Goal: Task Accomplishment & Management: Complete application form

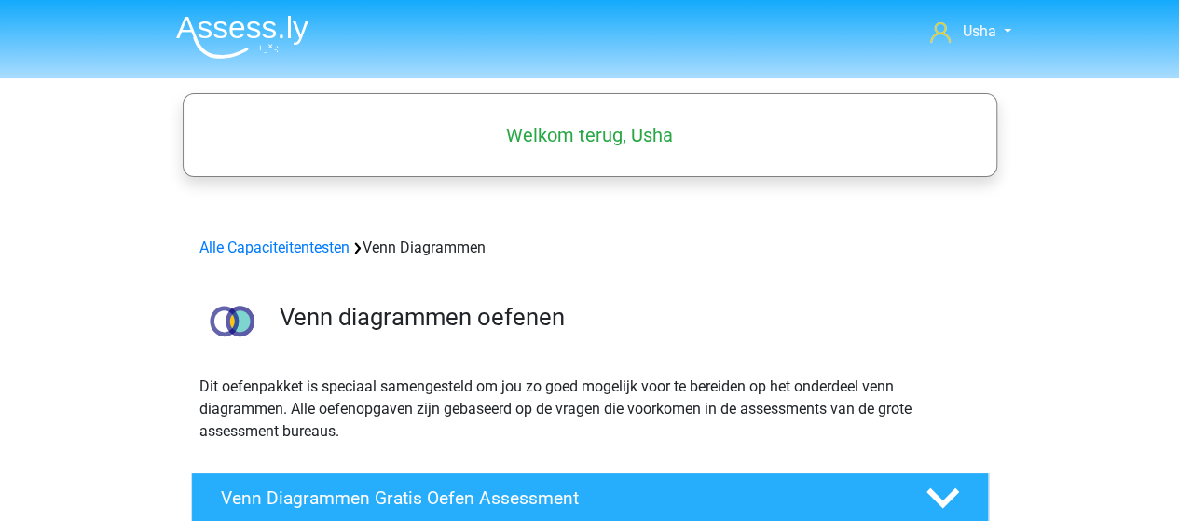
click at [256, 21] on img at bounding box center [242, 37] width 132 height 44
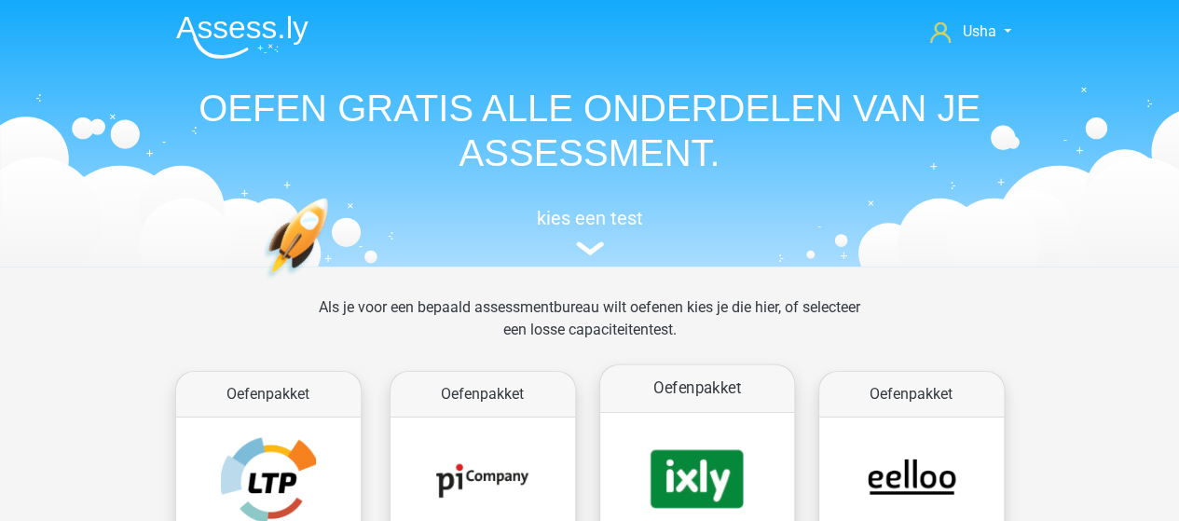
scroll to position [186, 0]
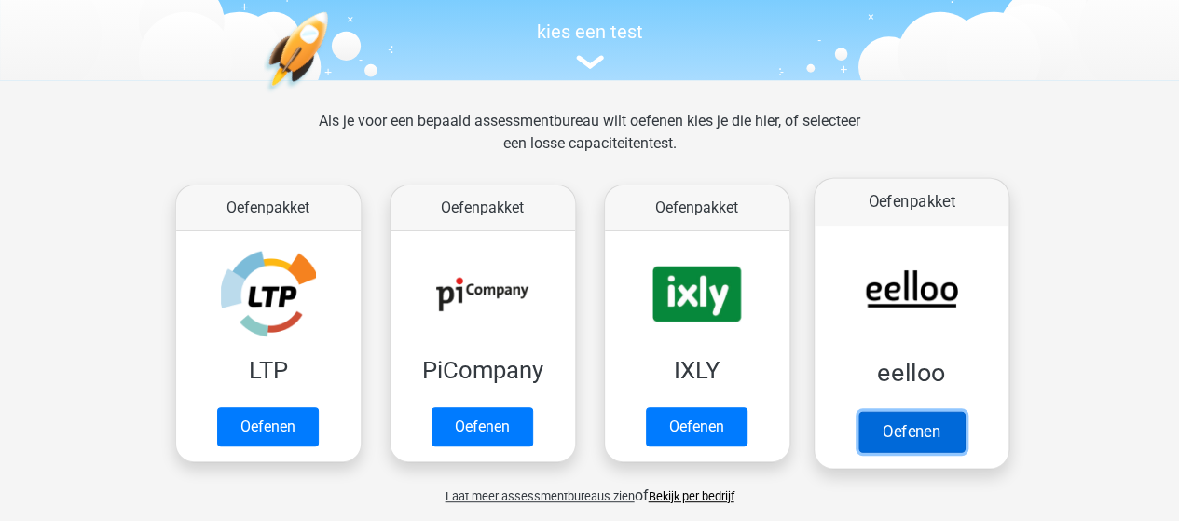
click at [906, 411] on link "Oefenen" at bounding box center [910, 431] width 106 height 41
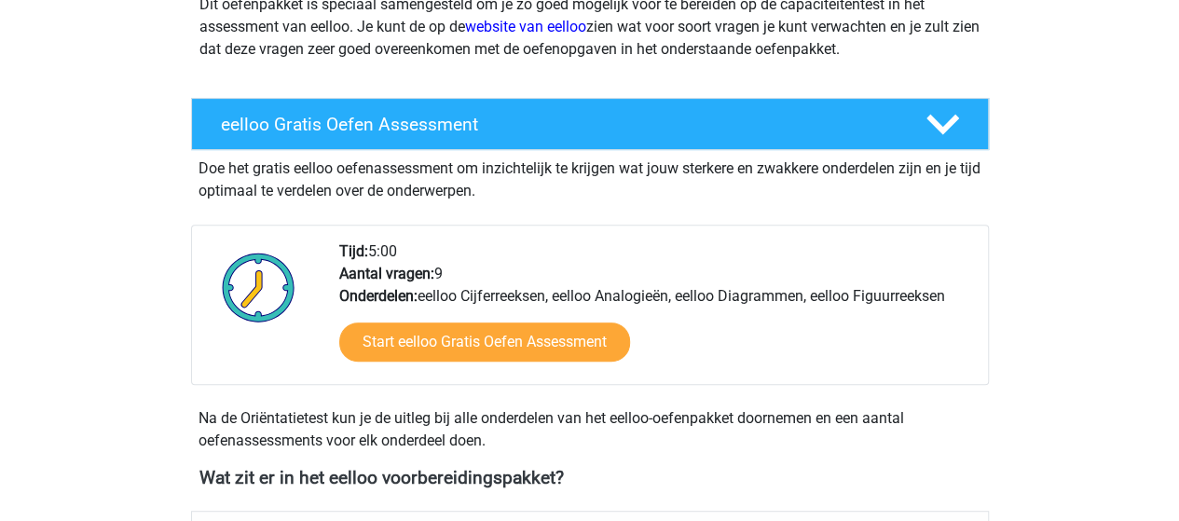
scroll to position [280, 0]
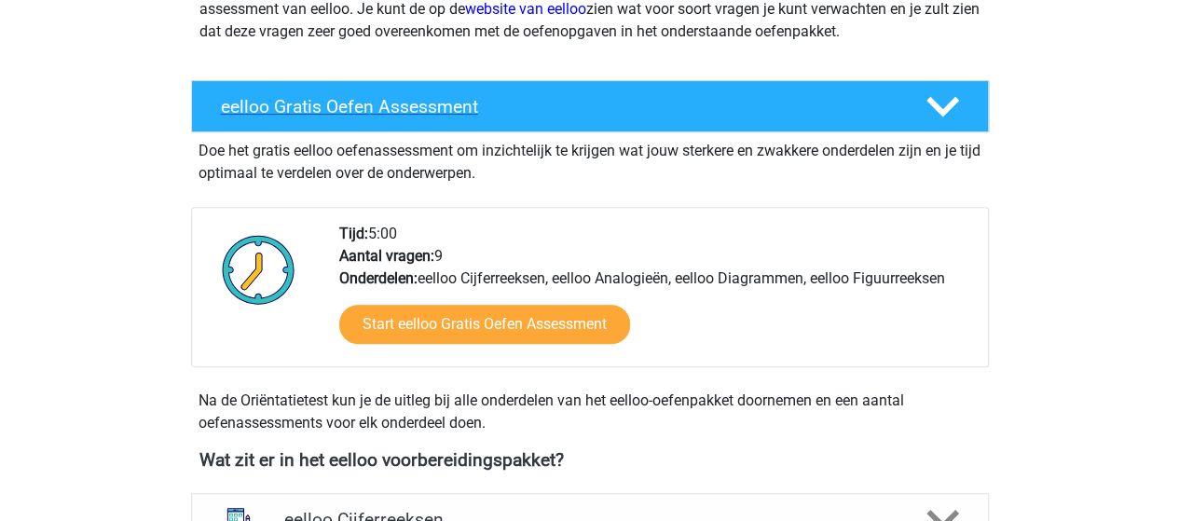
click at [398, 109] on h4 "eelloo Gratis Oefen Assessment" at bounding box center [558, 106] width 675 height 21
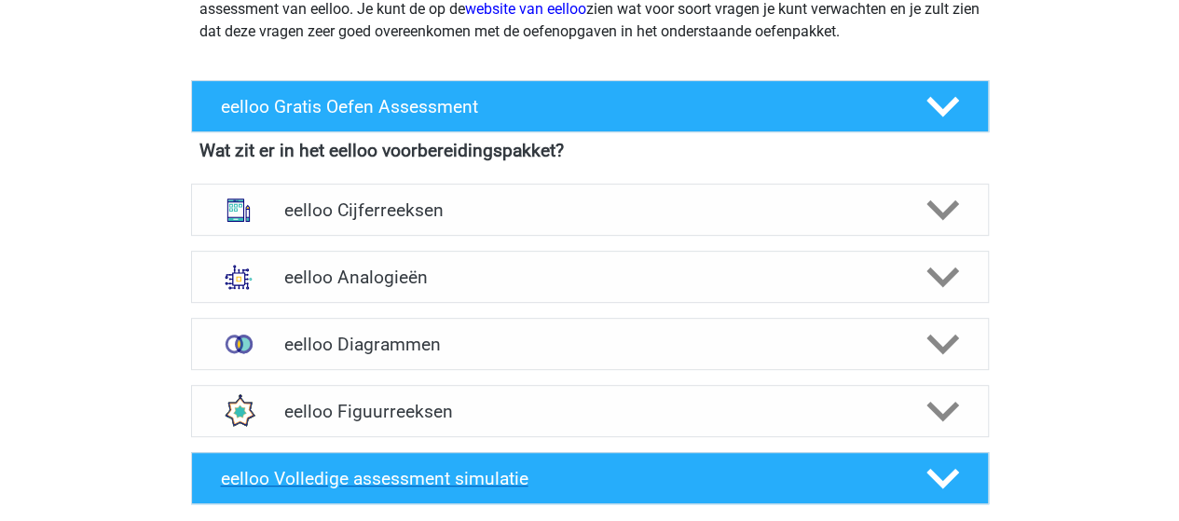
click at [941, 485] on polygon at bounding box center [942, 479] width 33 height 20
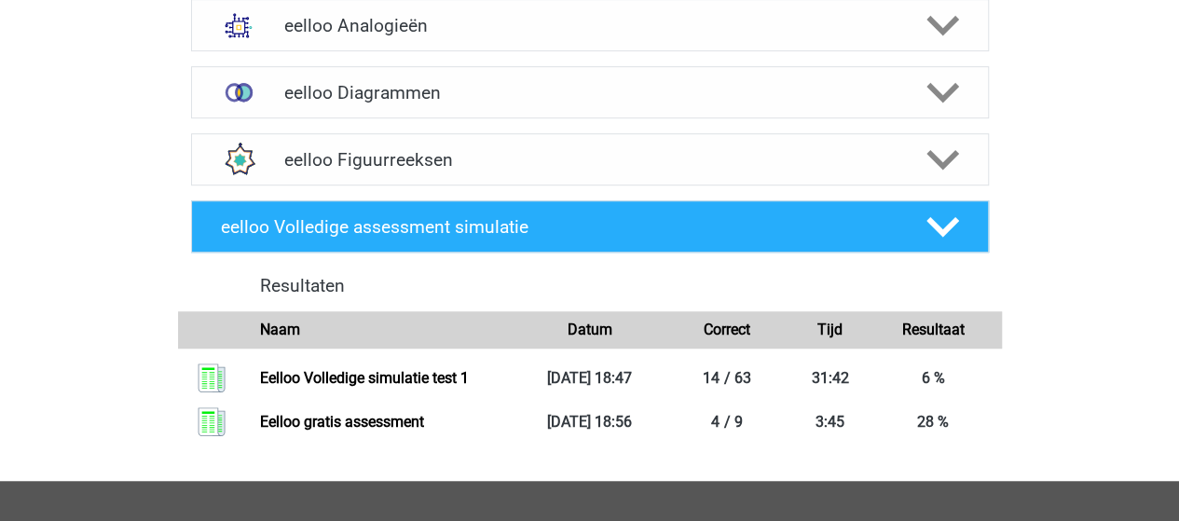
scroll to position [559, 0]
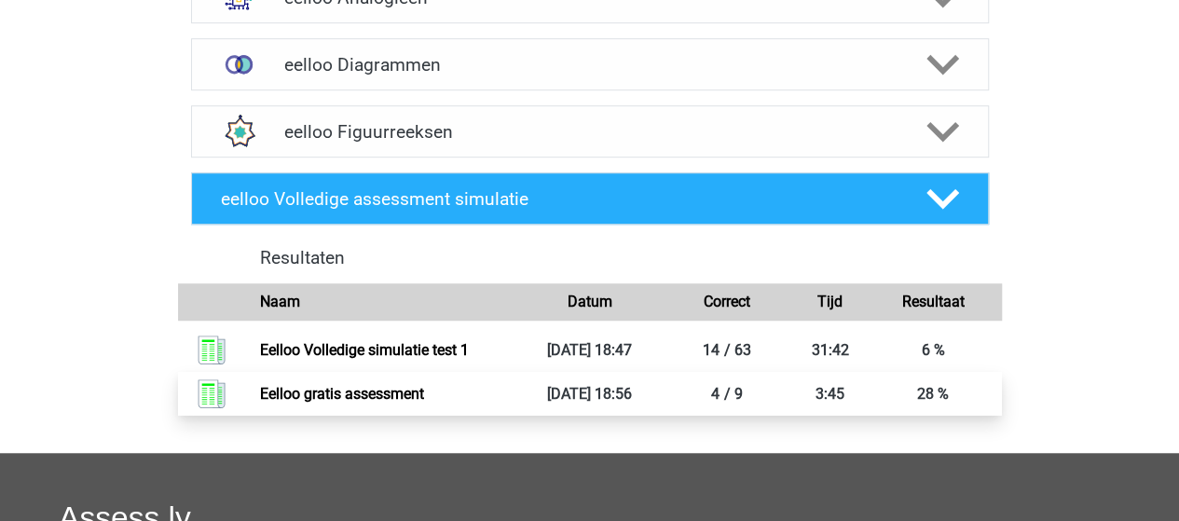
click at [413, 392] on link "Eelloo gratis assessment" at bounding box center [342, 394] width 164 height 18
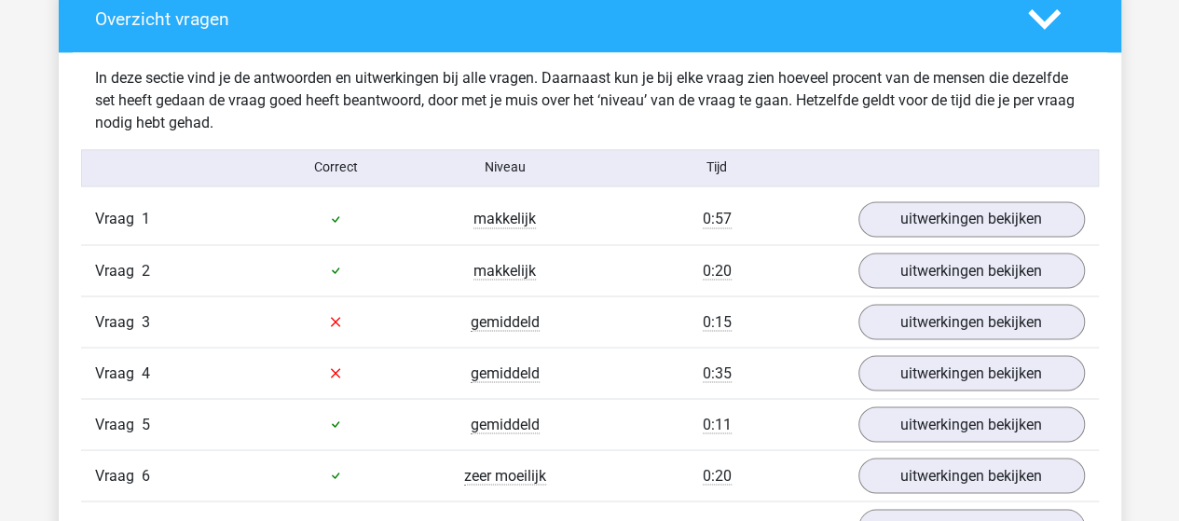
scroll to position [1491, 0]
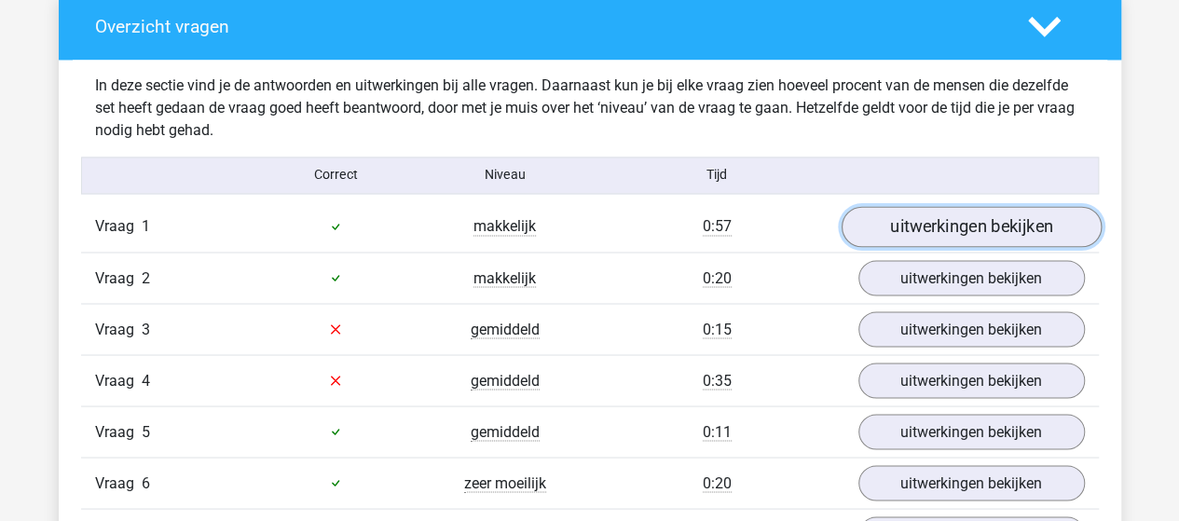
click at [881, 238] on link "uitwerkingen bekijken" at bounding box center [970, 226] width 260 height 41
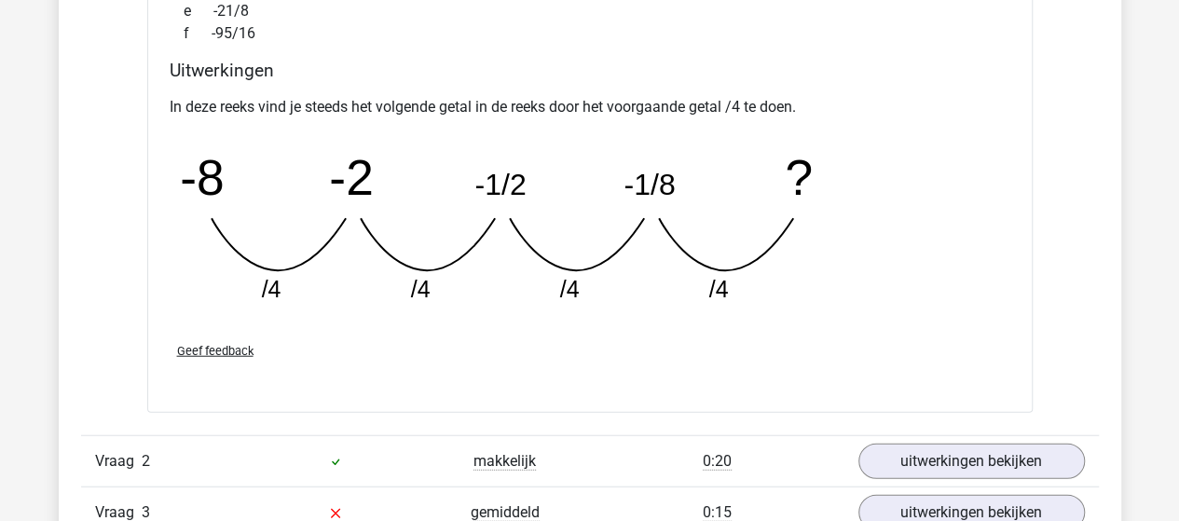
scroll to position [2236, 0]
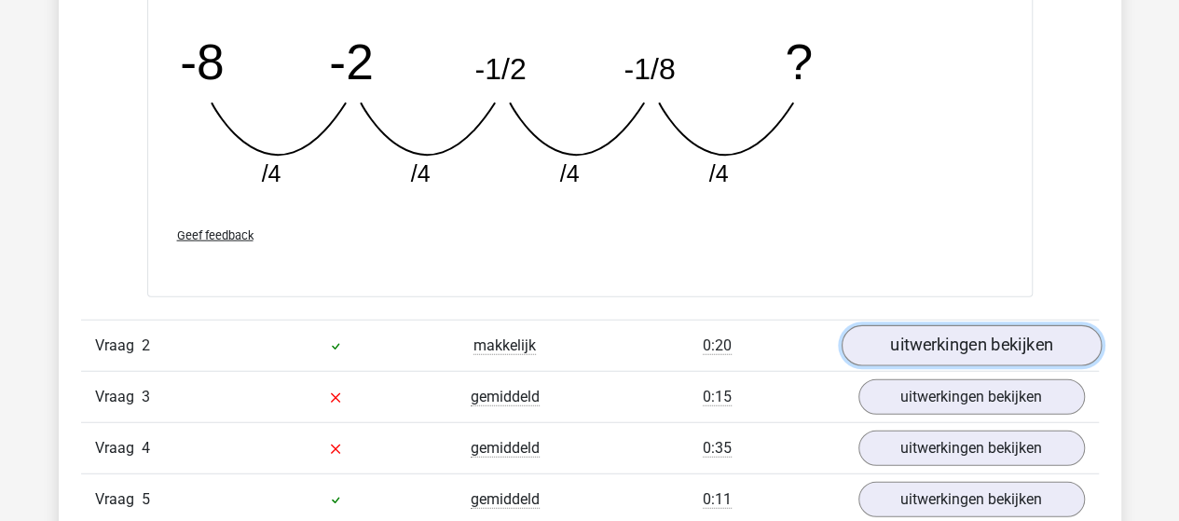
click at [917, 348] on link "uitwerkingen bekijken" at bounding box center [970, 346] width 260 height 41
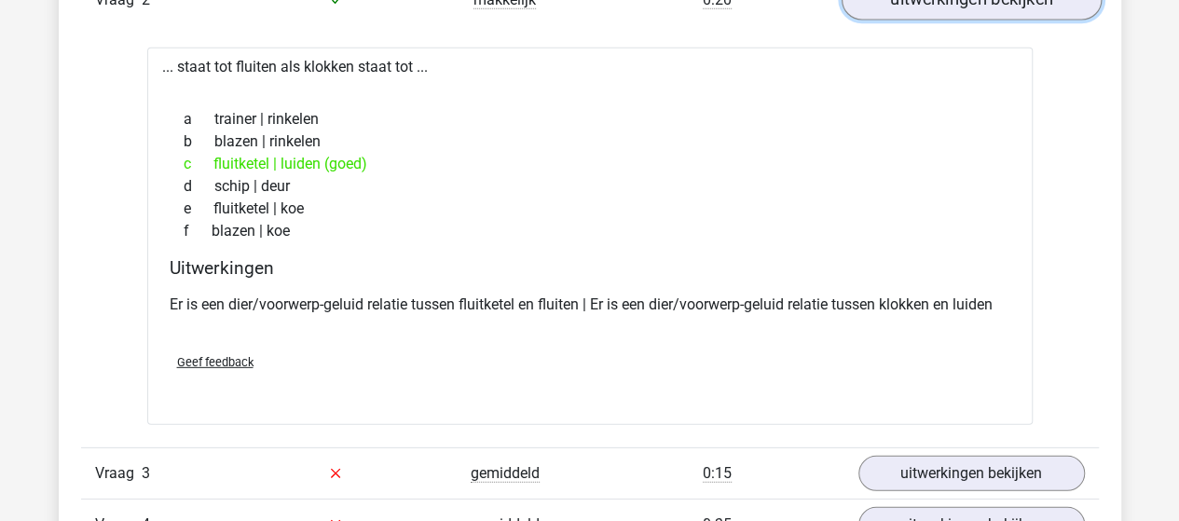
scroll to position [2702, 0]
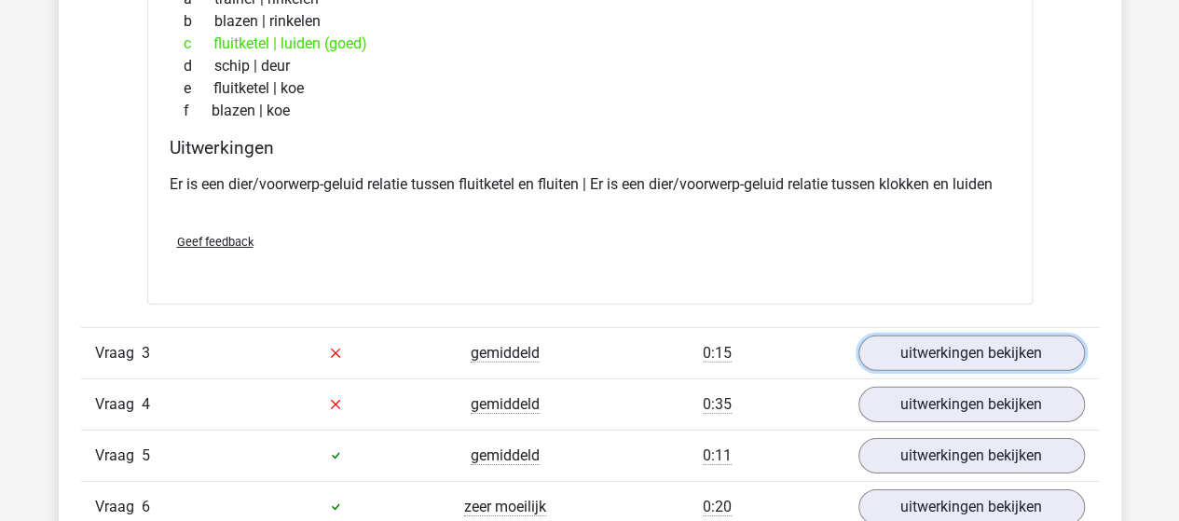
click at [917, 348] on link "uitwerkingen bekijken" at bounding box center [971, 352] width 226 height 35
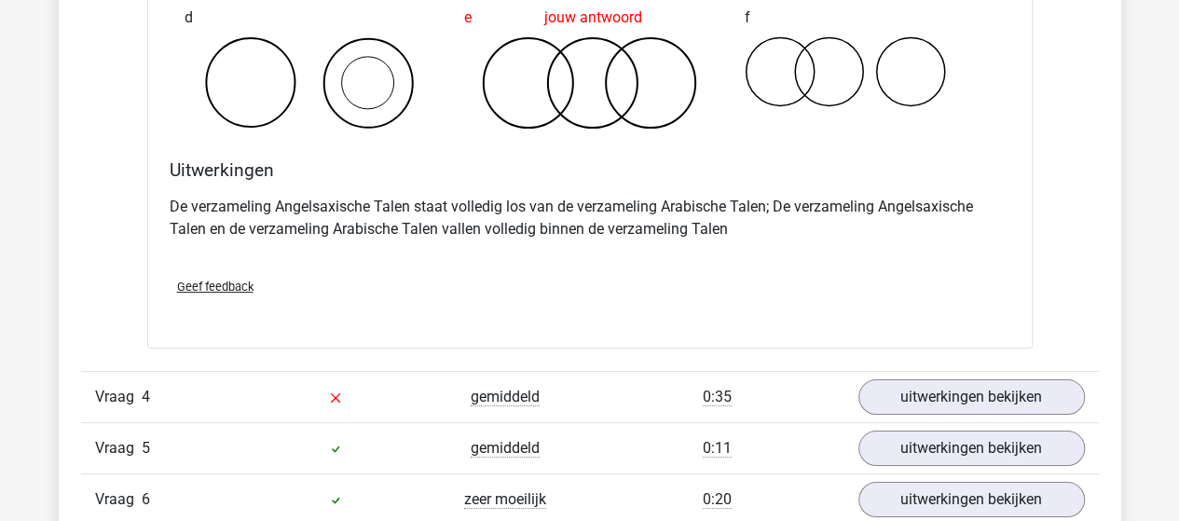
scroll to position [3448, 0]
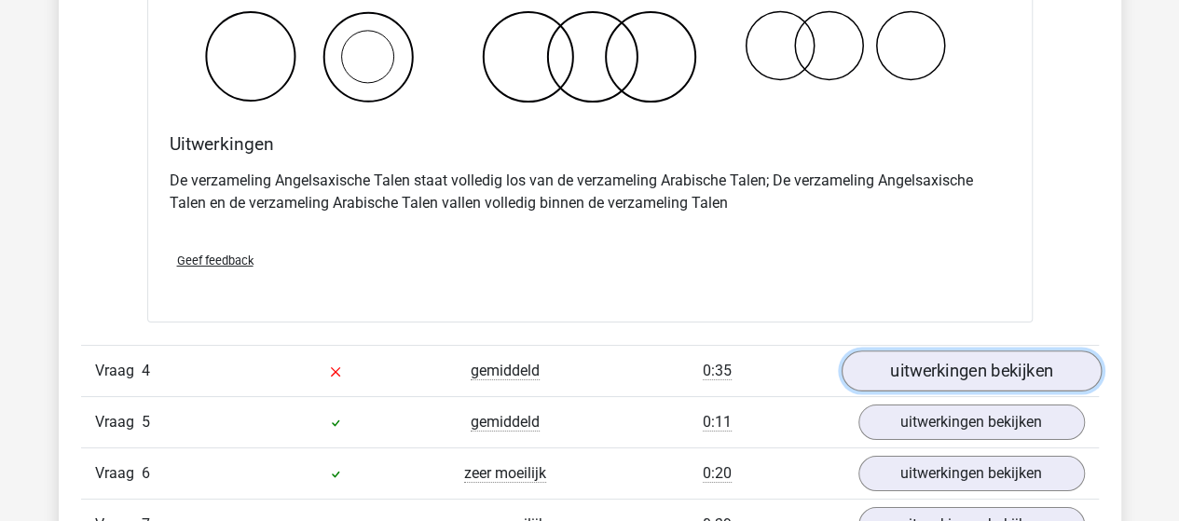
click at [872, 363] on link "uitwerkingen bekijken" at bounding box center [970, 370] width 260 height 41
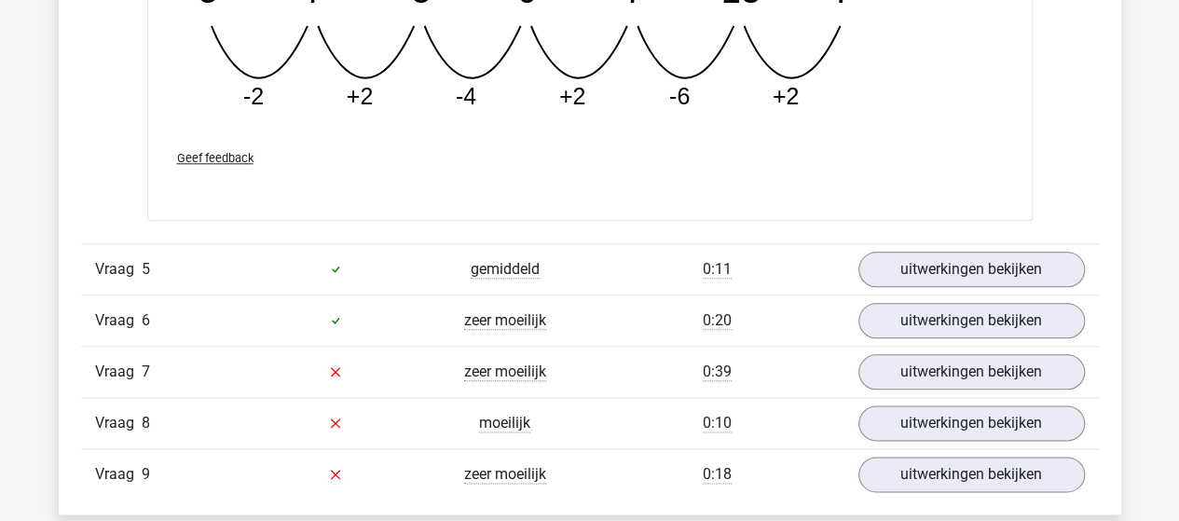
scroll to position [4473, 0]
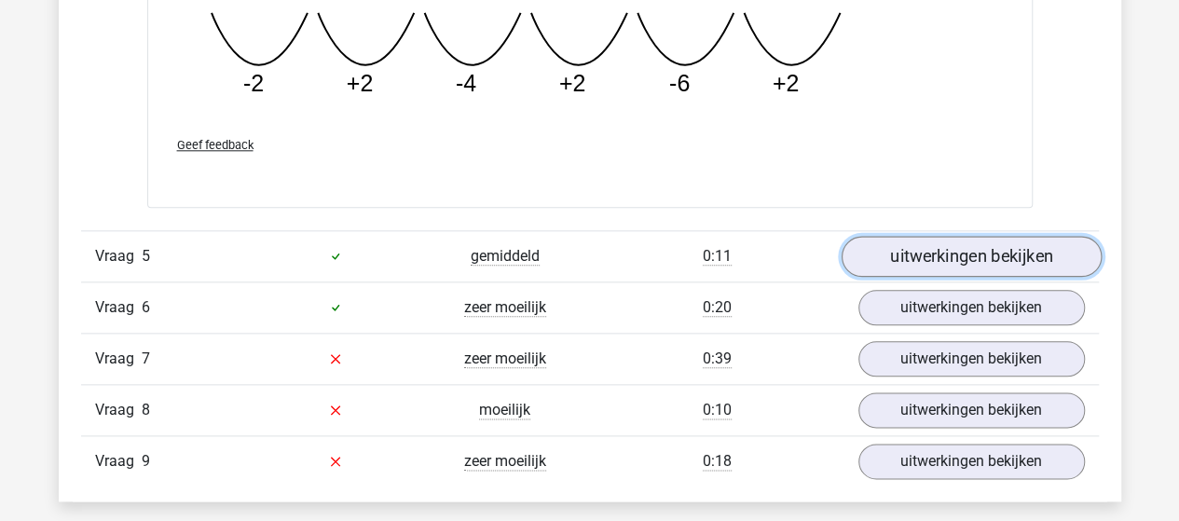
click at [944, 248] on link "uitwerkingen bekijken" at bounding box center [970, 256] width 260 height 41
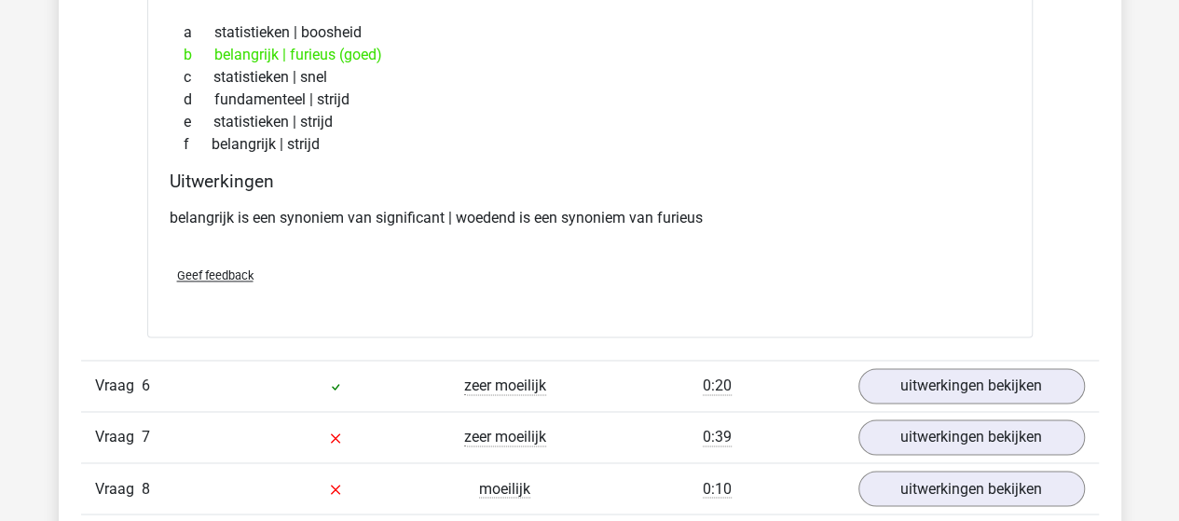
scroll to position [4845, 0]
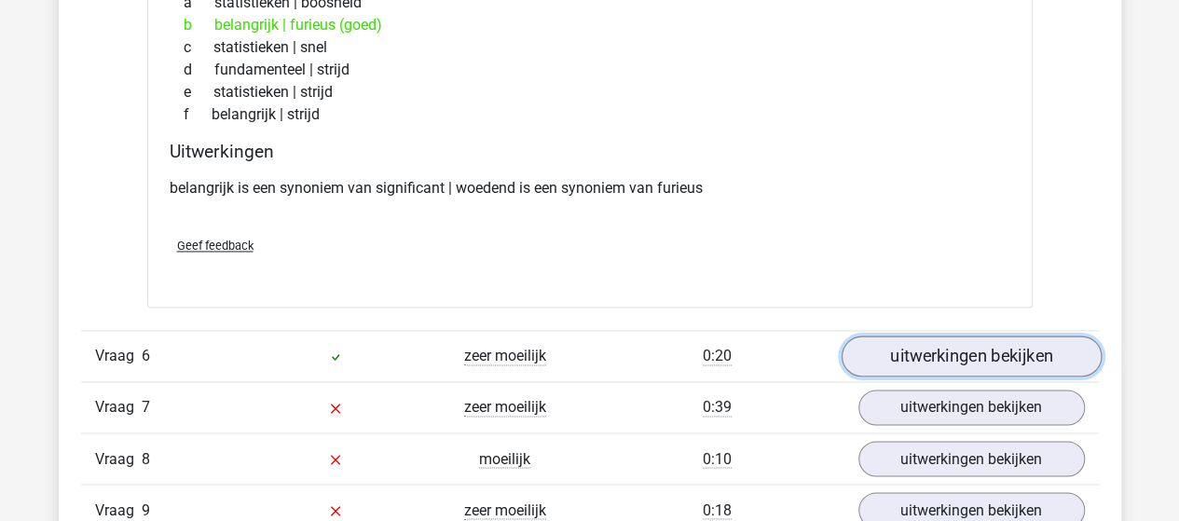
click at [907, 350] on link "uitwerkingen bekijken" at bounding box center [970, 355] width 260 height 41
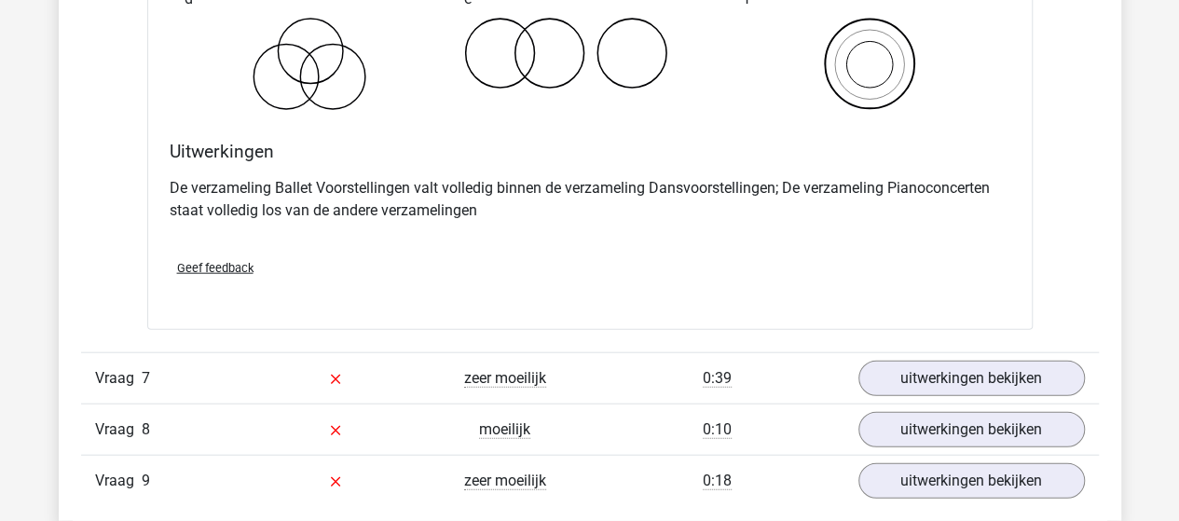
scroll to position [5591, 0]
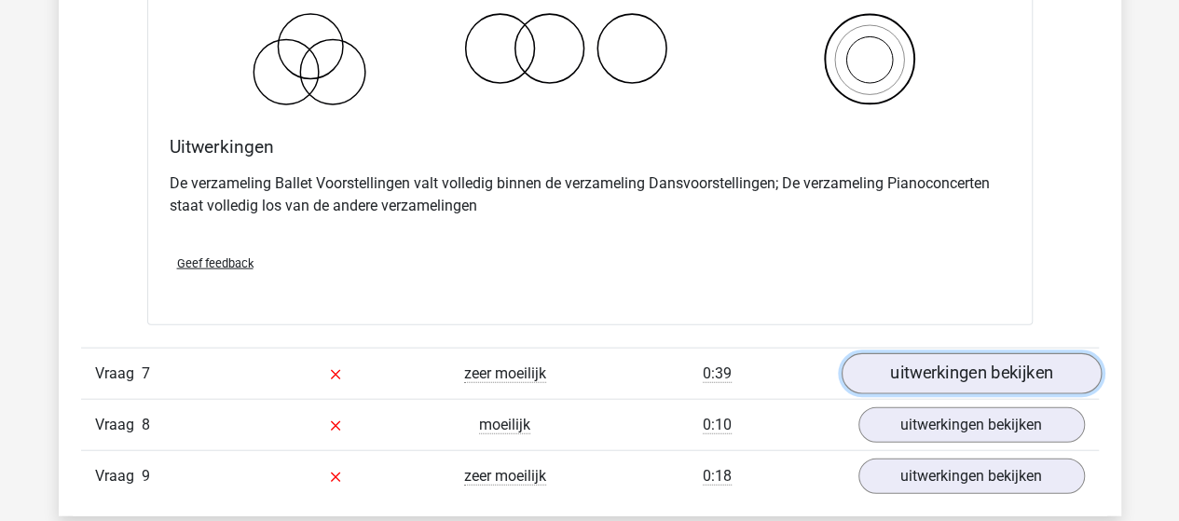
click at [889, 364] on link "uitwerkingen bekijken" at bounding box center [970, 373] width 260 height 41
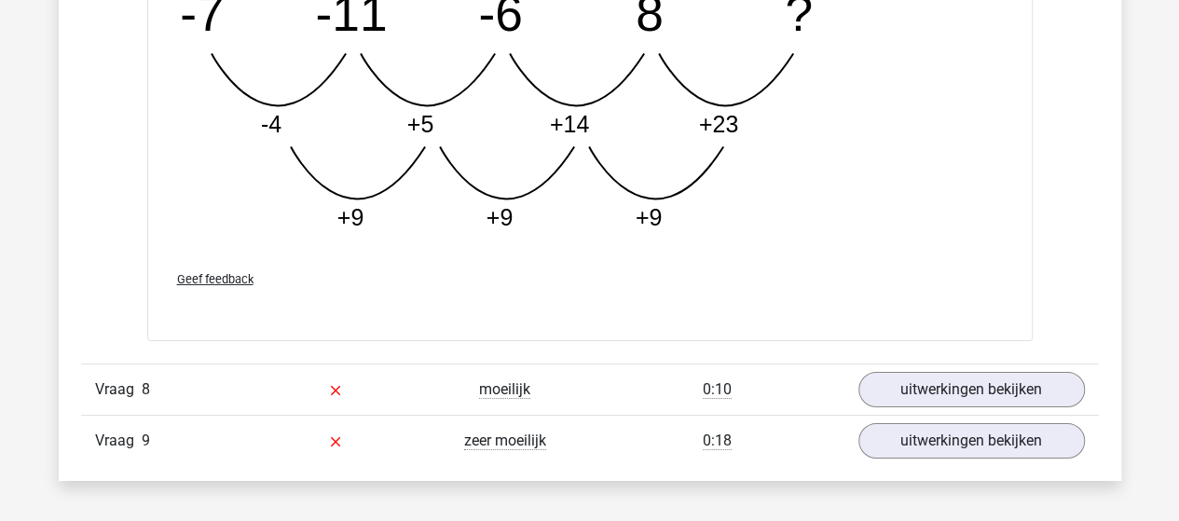
scroll to position [6616, 0]
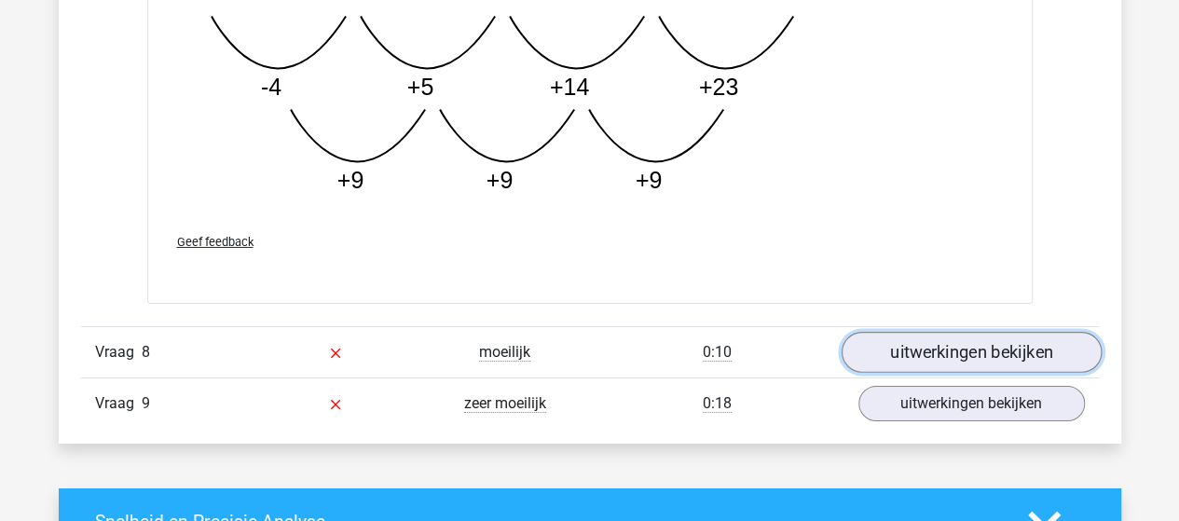
click at [1018, 343] on link "uitwerkingen bekijken" at bounding box center [970, 352] width 260 height 41
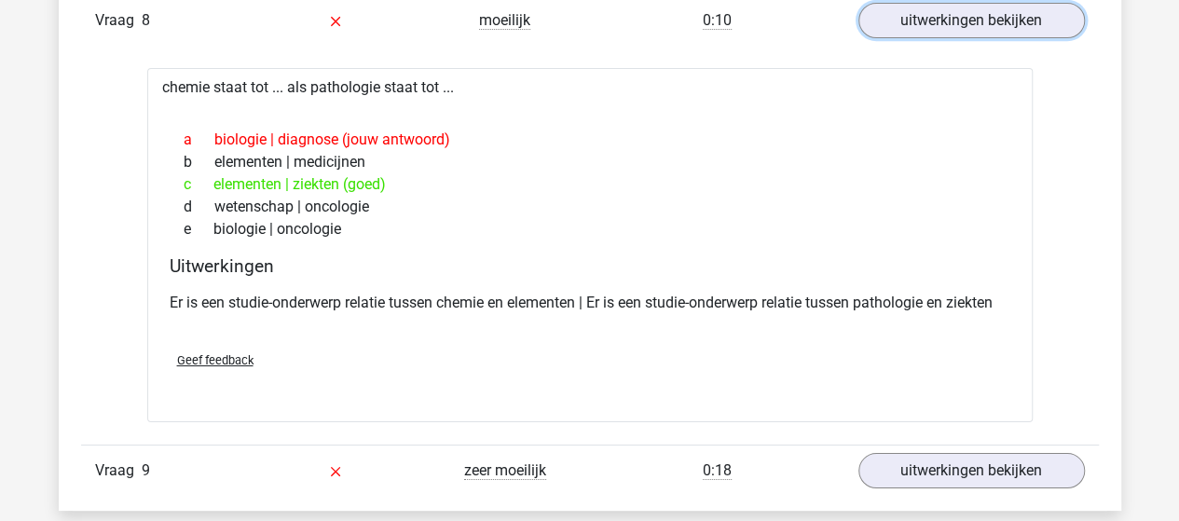
scroll to position [6989, 0]
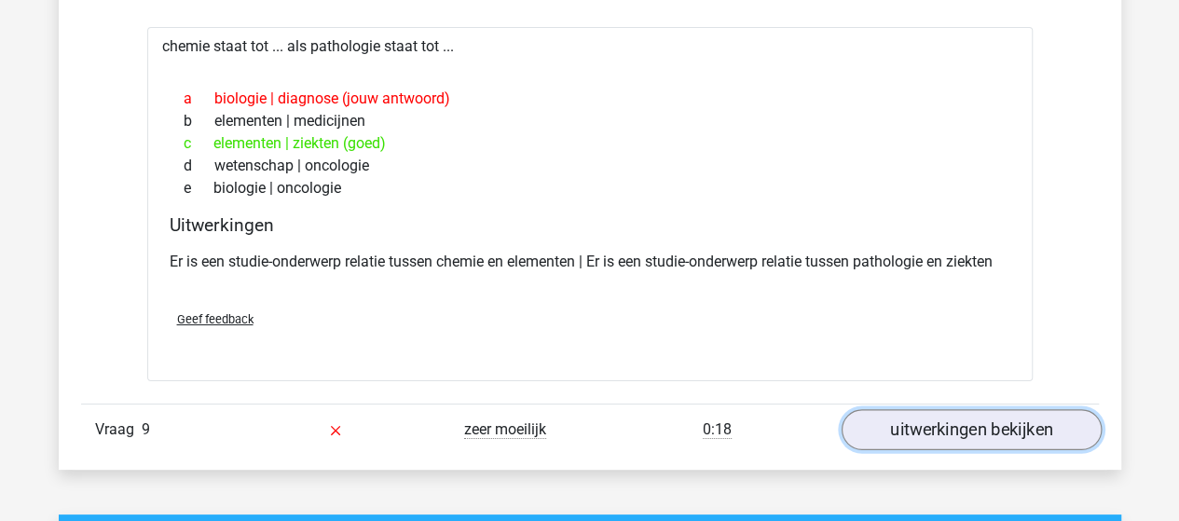
click at [882, 419] on link "uitwerkingen bekijken" at bounding box center [970, 429] width 260 height 41
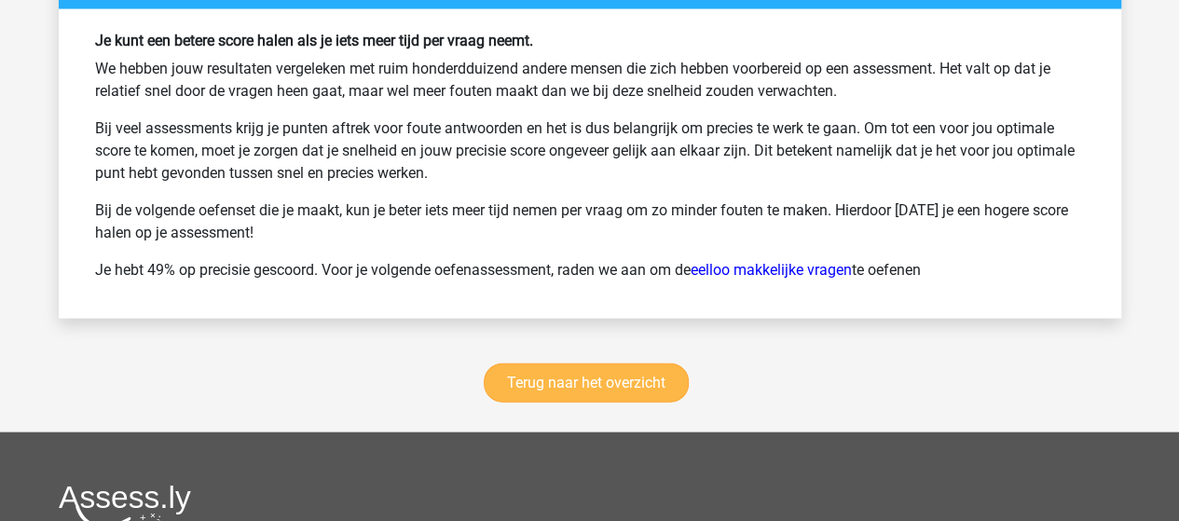
scroll to position [8945, 0]
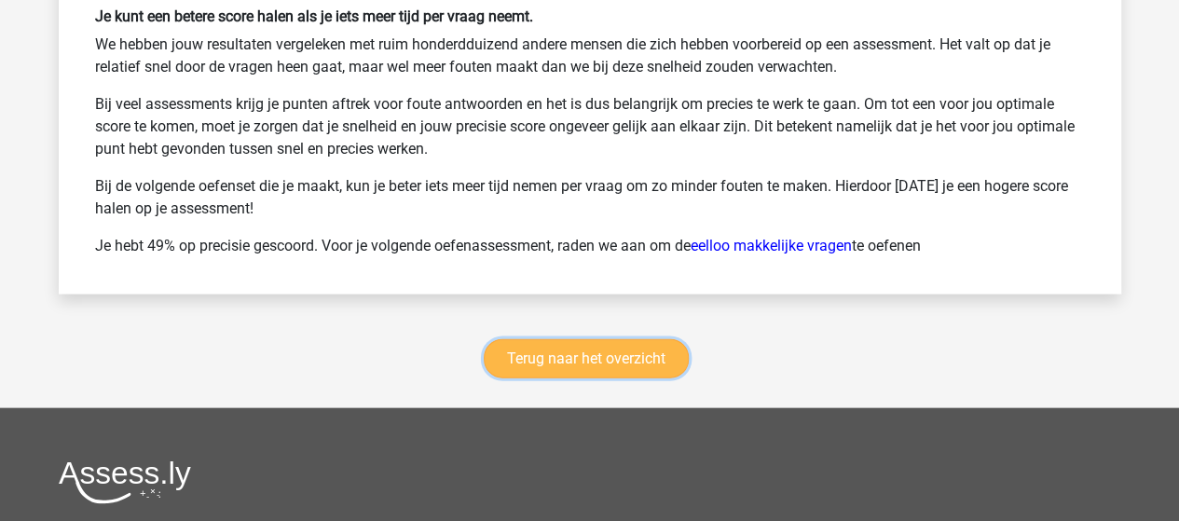
click at [580, 339] on link "Terug naar het overzicht" at bounding box center [586, 358] width 205 height 39
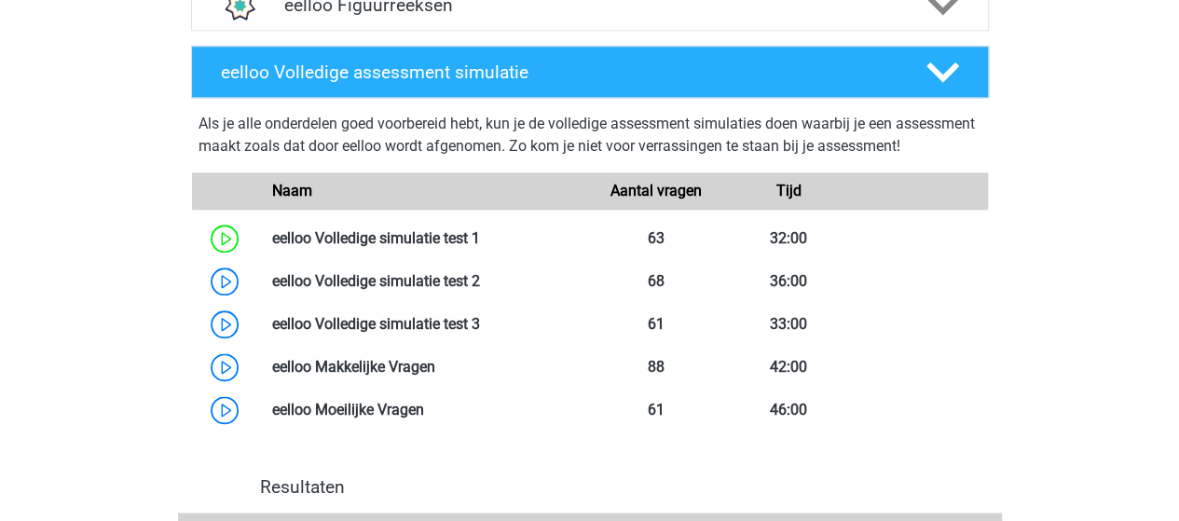
scroll to position [1025, 0]
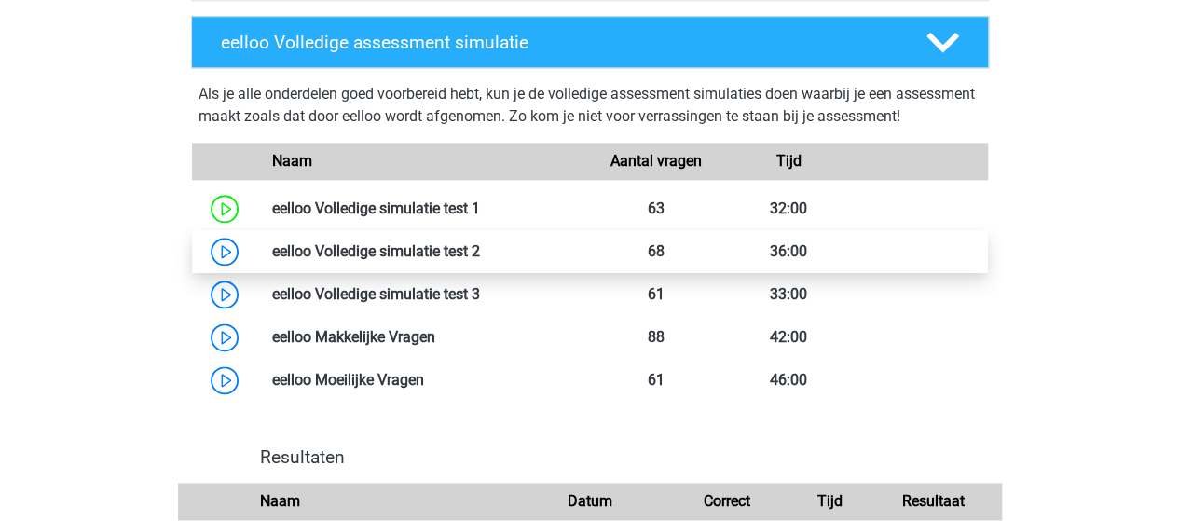
click at [480, 260] on link at bounding box center [480, 251] width 0 height 18
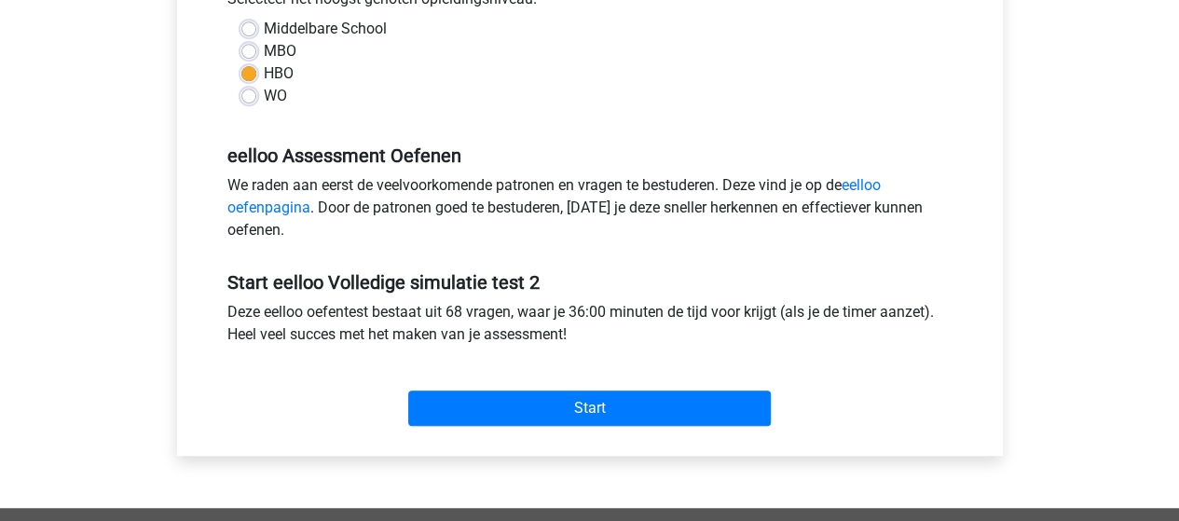
scroll to position [466, 0]
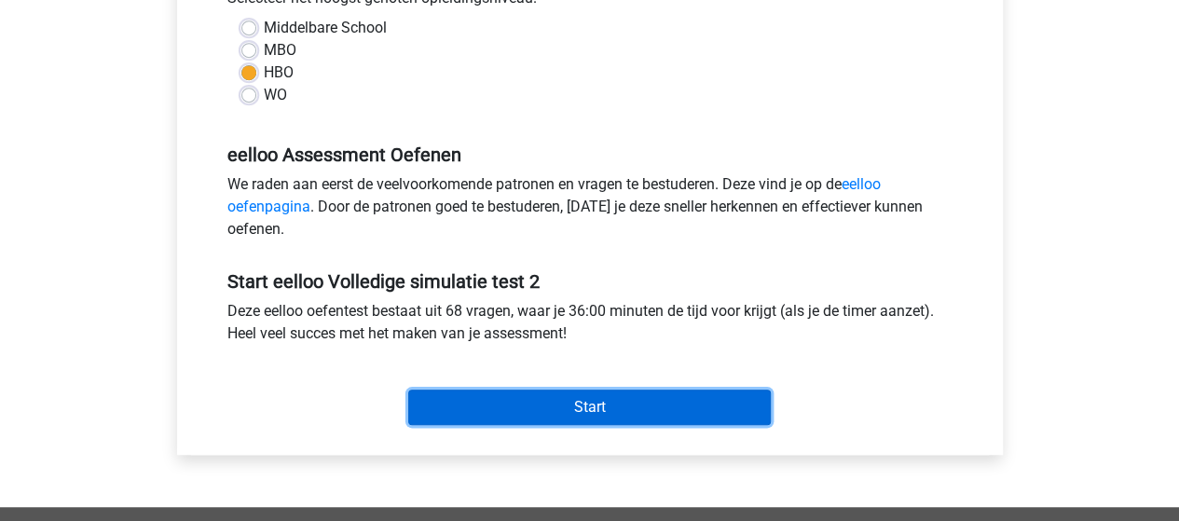
click at [518, 402] on input "Start" at bounding box center [589, 406] width 362 height 35
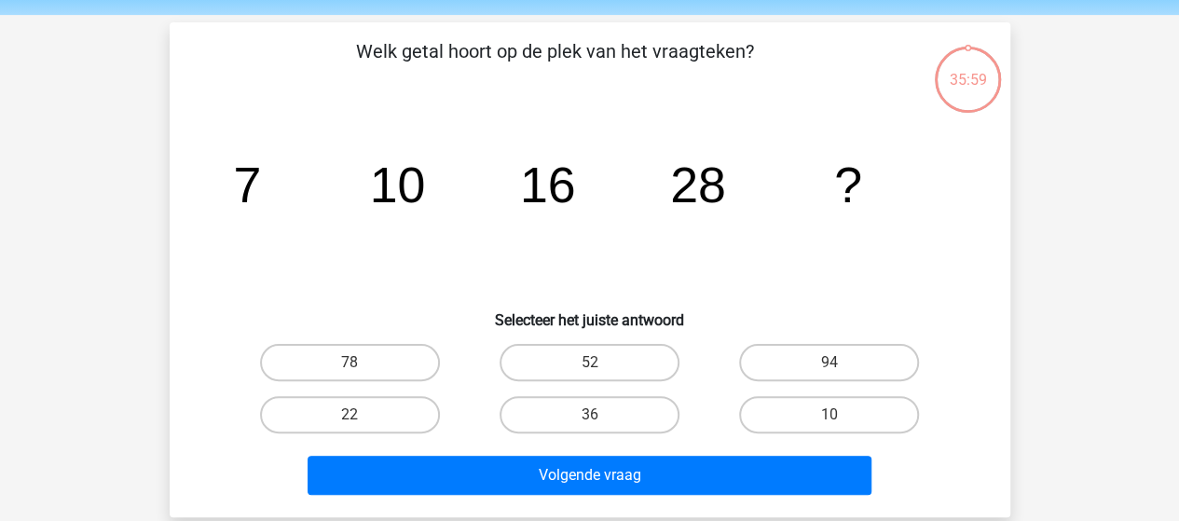
scroll to position [93, 0]
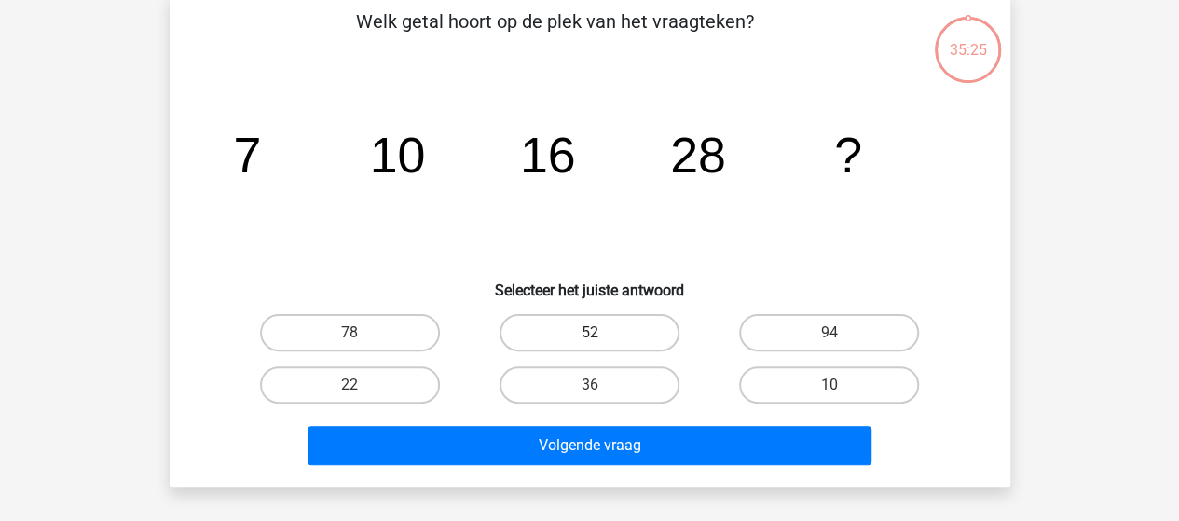
click at [567, 320] on label "52" at bounding box center [589, 332] width 180 height 37
click at [589, 333] on input "52" at bounding box center [595, 339] width 12 height 12
radio input "true"
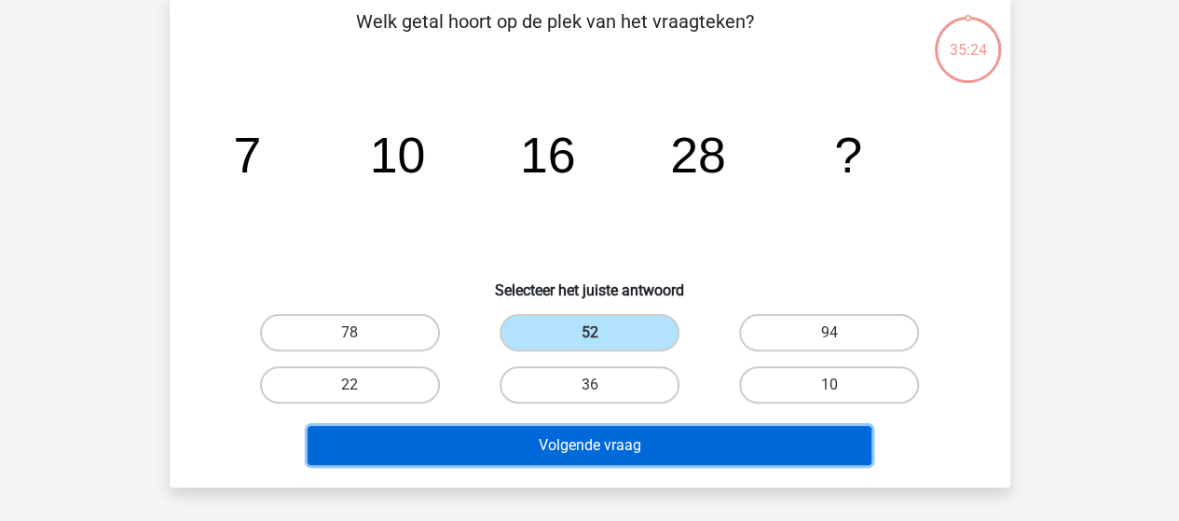
click at [561, 443] on button "Volgende vraag" at bounding box center [589, 445] width 564 height 39
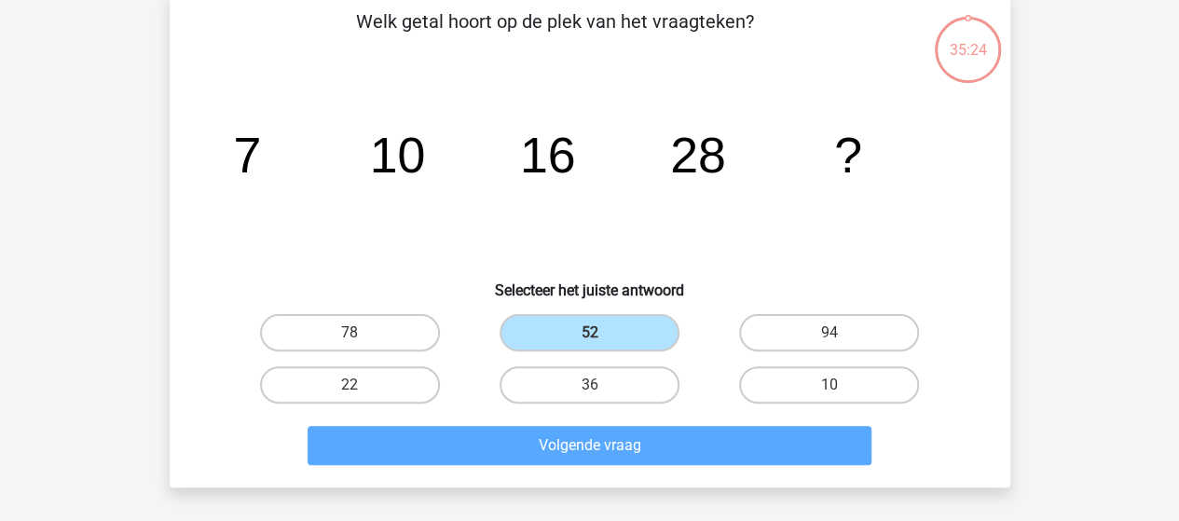
scroll to position [86, 0]
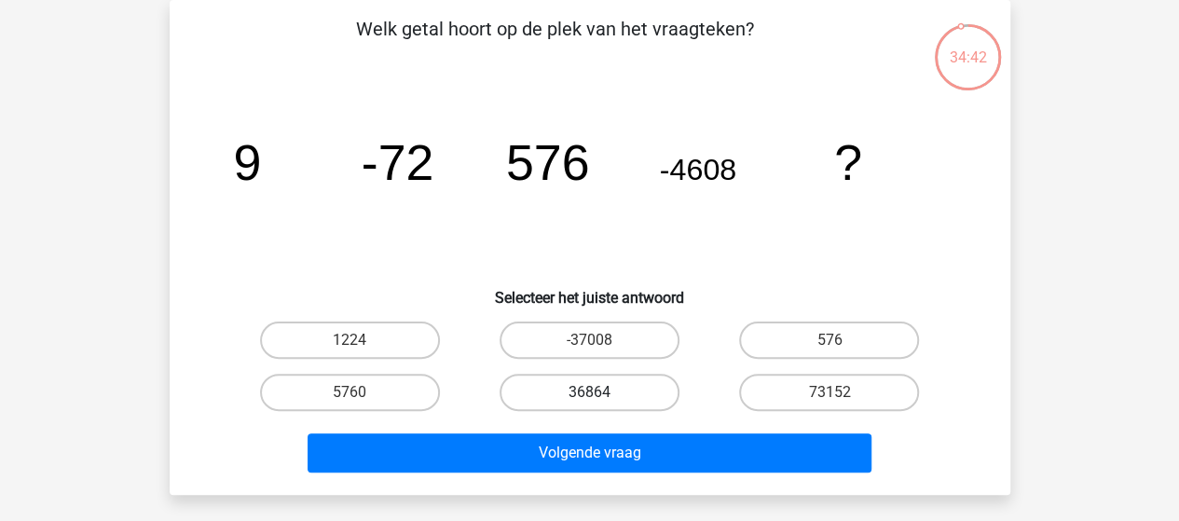
click at [606, 405] on label "36864" at bounding box center [589, 392] width 180 height 37
click at [601, 404] on input "36864" at bounding box center [595, 398] width 12 height 12
radio input "true"
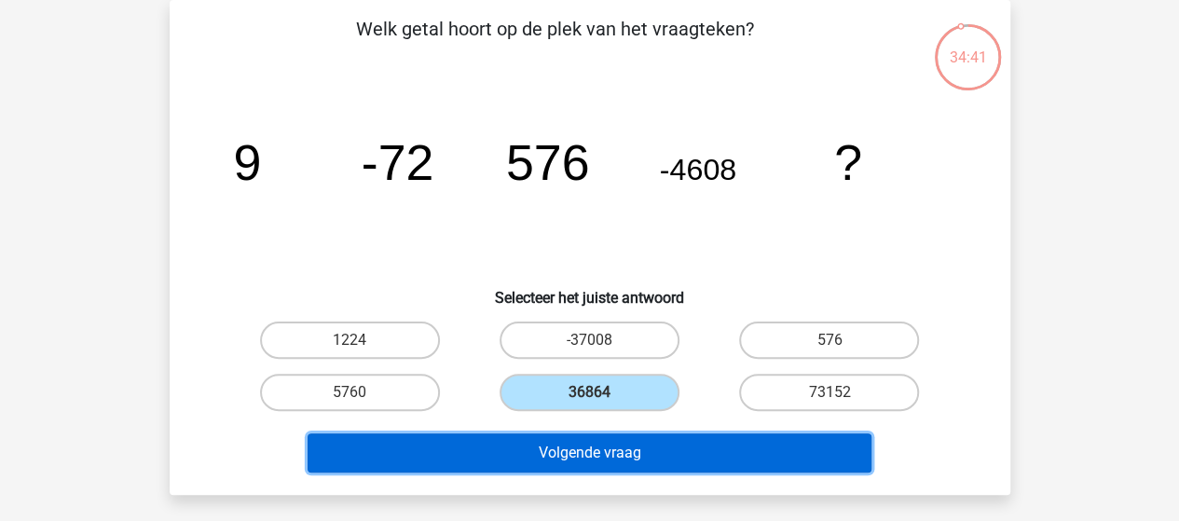
click at [587, 439] on button "Volgende vraag" at bounding box center [589, 452] width 564 height 39
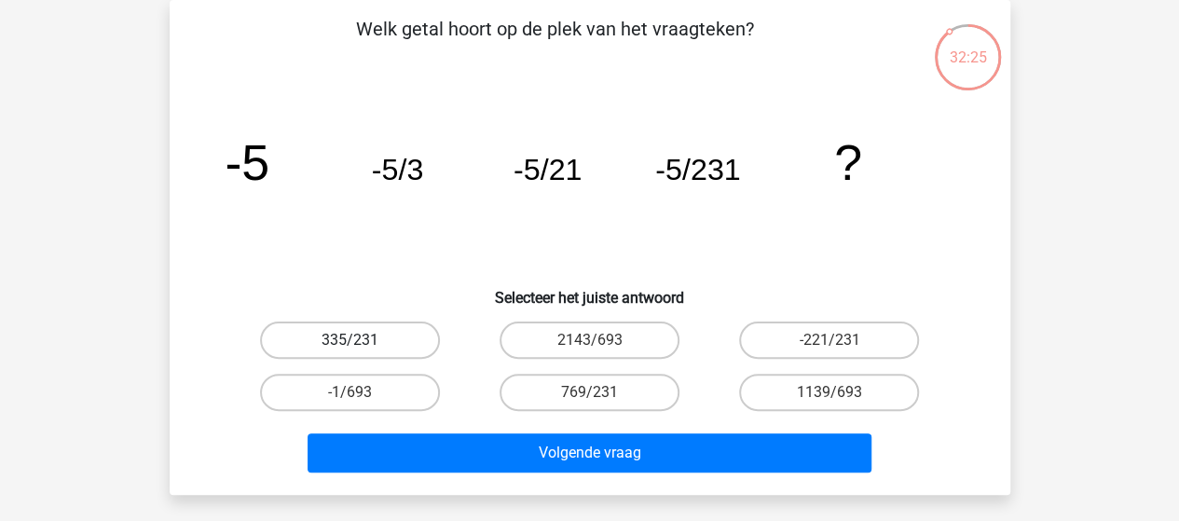
click at [379, 342] on label "335/231" at bounding box center [350, 339] width 180 height 37
click at [362, 342] on input "335/231" at bounding box center [355, 346] width 12 height 12
radio input "true"
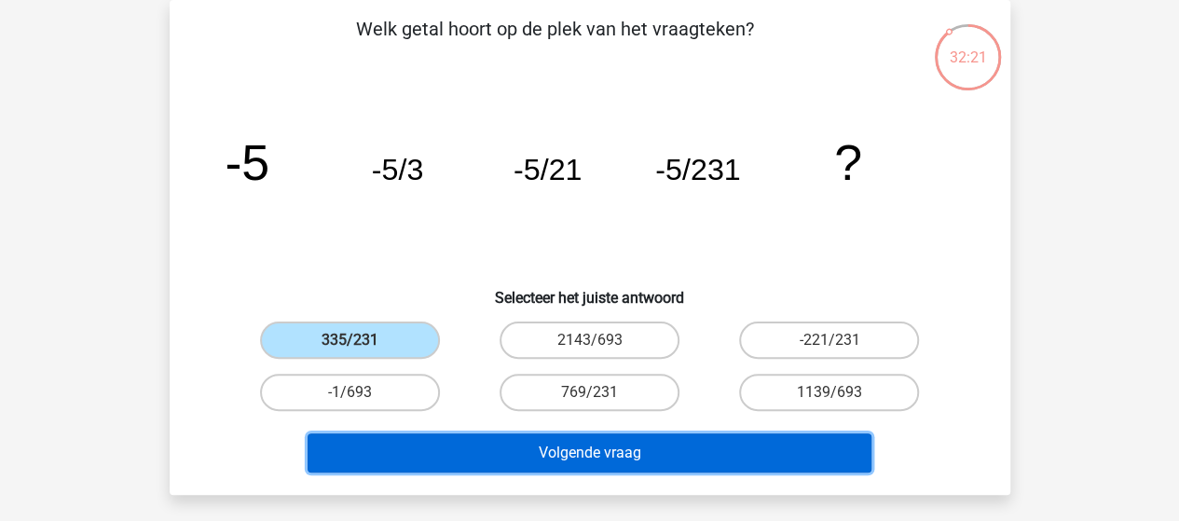
click at [543, 446] on button "Volgende vraag" at bounding box center [589, 452] width 564 height 39
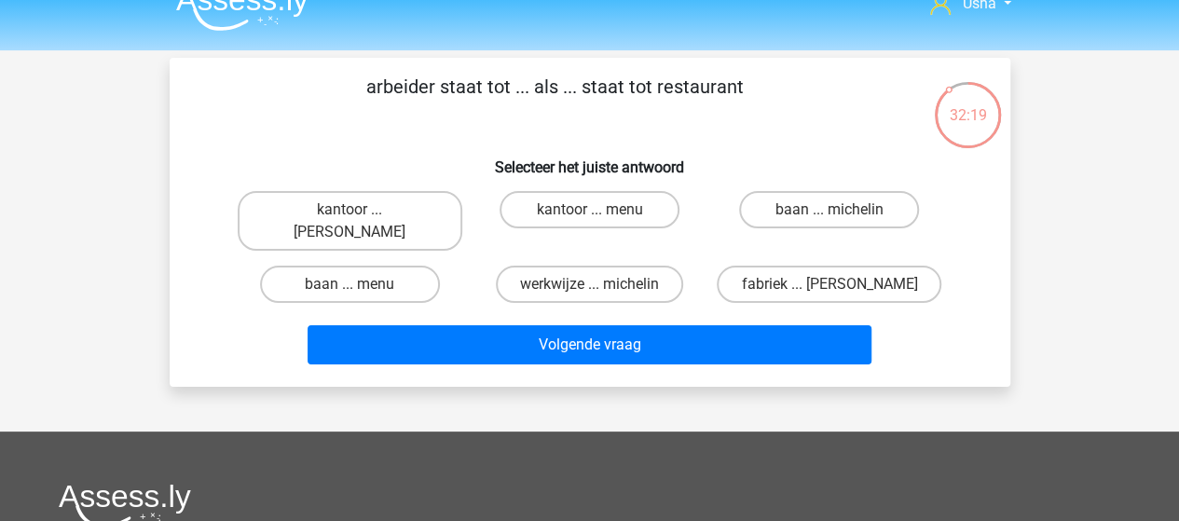
scroll to position [0, 0]
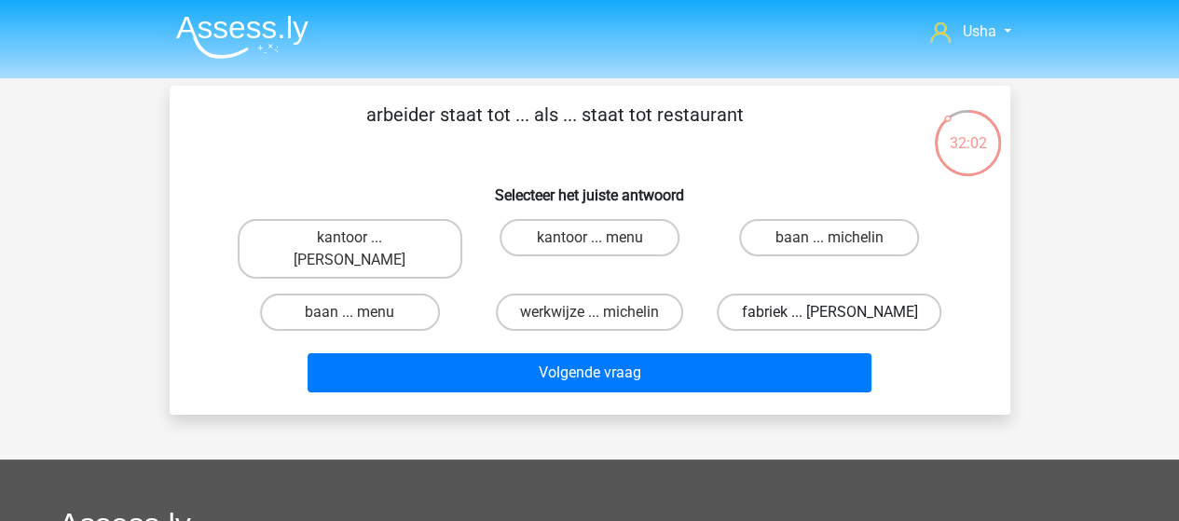
click at [791, 294] on label "fabriek ... ober" at bounding box center [829, 312] width 225 height 37
click at [829, 312] on input "fabriek ... ober" at bounding box center [835, 318] width 12 height 12
radio input "true"
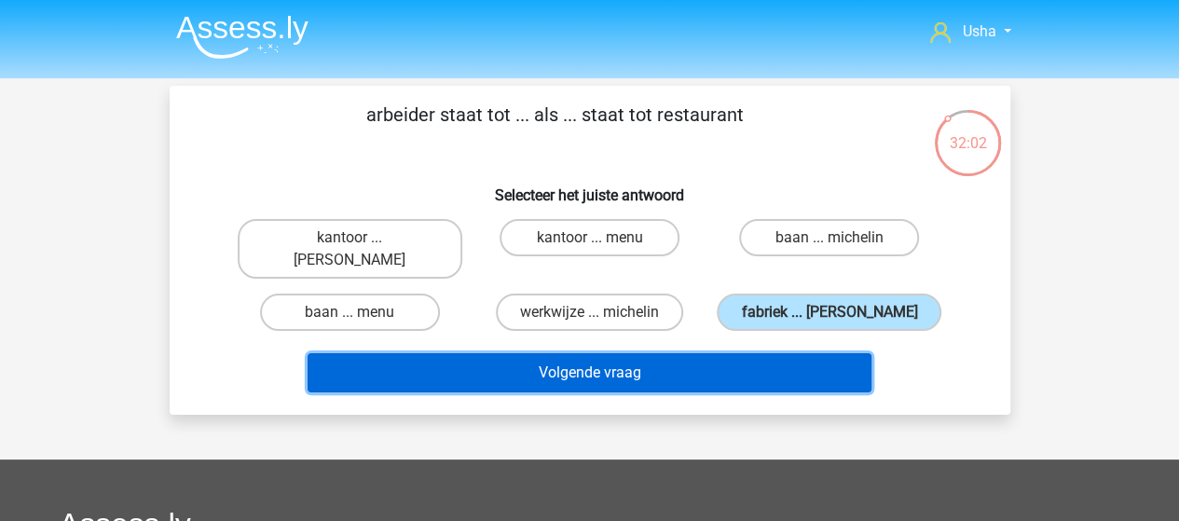
click at [703, 353] on button "Volgende vraag" at bounding box center [589, 372] width 564 height 39
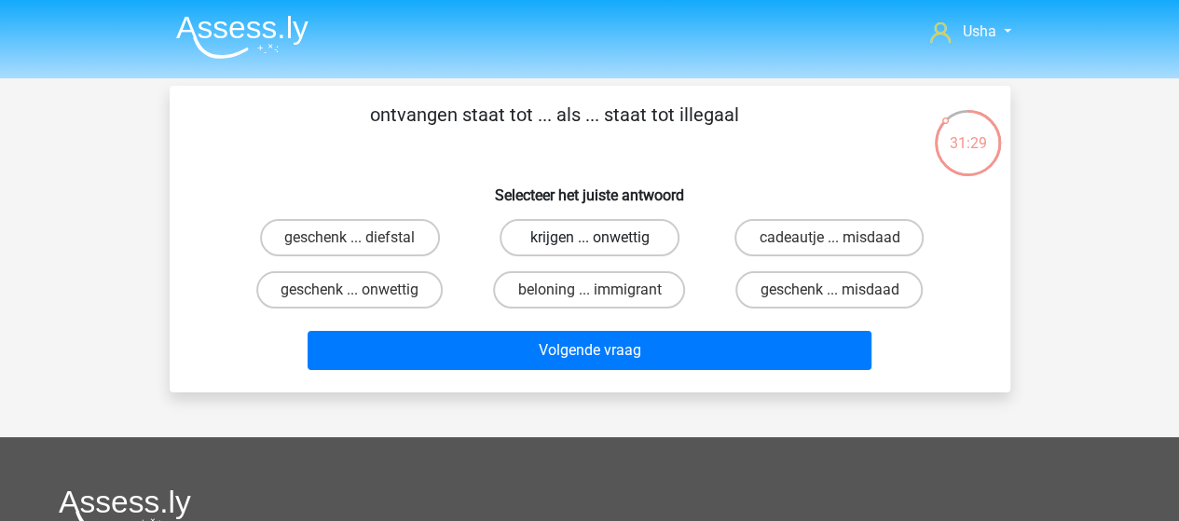
click at [544, 235] on label "krijgen ... onwettig" at bounding box center [589, 237] width 180 height 37
click at [589, 238] on input "krijgen ... onwettig" at bounding box center [595, 244] width 12 height 12
radio input "true"
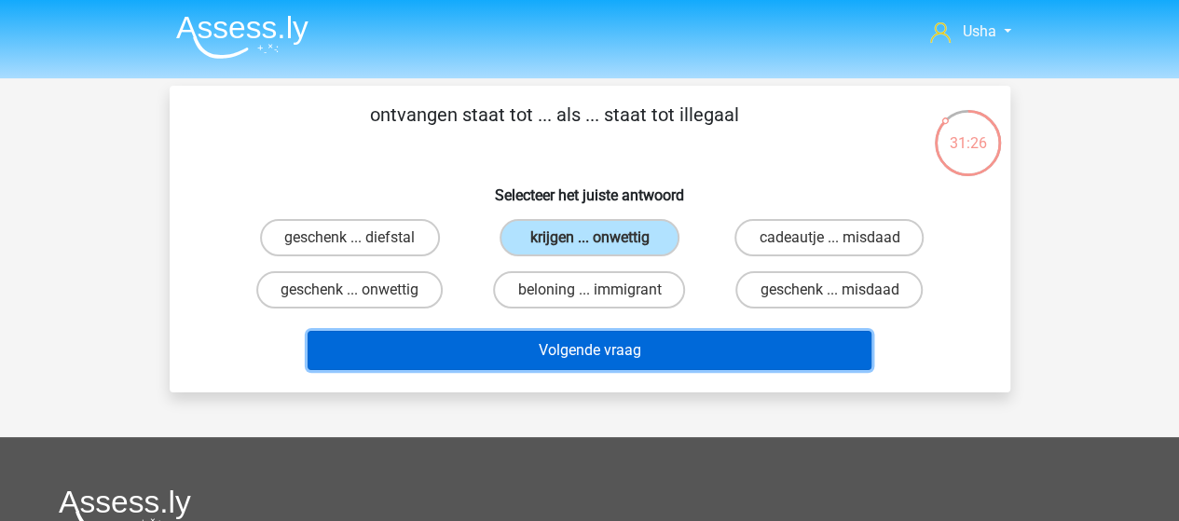
click at [524, 350] on button "Volgende vraag" at bounding box center [589, 350] width 564 height 39
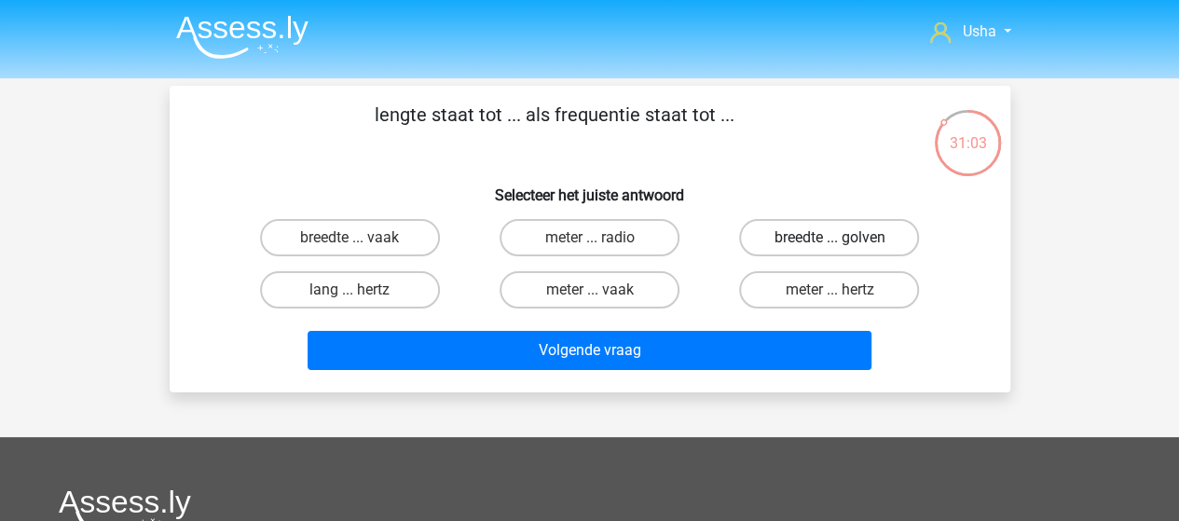
click at [813, 236] on label "breedte ... golven" at bounding box center [829, 237] width 180 height 37
click at [829, 238] on input "breedte ... golven" at bounding box center [835, 244] width 12 height 12
radio input "true"
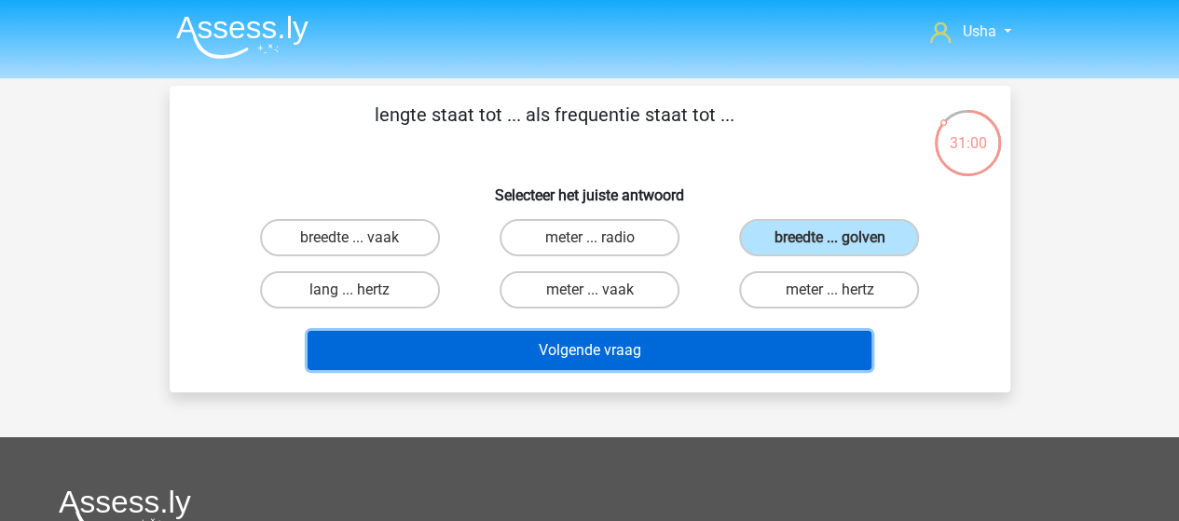
click at [693, 353] on button "Volgende vraag" at bounding box center [589, 350] width 564 height 39
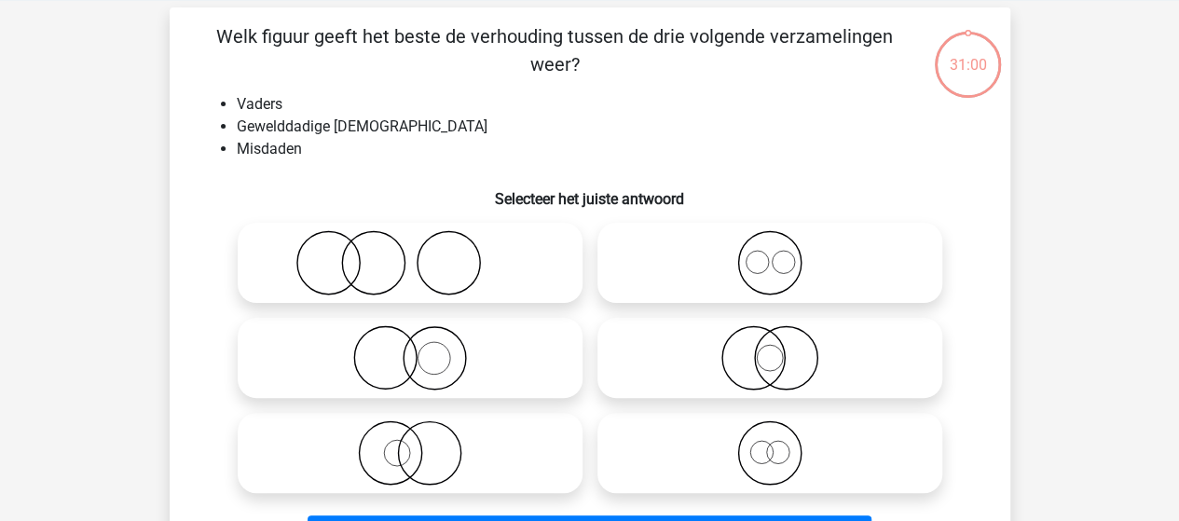
scroll to position [86, 0]
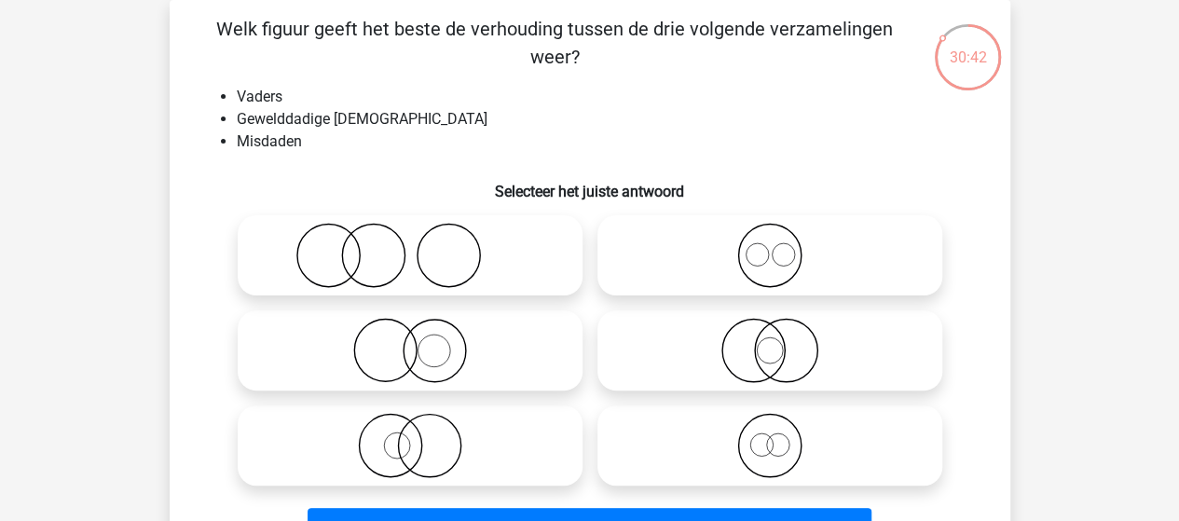
click at [394, 249] on icon at bounding box center [410, 255] width 330 height 65
click at [410, 246] on input "radio" at bounding box center [416, 240] width 12 height 12
radio input "true"
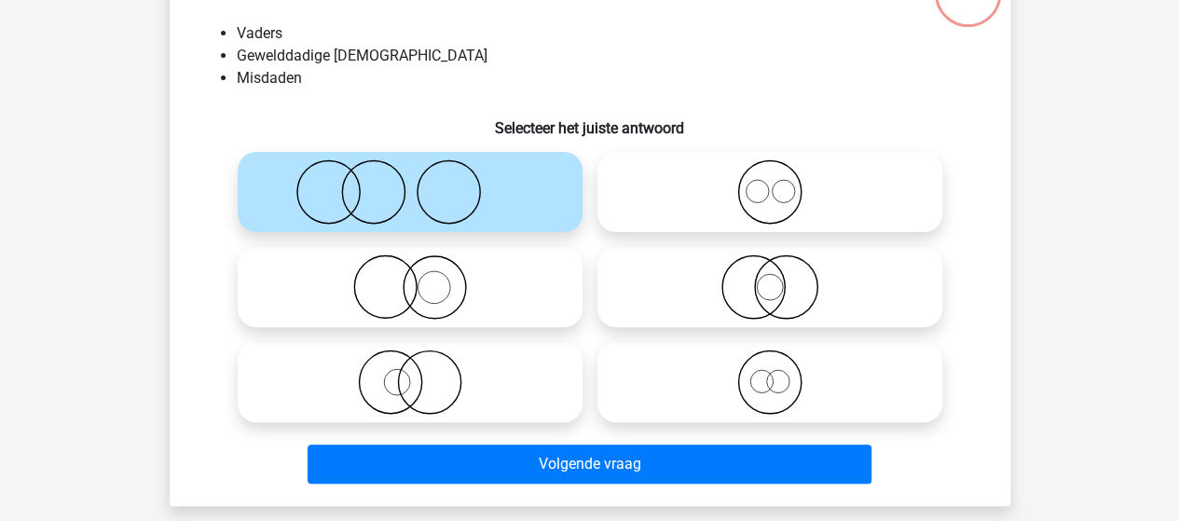
scroll to position [179, 0]
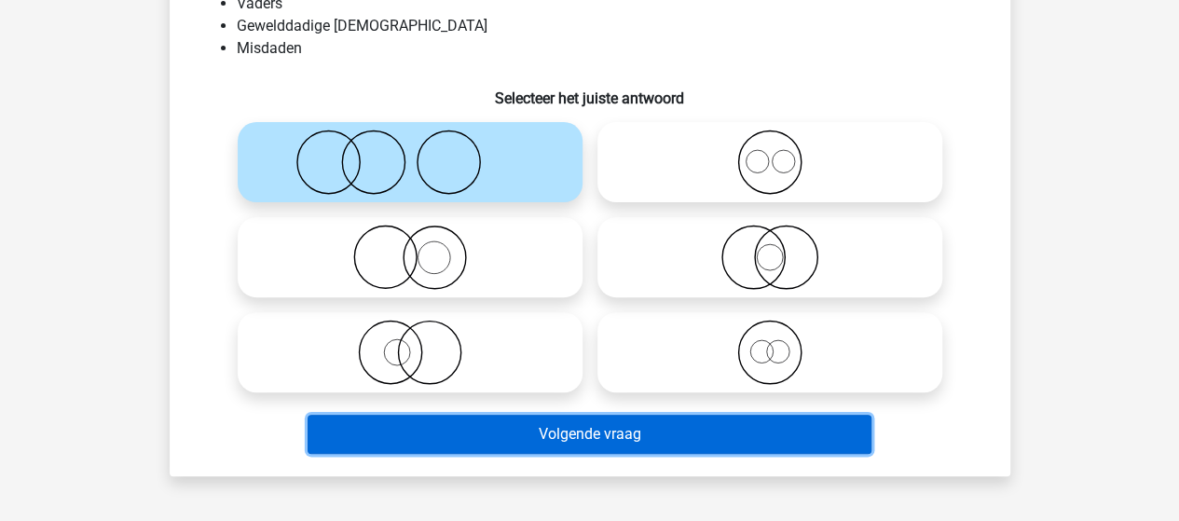
click at [603, 439] on button "Volgende vraag" at bounding box center [589, 434] width 564 height 39
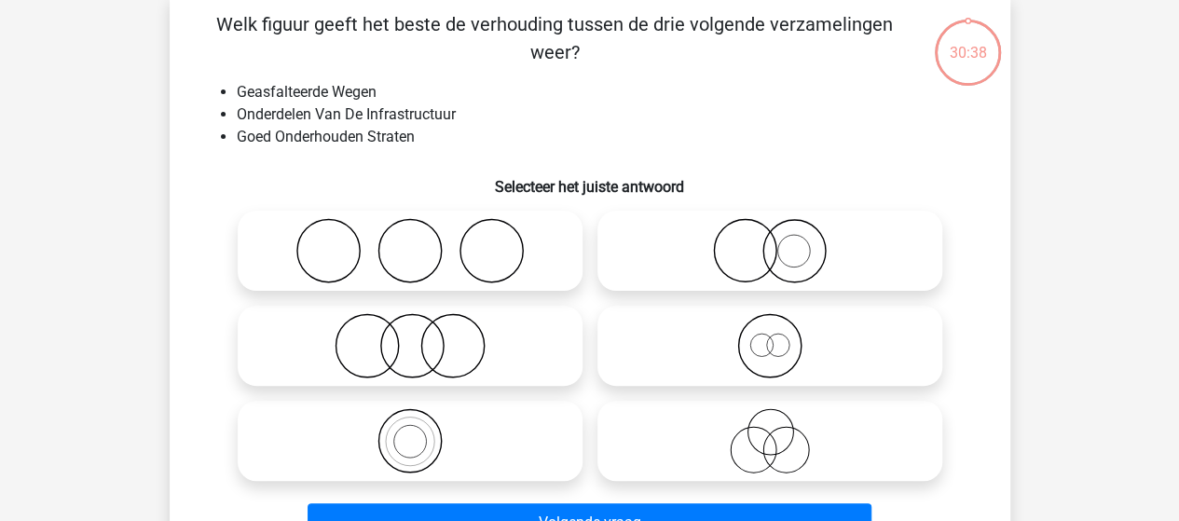
scroll to position [86, 0]
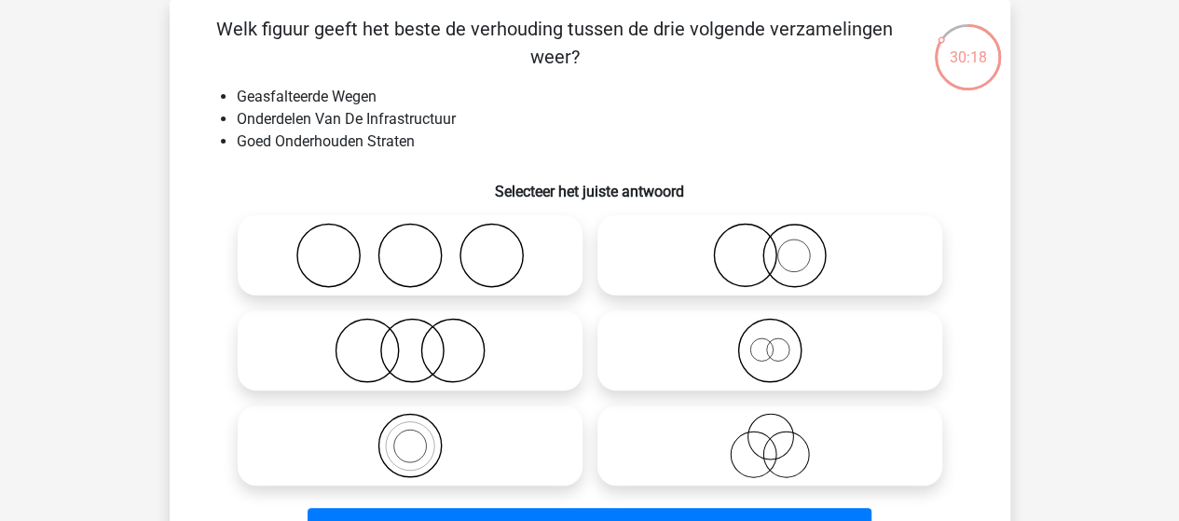
click at [769, 265] on icon at bounding box center [770, 255] width 330 height 65
click at [770, 246] on input "radio" at bounding box center [776, 240] width 12 height 12
radio input "true"
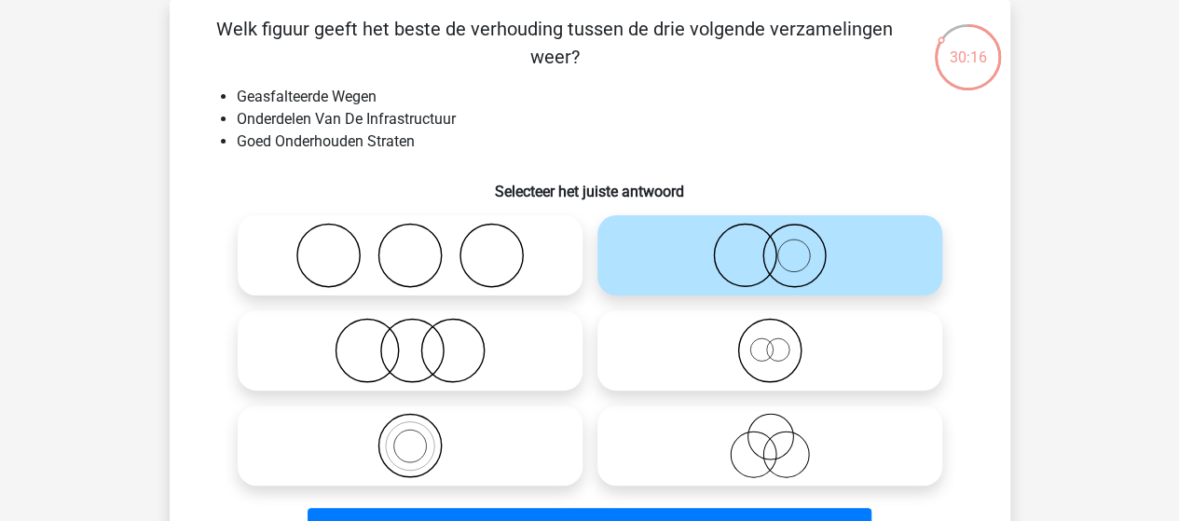
scroll to position [179, 0]
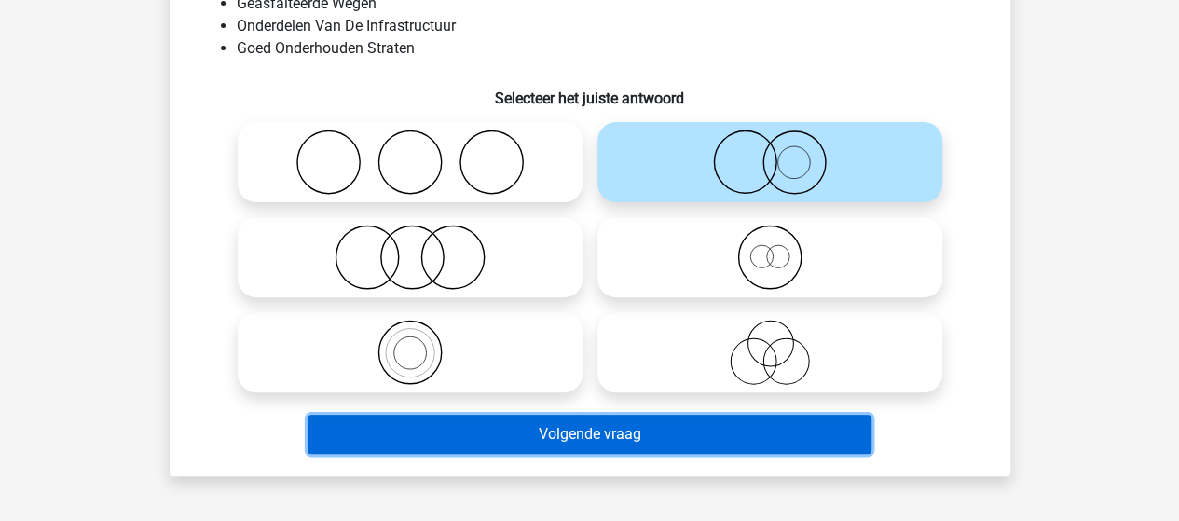
click at [600, 430] on button "Volgende vraag" at bounding box center [589, 434] width 564 height 39
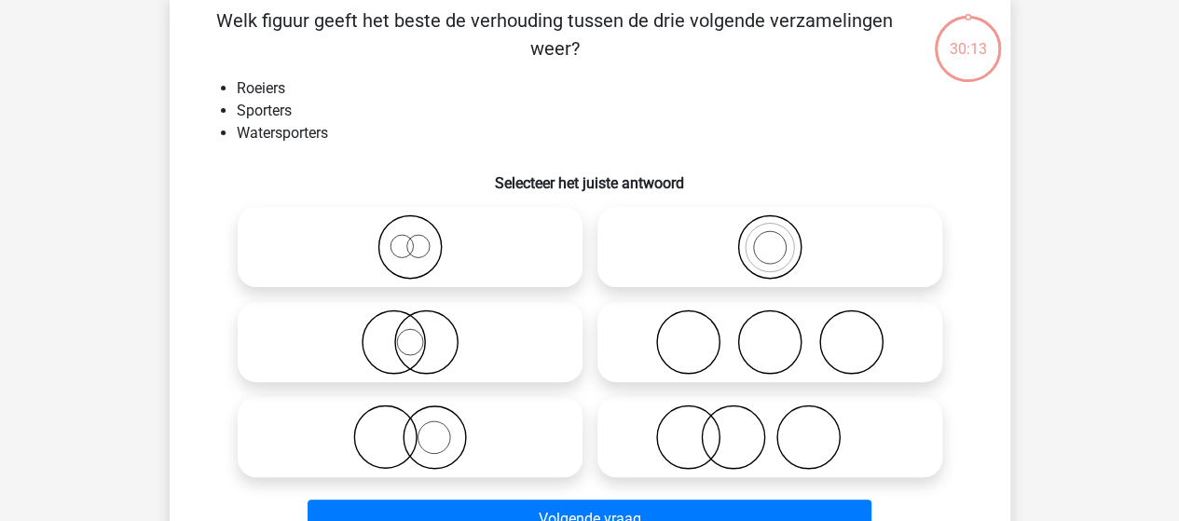
scroll to position [86, 0]
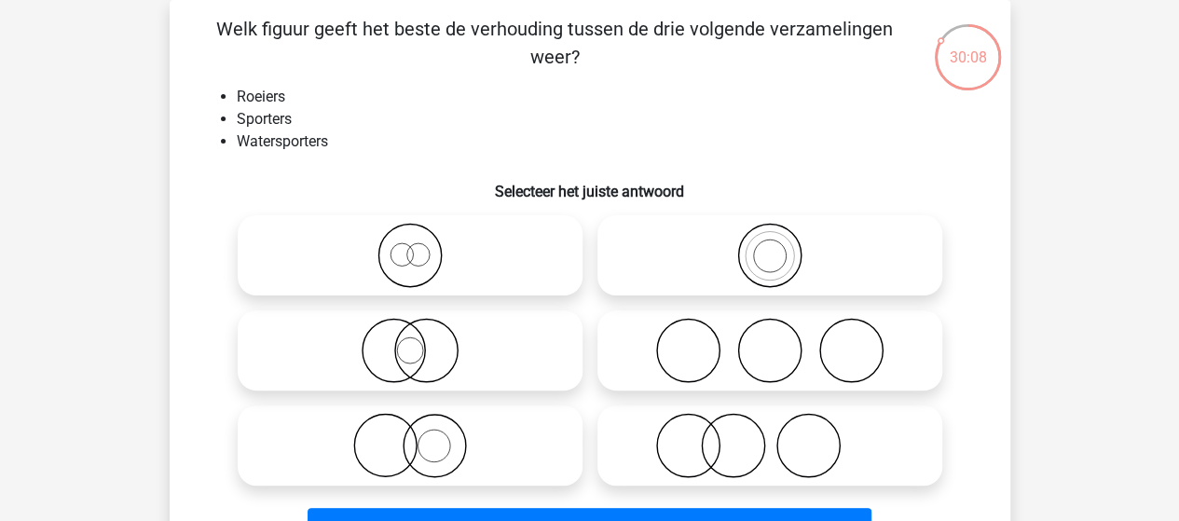
click at [769, 253] on icon at bounding box center [770, 255] width 330 height 65
click at [770, 246] on input "radio" at bounding box center [776, 240] width 12 height 12
radio input "true"
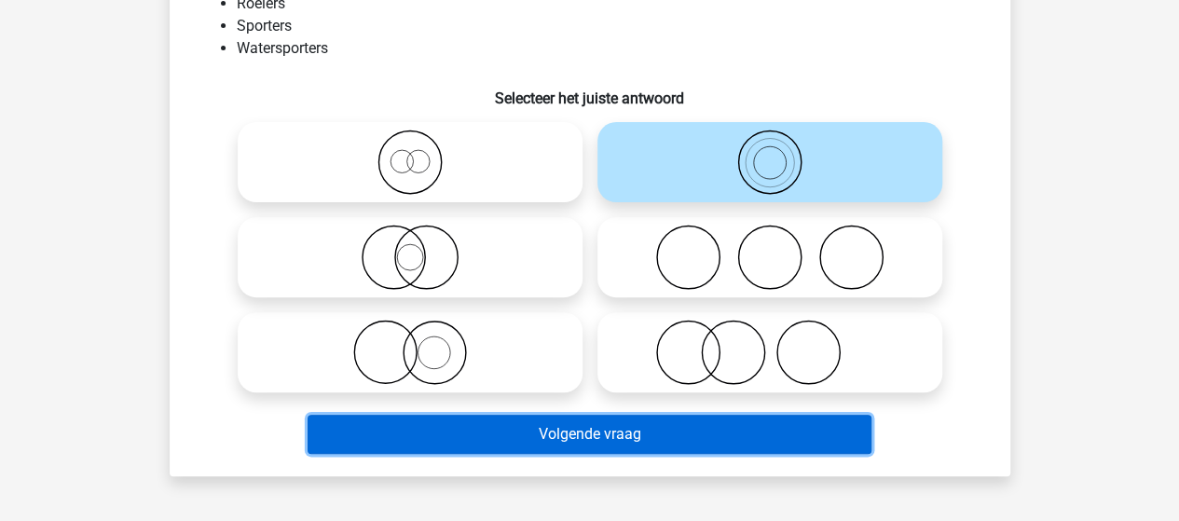
click at [609, 428] on button "Volgende vraag" at bounding box center [589, 434] width 564 height 39
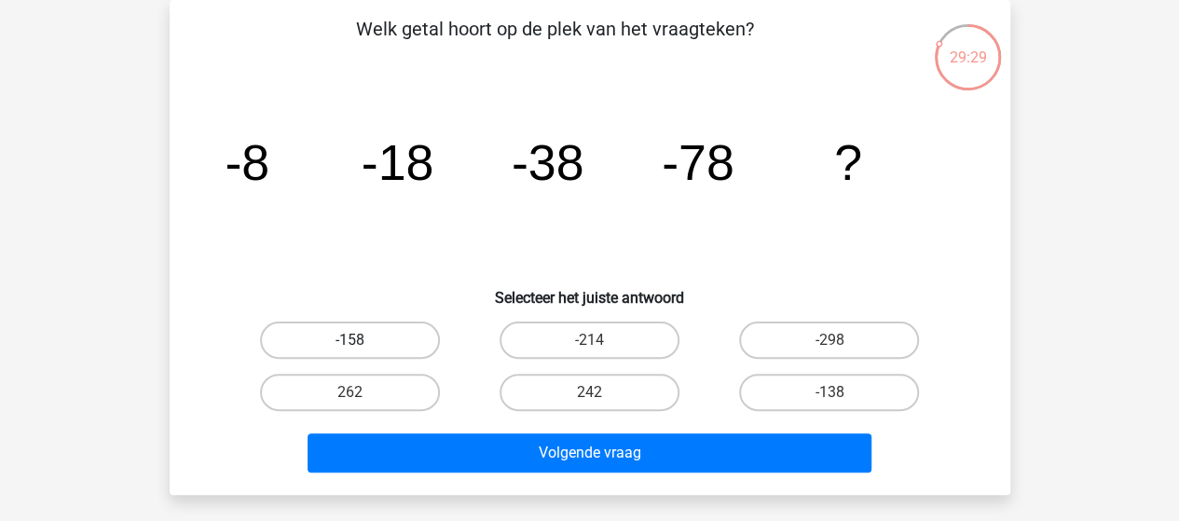
click at [366, 343] on label "-158" at bounding box center [350, 339] width 180 height 37
click at [362, 343] on input "-158" at bounding box center [355, 346] width 12 height 12
radio input "true"
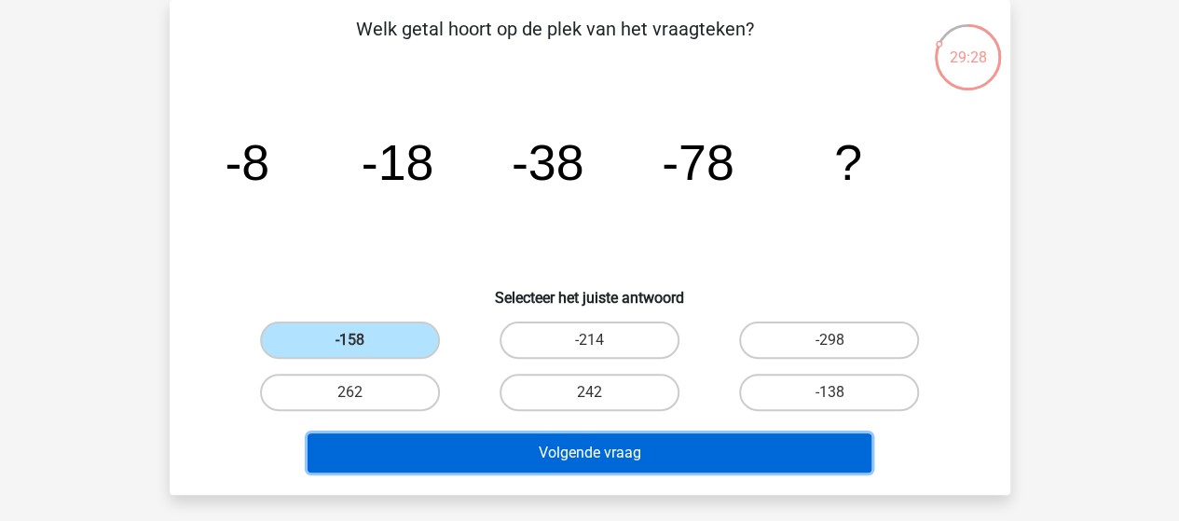
click at [467, 449] on button "Volgende vraag" at bounding box center [589, 452] width 564 height 39
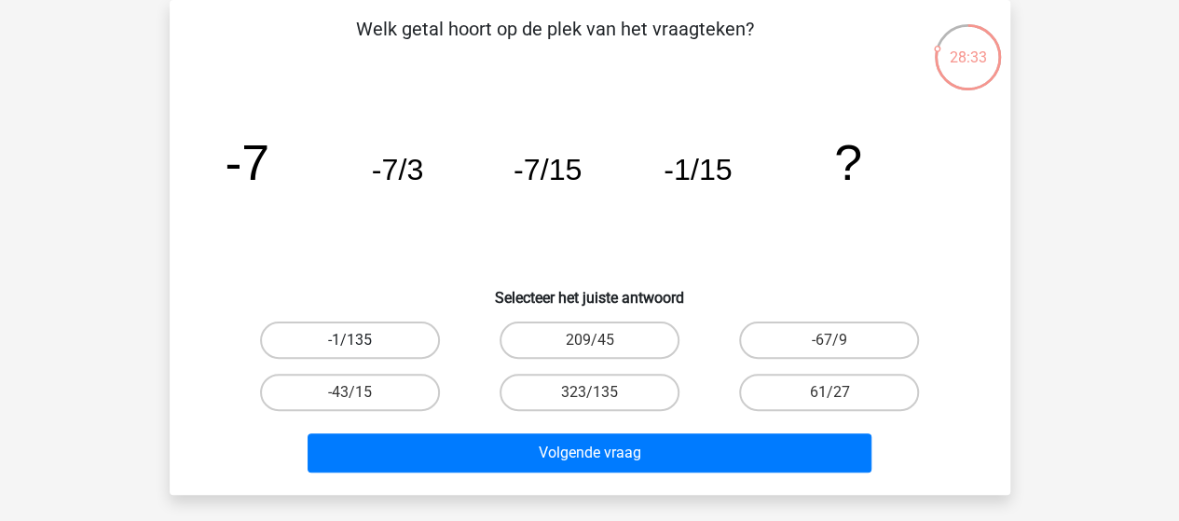
click at [372, 342] on label "-1/135" at bounding box center [350, 339] width 180 height 37
click at [362, 342] on input "-1/135" at bounding box center [355, 346] width 12 height 12
radio input "true"
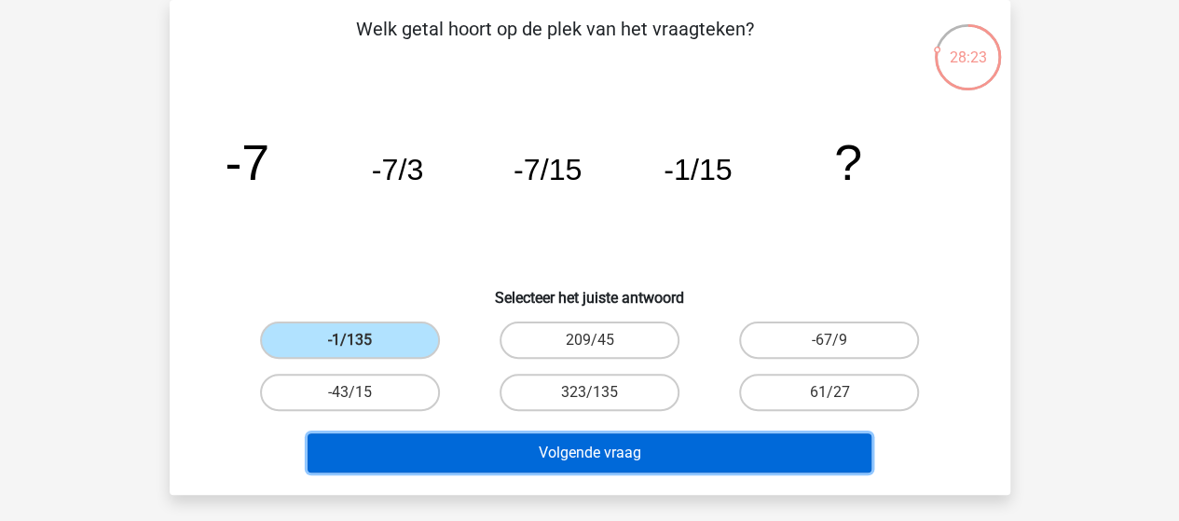
click at [589, 448] on button "Volgende vraag" at bounding box center [589, 452] width 564 height 39
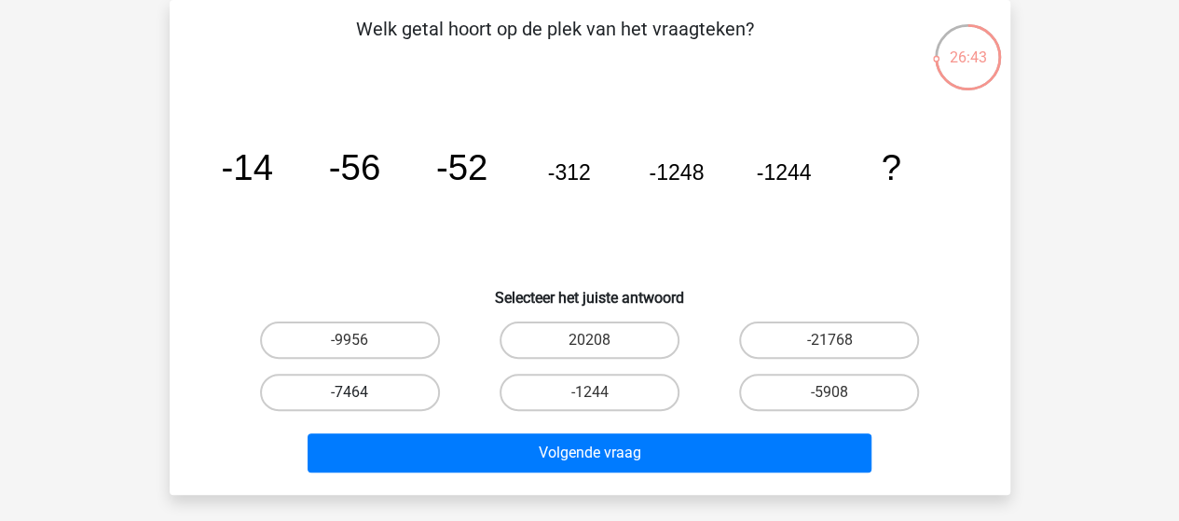
click at [386, 383] on label "-7464" at bounding box center [350, 392] width 180 height 37
click at [362, 392] on input "-7464" at bounding box center [355, 398] width 12 height 12
radio input "true"
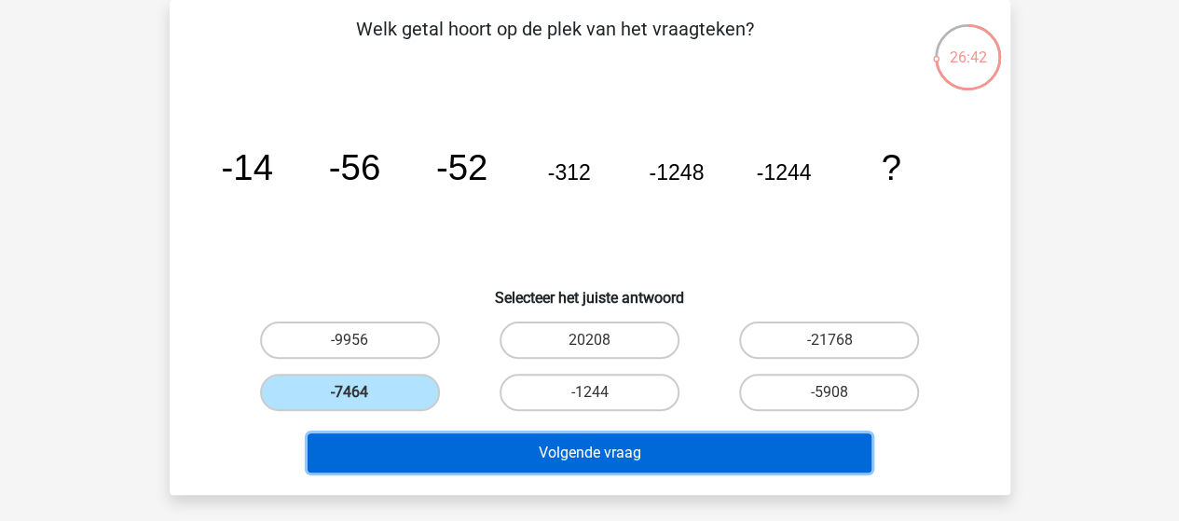
click at [524, 448] on button "Volgende vraag" at bounding box center [589, 452] width 564 height 39
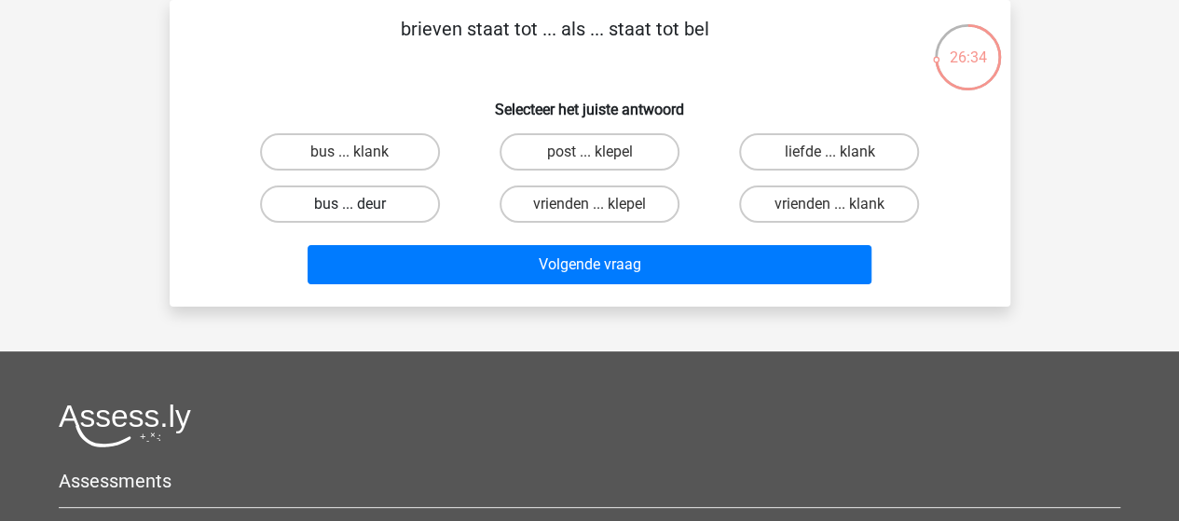
click at [341, 198] on label "bus ... deur" at bounding box center [350, 203] width 180 height 37
click at [349, 204] on input "bus ... deur" at bounding box center [355, 210] width 12 height 12
radio input "true"
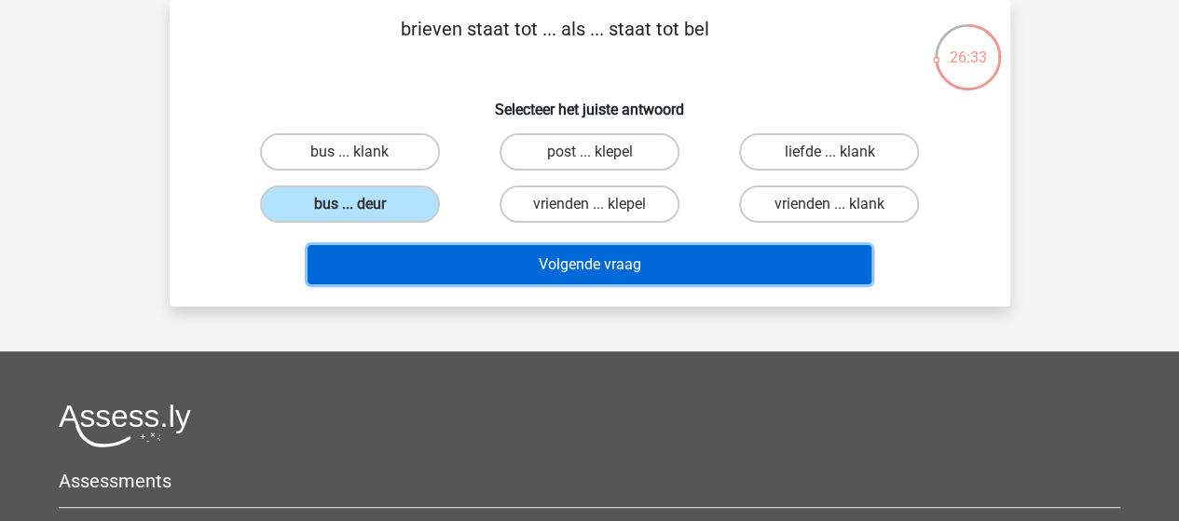
click at [507, 262] on button "Volgende vraag" at bounding box center [589, 264] width 564 height 39
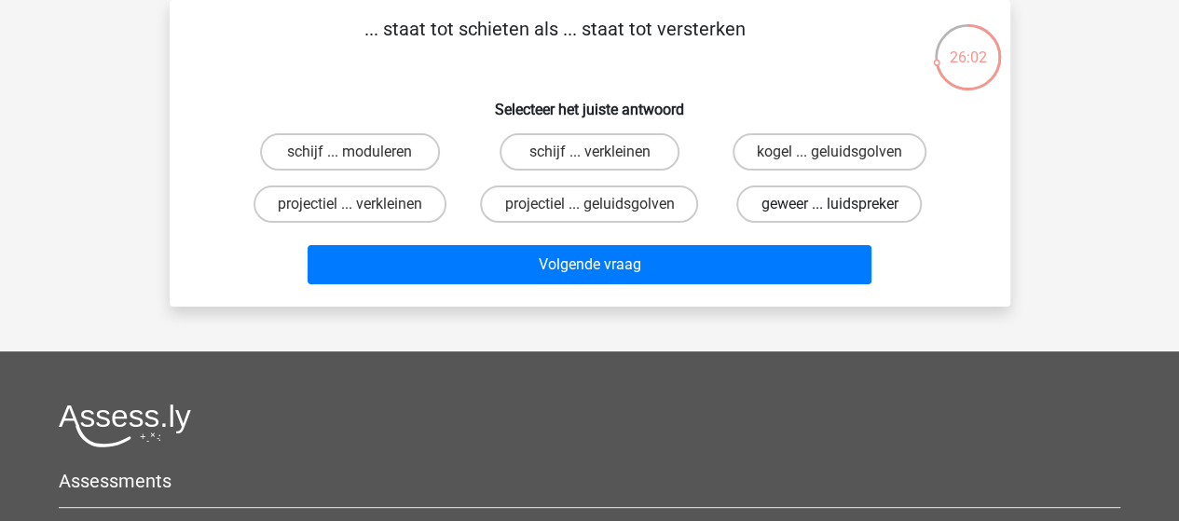
click at [782, 208] on label "geweer ... luidspreker" at bounding box center [828, 203] width 185 height 37
click at [829, 208] on input "geweer ... luidspreker" at bounding box center [835, 210] width 12 height 12
radio input "true"
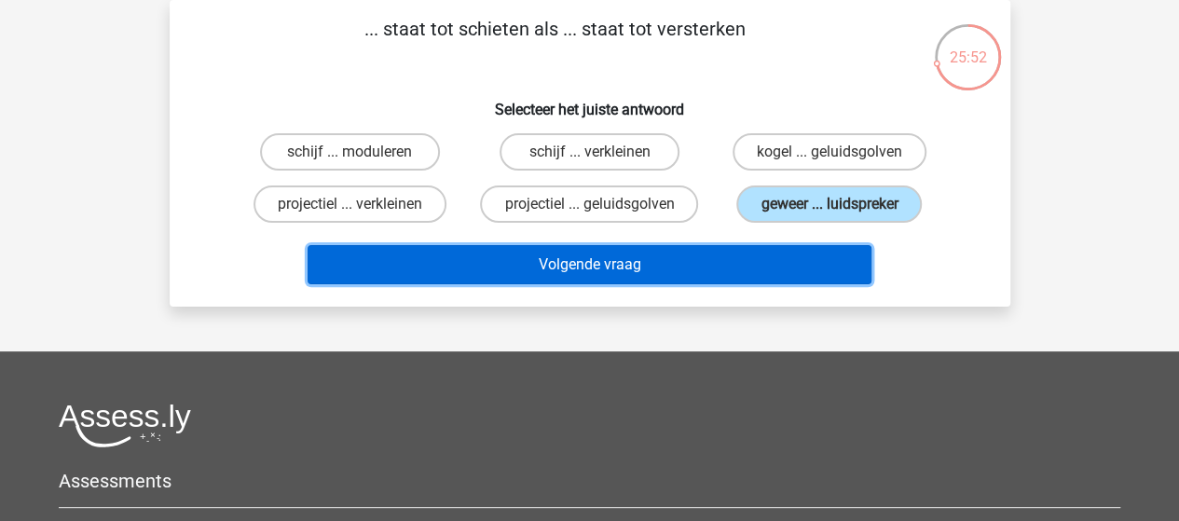
click at [677, 263] on button "Volgende vraag" at bounding box center [589, 264] width 564 height 39
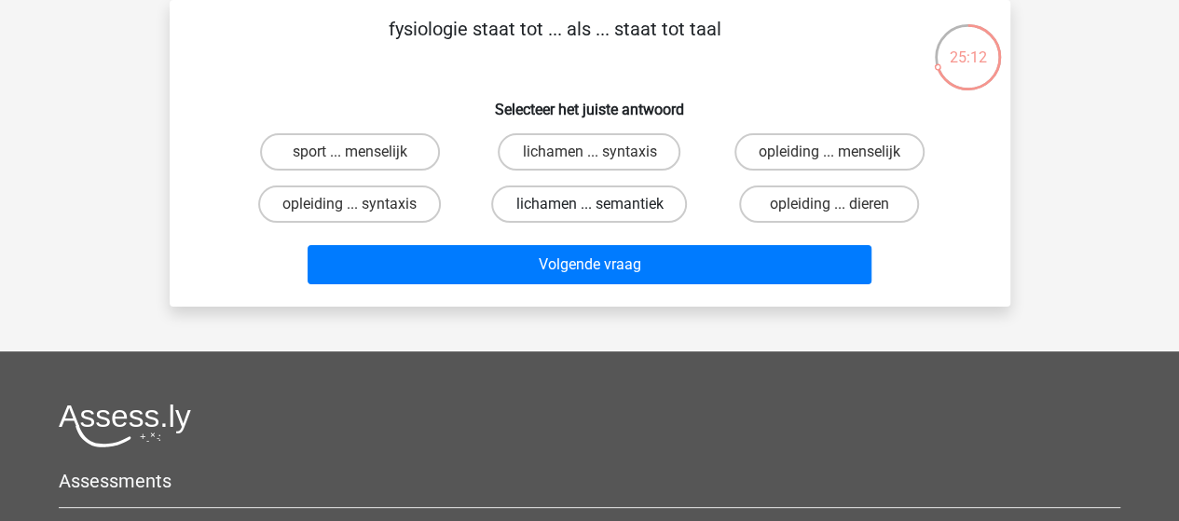
click at [542, 199] on label "lichamen ... semantiek" at bounding box center [589, 203] width 196 height 37
click at [589, 204] on input "lichamen ... semantiek" at bounding box center [595, 210] width 12 height 12
radio input "true"
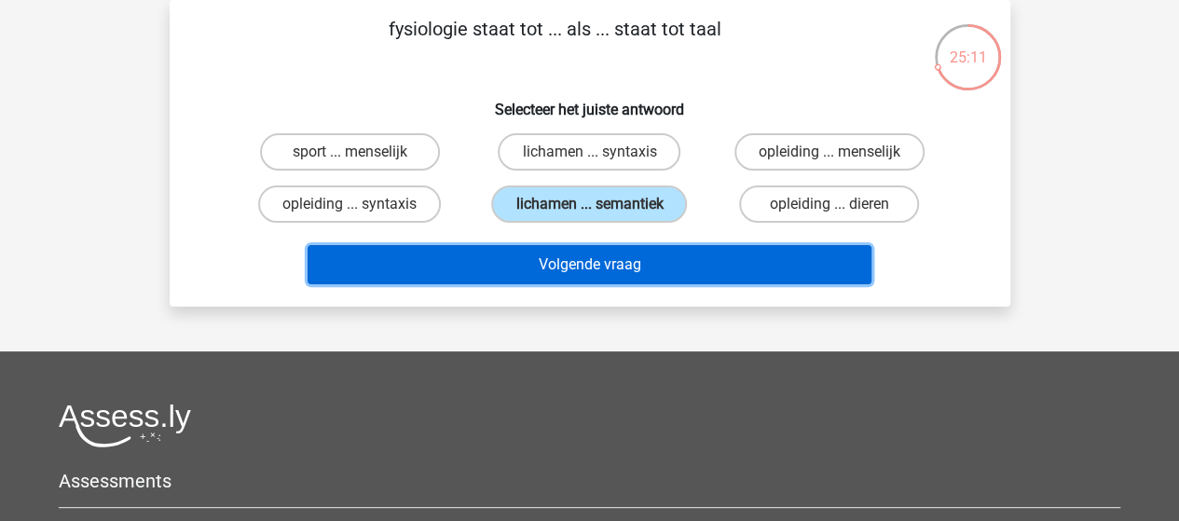
click at [601, 271] on button "Volgende vraag" at bounding box center [589, 264] width 564 height 39
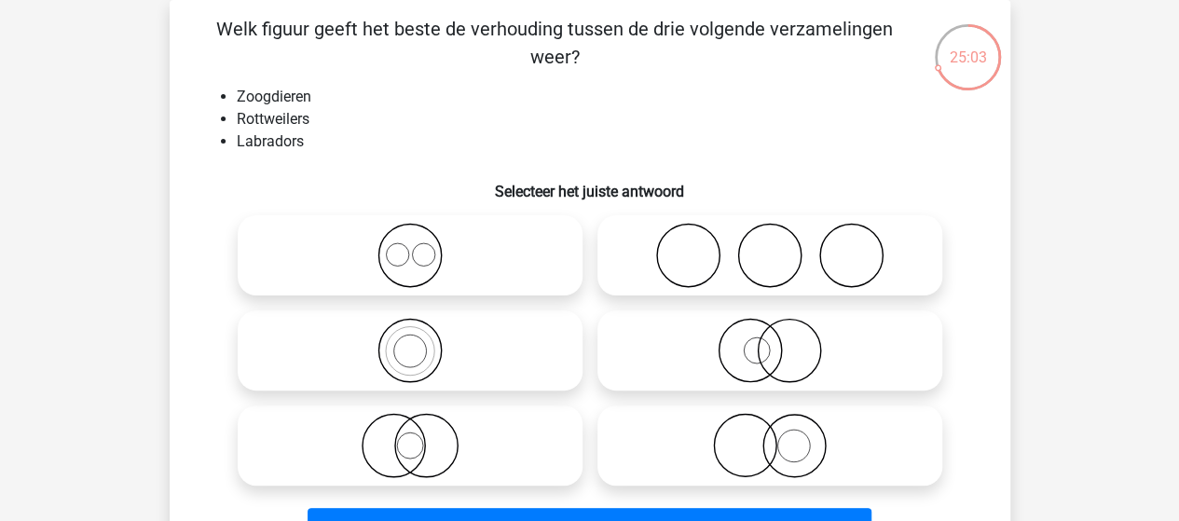
click at [417, 264] on icon at bounding box center [410, 255] width 330 height 65
click at [417, 246] on input "radio" at bounding box center [416, 240] width 12 height 12
radio input "true"
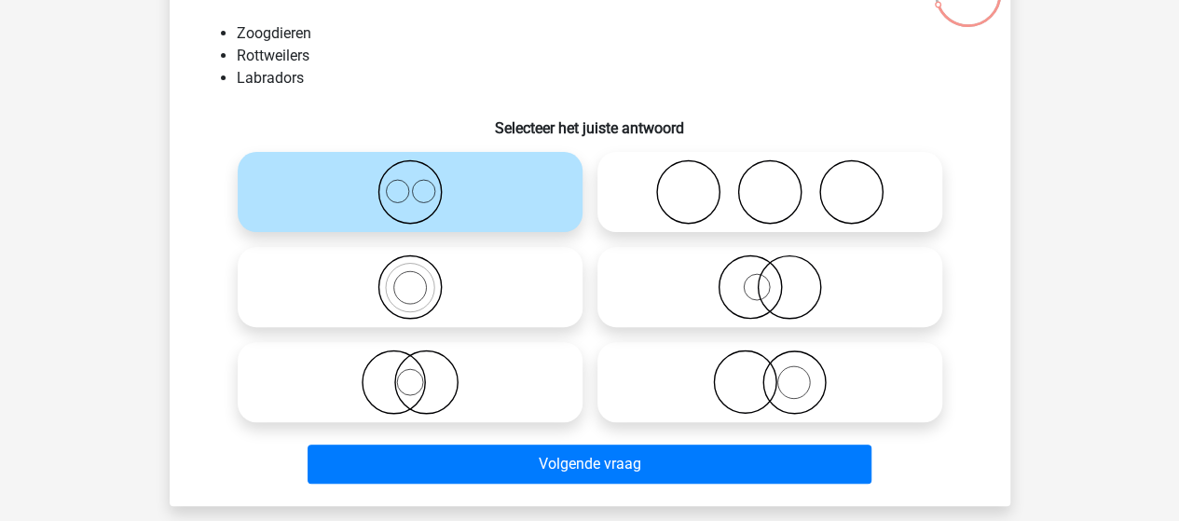
scroll to position [179, 0]
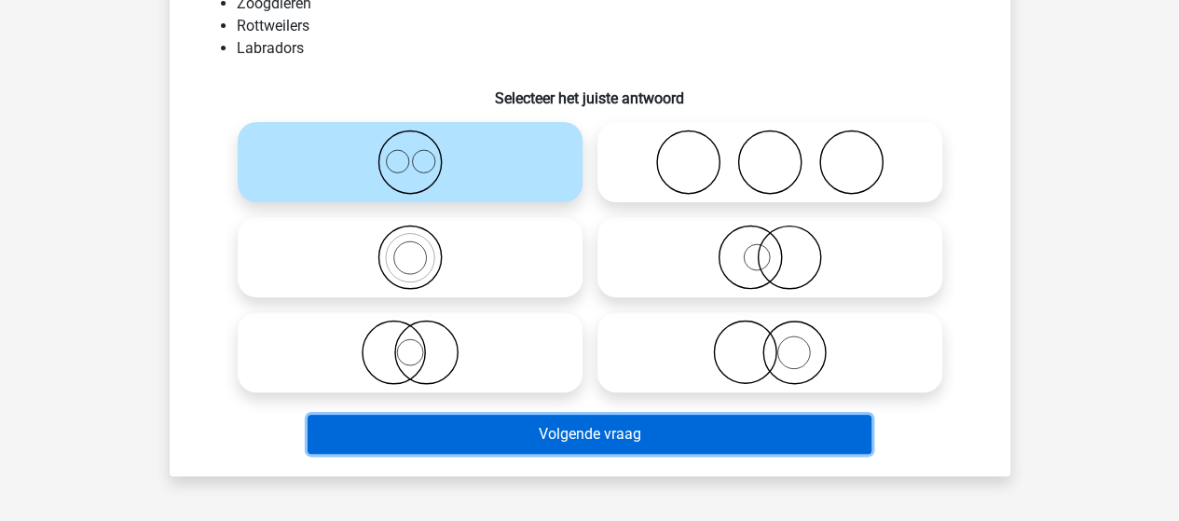
click at [594, 427] on button "Volgende vraag" at bounding box center [589, 434] width 564 height 39
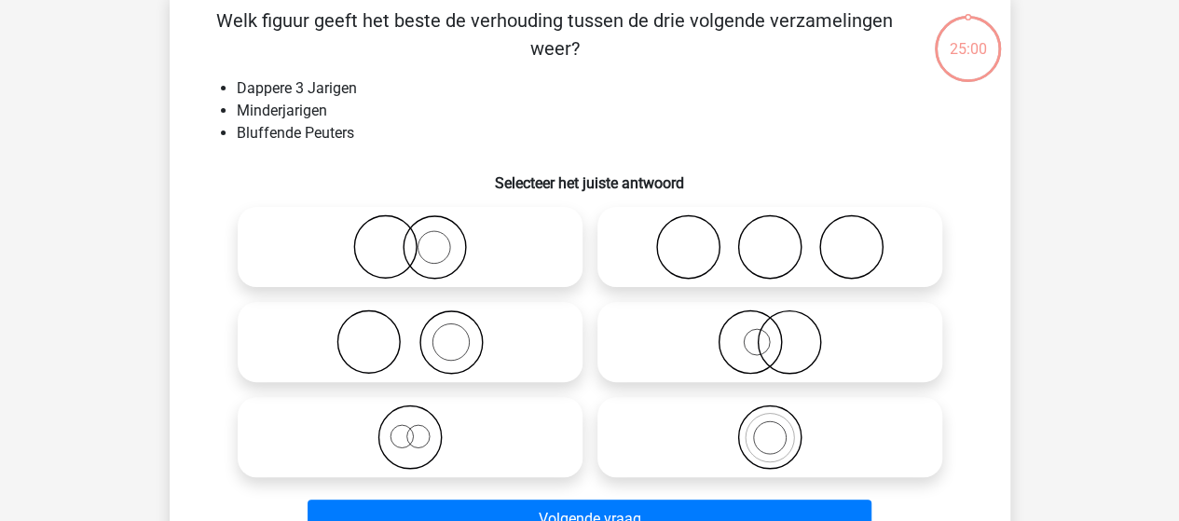
scroll to position [86, 0]
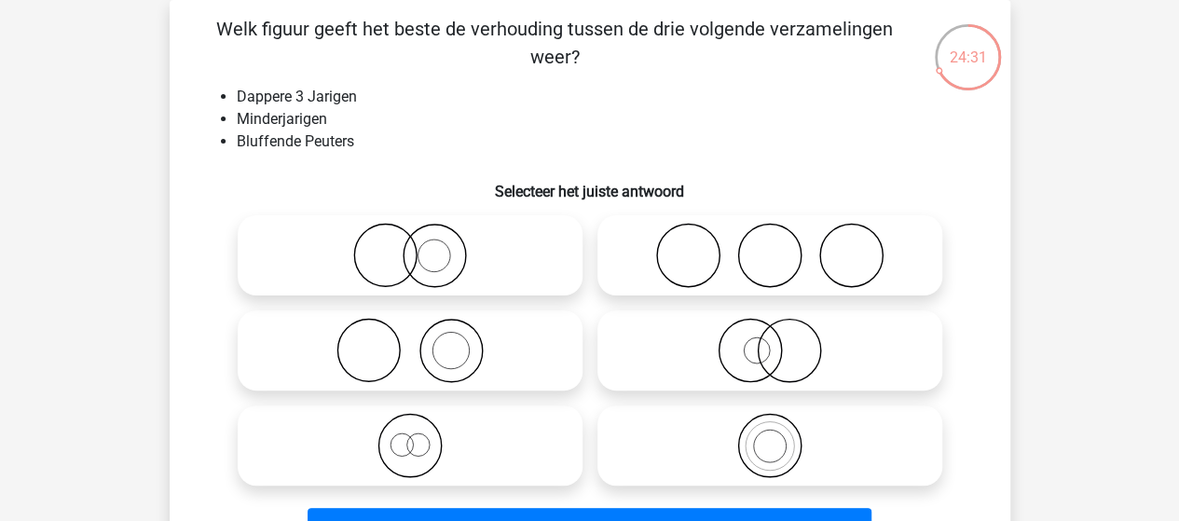
click at [457, 350] on icon at bounding box center [410, 350] width 330 height 65
click at [422, 341] on input "radio" at bounding box center [416, 335] width 12 height 12
radio input "true"
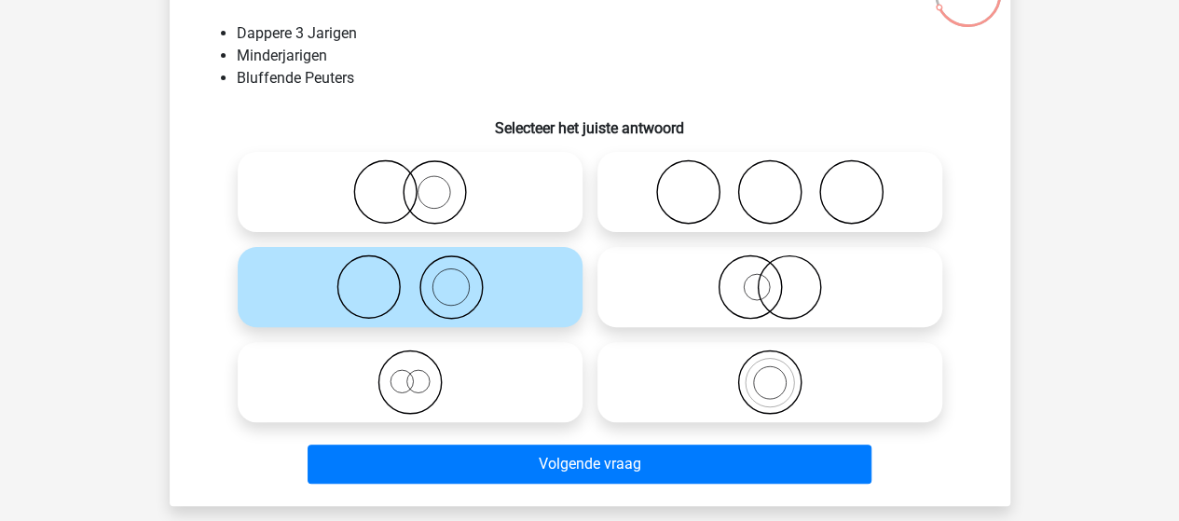
scroll to position [179, 0]
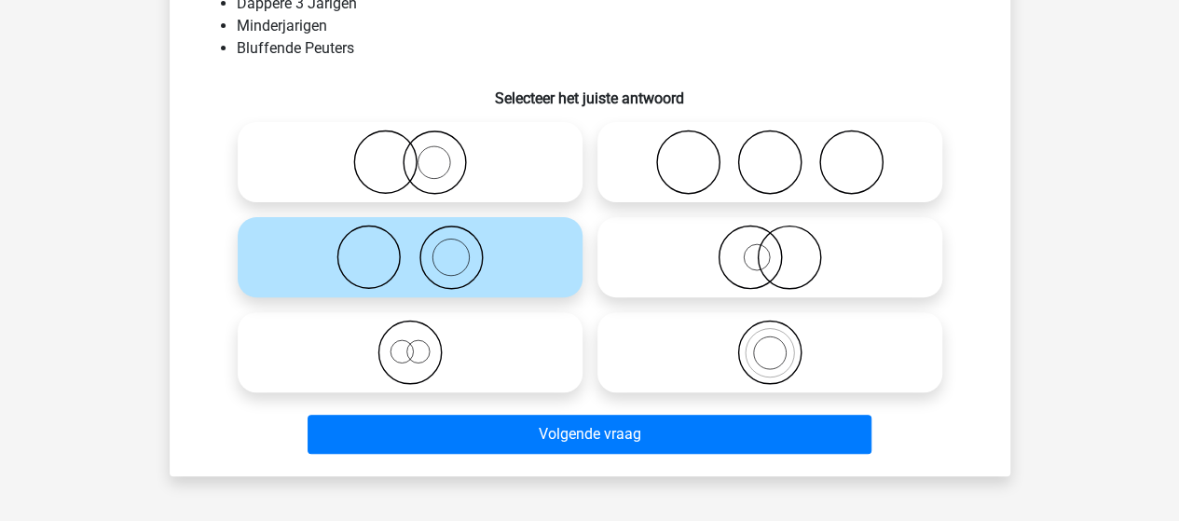
click at [405, 164] on icon at bounding box center [410, 162] width 330 height 65
click at [410, 153] on input "radio" at bounding box center [416, 147] width 12 height 12
radio input "true"
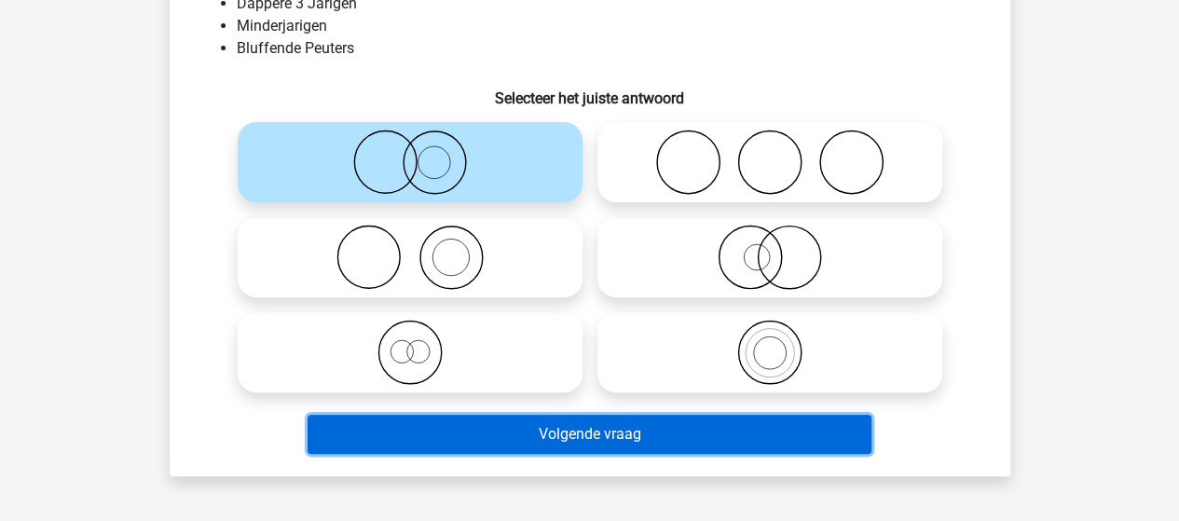
click at [568, 426] on button "Volgende vraag" at bounding box center [589, 434] width 564 height 39
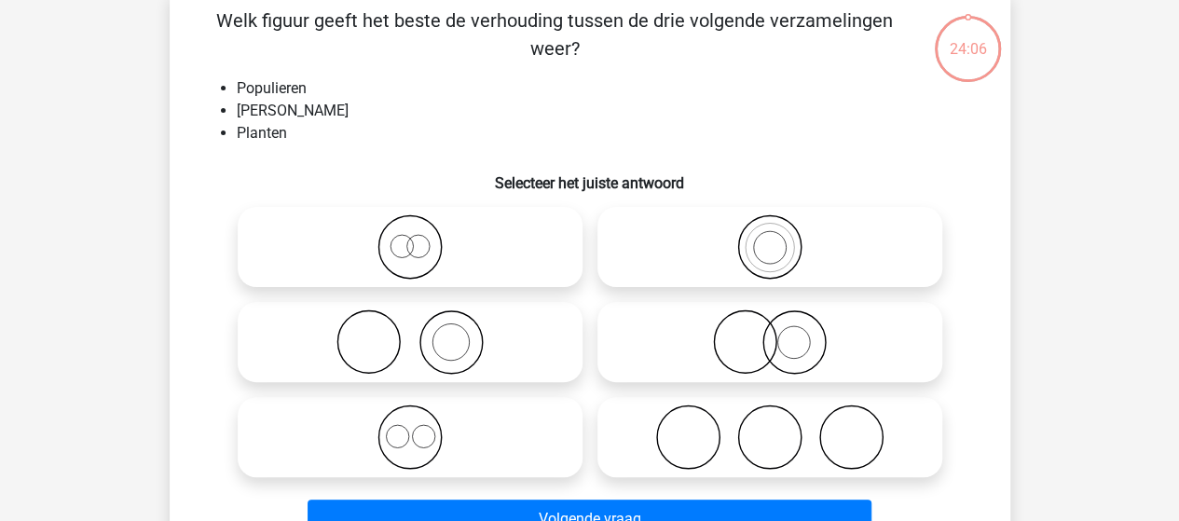
scroll to position [86, 0]
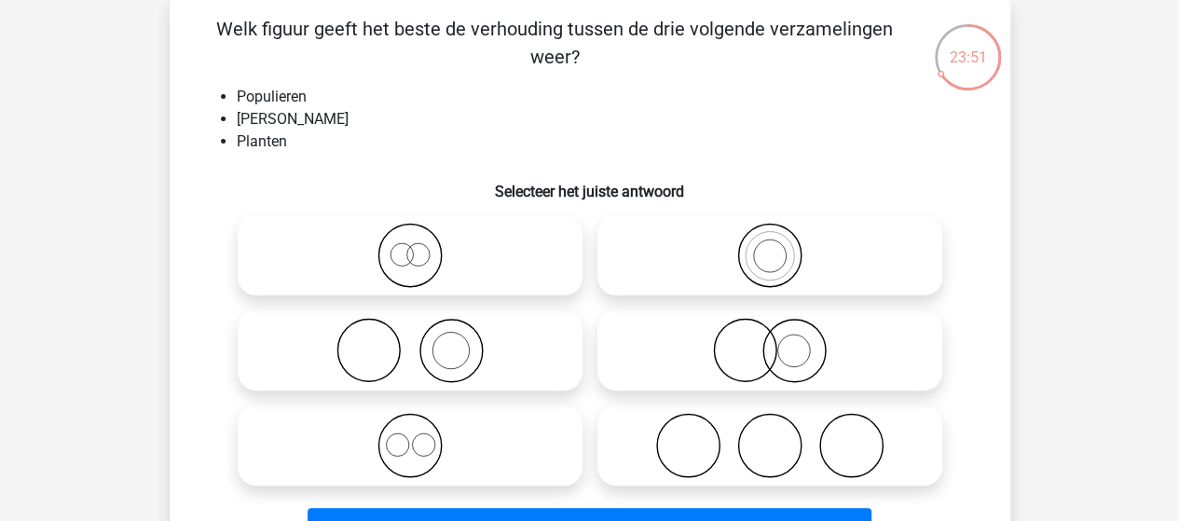
click at [412, 262] on icon at bounding box center [410, 255] width 330 height 65
click at [412, 246] on input "radio" at bounding box center [416, 240] width 12 height 12
radio input "true"
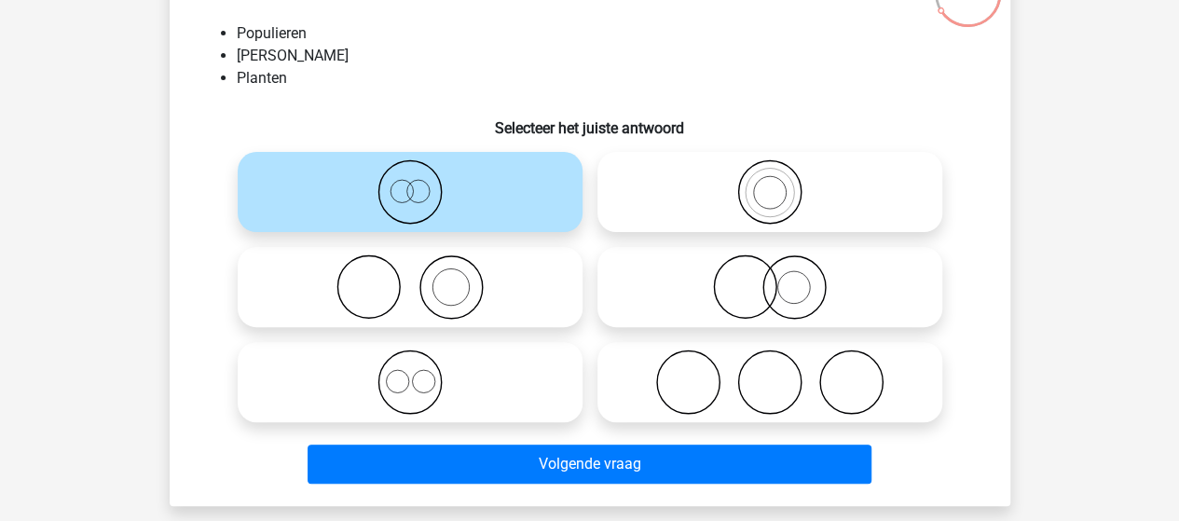
scroll to position [179, 0]
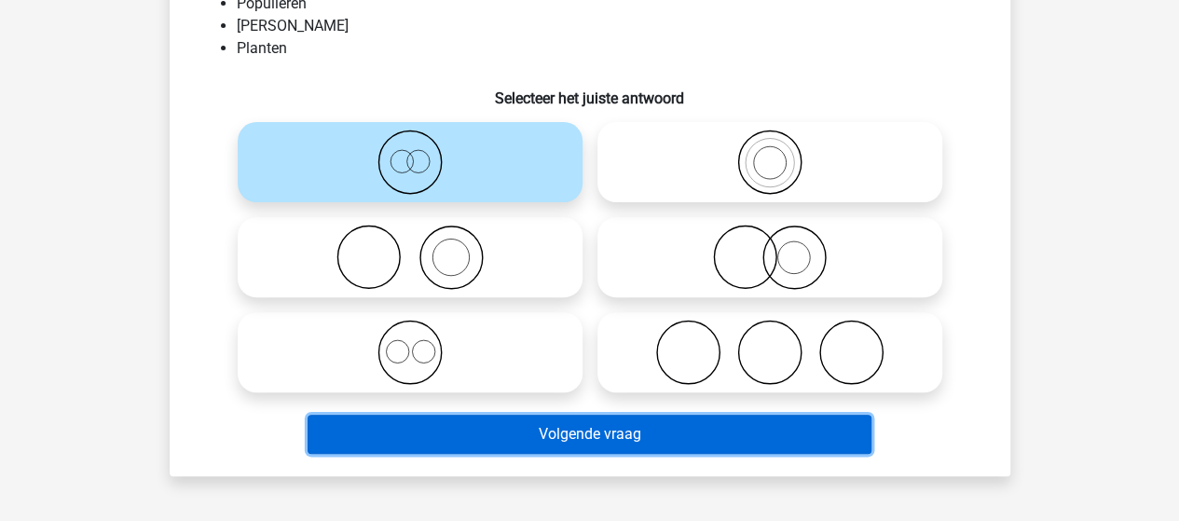
click at [642, 435] on button "Volgende vraag" at bounding box center [589, 434] width 564 height 39
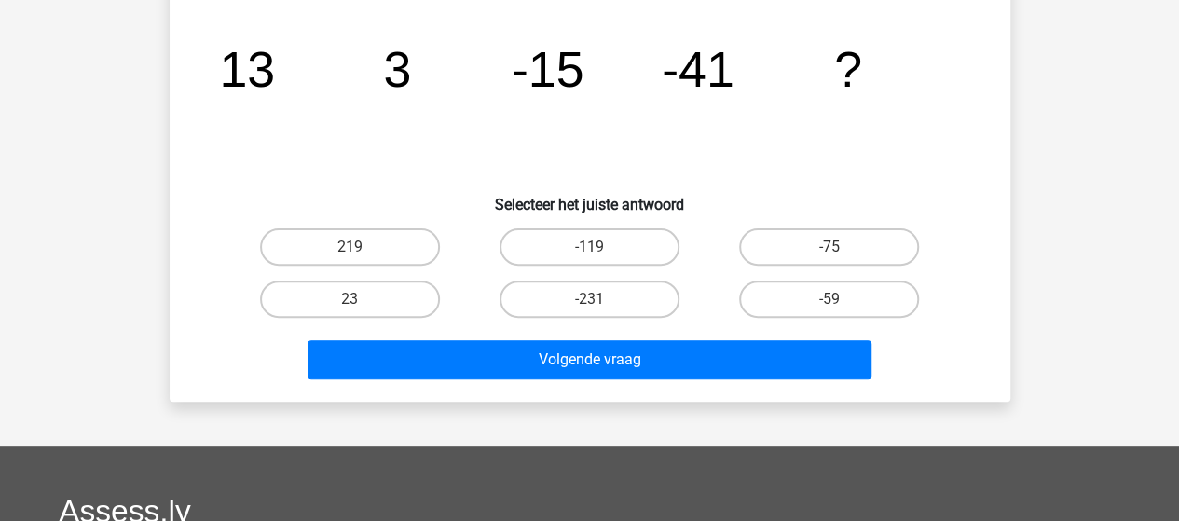
scroll to position [86, 0]
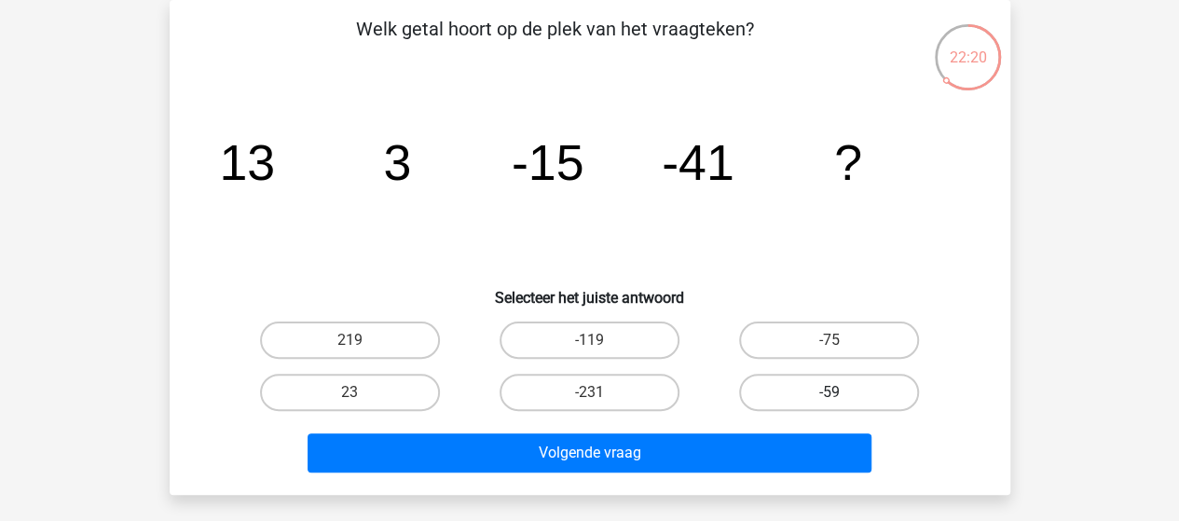
click at [785, 385] on label "-59" at bounding box center [829, 392] width 180 height 37
click at [829, 392] on input "-59" at bounding box center [835, 398] width 12 height 12
radio input "true"
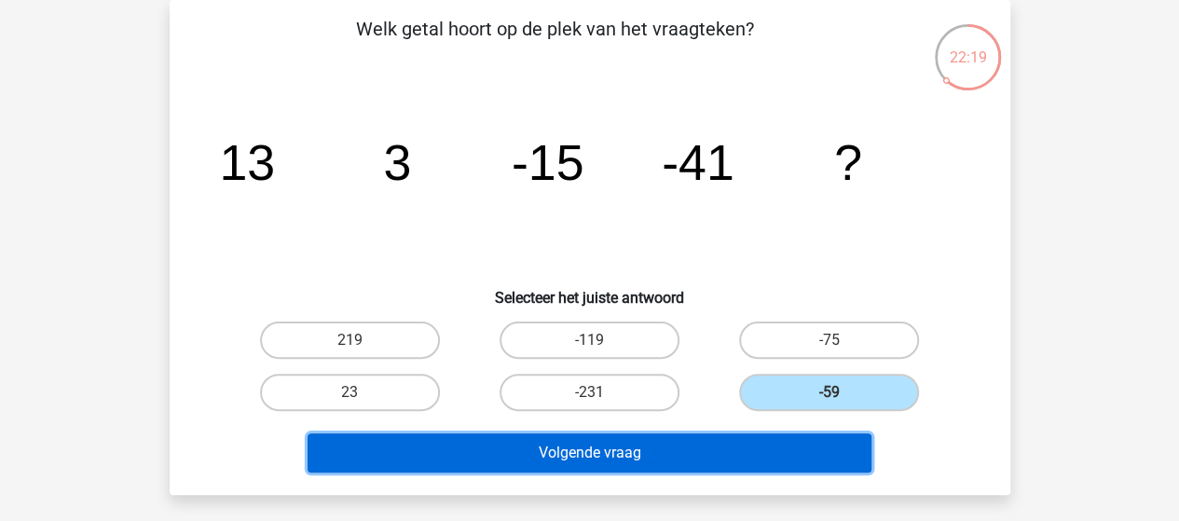
click at [672, 454] on button "Volgende vraag" at bounding box center [589, 452] width 564 height 39
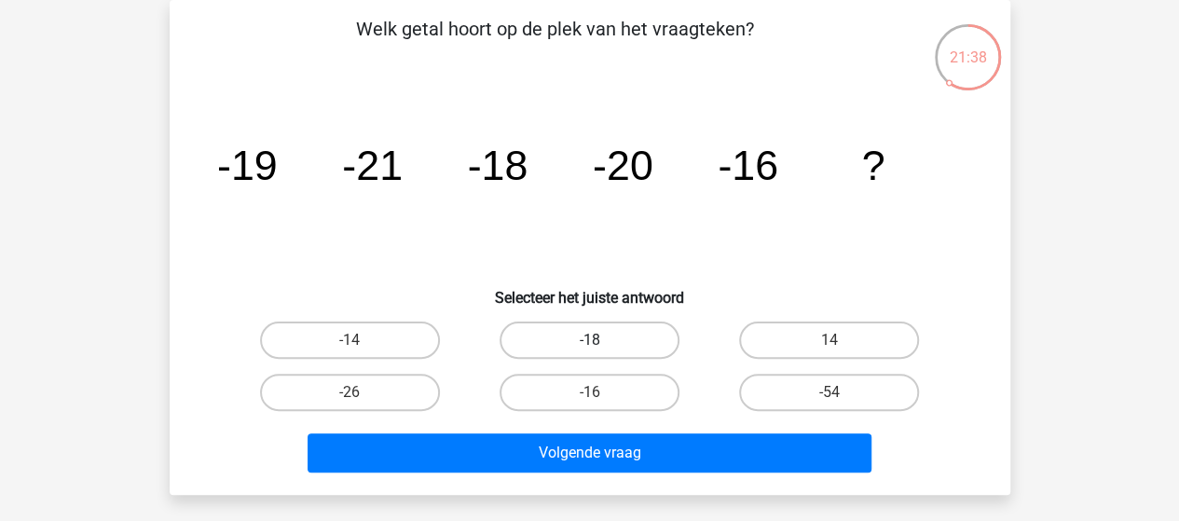
click at [539, 343] on label "-18" at bounding box center [589, 339] width 180 height 37
click at [589, 343] on input "-18" at bounding box center [595, 346] width 12 height 12
radio input "true"
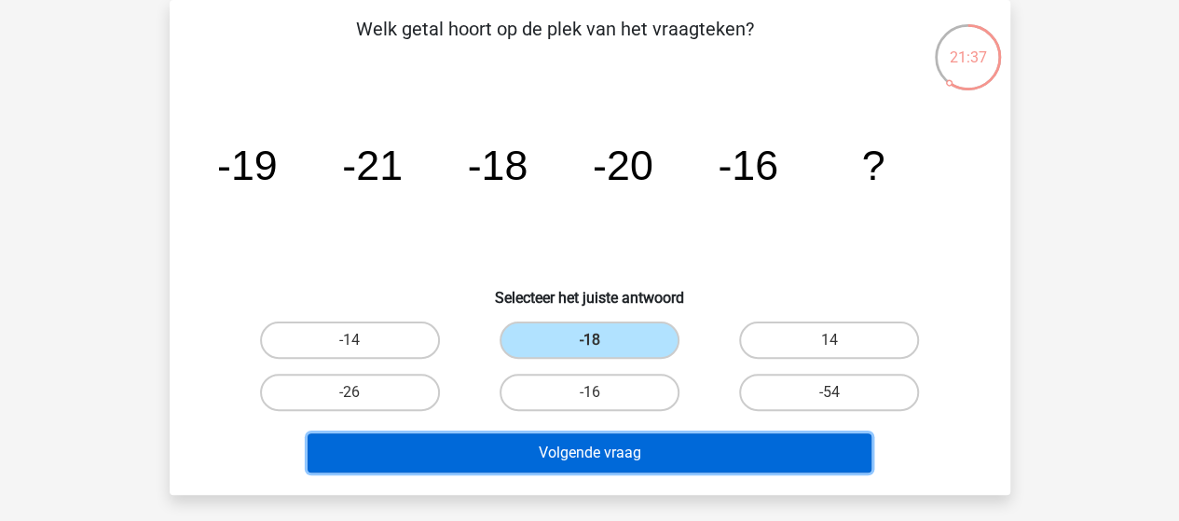
click at [498, 445] on button "Volgende vraag" at bounding box center [589, 452] width 564 height 39
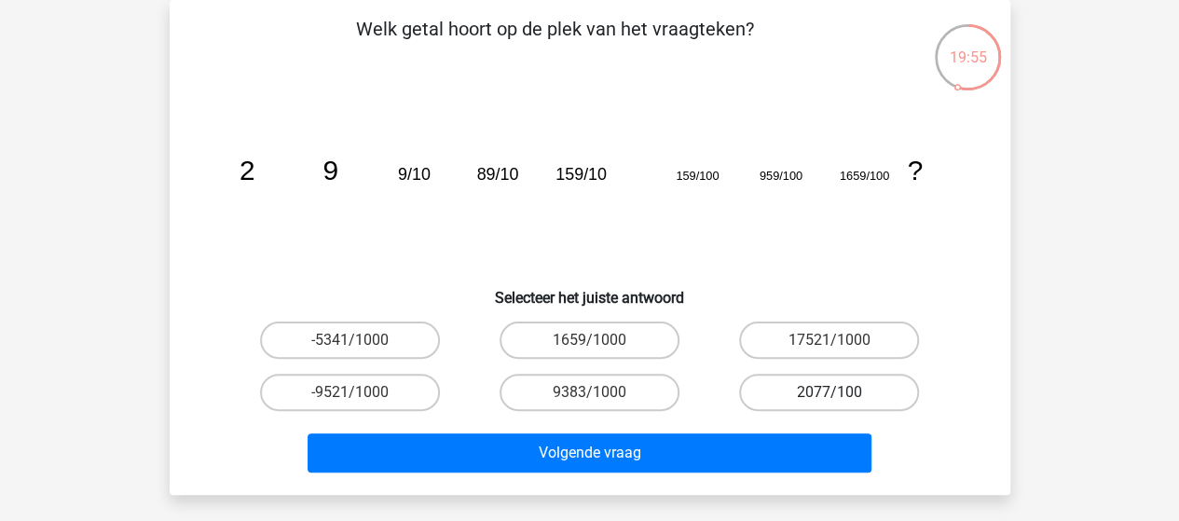
click at [826, 388] on label "2077/100" at bounding box center [829, 392] width 180 height 37
click at [829, 392] on input "2077/100" at bounding box center [835, 398] width 12 height 12
radio input "true"
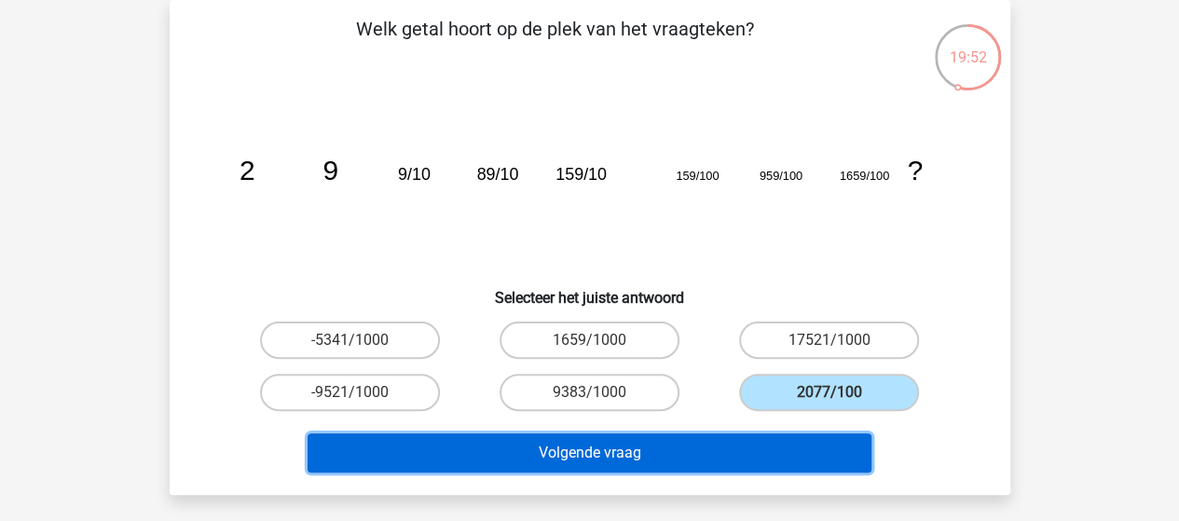
click at [712, 446] on button "Volgende vraag" at bounding box center [589, 452] width 564 height 39
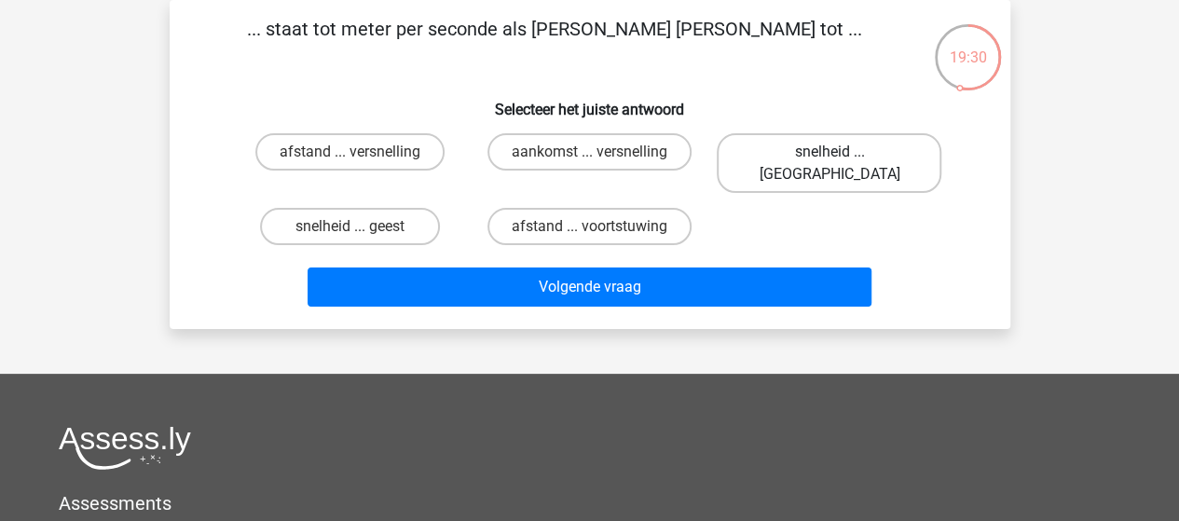
click at [791, 156] on label "snelheid ... newton" at bounding box center [829, 163] width 225 height 60
click at [829, 156] on input "snelheid ... newton" at bounding box center [835, 158] width 12 height 12
radio input "true"
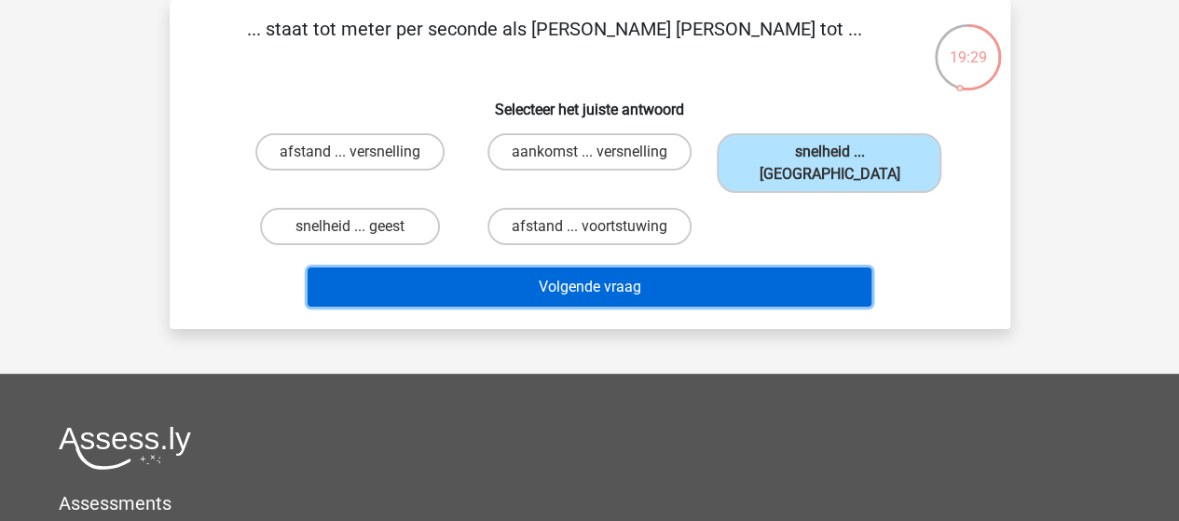
click at [678, 267] on button "Volgende vraag" at bounding box center [589, 286] width 564 height 39
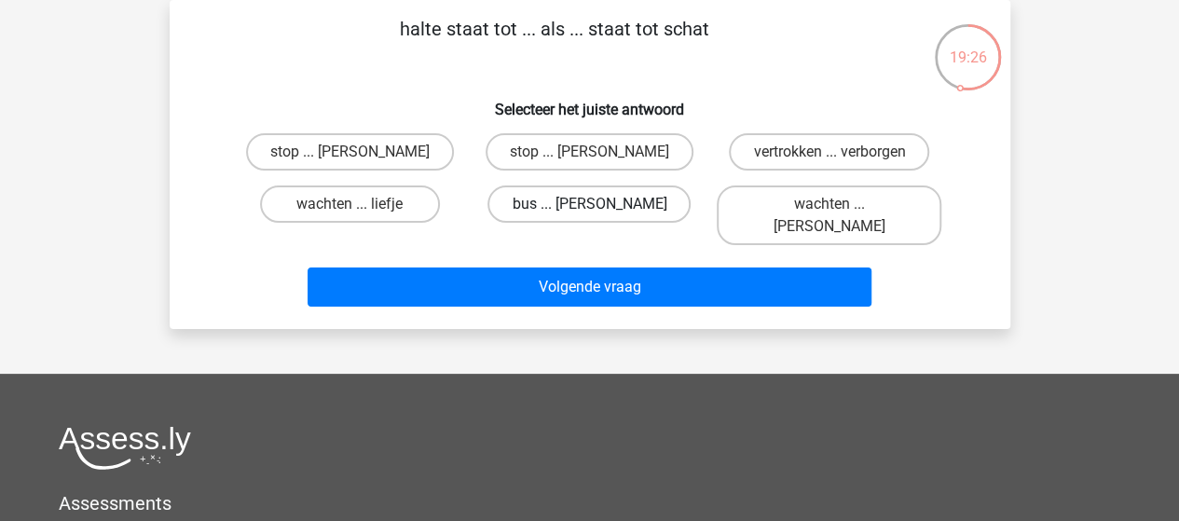
click at [574, 206] on label "bus ... kist" at bounding box center [588, 203] width 203 height 37
click at [589, 206] on input "bus ... kist" at bounding box center [595, 210] width 12 height 12
radio input "true"
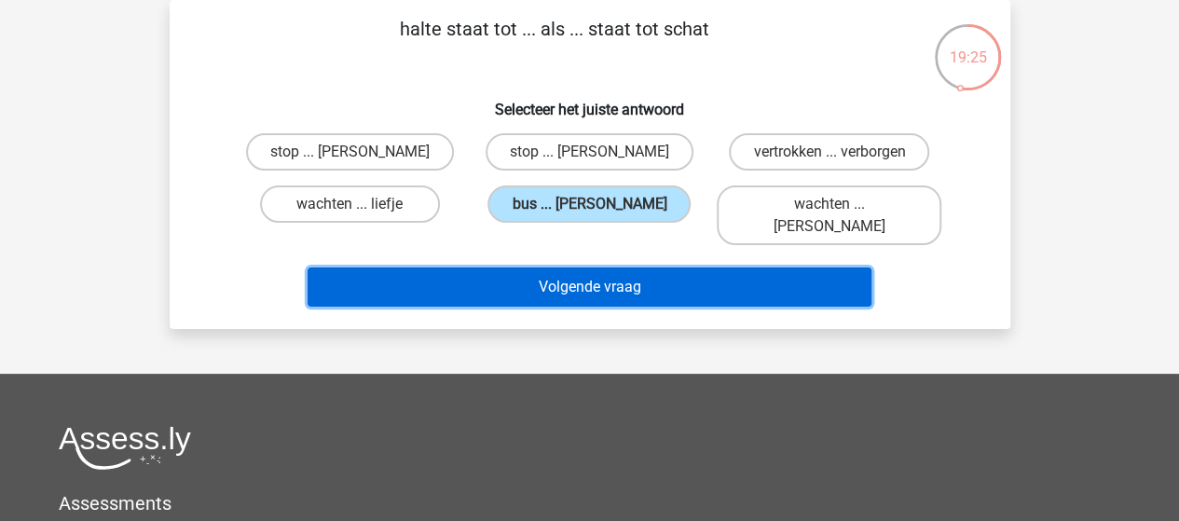
click at [553, 267] on button "Volgende vraag" at bounding box center [589, 286] width 564 height 39
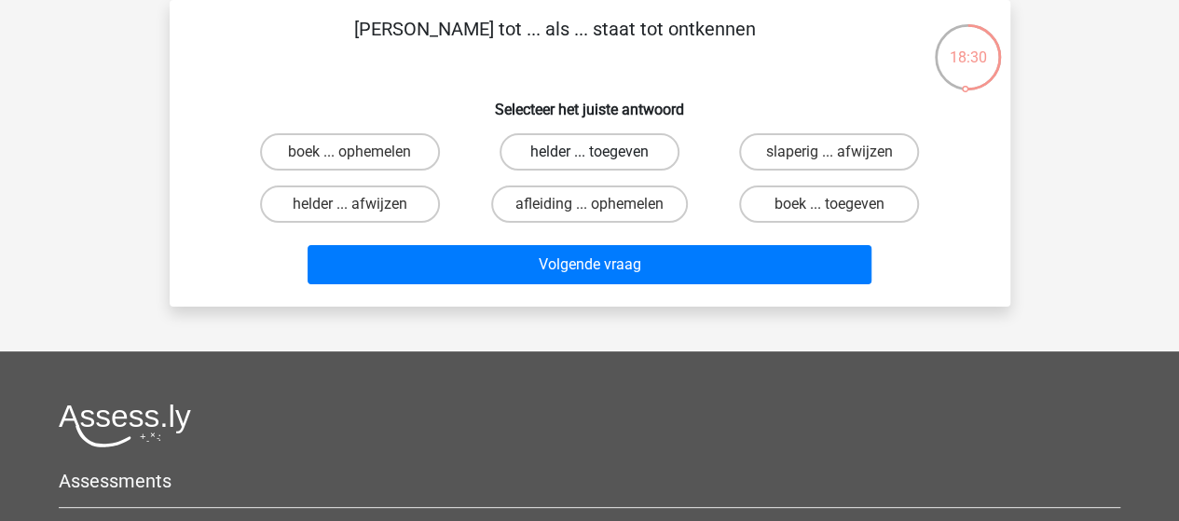
click at [585, 154] on label "helder ... toegeven" at bounding box center [589, 151] width 180 height 37
click at [589, 154] on input "helder ... toegeven" at bounding box center [595, 158] width 12 height 12
radio input "true"
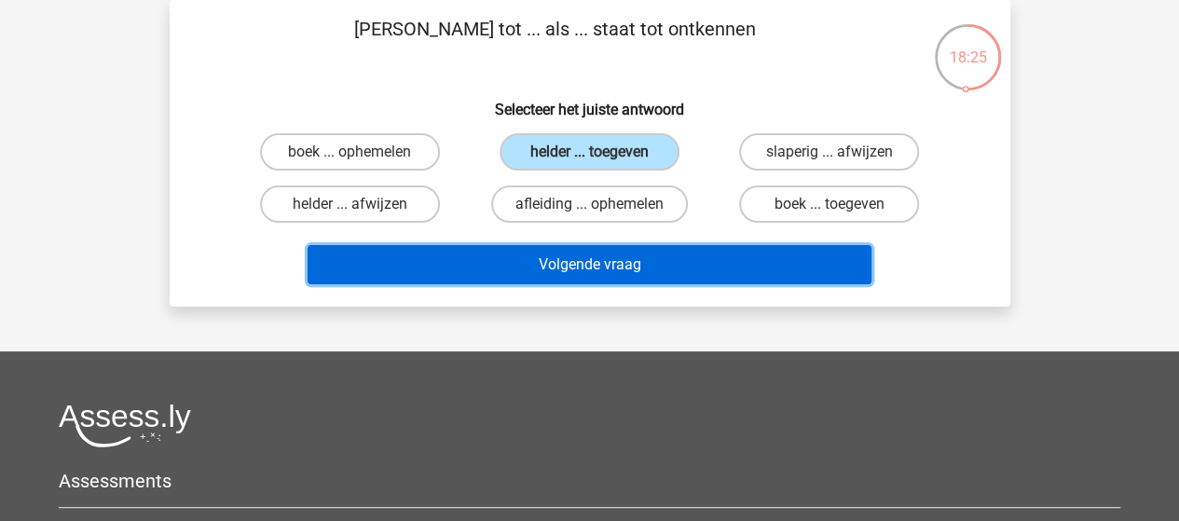
click at [591, 259] on button "Volgende vraag" at bounding box center [589, 264] width 564 height 39
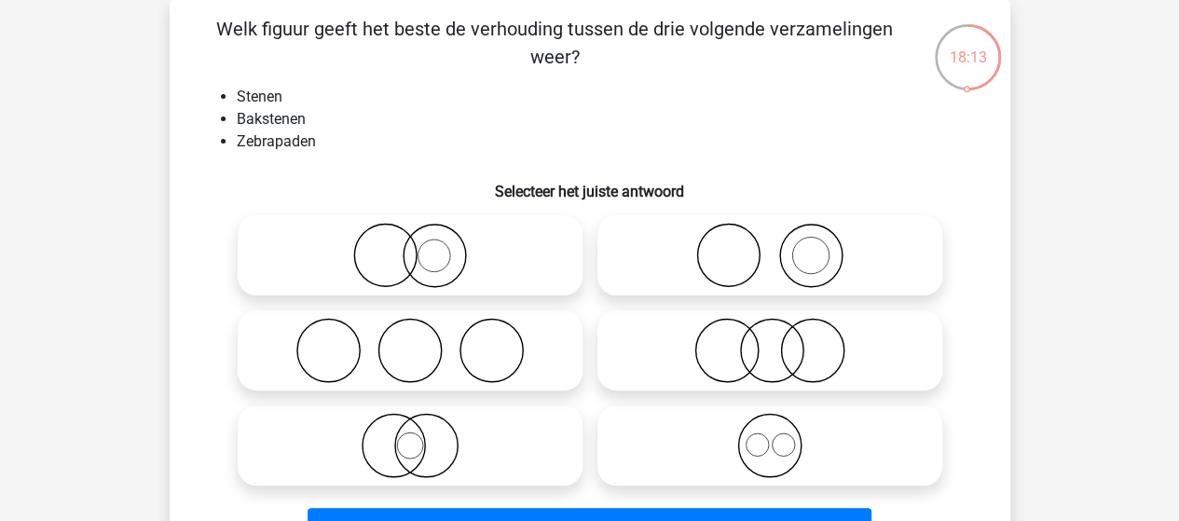
click at [777, 273] on icon at bounding box center [770, 255] width 330 height 65
click at [777, 246] on input "radio" at bounding box center [776, 240] width 12 height 12
radio input "true"
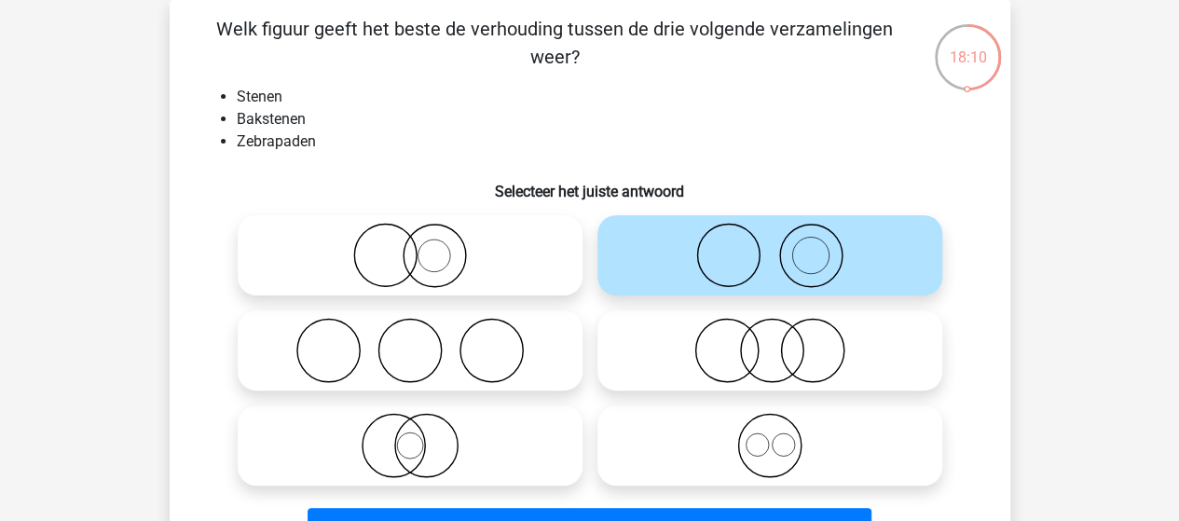
scroll to position [179, 0]
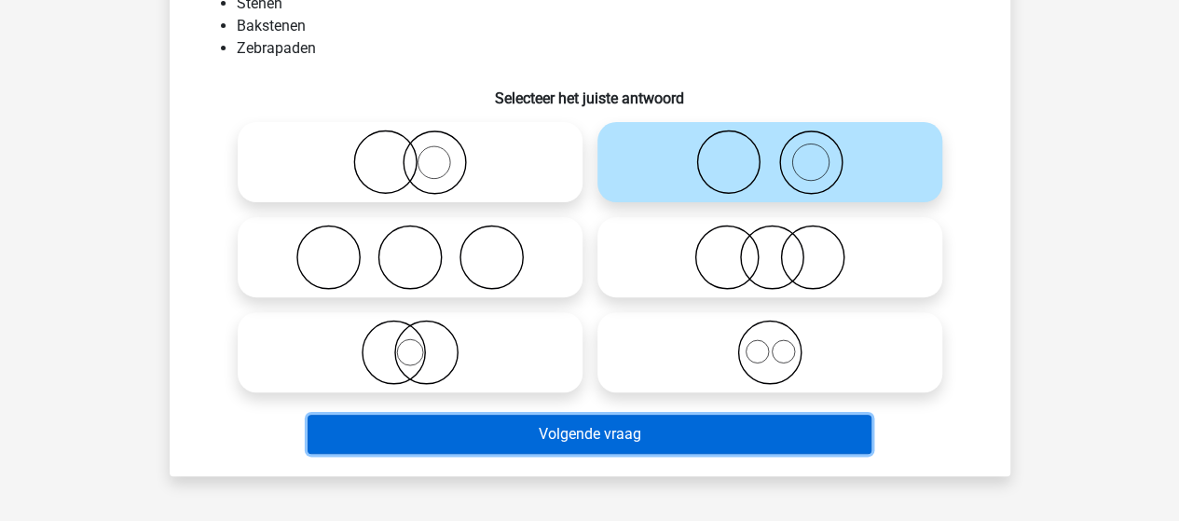
click at [660, 431] on button "Volgende vraag" at bounding box center [589, 434] width 564 height 39
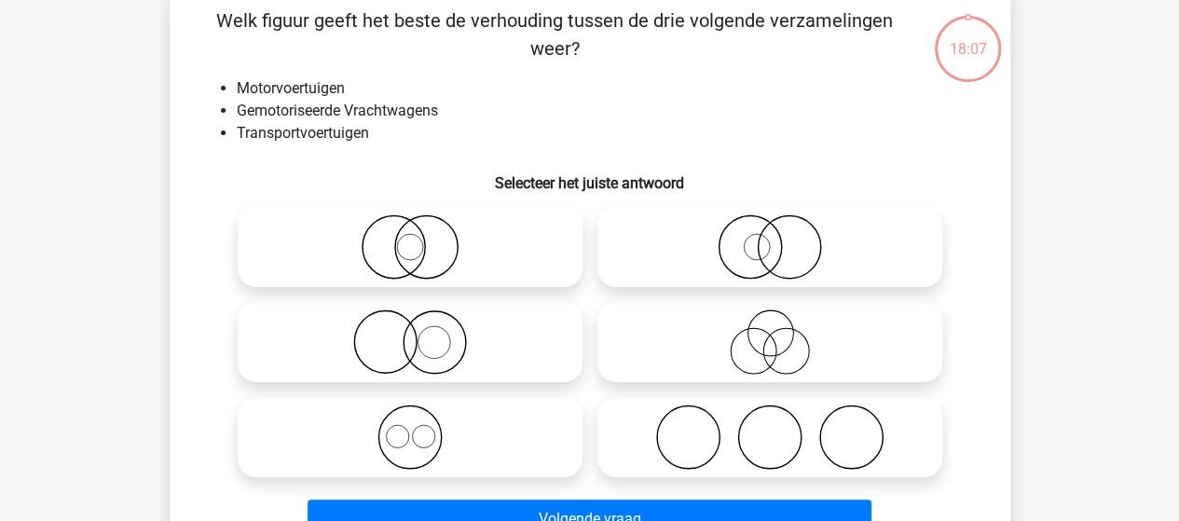
scroll to position [86, 0]
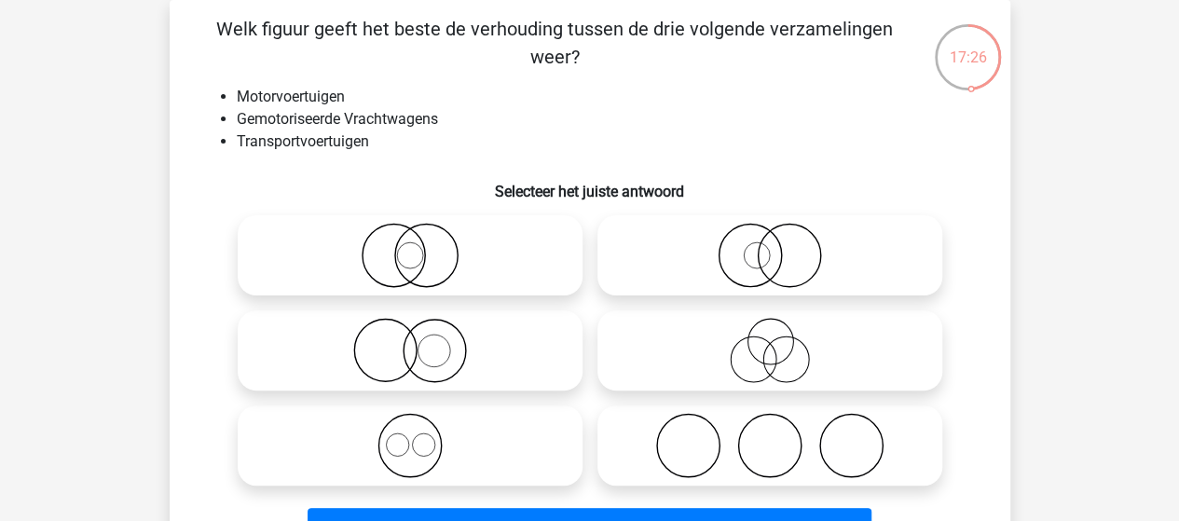
click at [421, 270] on icon at bounding box center [410, 255] width 330 height 65
click at [421, 246] on input "radio" at bounding box center [416, 240] width 12 height 12
radio input "true"
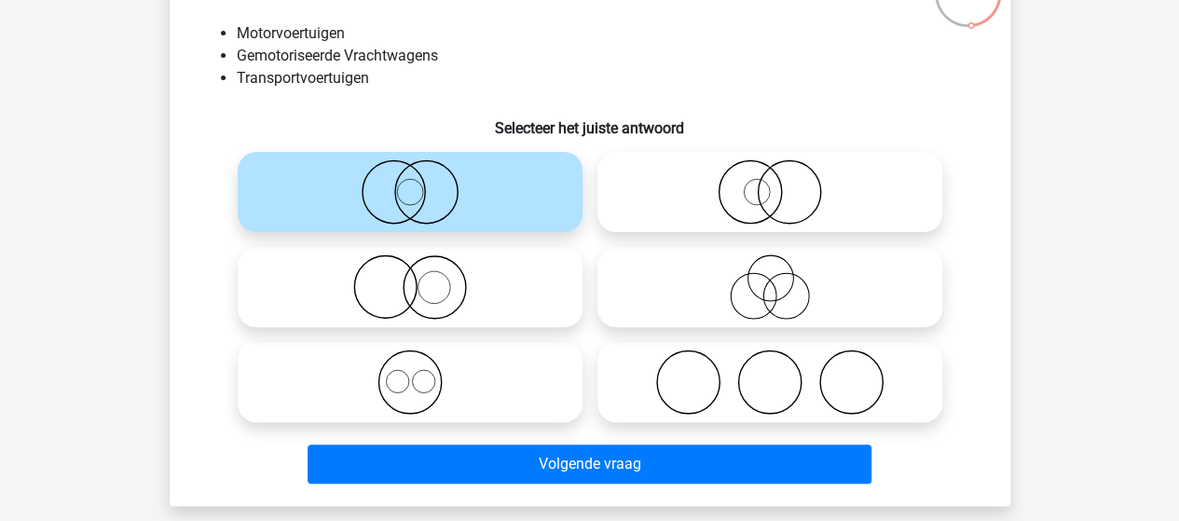
scroll to position [179, 0]
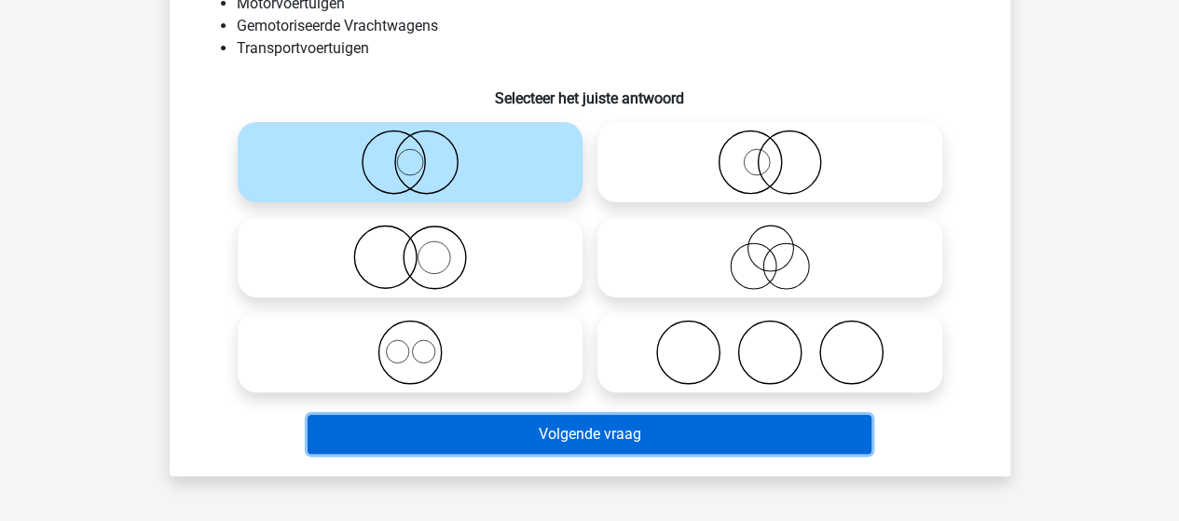
click at [596, 438] on button "Volgende vraag" at bounding box center [589, 434] width 564 height 39
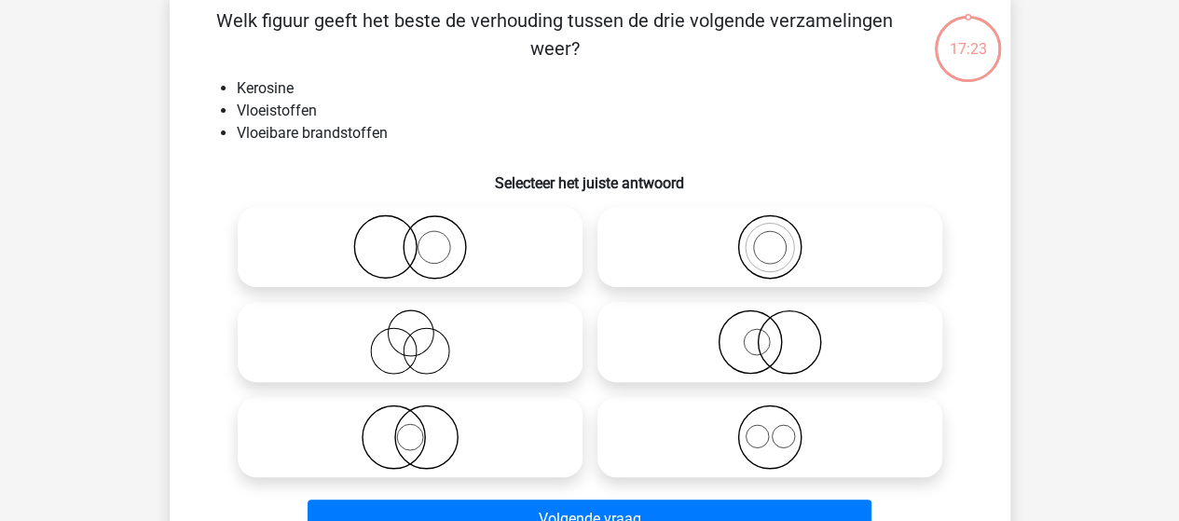
scroll to position [86, 0]
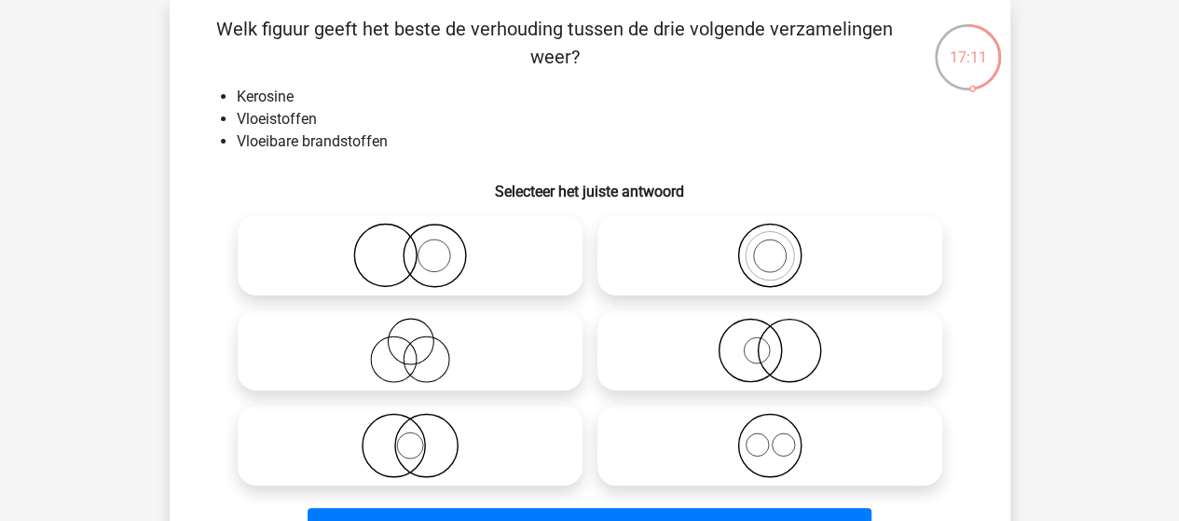
click at [780, 260] on icon at bounding box center [770, 255] width 330 height 65
click at [780, 246] on input "radio" at bounding box center [776, 240] width 12 height 12
radio input "true"
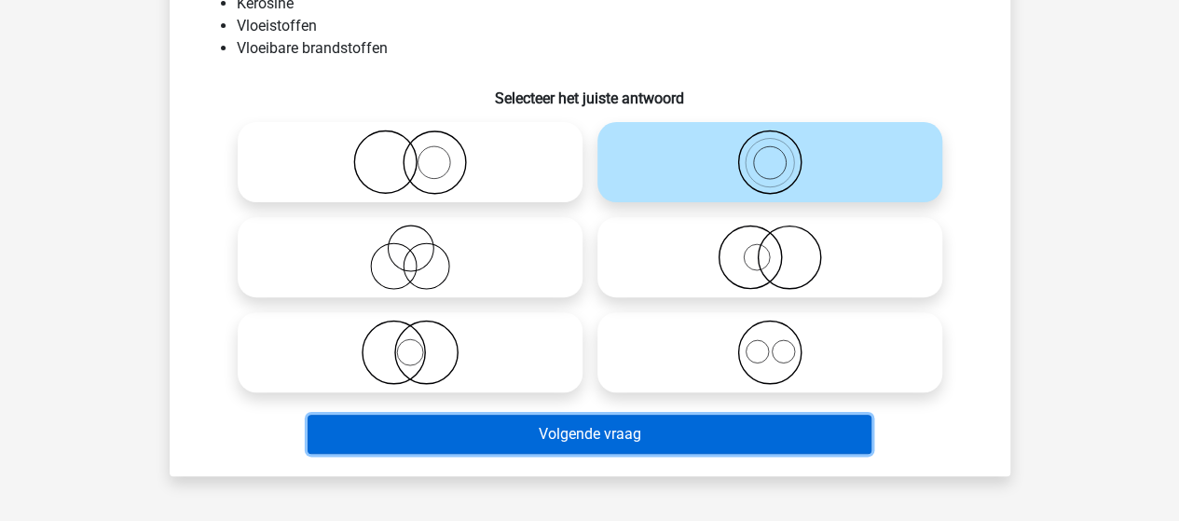
click at [635, 437] on button "Volgende vraag" at bounding box center [589, 434] width 564 height 39
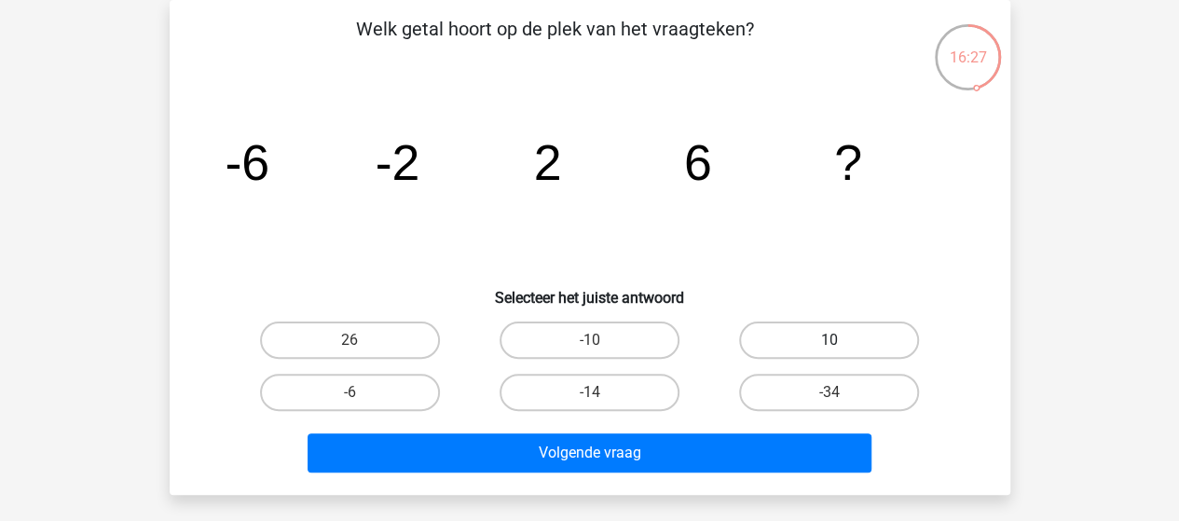
click at [808, 335] on label "10" at bounding box center [829, 339] width 180 height 37
click at [829, 340] on input "10" at bounding box center [835, 346] width 12 height 12
radio input "true"
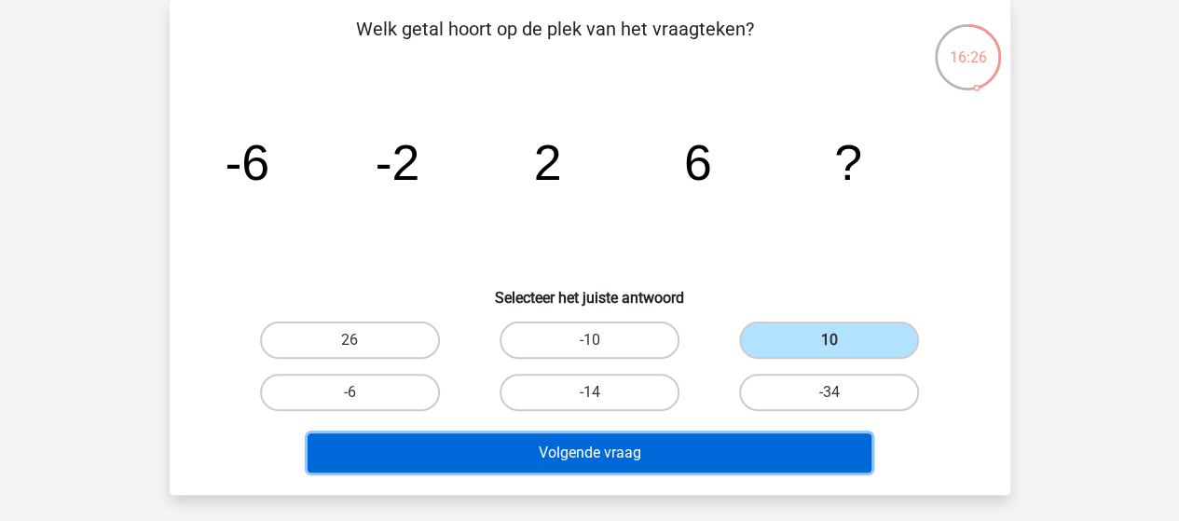
click at [660, 445] on button "Volgende vraag" at bounding box center [589, 452] width 564 height 39
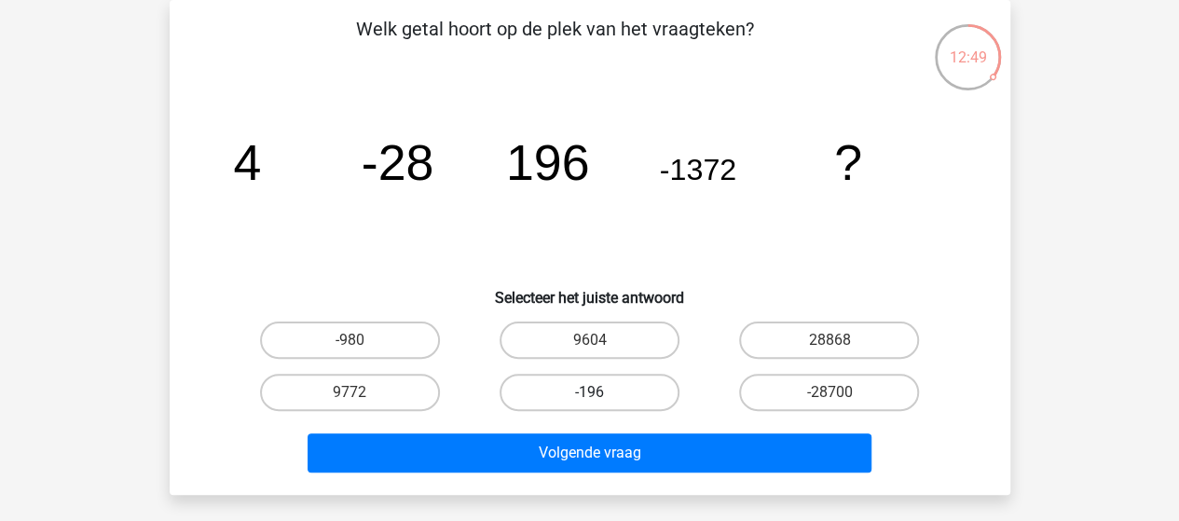
click at [550, 390] on label "-196" at bounding box center [589, 392] width 180 height 37
click at [589, 392] on input "-196" at bounding box center [595, 398] width 12 height 12
radio input "true"
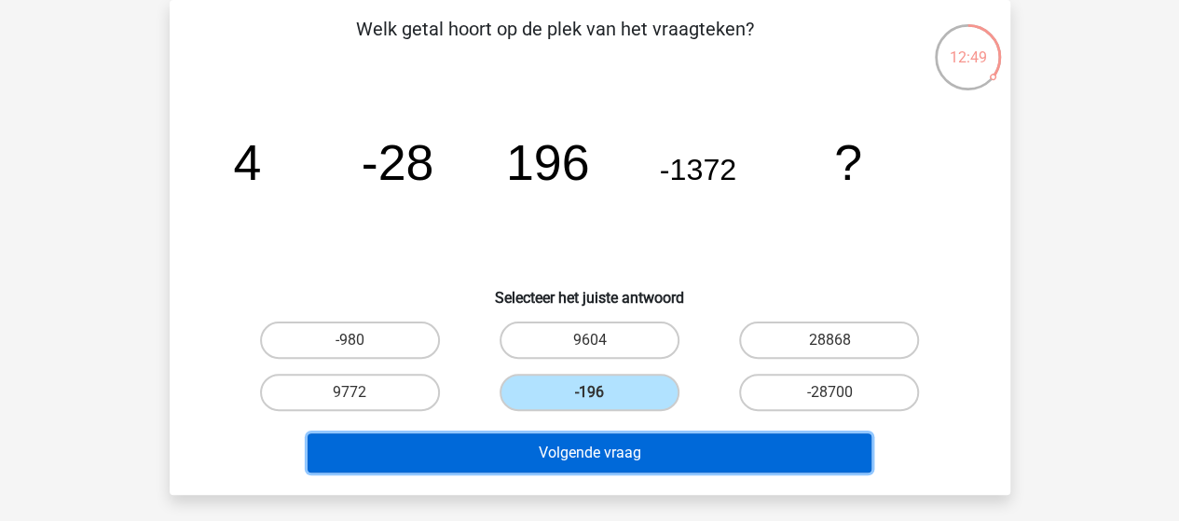
click at [565, 450] on button "Volgende vraag" at bounding box center [589, 452] width 564 height 39
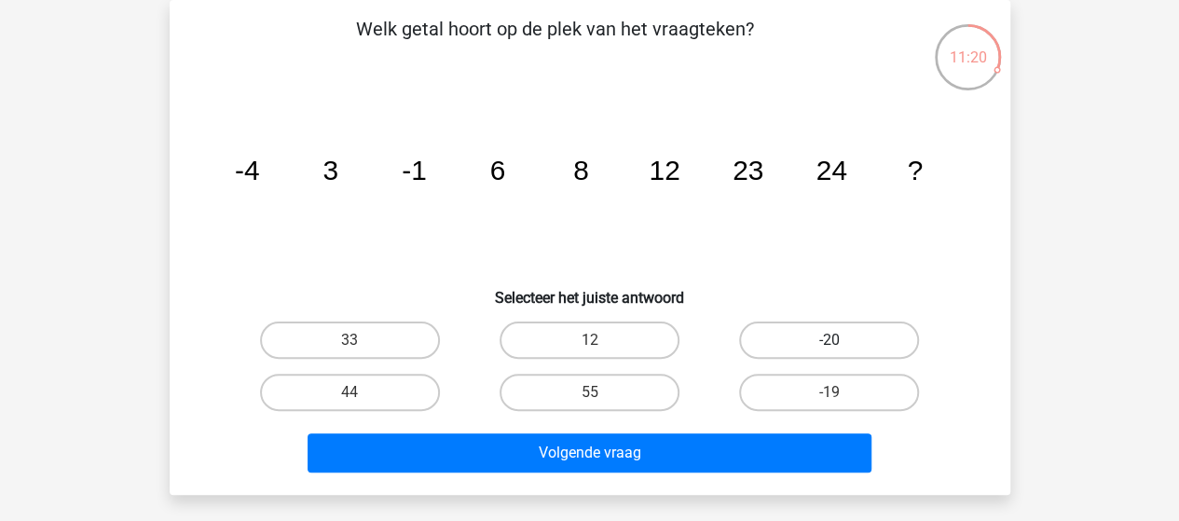
click at [817, 335] on label "-20" at bounding box center [829, 339] width 180 height 37
click at [829, 340] on input "-20" at bounding box center [835, 346] width 12 height 12
radio input "true"
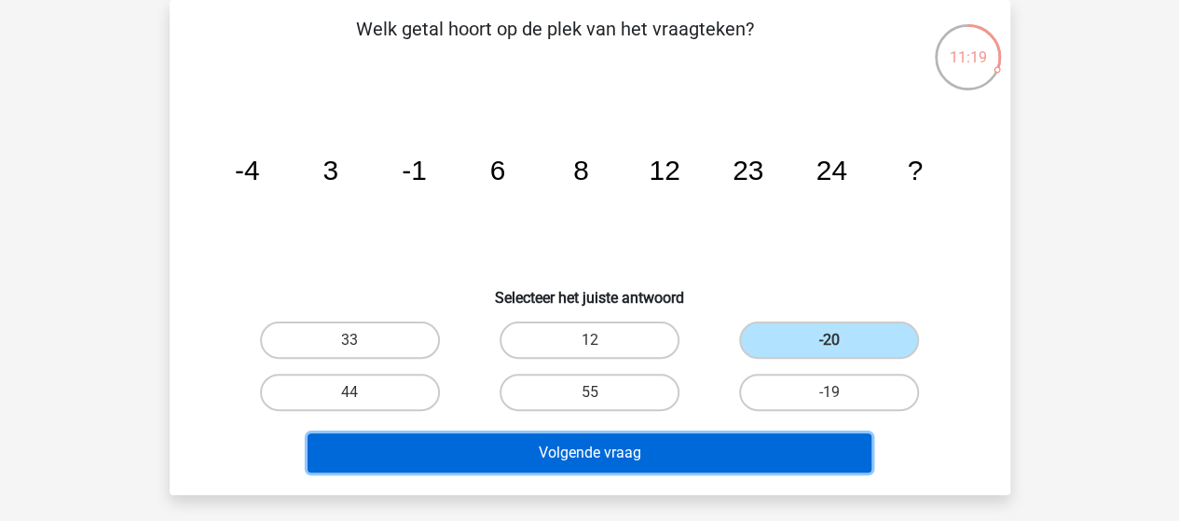
click at [660, 449] on button "Volgende vraag" at bounding box center [589, 452] width 564 height 39
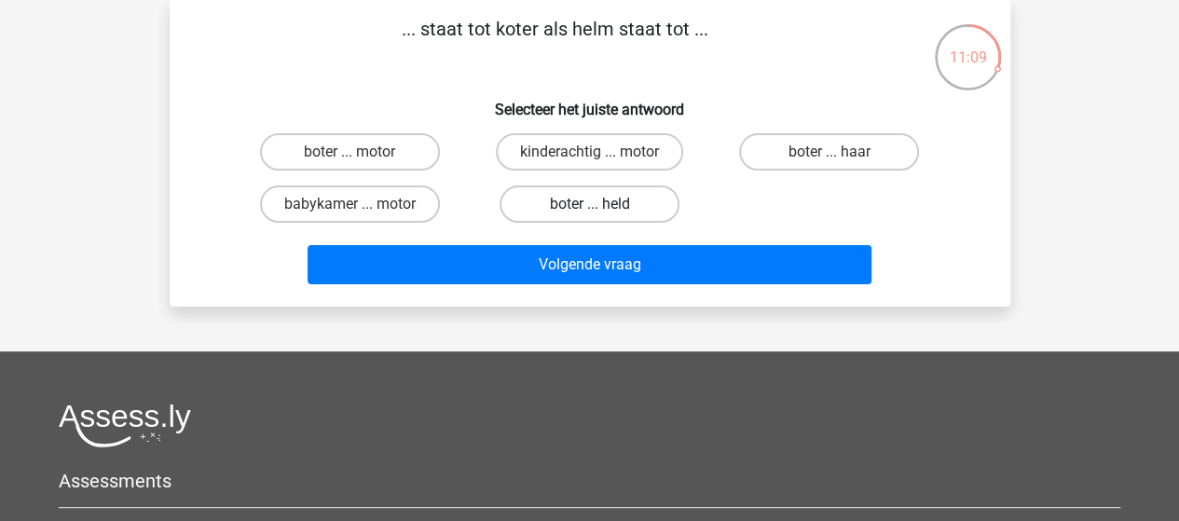
click at [587, 203] on label "boter ... held" at bounding box center [589, 203] width 180 height 37
click at [589, 204] on input "boter ... held" at bounding box center [595, 210] width 12 height 12
radio input "true"
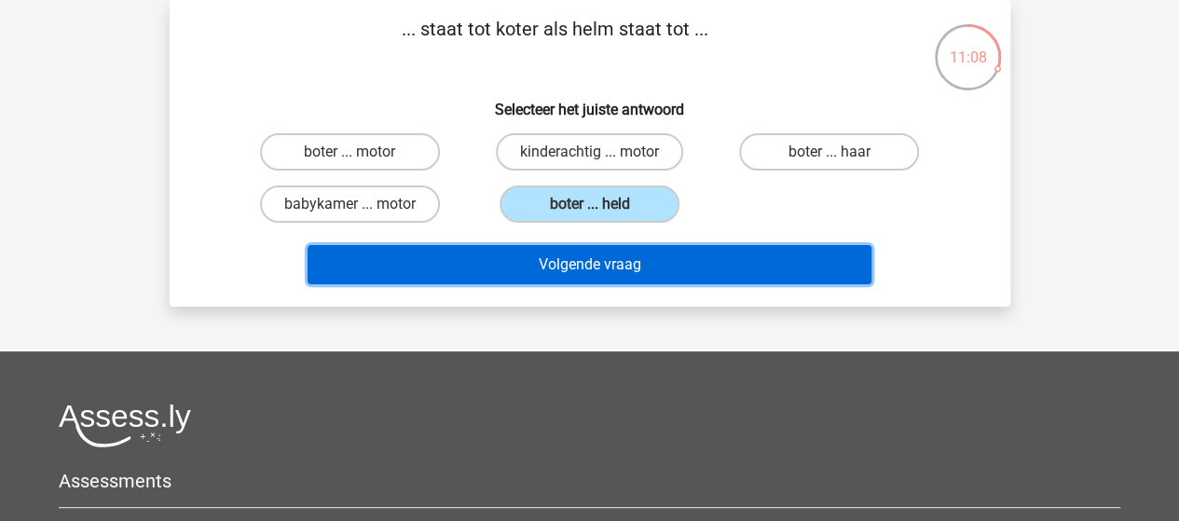
click at [548, 264] on button "Volgende vraag" at bounding box center [589, 264] width 564 height 39
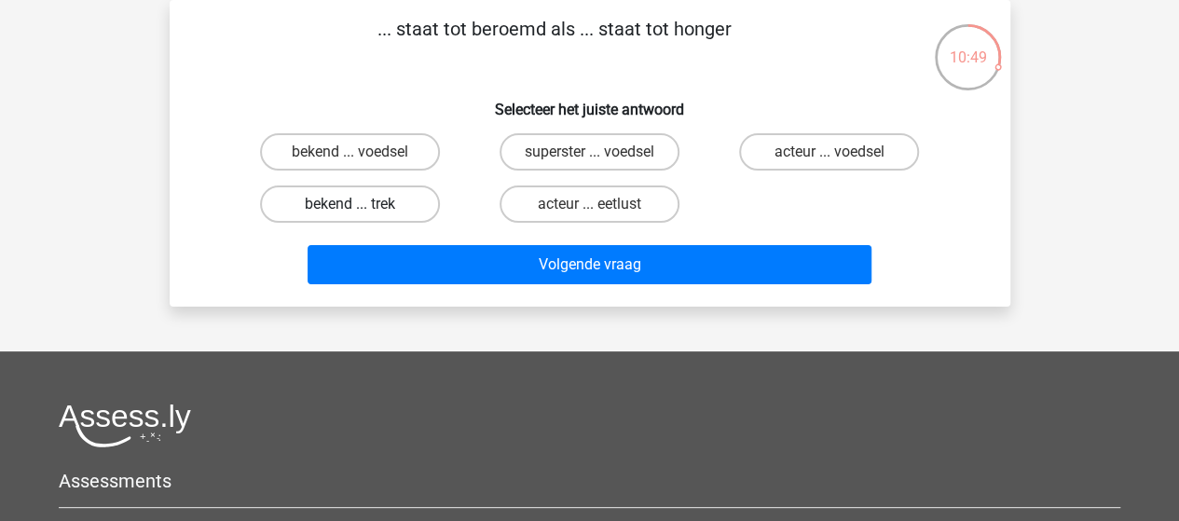
click at [385, 195] on label "bekend ... trek" at bounding box center [350, 203] width 180 height 37
click at [362, 204] on input "bekend ... trek" at bounding box center [355, 210] width 12 height 12
radio input "true"
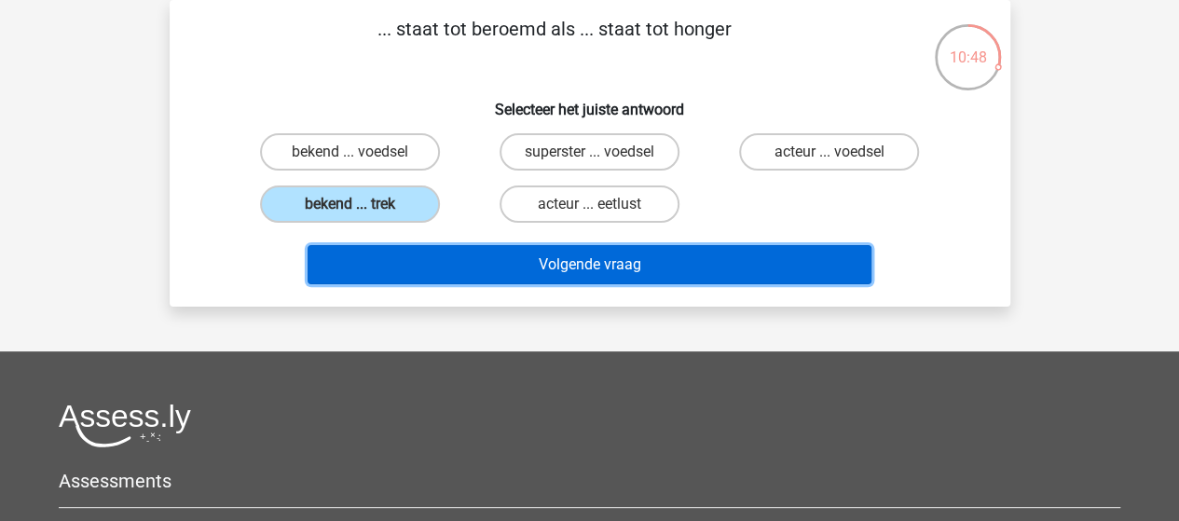
click at [523, 268] on button "Volgende vraag" at bounding box center [589, 264] width 564 height 39
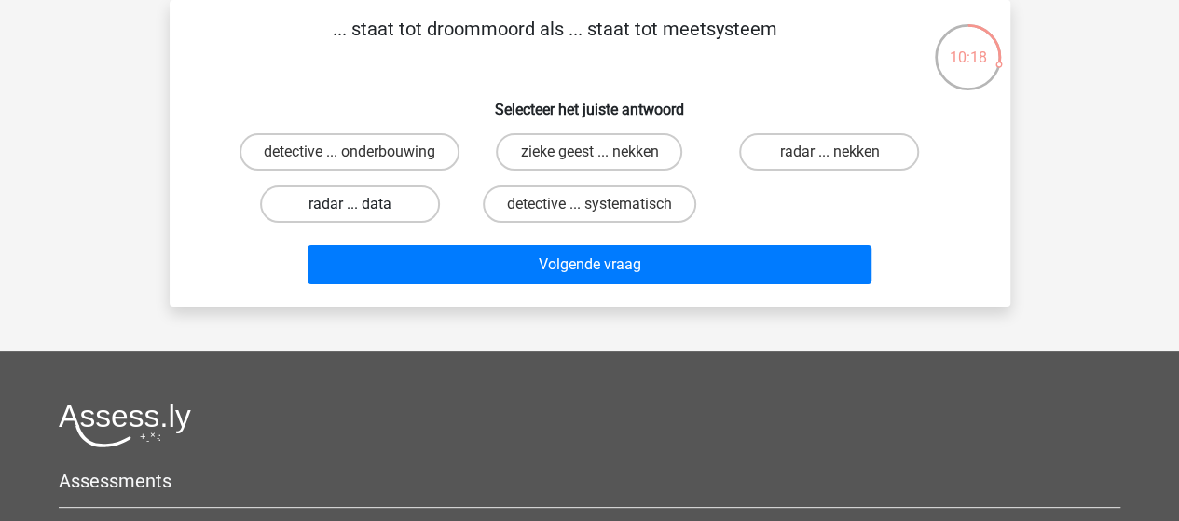
click at [346, 208] on label "radar ... data" at bounding box center [350, 203] width 180 height 37
click at [349, 208] on input "radar ... data" at bounding box center [355, 210] width 12 height 12
radio input "true"
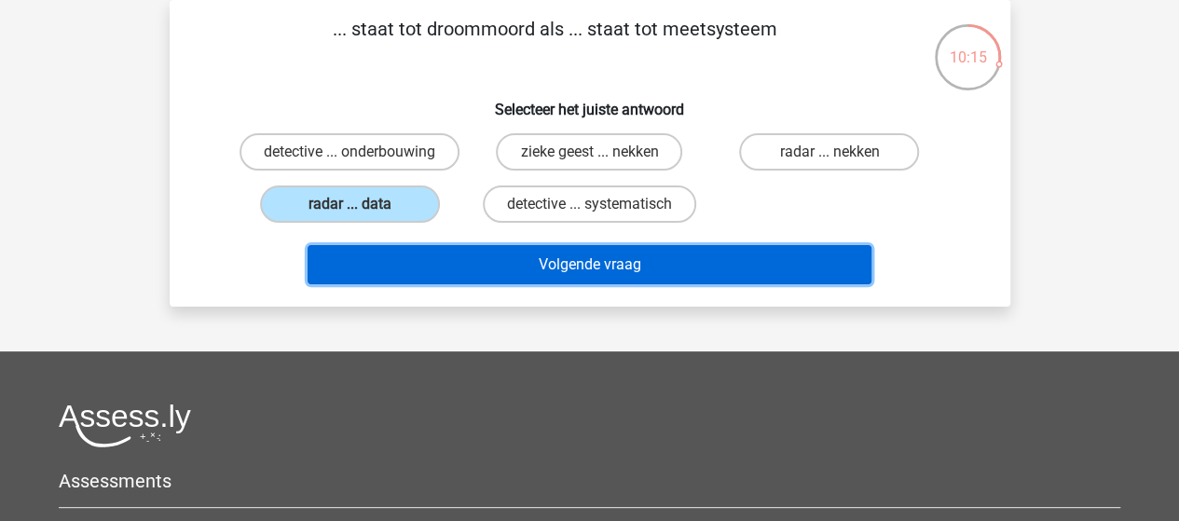
click at [514, 266] on button "Volgende vraag" at bounding box center [589, 264] width 564 height 39
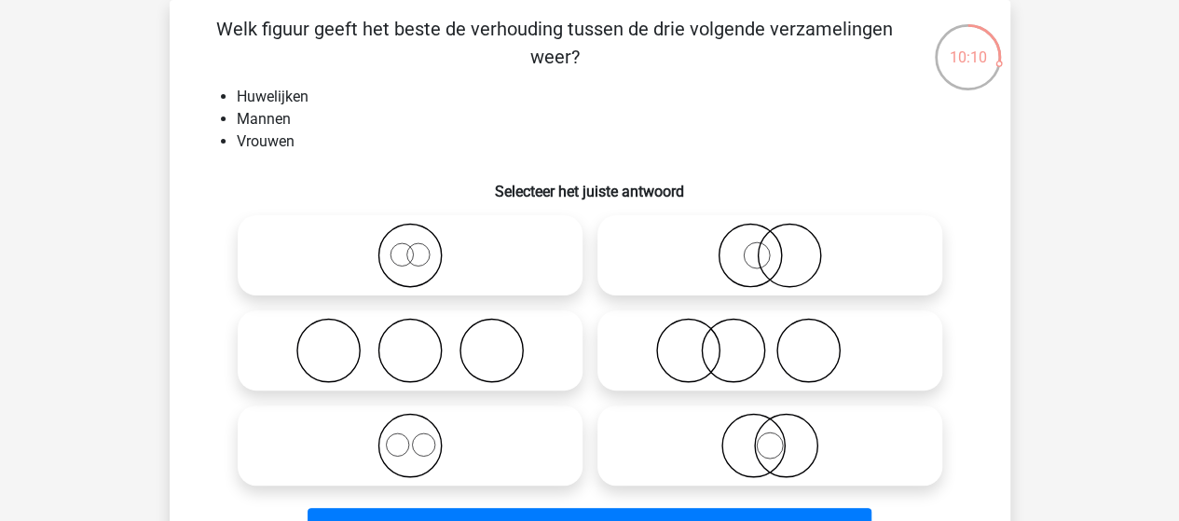
click at [410, 426] on input "radio" at bounding box center [416, 430] width 12 height 12
radio input "true"
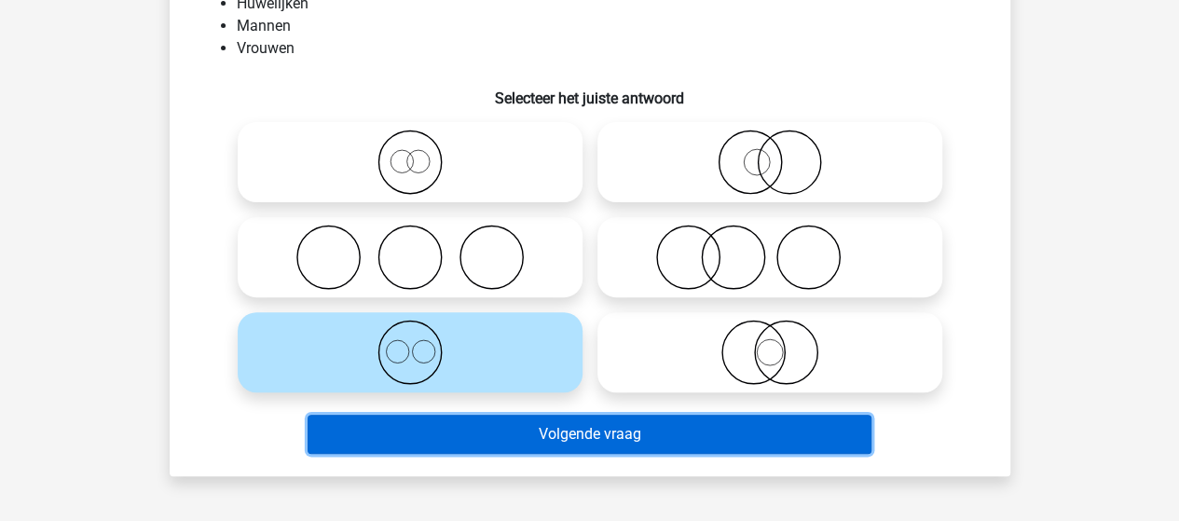
click at [505, 421] on button "Volgende vraag" at bounding box center [589, 434] width 564 height 39
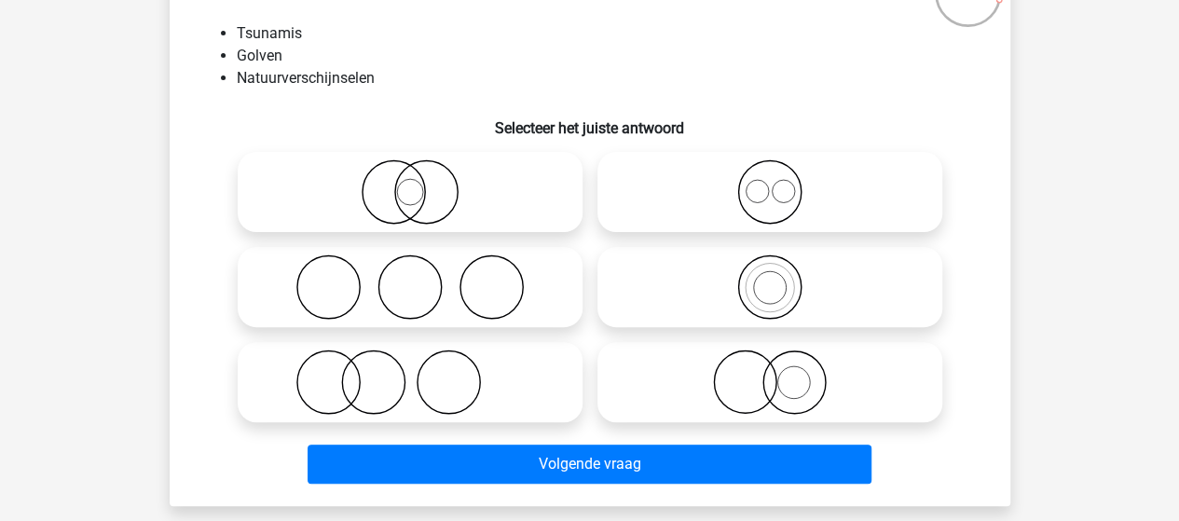
scroll to position [179, 0]
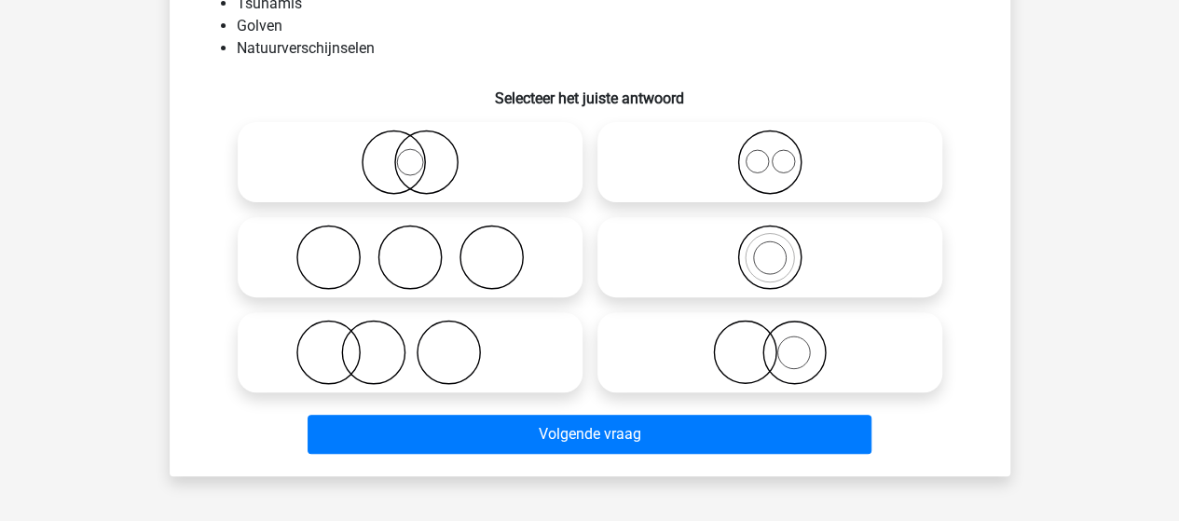
click at [788, 359] on icon at bounding box center [770, 352] width 330 height 65
click at [782, 343] on input "radio" at bounding box center [776, 337] width 12 height 12
radio input "true"
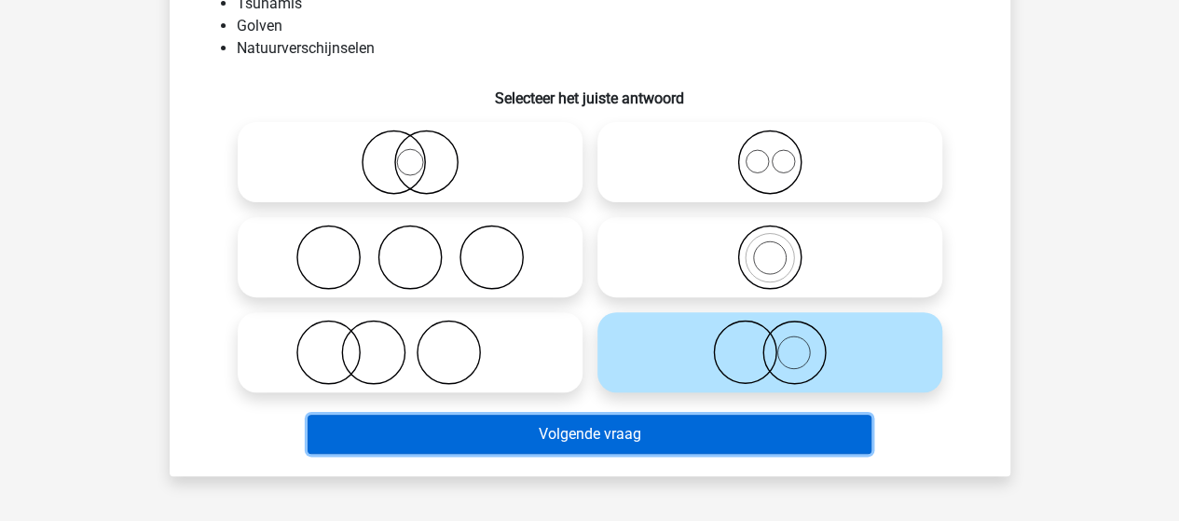
click at [647, 434] on button "Volgende vraag" at bounding box center [589, 434] width 564 height 39
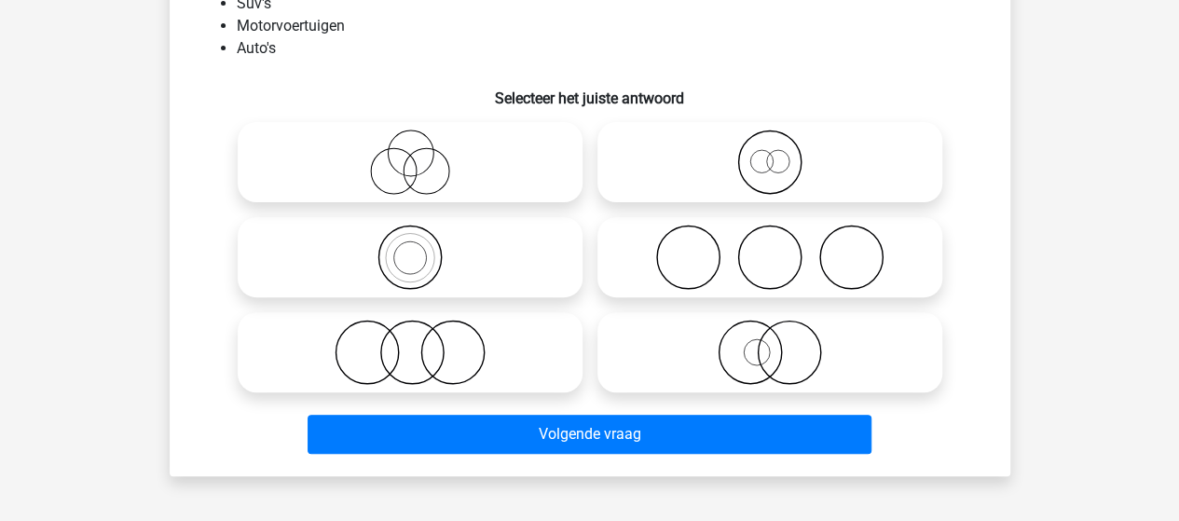
scroll to position [86, 0]
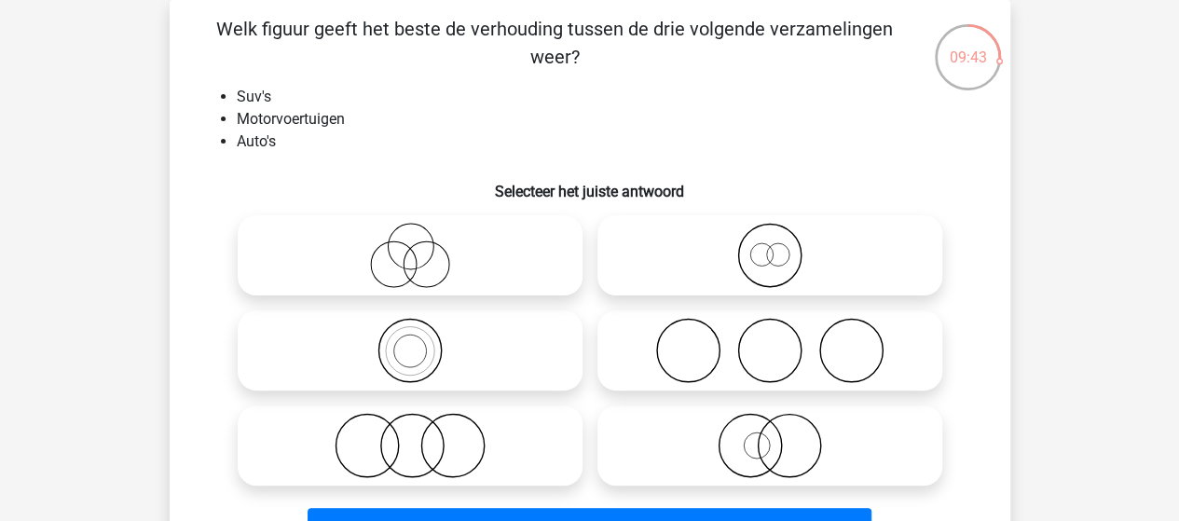
click at [423, 345] on icon at bounding box center [410, 350] width 330 height 65
click at [422, 341] on input "radio" at bounding box center [416, 335] width 12 height 12
radio input "true"
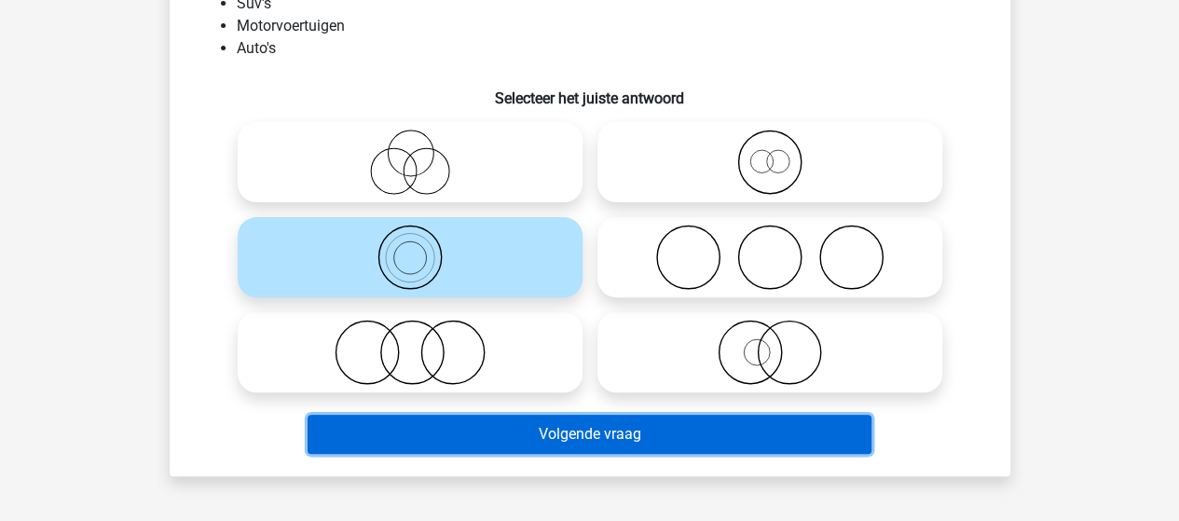
click at [528, 422] on button "Volgende vraag" at bounding box center [589, 434] width 564 height 39
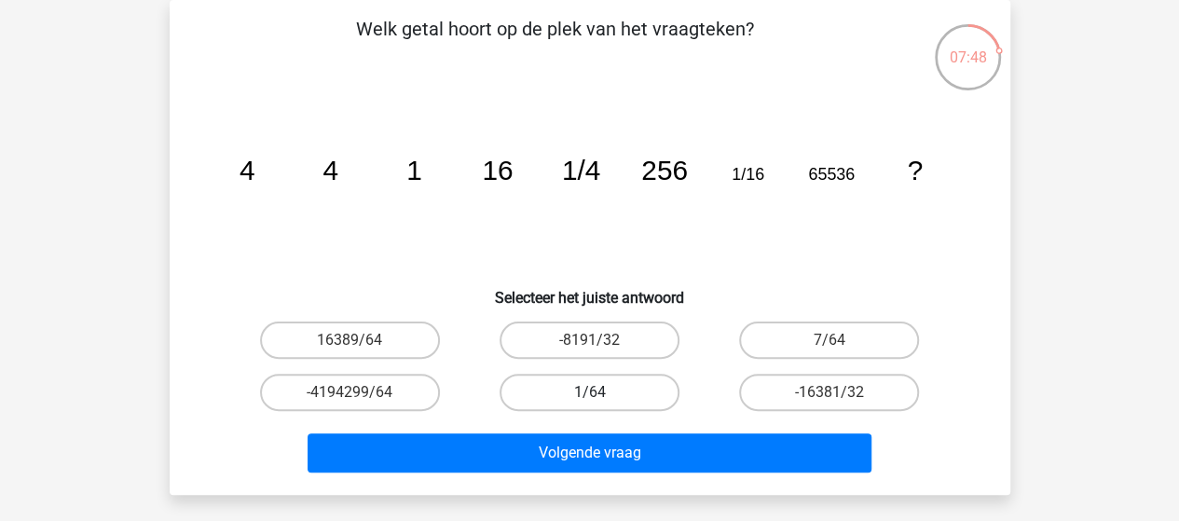
click at [610, 393] on label "1/64" at bounding box center [589, 392] width 180 height 37
click at [601, 393] on input "1/64" at bounding box center [595, 398] width 12 height 12
radio input "true"
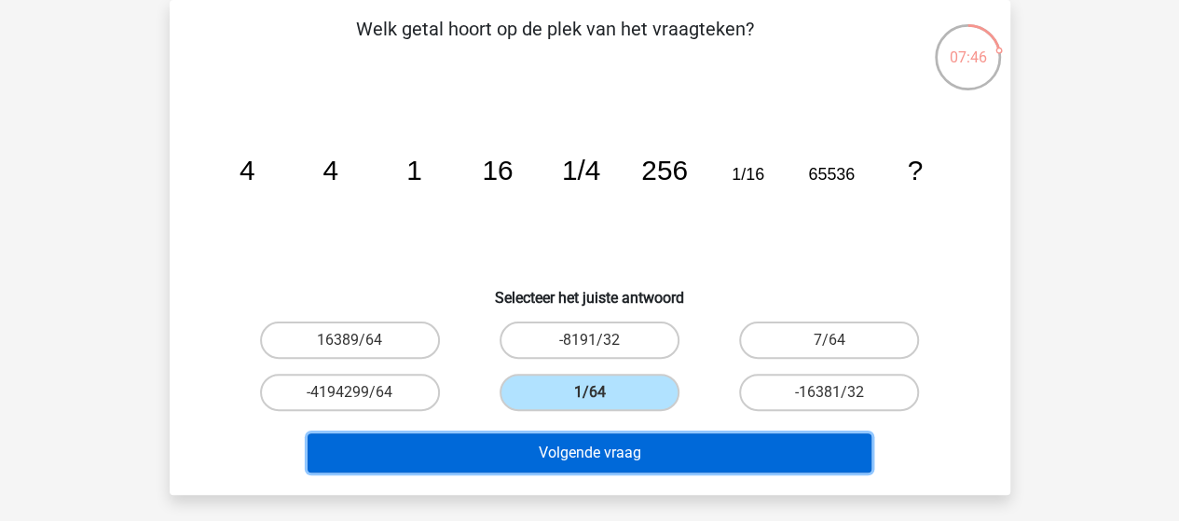
click at [562, 451] on button "Volgende vraag" at bounding box center [589, 452] width 564 height 39
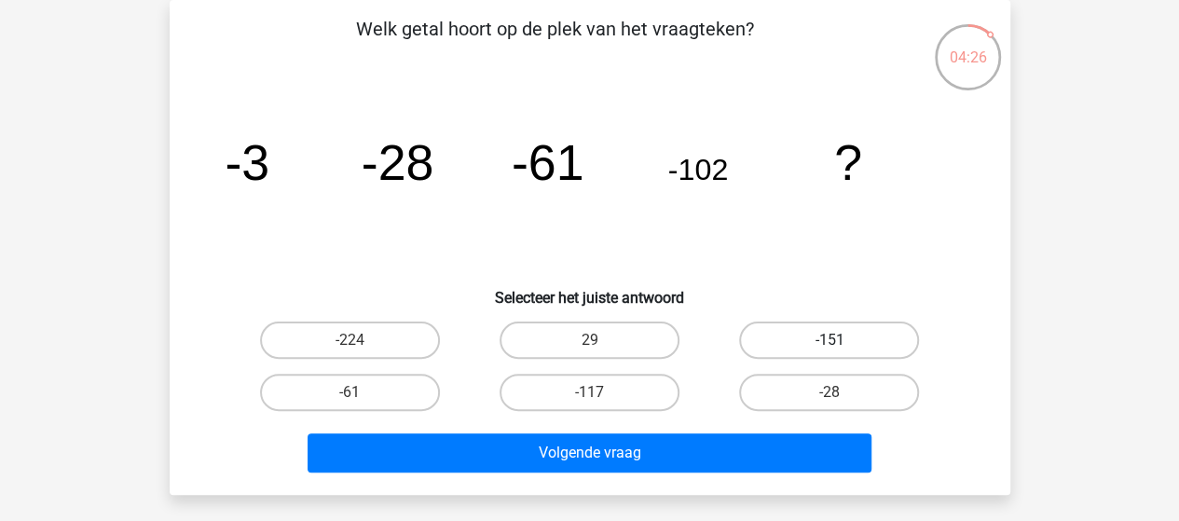
click at [878, 335] on label "-151" at bounding box center [829, 339] width 180 height 37
click at [841, 340] on input "-151" at bounding box center [835, 346] width 12 height 12
radio input "true"
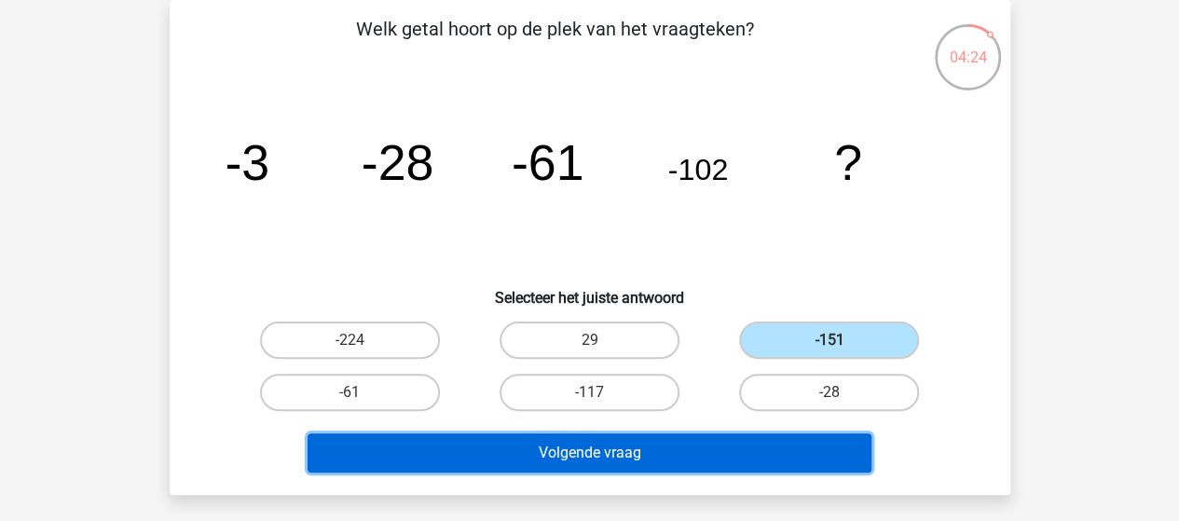
click at [799, 441] on button "Volgende vraag" at bounding box center [589, 452] width 564 height 39
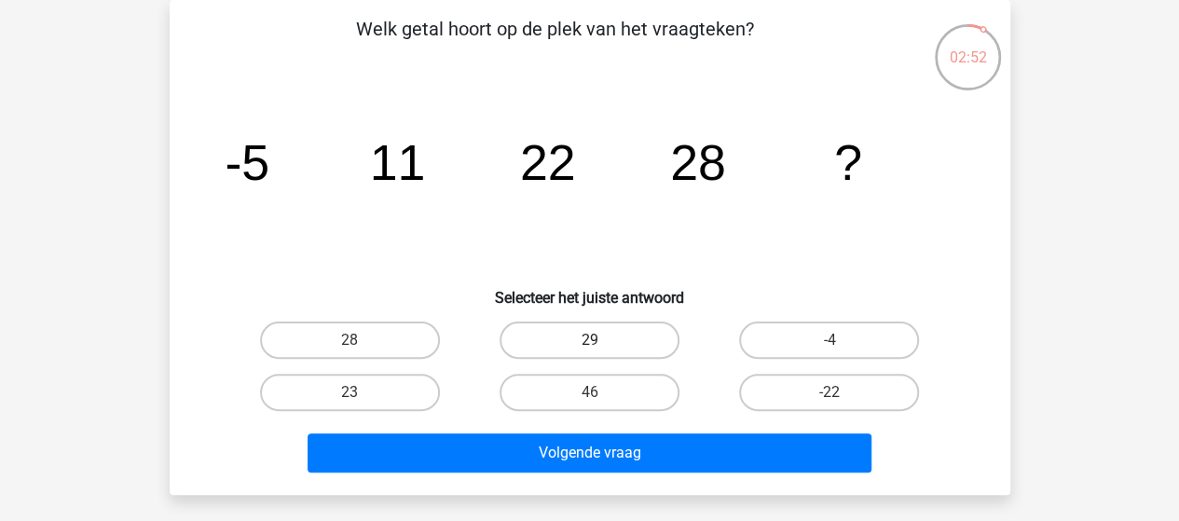
click at [569, 337] on label "29" at bounding box center [589, 339] width 180 height 37
click at [589, 340] on input "29" at bounding box center [595, 346] width 12 height 12
radio input "true"
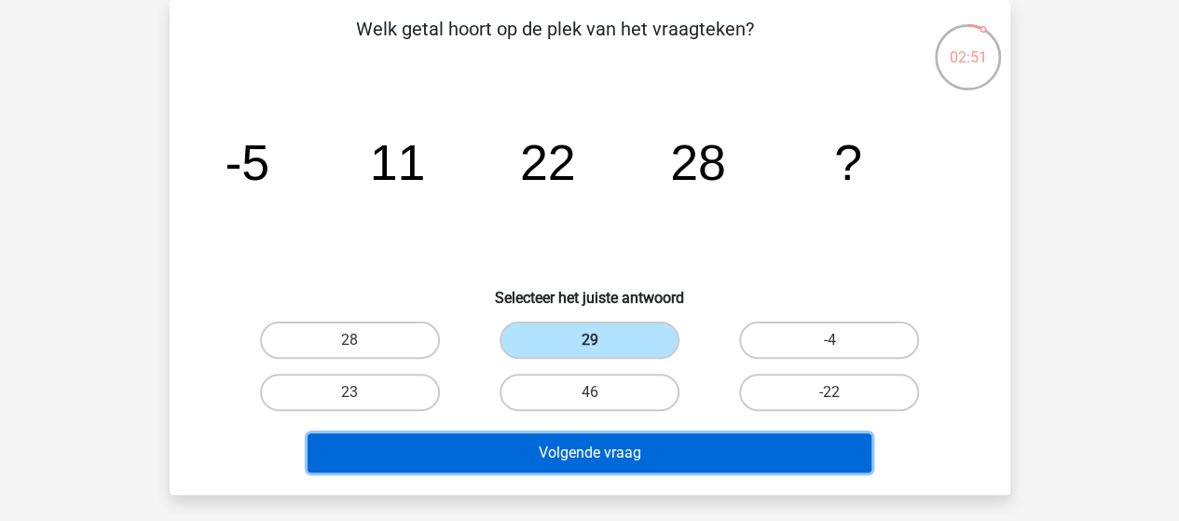
click at [547, 450] on button "Volgende vraag" at bounding box center [589, 452] width 564 height 39
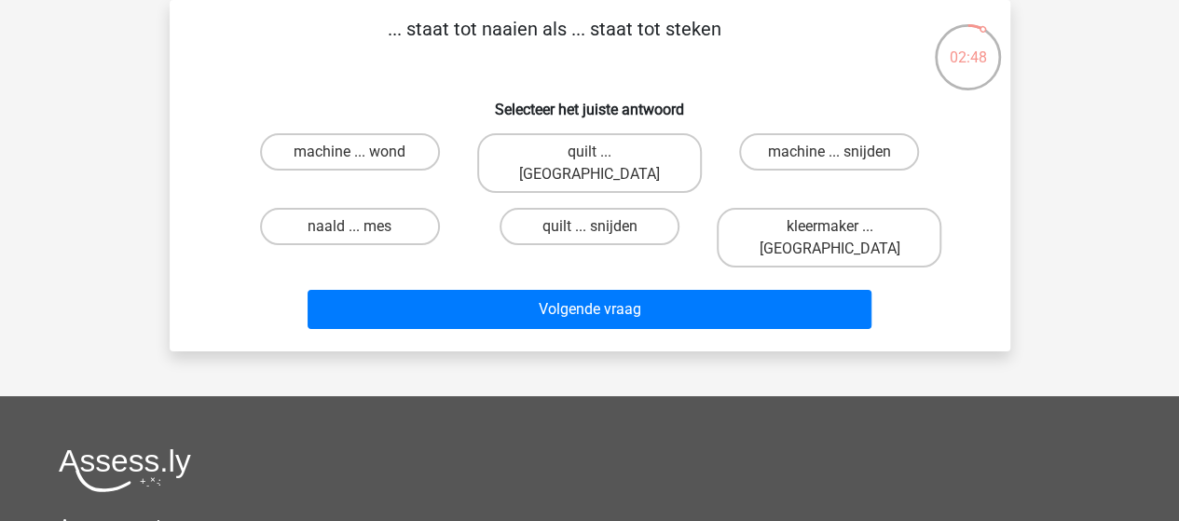
click at [435, 96] on h6 "Selecteer het juiste antwoord" at bounding box center [589, 102] width 781 height 33
click at [350, 208] on label "naald ... mes" at bounding box center [350, 226] width 180 height 37
click at [350, 226] on input "naald ... mes" at bounding box center [355, 232] width 12 height 12
radio input "true"
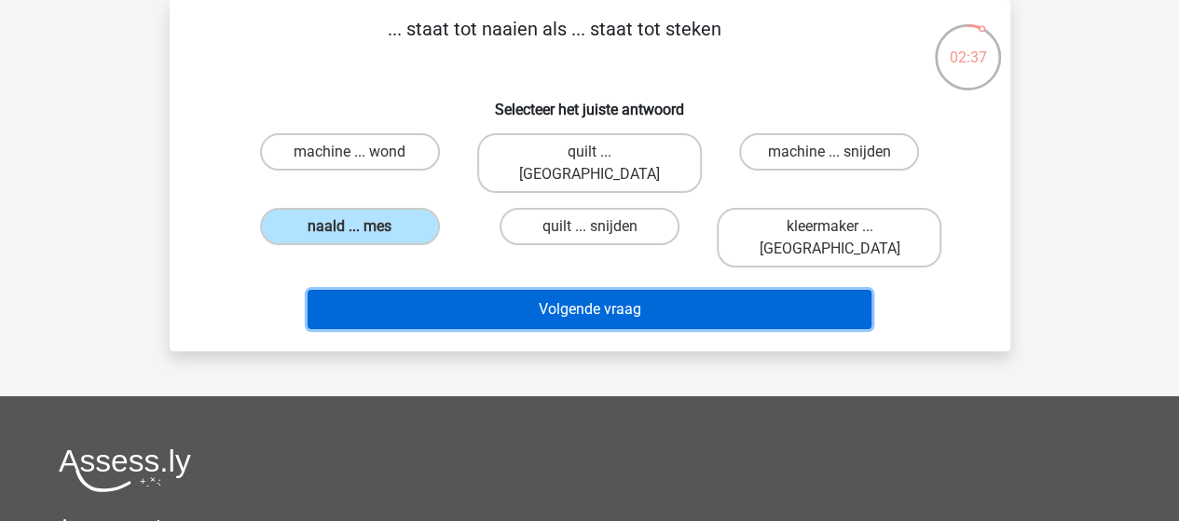
click at [482, 290] on button "Volgende vraag" at bounding box center [589, 309] width 564 height 39
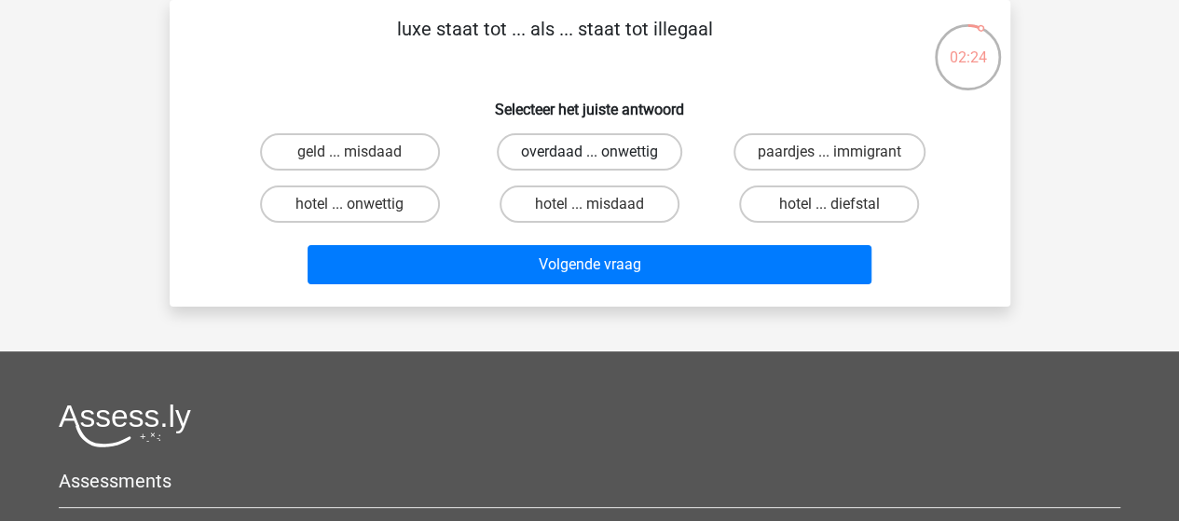
click at [527, 150] on label "overdaad ... onwettig" at bounding box center [589, 151] width 185 height 37
click at [589, 152] on input "overdaad ... onwettig" at bounding box center [595, 158] width 12 height 12
radio input "true"
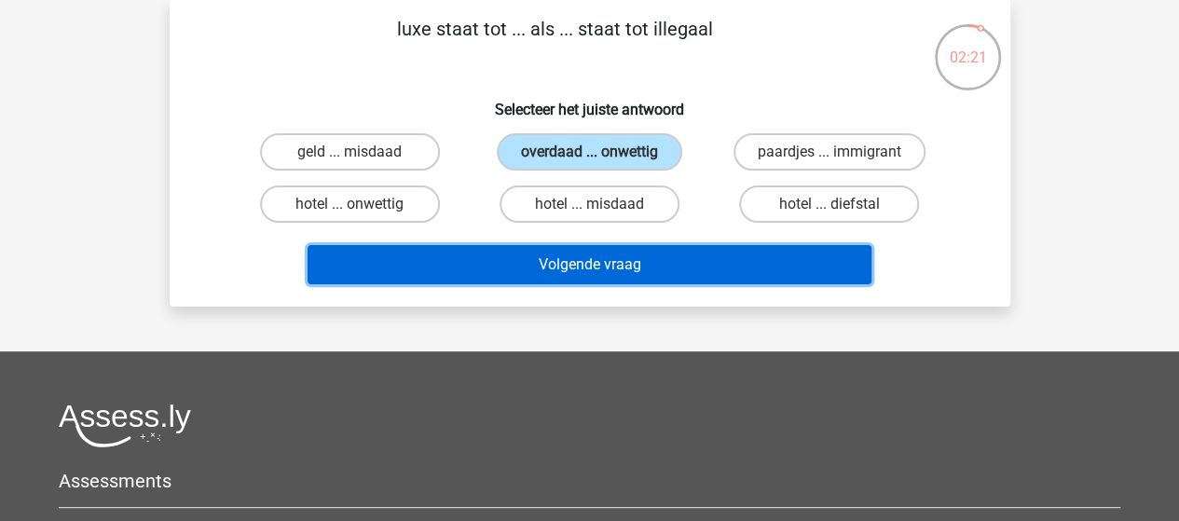
click at [544, 265] on button "Volgende vraag" at bounding box center [589, 264] width 564 height 39
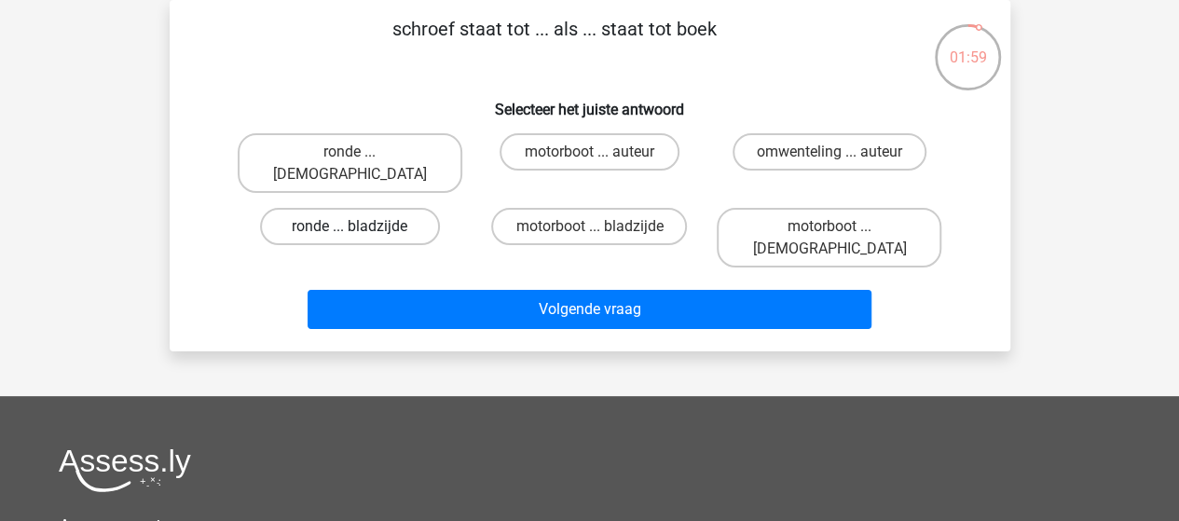
click at [332, 208] on label "ronde ... bladzijde" at bounding box center [350, 226] width 180 height 37
click at [349, 226] on input "ronde ... bladzijde" at bounding box center [355, 232] width 12 height 12
radio input "true"
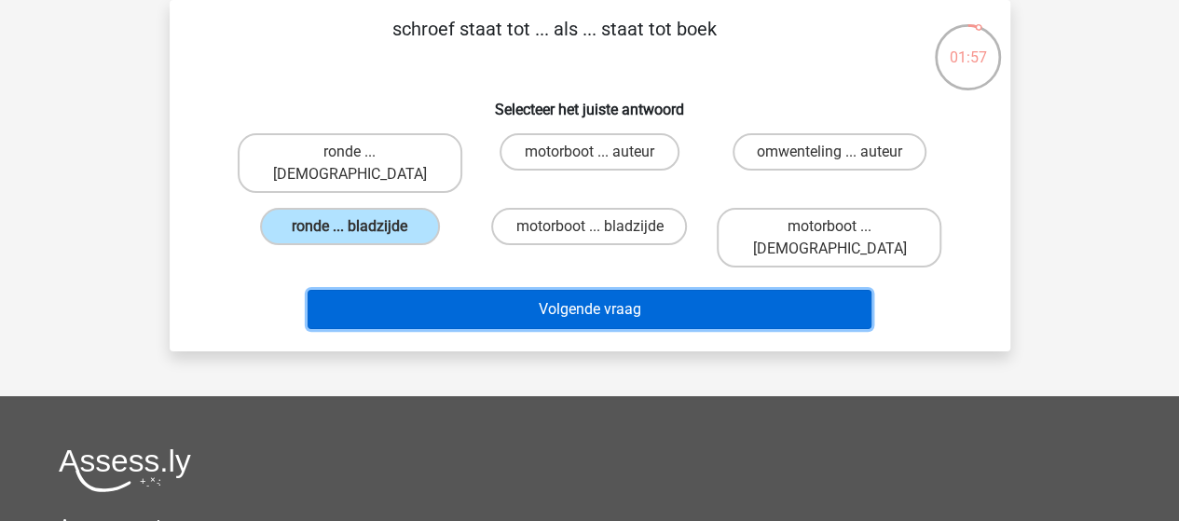
click at [479, 290] on button "Volgende vraag" at bounding box center [589, 309] width 564 height 39
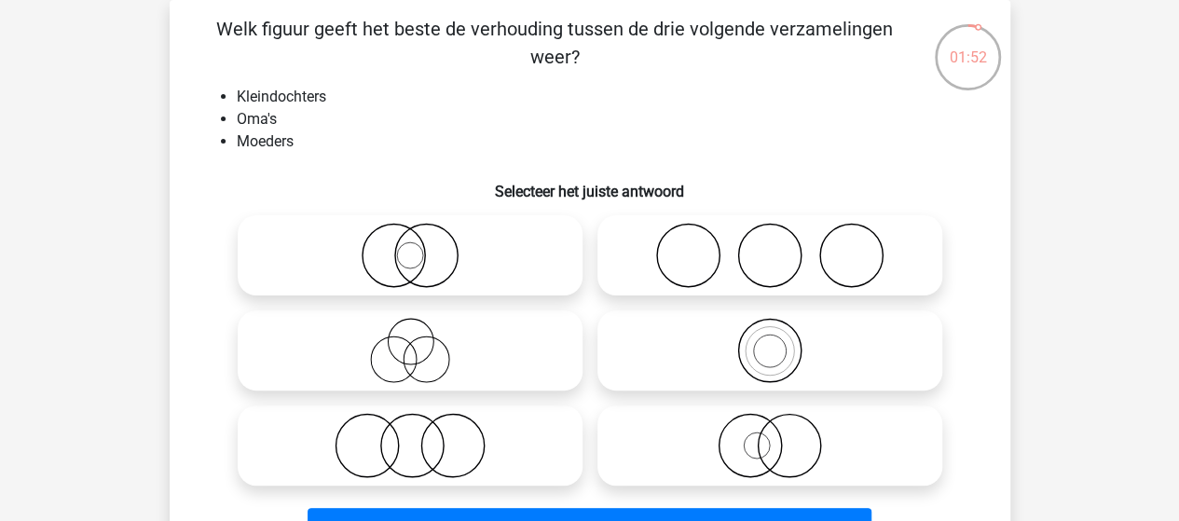
click at [745, 351] on circle at bounding box center [769, 351] width 48 height 48
click at [770, 341] on input "radio" at bounding box center [776, 335] width 12 height 12
radio input "true"
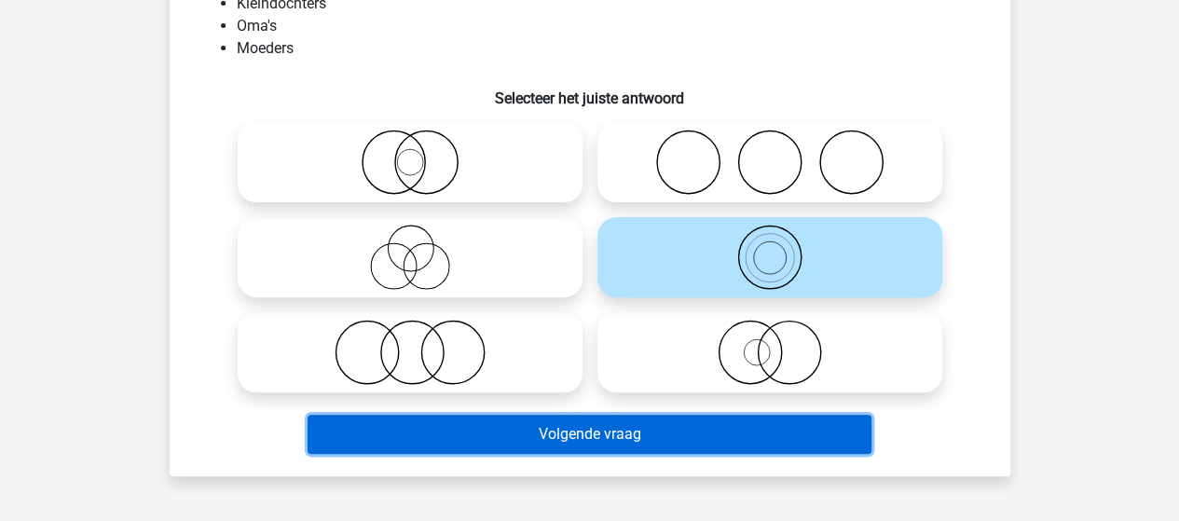
click at [611, 434] on button "Volgende vraag" at bounding box center [589, 434] width 564 height 39
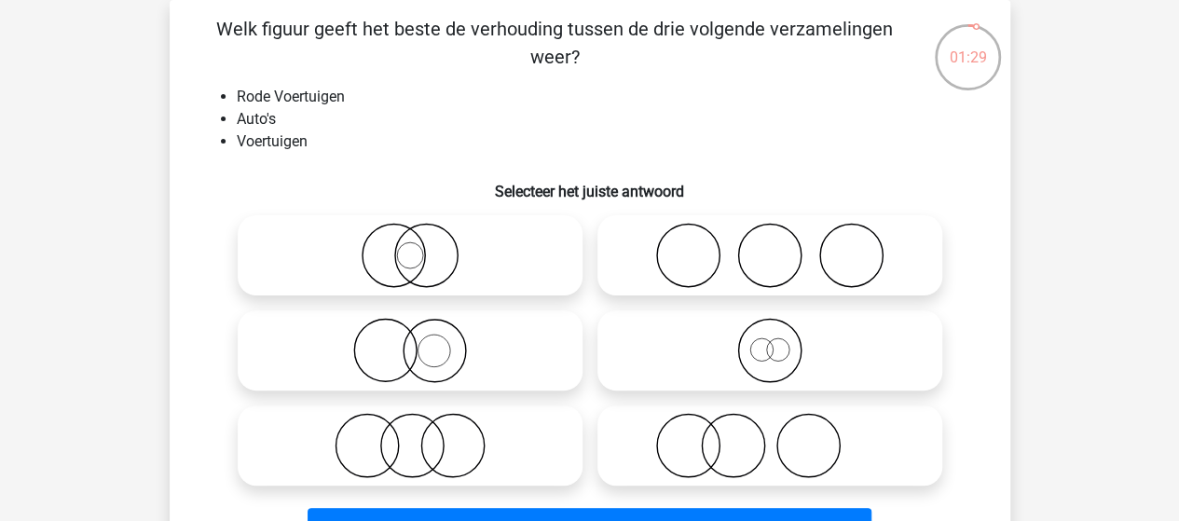
click at [430, 348] on icon at bounding box center [410, 350] width 330 height 65
click at [422, 341] on input "radio" at bounding box center [416, 335] width 12 height 12
radio input "true"
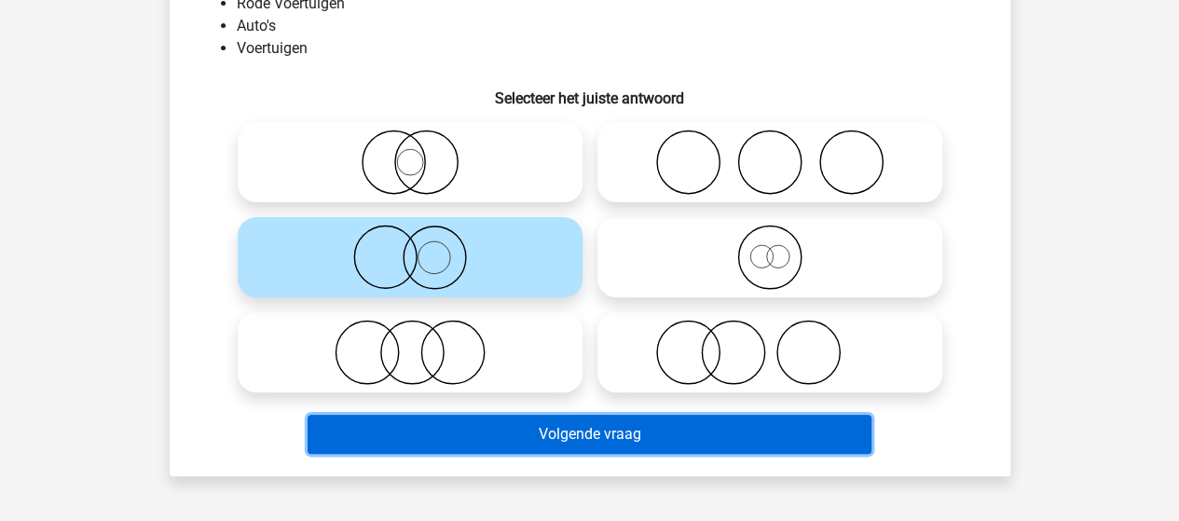
click at [522, 427] on button "Volgende vraag" at bounding box center [589, 434] width 564 height 39
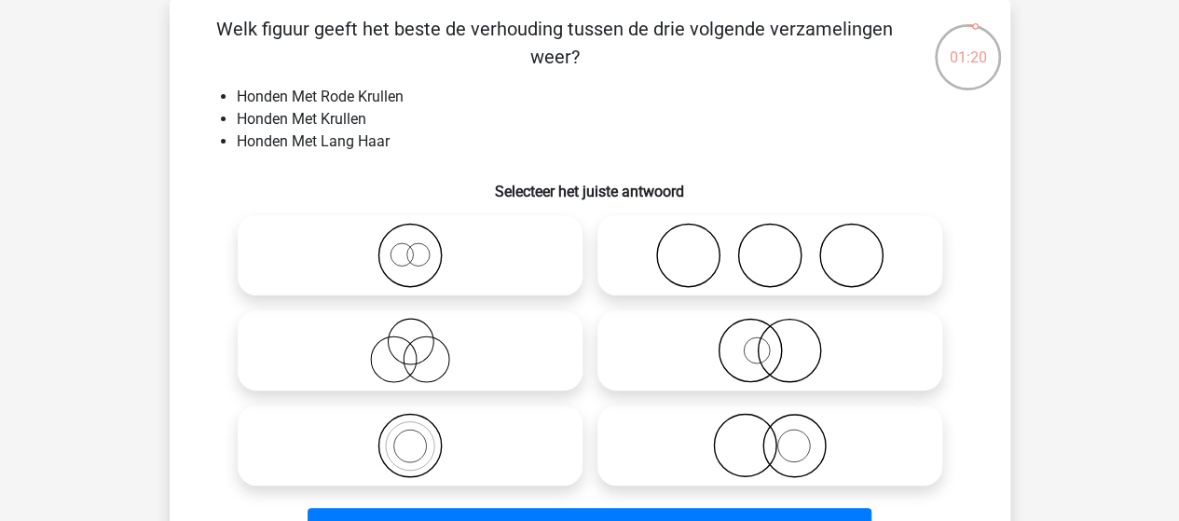
click at [772, 448] on icon at bounding box center [770, 445] width 330 height 65
click at [772, 436] on input "radio" at bounding box center [776, 430] width 12 height 12
radio input "true"
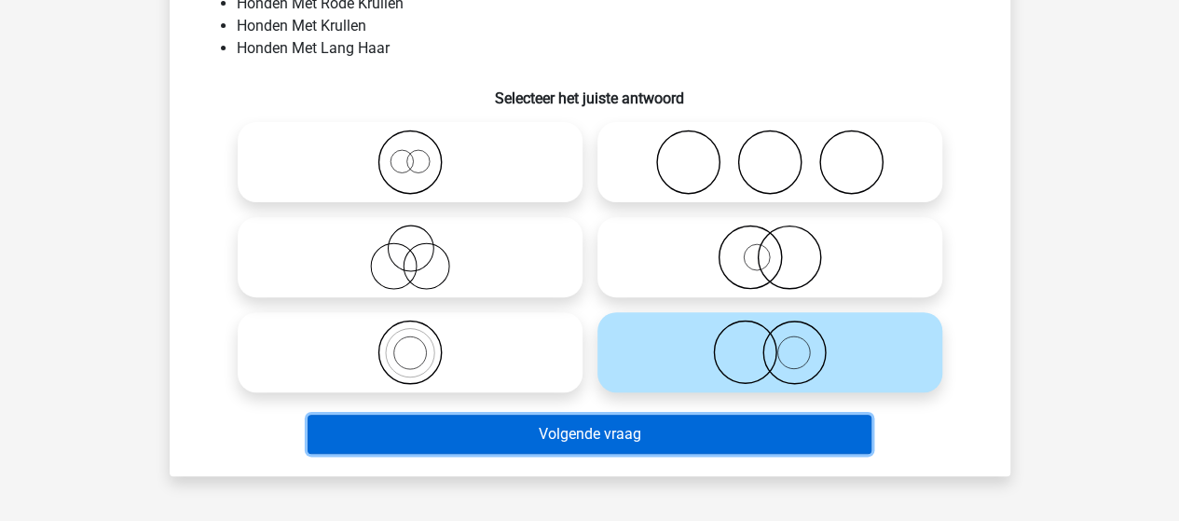
click at [496, 427] on button "Volgende vraag" at bounding box center [589, 434] width 564 height 39
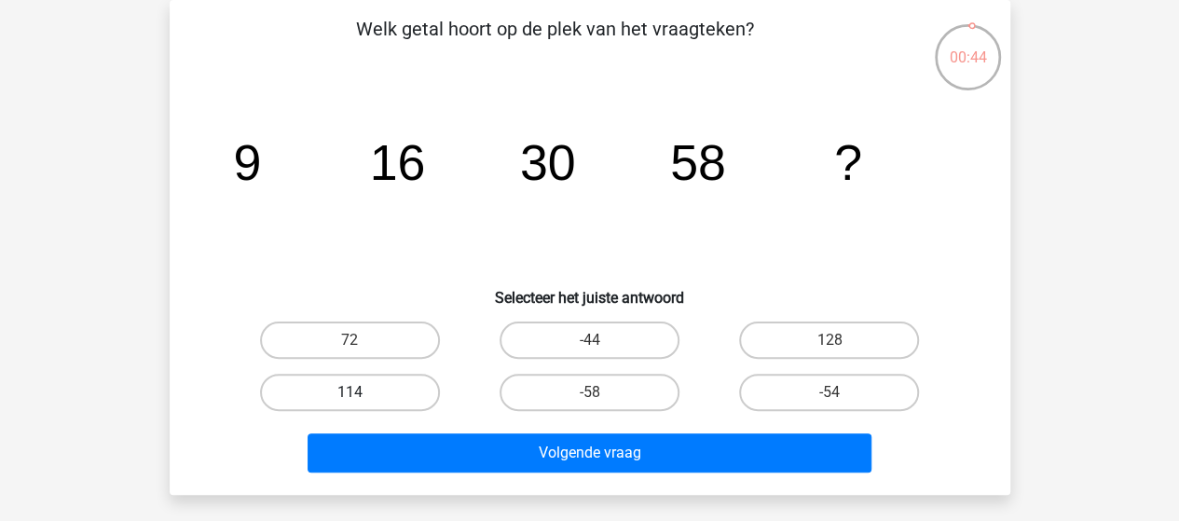
click at [383, 383] on label "114" at bounding box center [350, 392] width 180 height 37
click at [362, 392] on input "114" at bounding box center [355, 398] width 12 height 12
radio input "true"
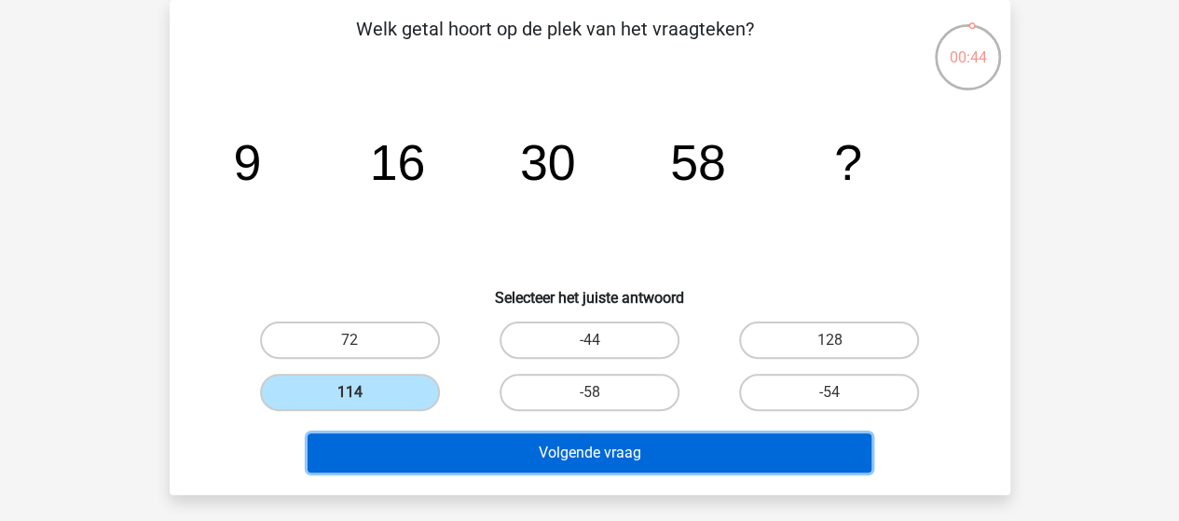
click at [524, 448] on button "Volgende vraag" at bounding box center [589, 452] width 564 height 39
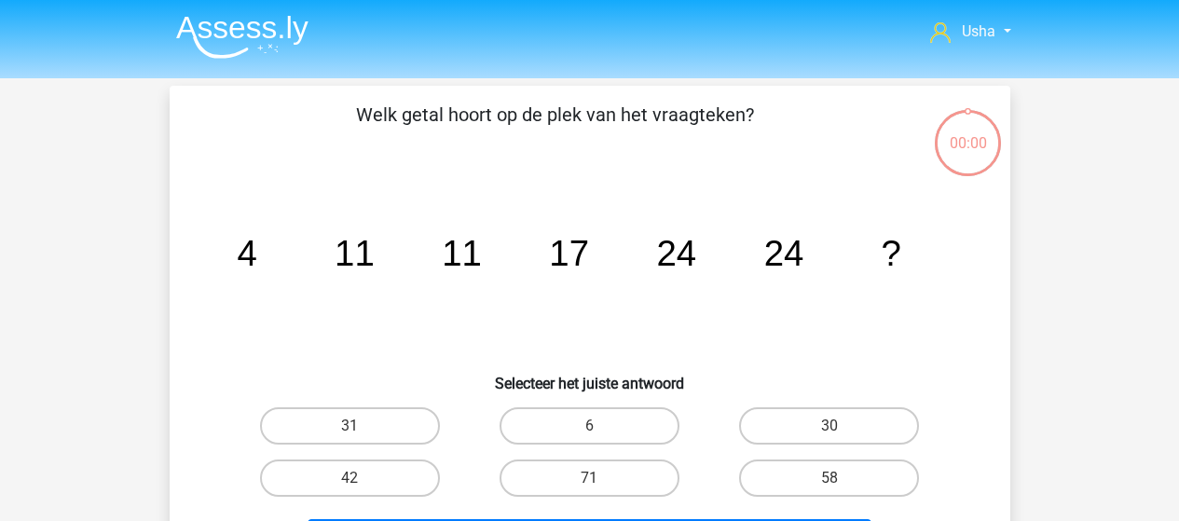
scroll to position [86, 0]
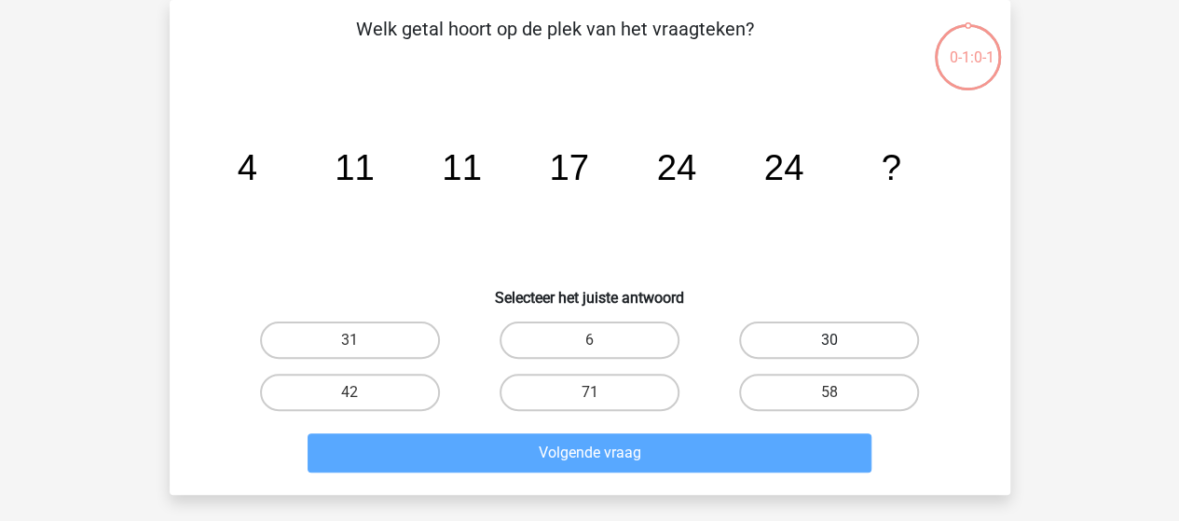
click at [874, 338] on label "30" at bounding box center [829, 339] width 180 height 37
click at [841, 340] on input "30" at bounding box center [835, 346] width 12 height 12
radio input "true"
click at [795, 346] on label "30" at bounding box center [829, 339] width 180 height 37
click at [829, 346] on input "30" at bounding box center [835, 346] width 12 height 12
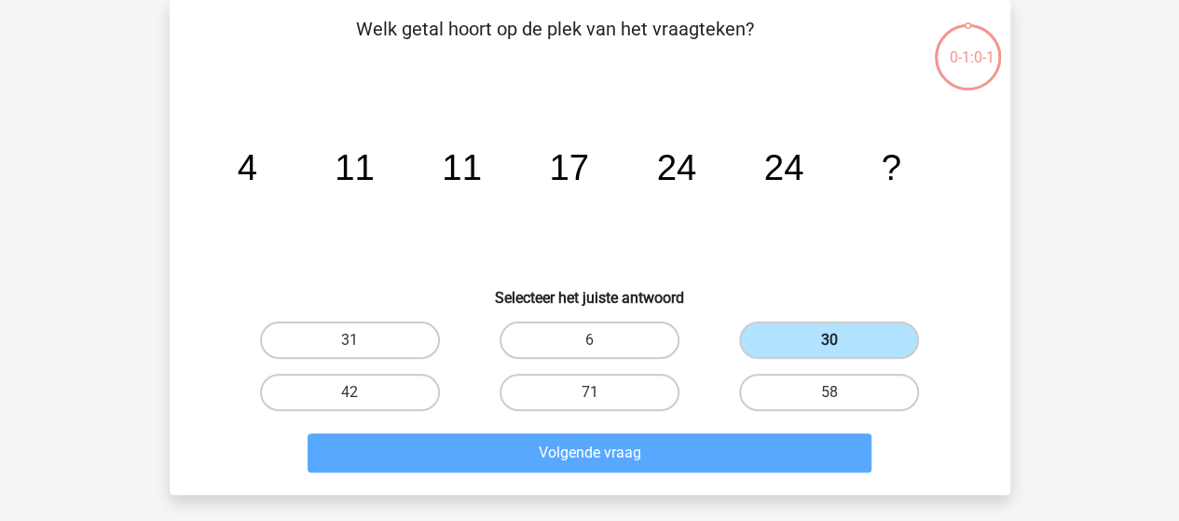
click at [796, 342] on label "30" at bounding box center [829, 339] width 180 height 37
click at [829, 342] on input "30" at bounding box center [835, 346] width 12 height 12
click at [796, 342] on label "30" at bounding box center [829, 339] width 180 height 37
click at [829, 342] on input "30" at bounding box center [835, 346] width 12 height 12
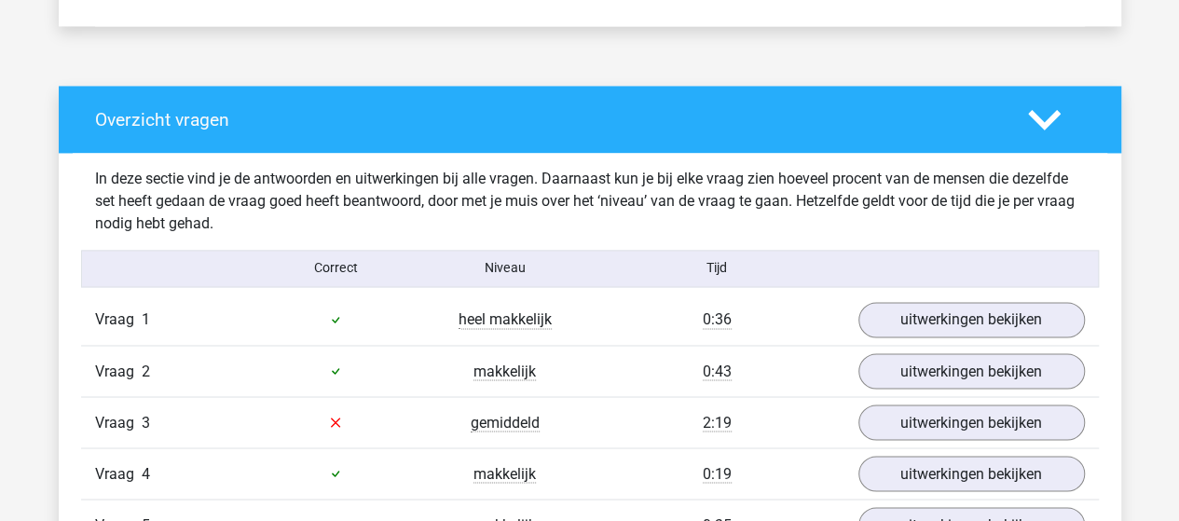
scroll to position [1491, 0]
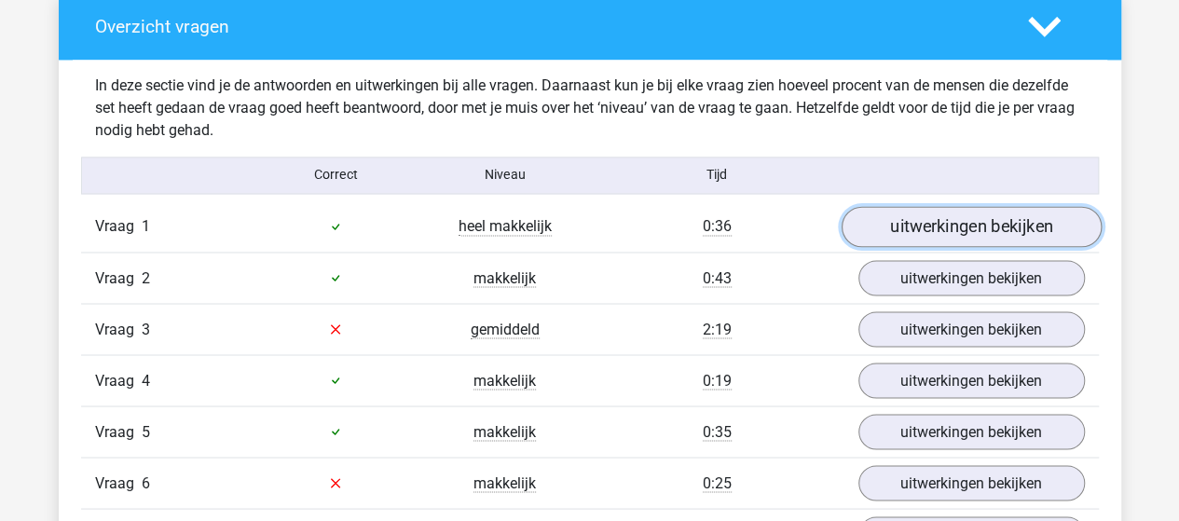
click at [925, 216] on link "uitwerkingen bekijken" at bounding box center [970, 226] width 260 height 41
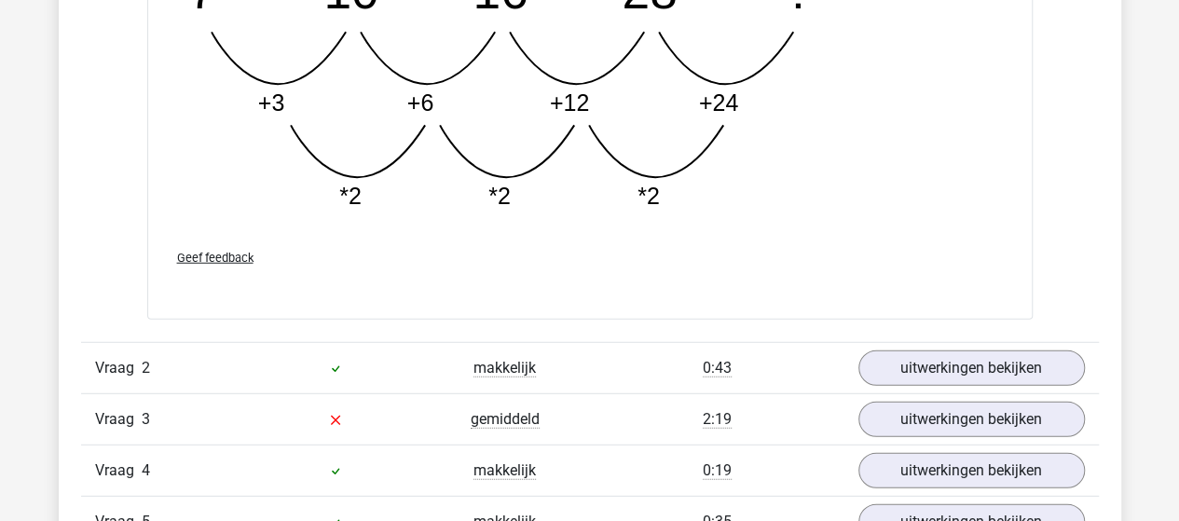
scroll to position [2423, 0]
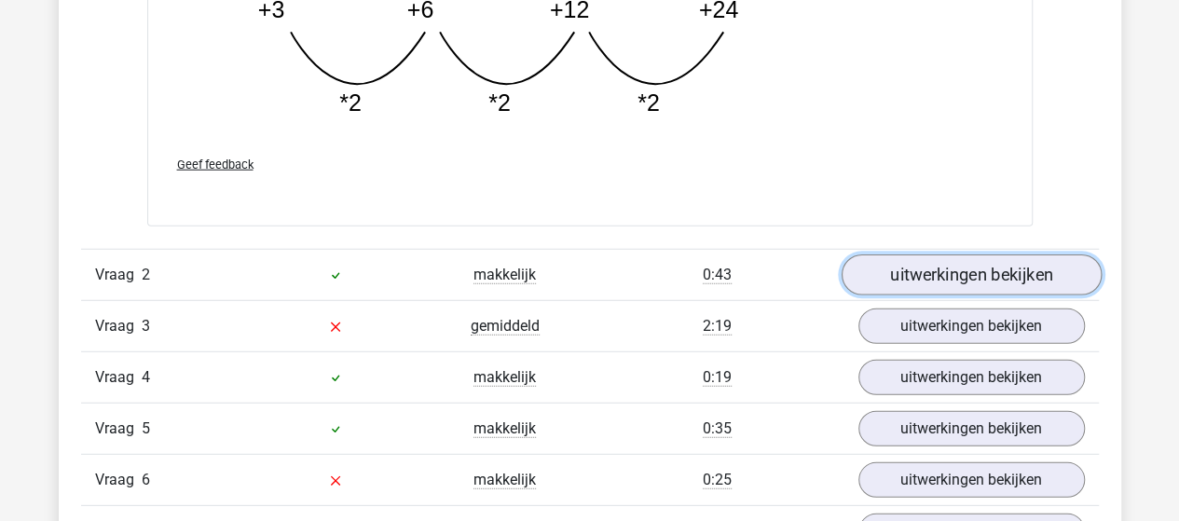
click at [984, 279] on link "uitwerkingen bekijken" at bounding box center [970, 275] width 260 height 41
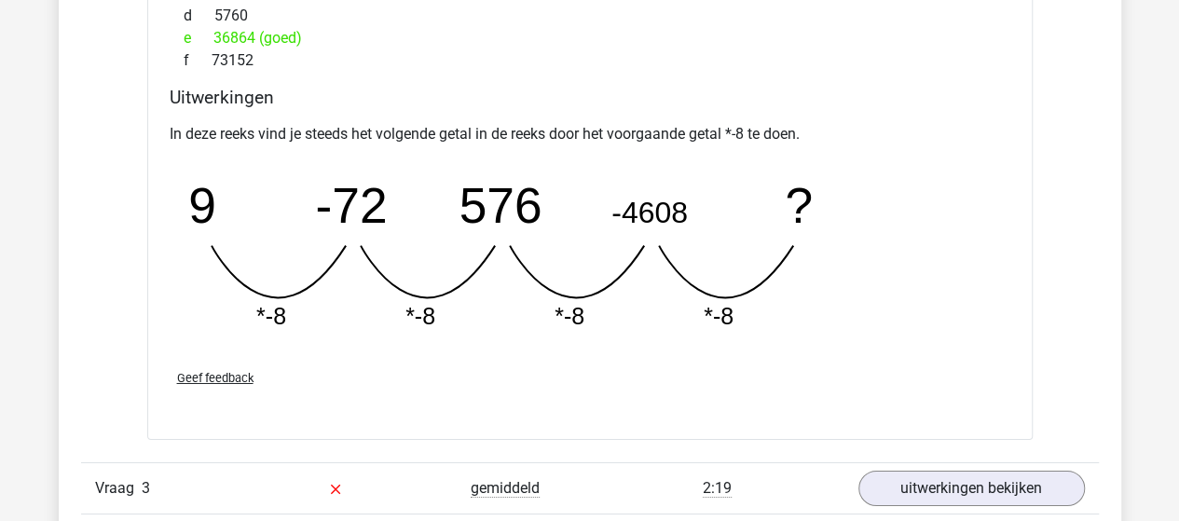
scroll to position [3261, 0]
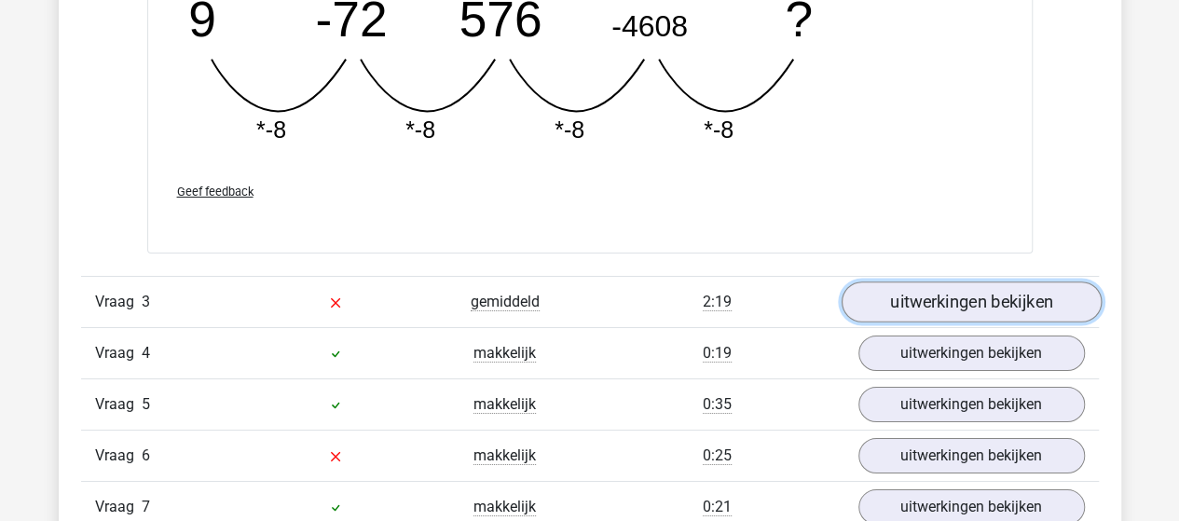
click at [1031, 294] on link "uitwerkingen bekijken" at bounding box center [970, 301] width 260 height 41
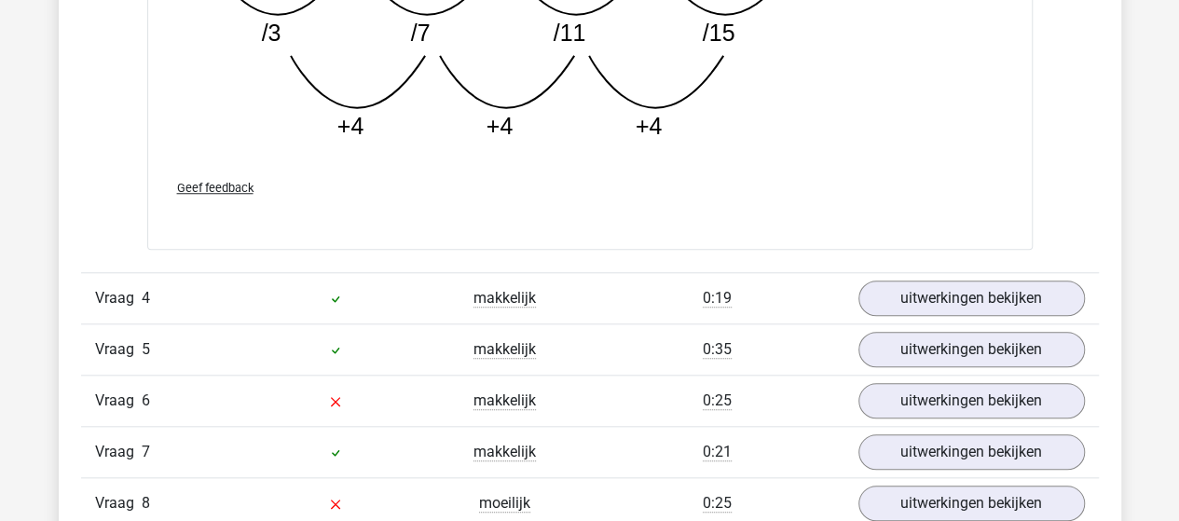
scroll to position [4286, 0]
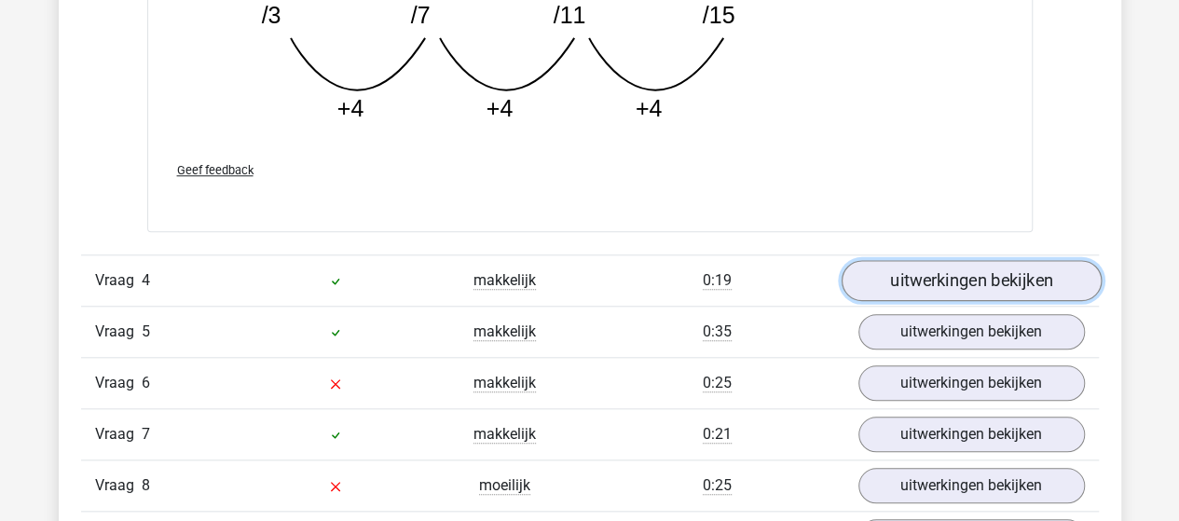
click at [888, 272] on link "uitwerkingen bekijken" at bounding box center [970, 280] width 260 height 41
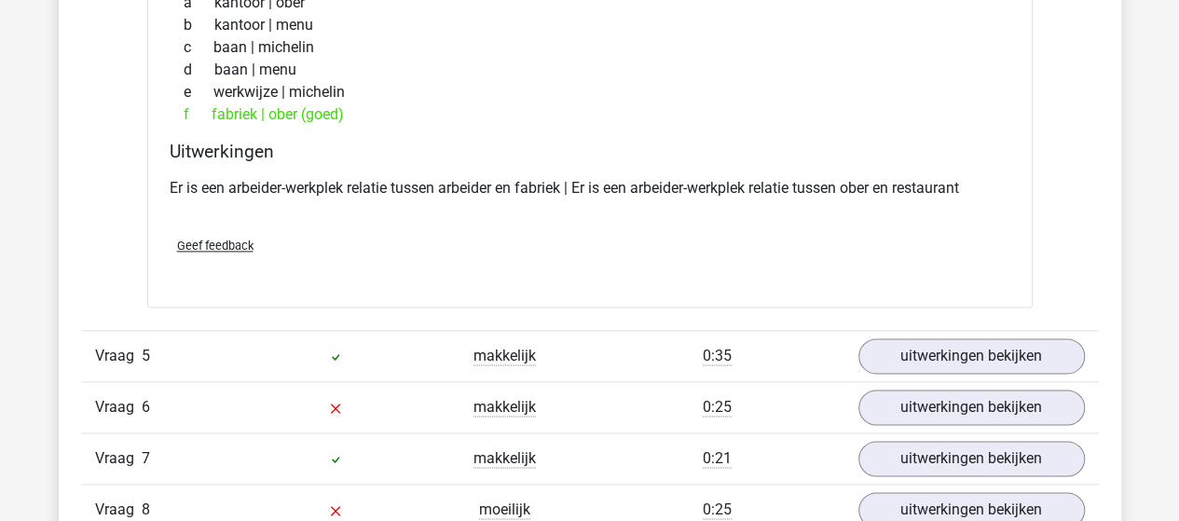
scroll to position [4752, 0]
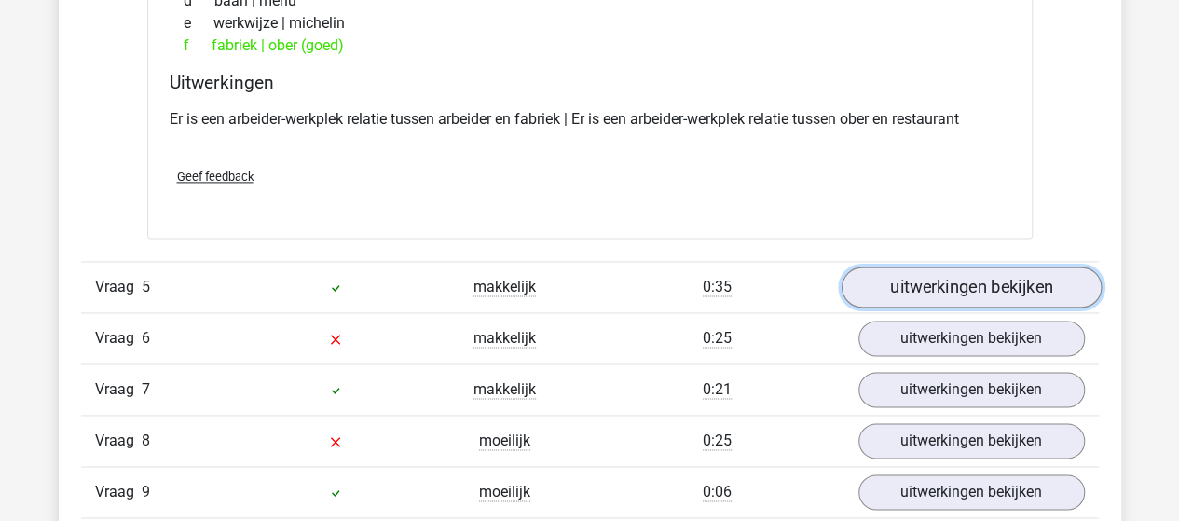
click at [928, 282] on link "uitwerkingen bekijken" at bounding box center [970, 286] width 260 height 41
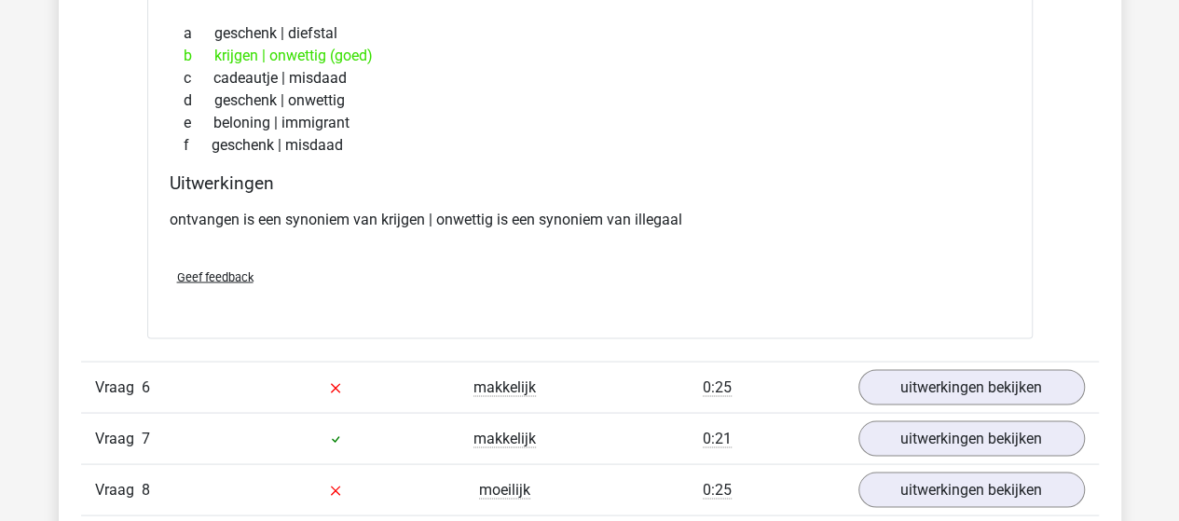
scroll to position [5218, 0]
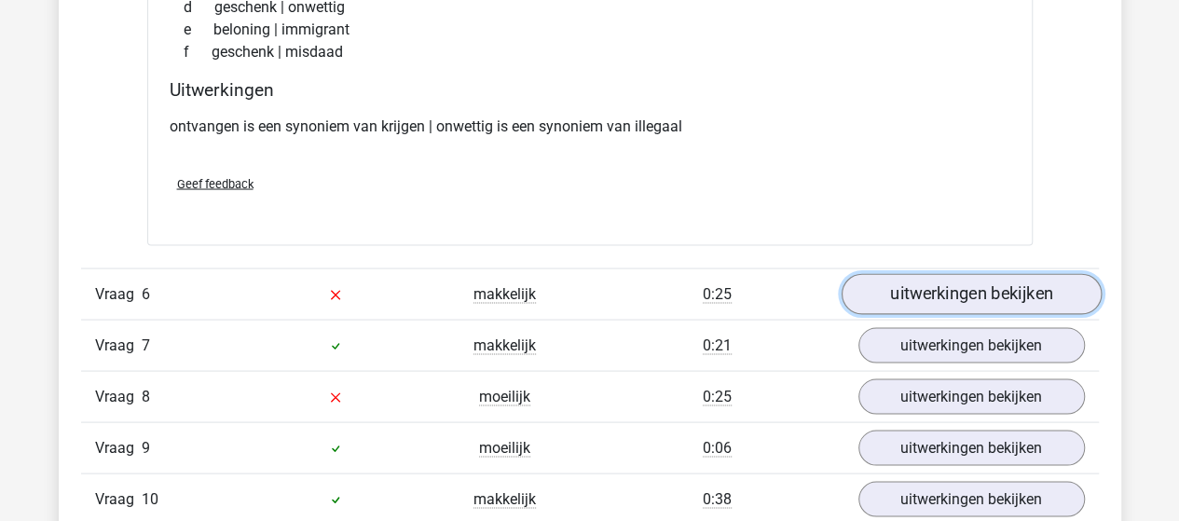
click at [922, 293] on link "uitwerkingen bekijken" at bounding box center [970, 293] width 260 height 41
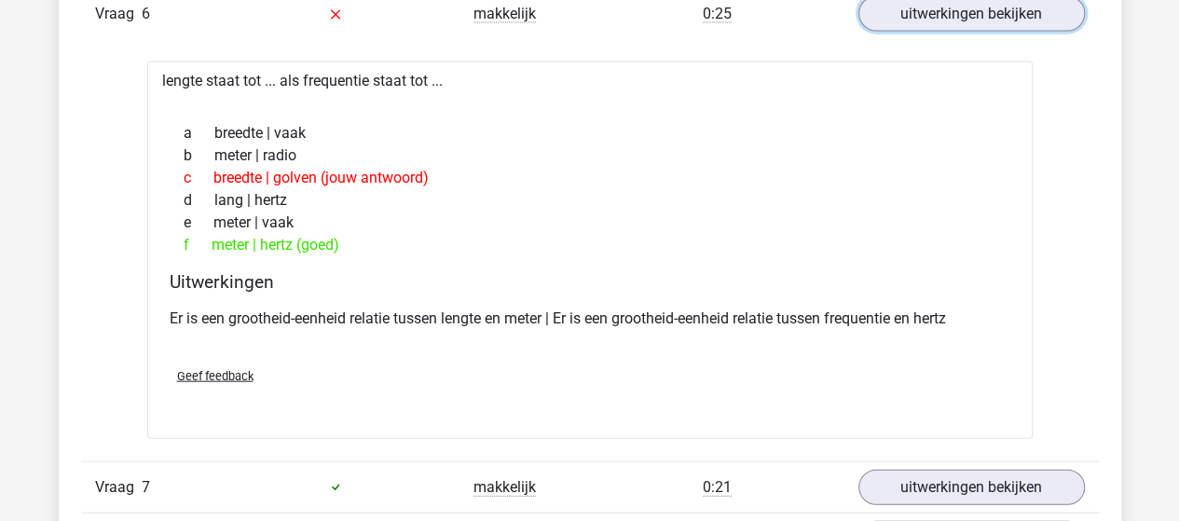
scroll to position [5684, 0]
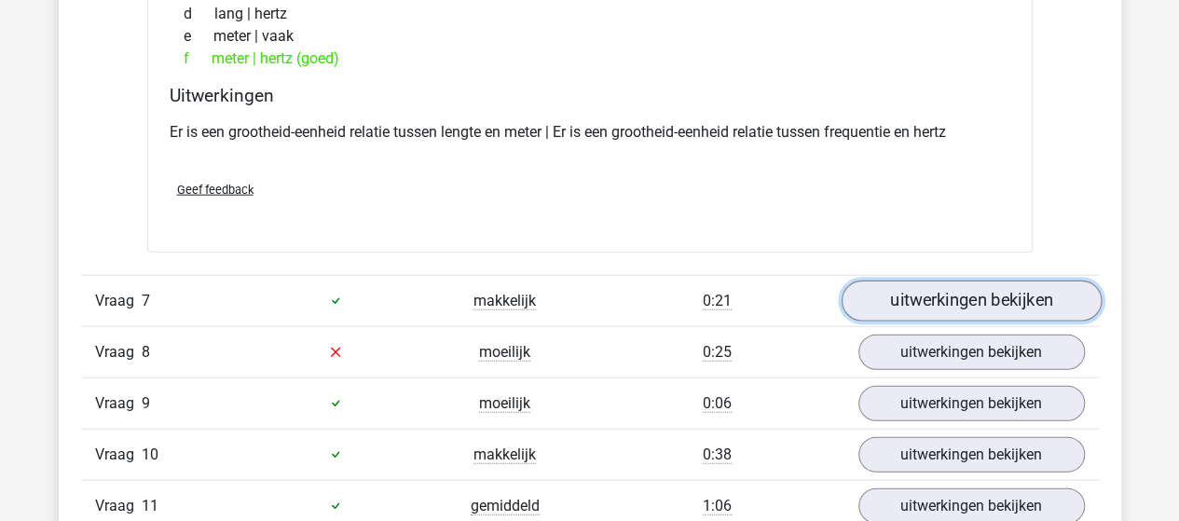
click at [925, 284] on link "uitwerkingen bekijken" at bounding box center [970, 300] width 260 height 41
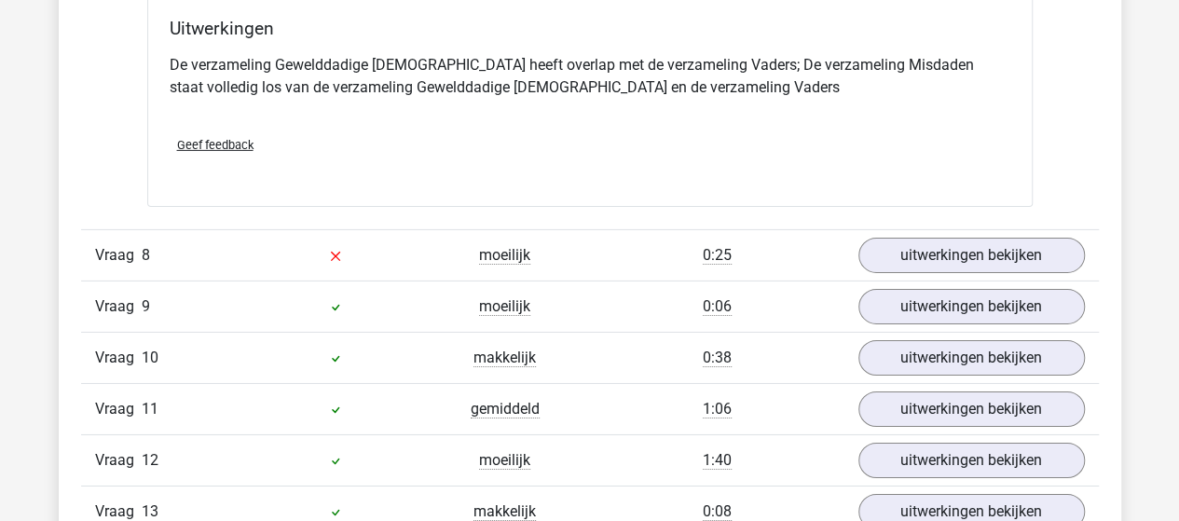
scroll to position [6523, 0]
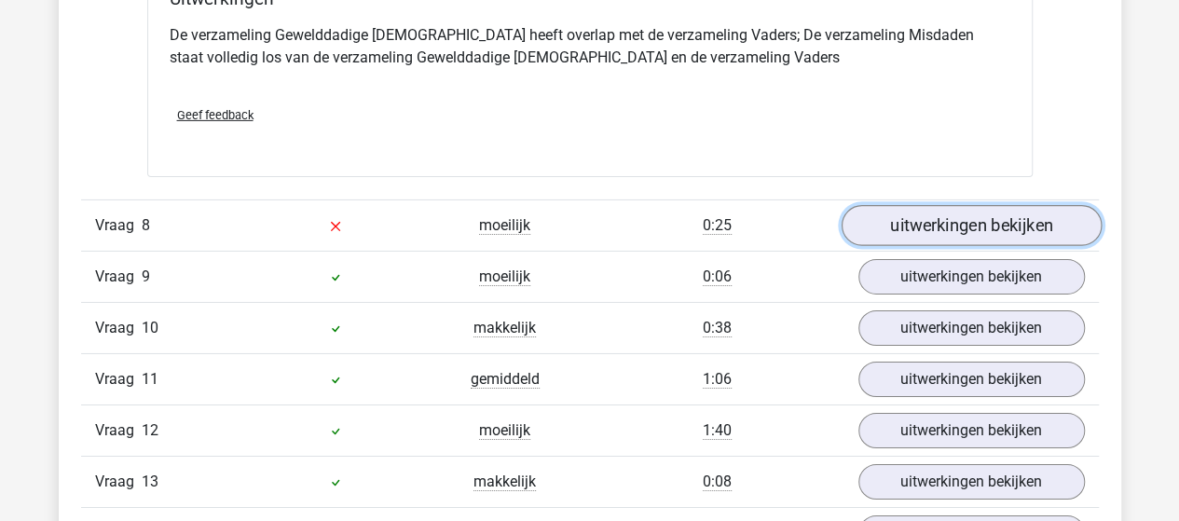
click at [895, 208] on link "uitwerkingen bekijken" at bounding box center [970, 225] width 260 height 41
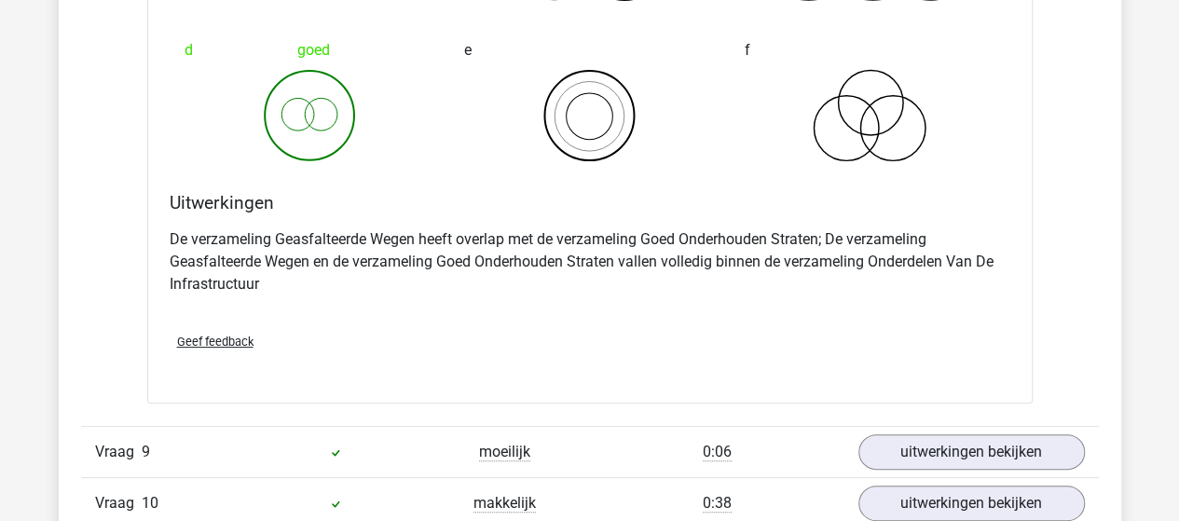
scroll to position [7175, 0]
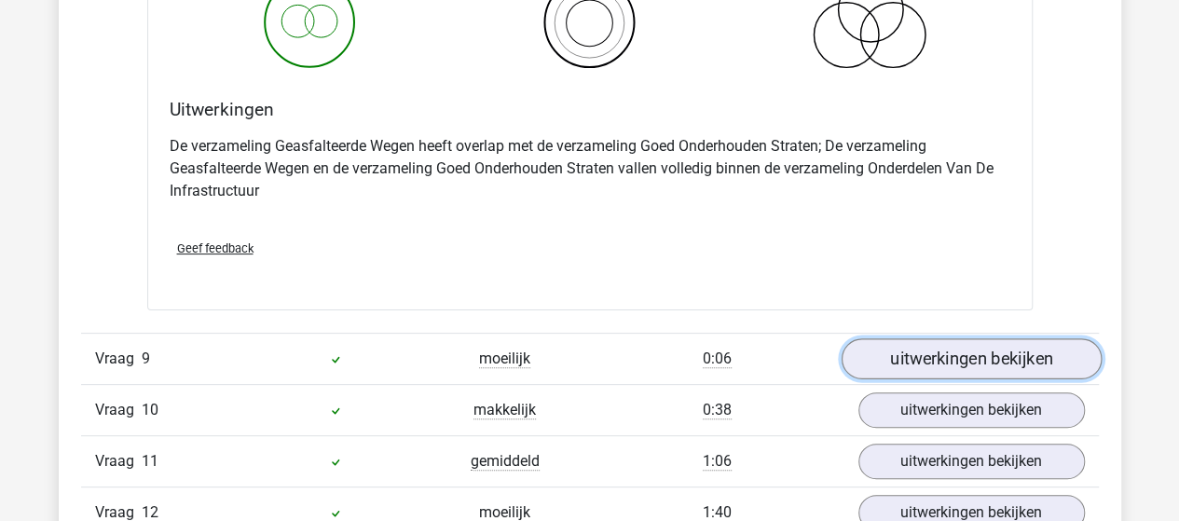
click at [878, 343] on link "uitwerkingen bekijken" at bounding box center [970, 358] width 260 height 41
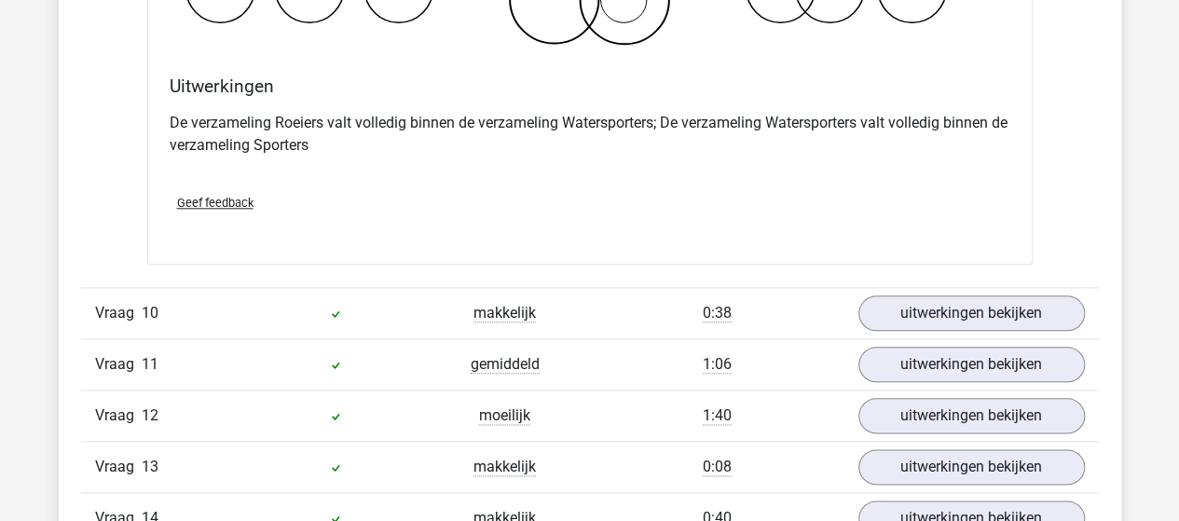
scroll to position [8014, 0]
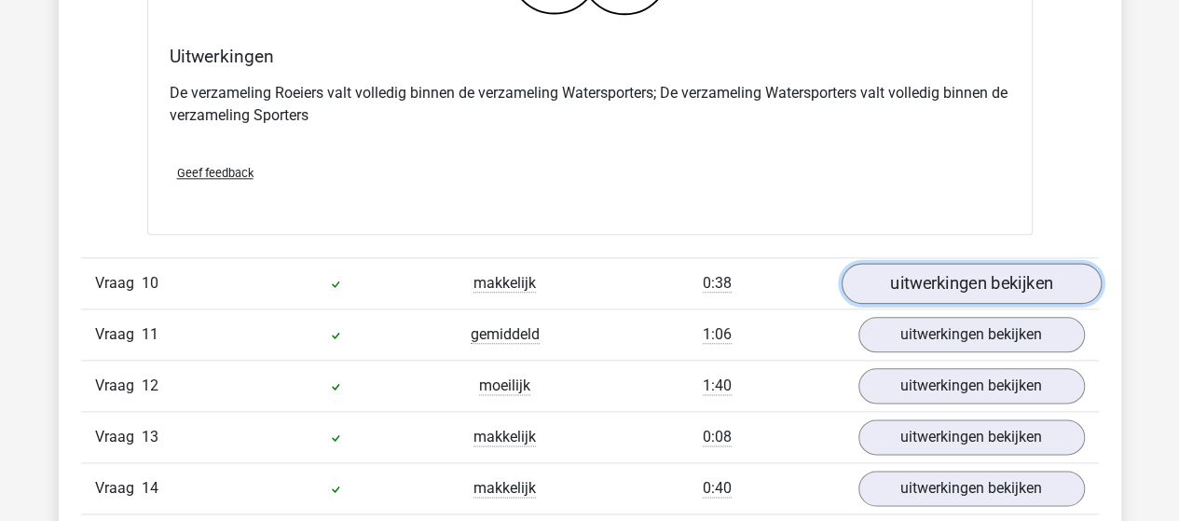
click at [885, 273] on link "uitwerkingen bekijken" at bounding box center [970, 283] width 260 height 41
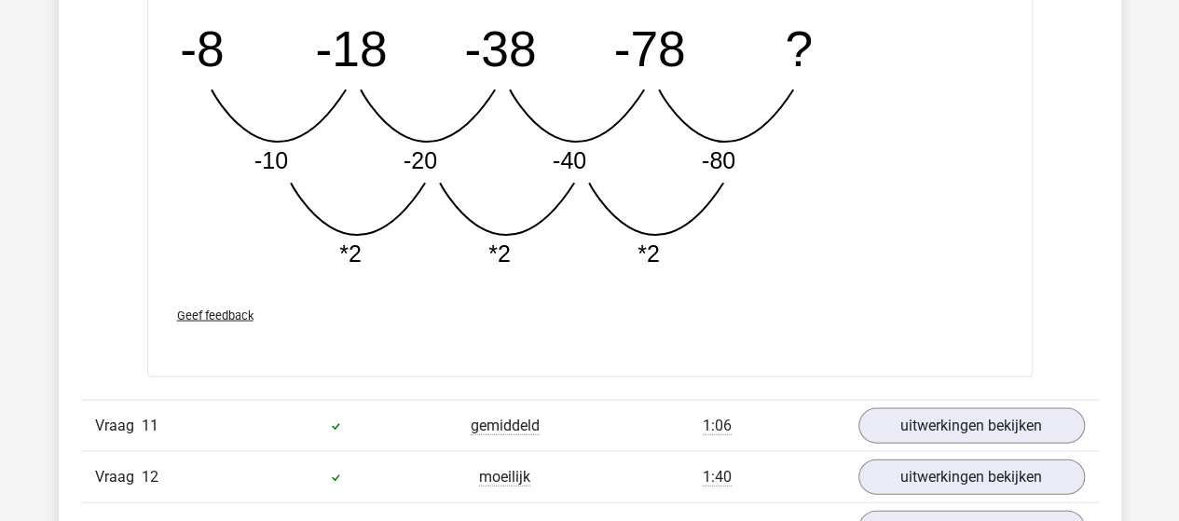
scroll to position [8945, 0]
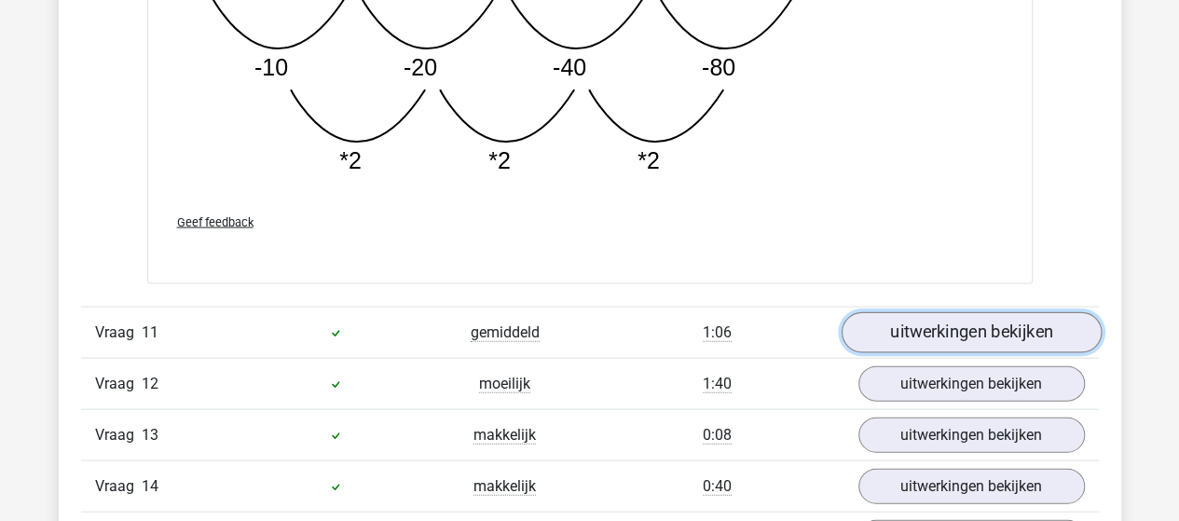
click at [923, 312] on link "uitwerkingen bekijken" at bounding box center [970, 332] width 260 height 41
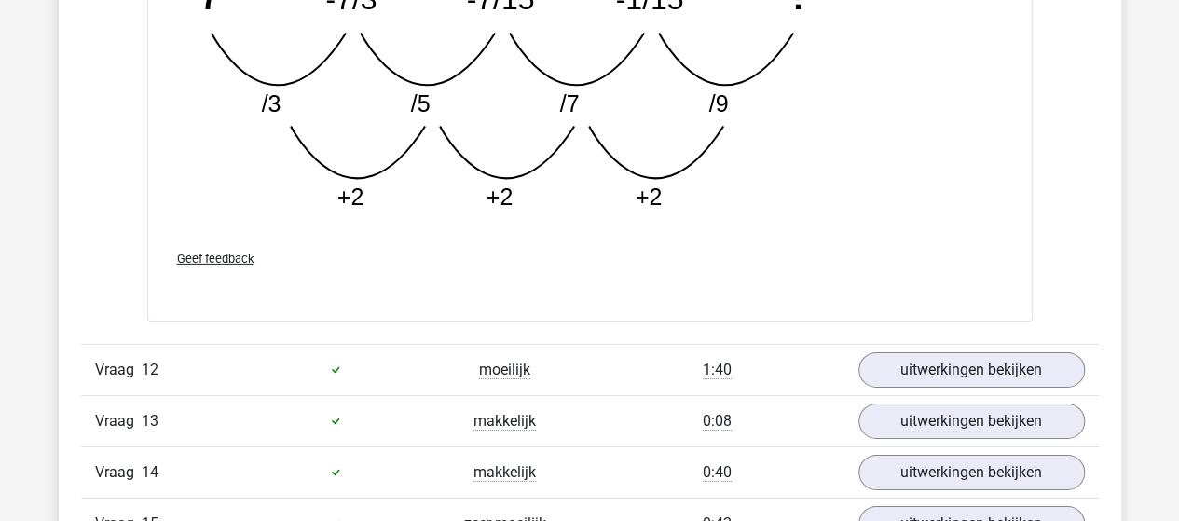
scroll to position [9970, 0]
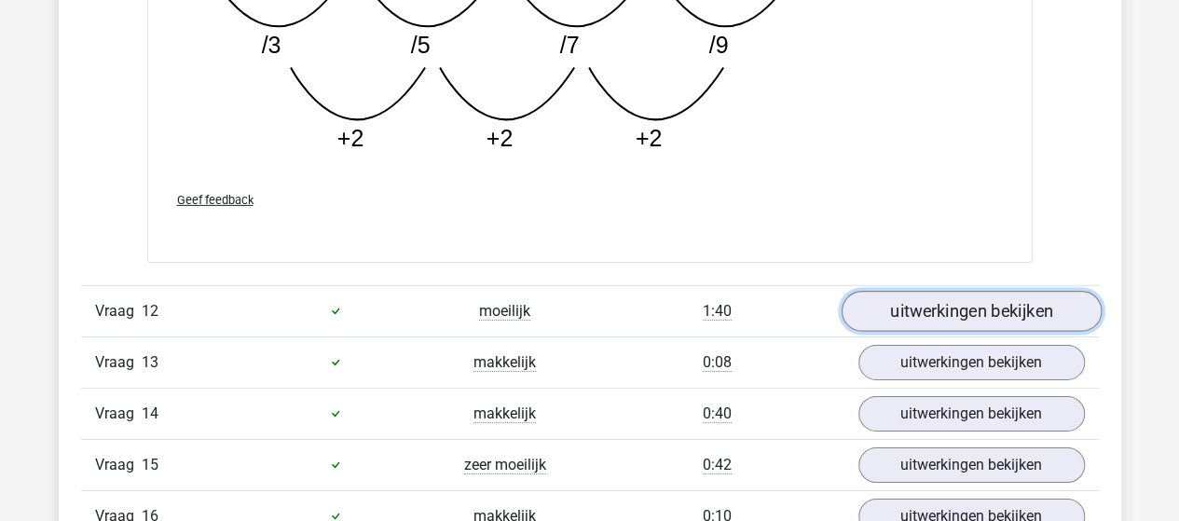
click at [992, 294] on link "uitwerkingen bekijken" at bounding box center [970, 311] width 260 height 41
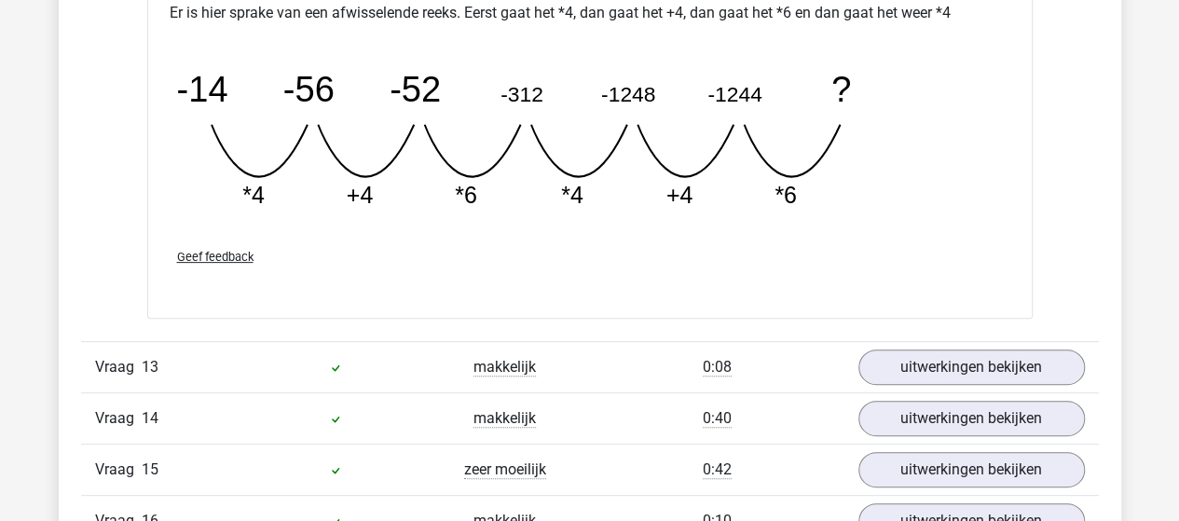
scroll to position [10809, 0]
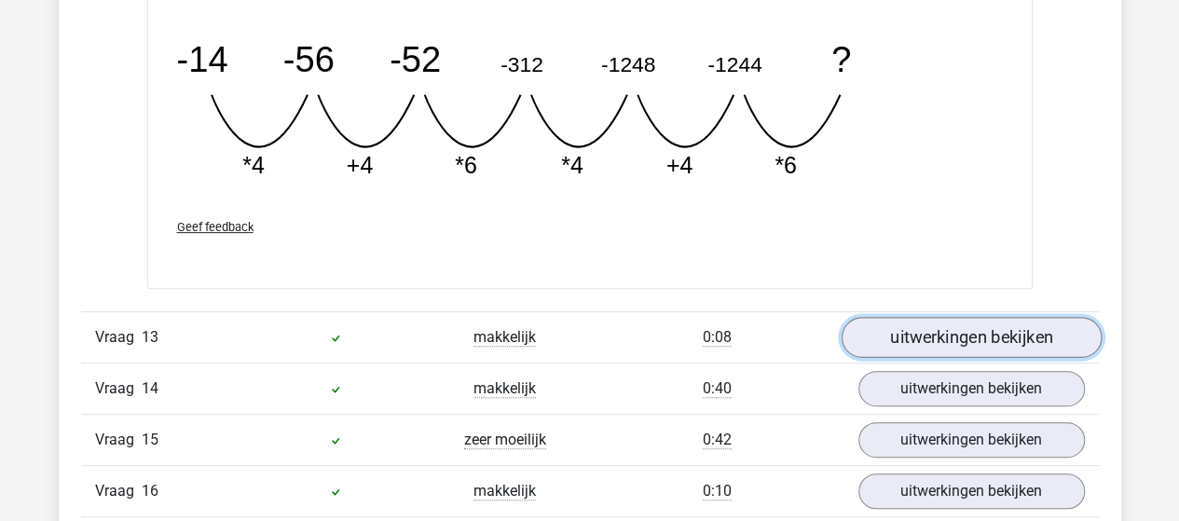
click at [999, 317] on link "uitwerkingen bekijken" at bounding box center [970, 337] width 260 height 41
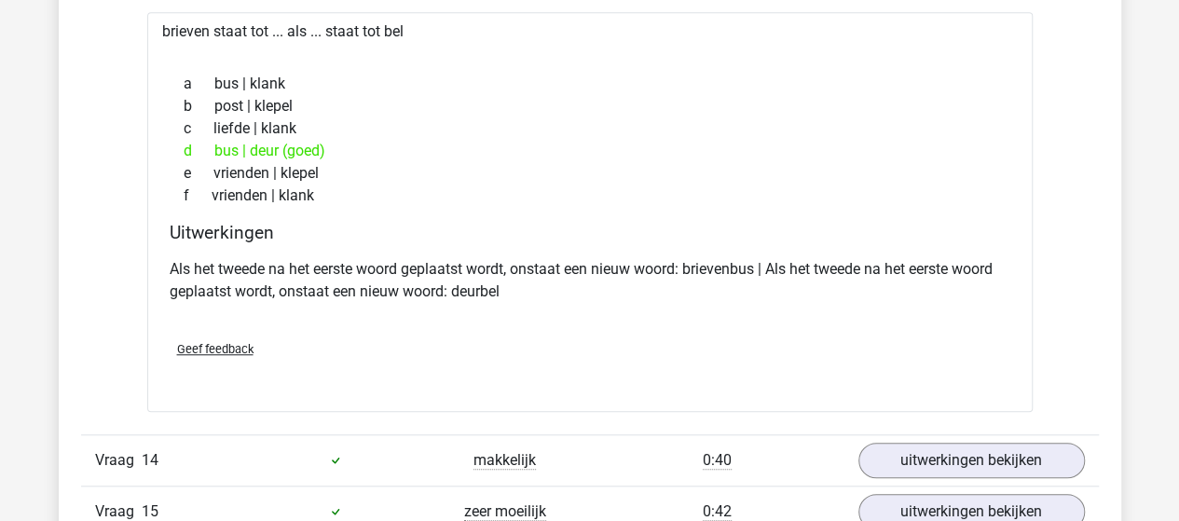
scroll to position [11275, 0]
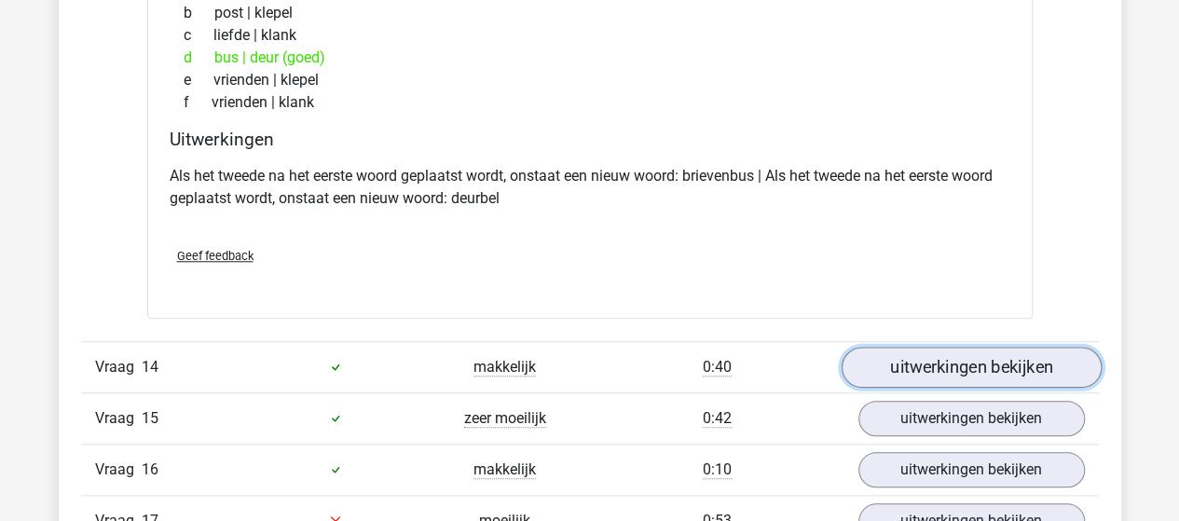
click at [975, 347] on link "uitwerkingen bekijken" at bounding box center [970, 367] width 260 height 41
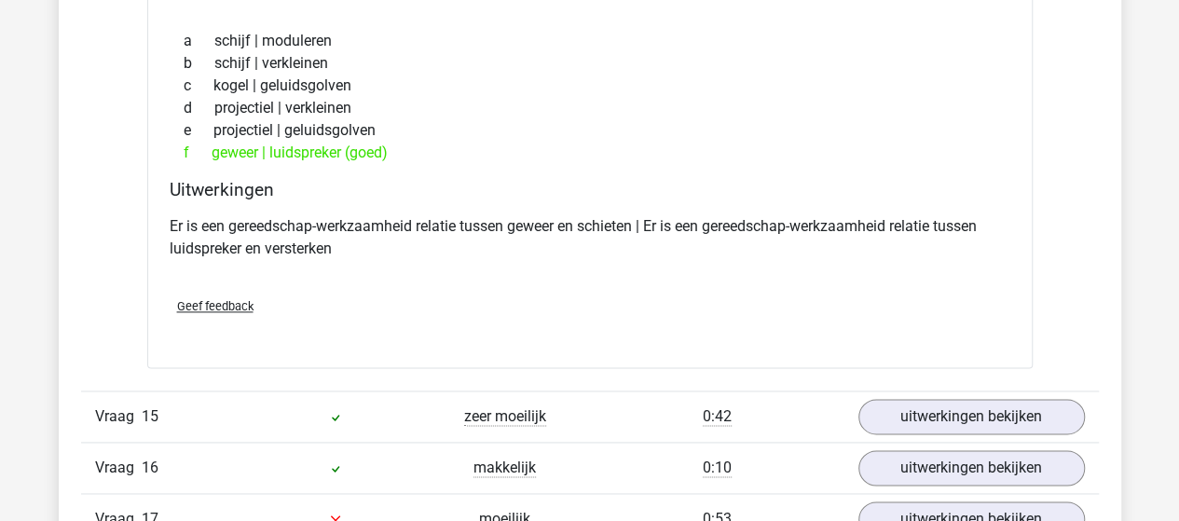
scroll to position [11834, 0]
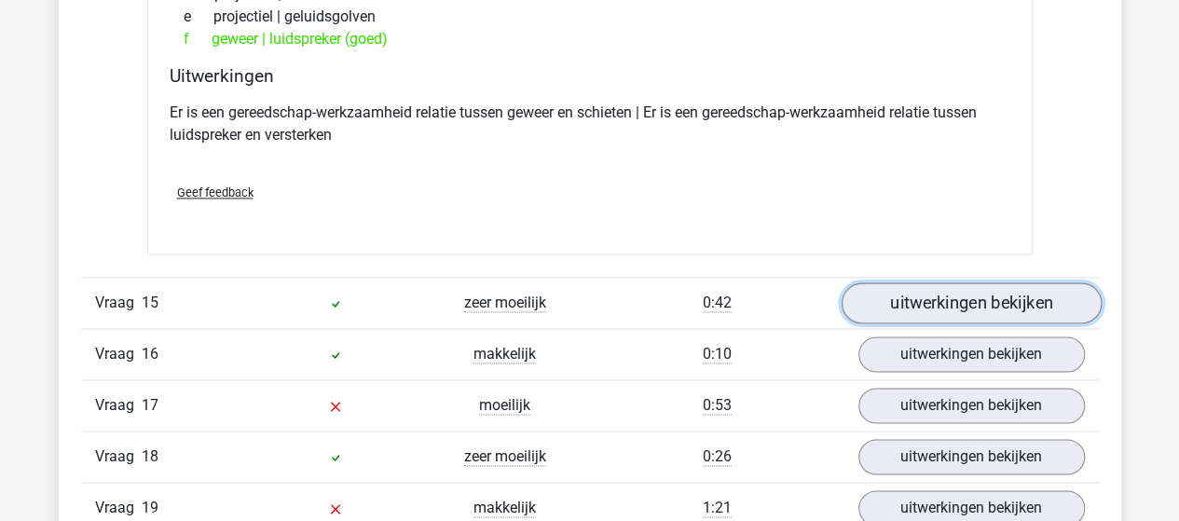
click at [933, 282] on link "uitwerkingen bekijken" at bounding box center [970, 302] width 260 height 41
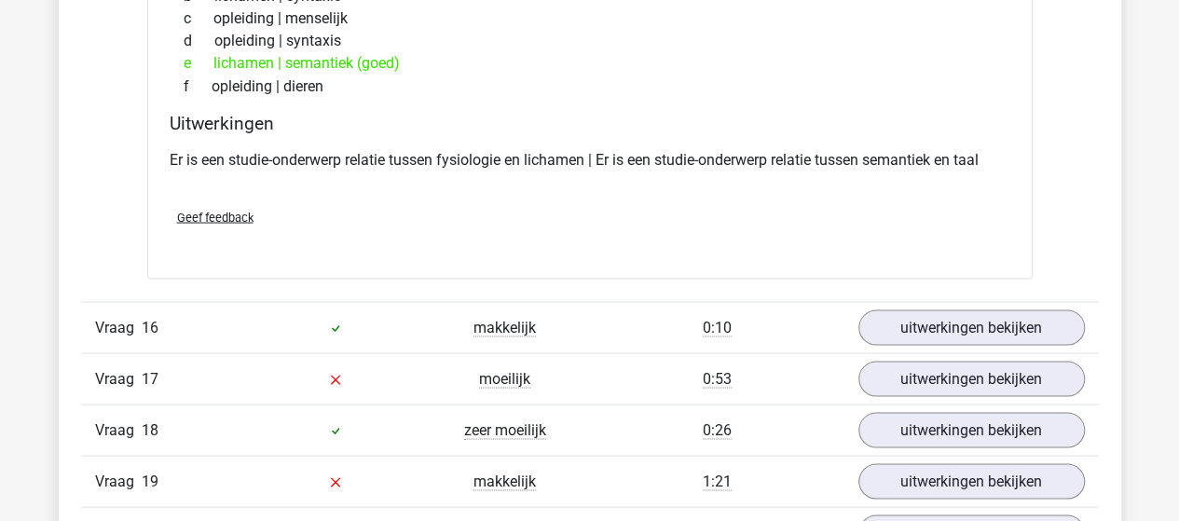
scroll to position [12300, 0]
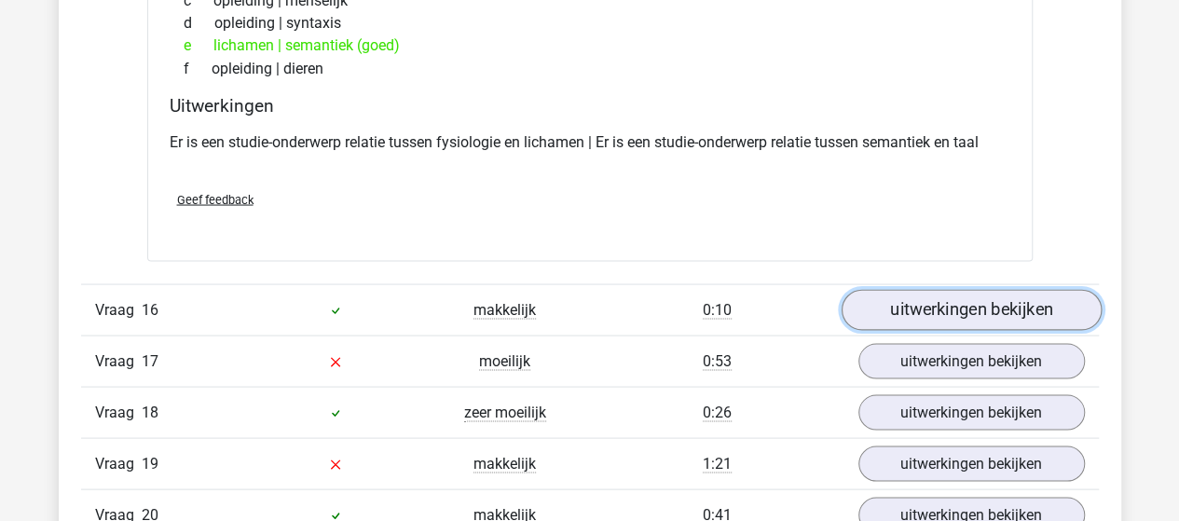
click at [934, 289] on link "uitwerkingen bekijken" at bounding box center [970, 309] width 260 height 41
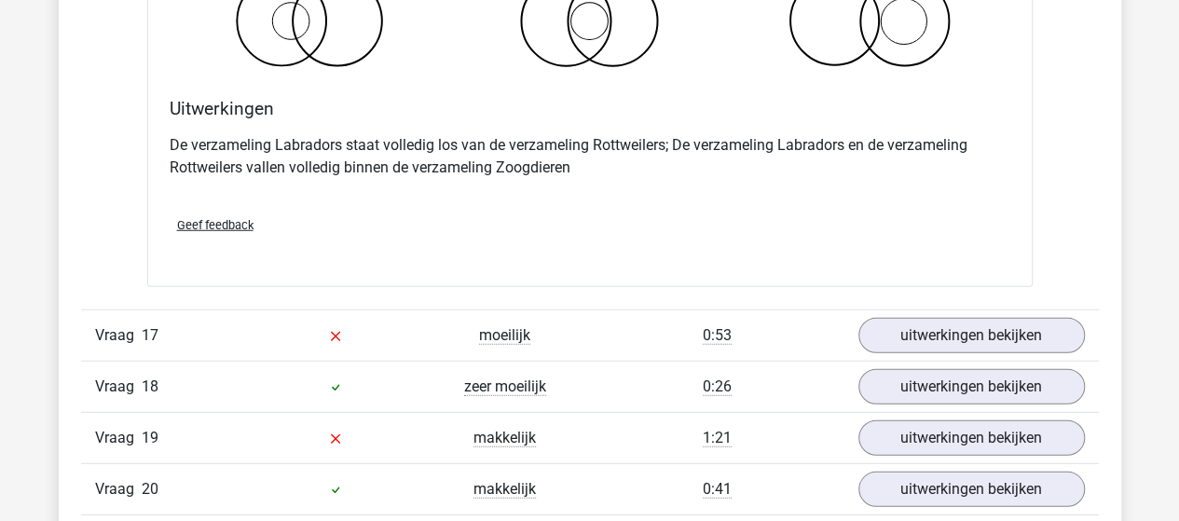
scroll to position [13045, 0]
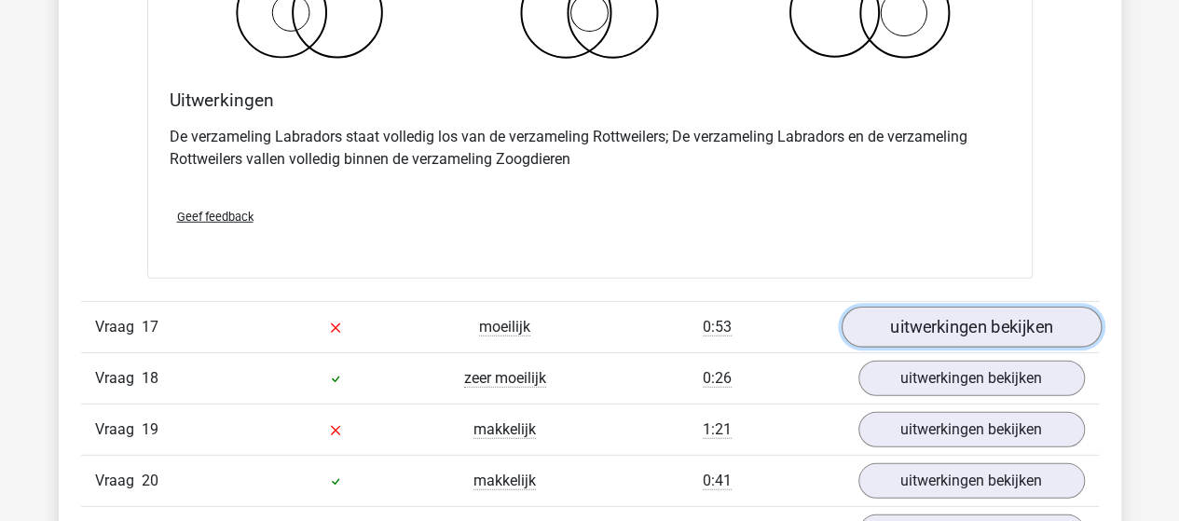
click at [922, 307] on link "uitwerkingen bekijken" at bounding box center [970, 327] width 260 height 41
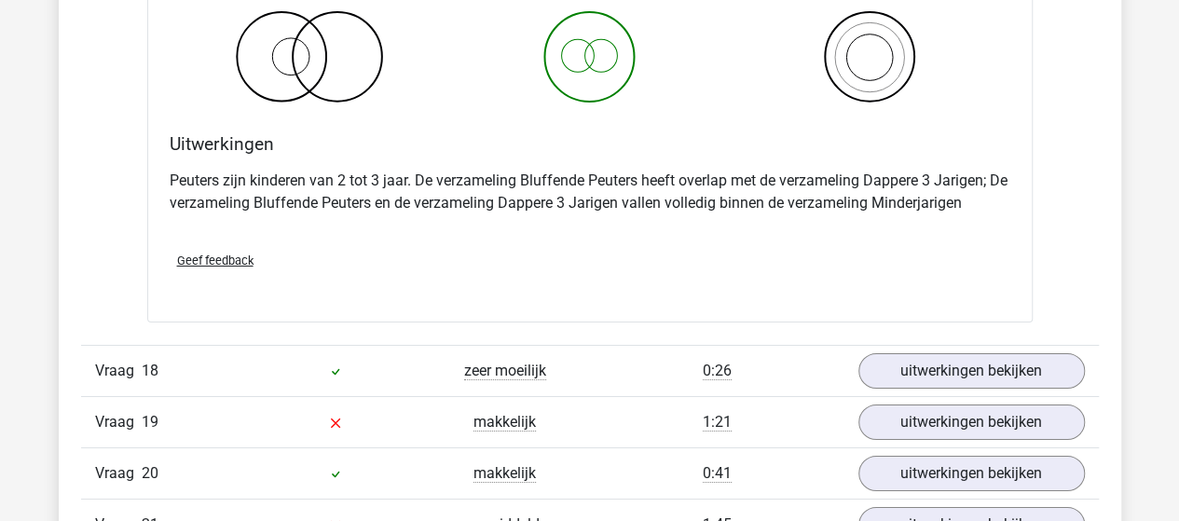
scroll to position [13791, 0]
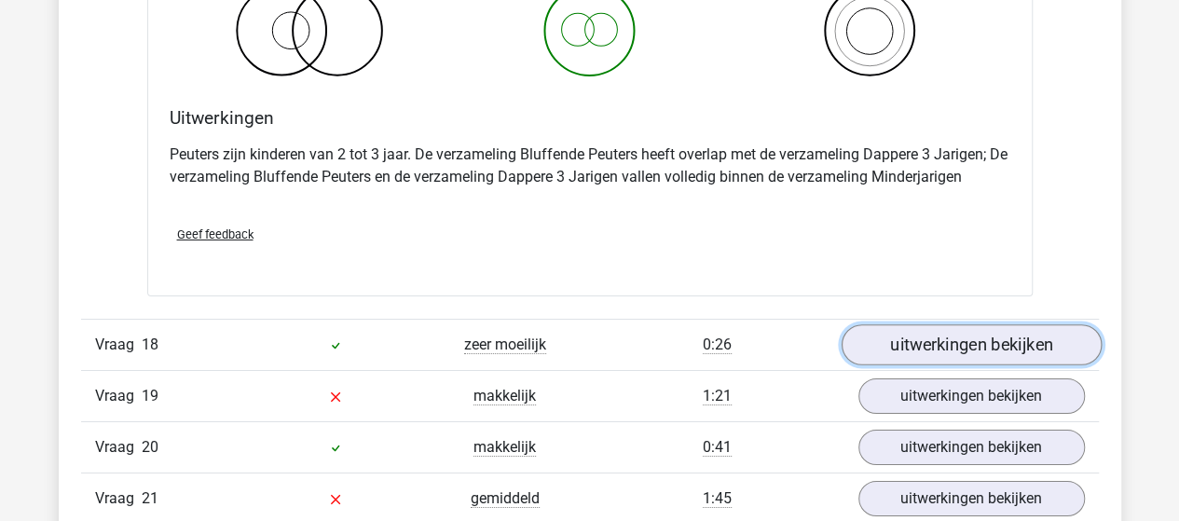
click at [949, 325] on link "uitwerkingen bekijken" at bounding box center [970, 345] width 260 height 41
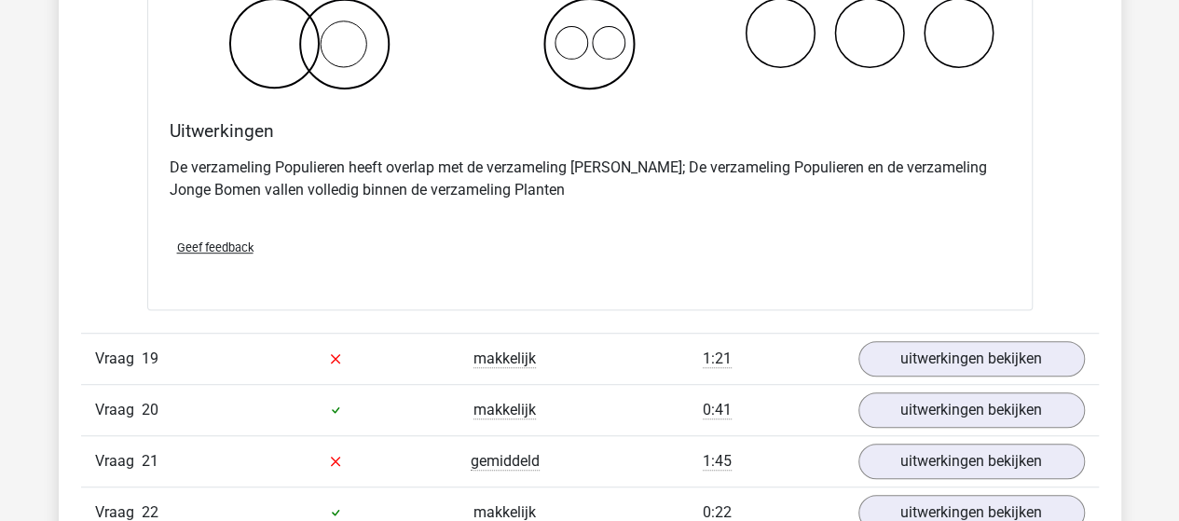
scroll to position [14629, 0]
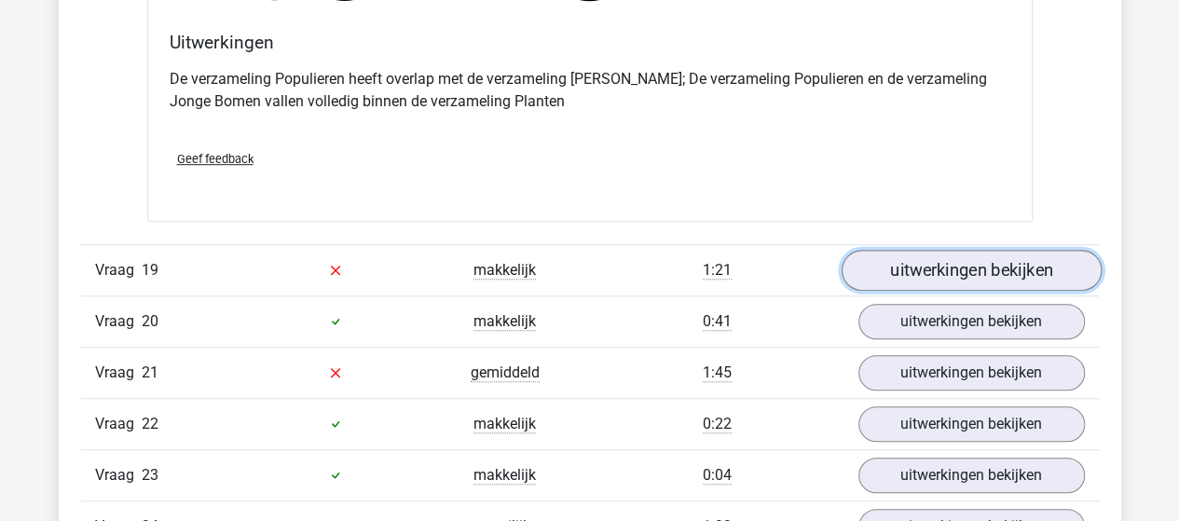
click at [909, 250] on link "uitwerkingen bekijken" at bounding box center [970, 270] width 260 height 41
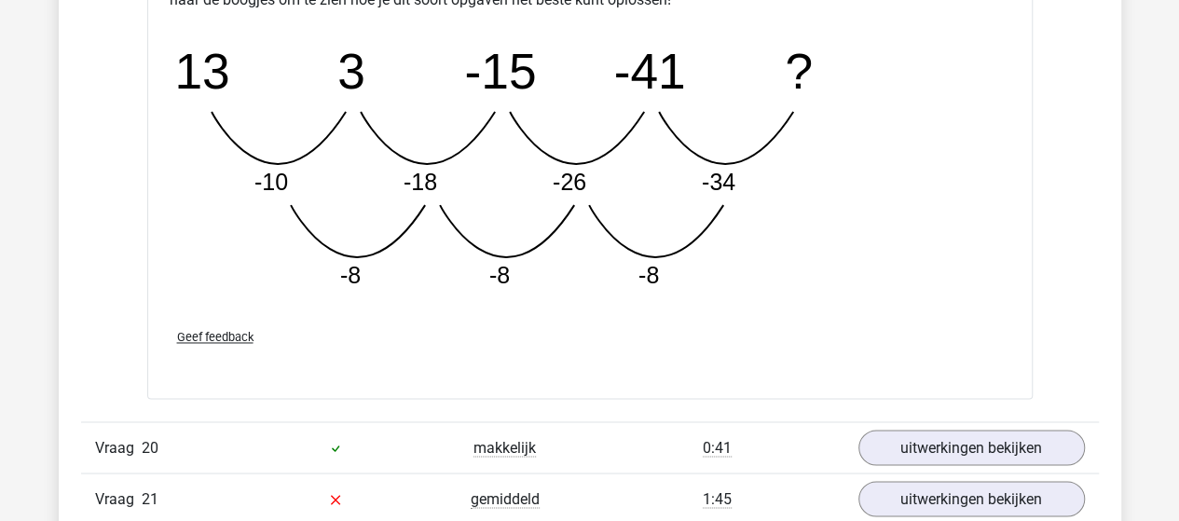
scroll to position [15561, 0]
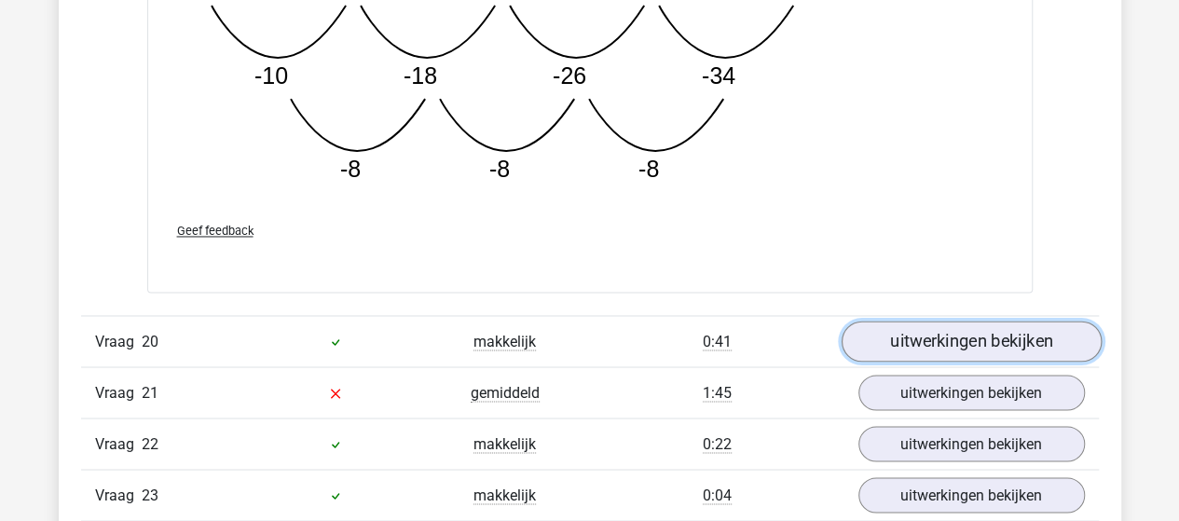
click at [896, 321] on link "uitwerkingen bekijken" at bounding box center [970, 341] width 260 height 41
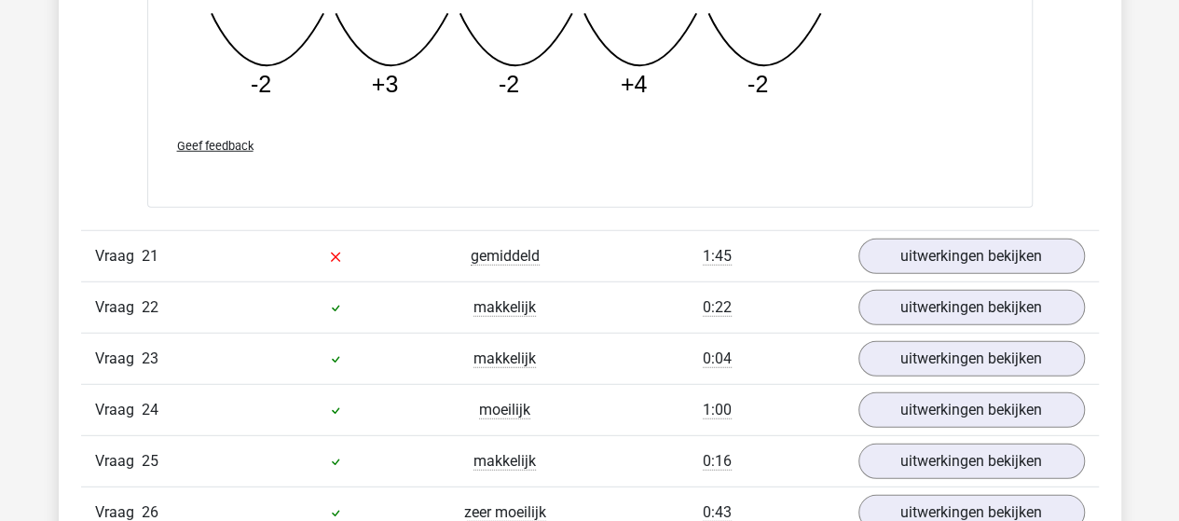
scroll to position [16586, 0]
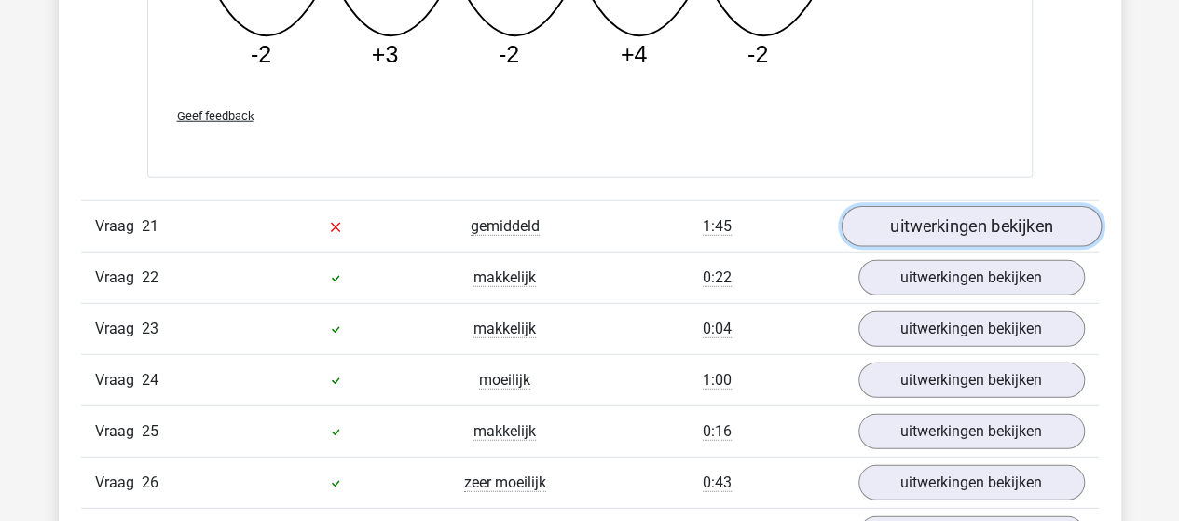
drag, startPoint x: 965, startPoint y: 191, endPoint x: 956, endPoint y: 192, distance: 9.4
click at [964, 206] on link "uitwerkingen bekijken" at bounding box center [970, 226] width 260 height 41
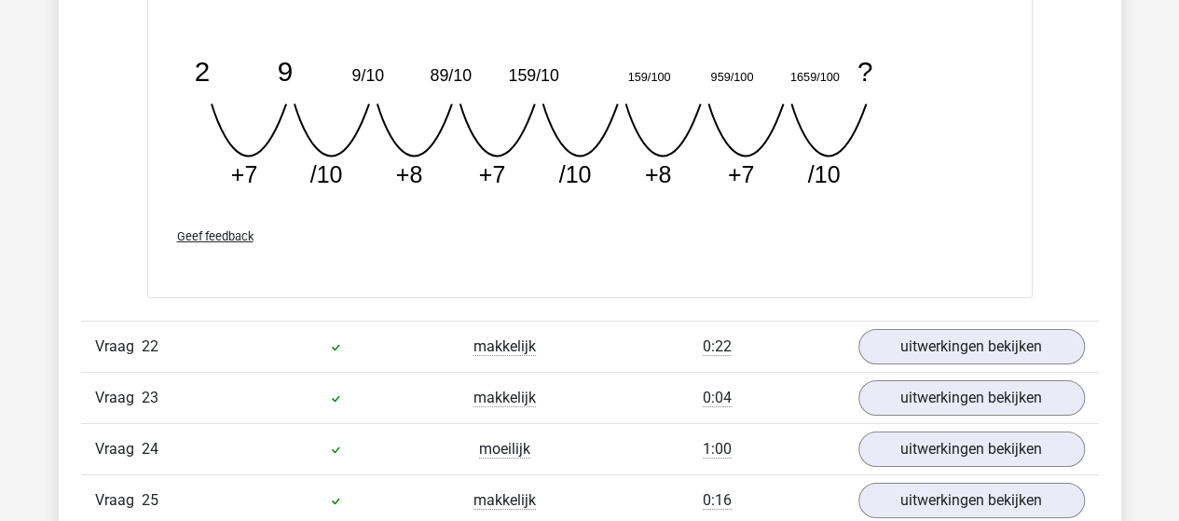
scroll to position [17425, 0]
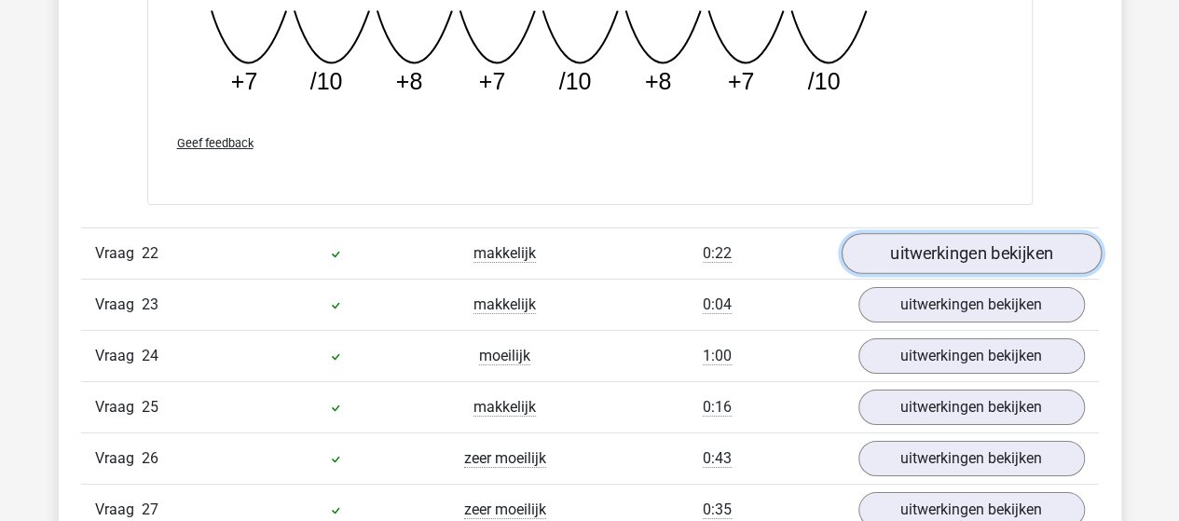
click at [881, 233] on link "uitwerkingen bekijken" at bounding box center [970, 253] width 260 height 41
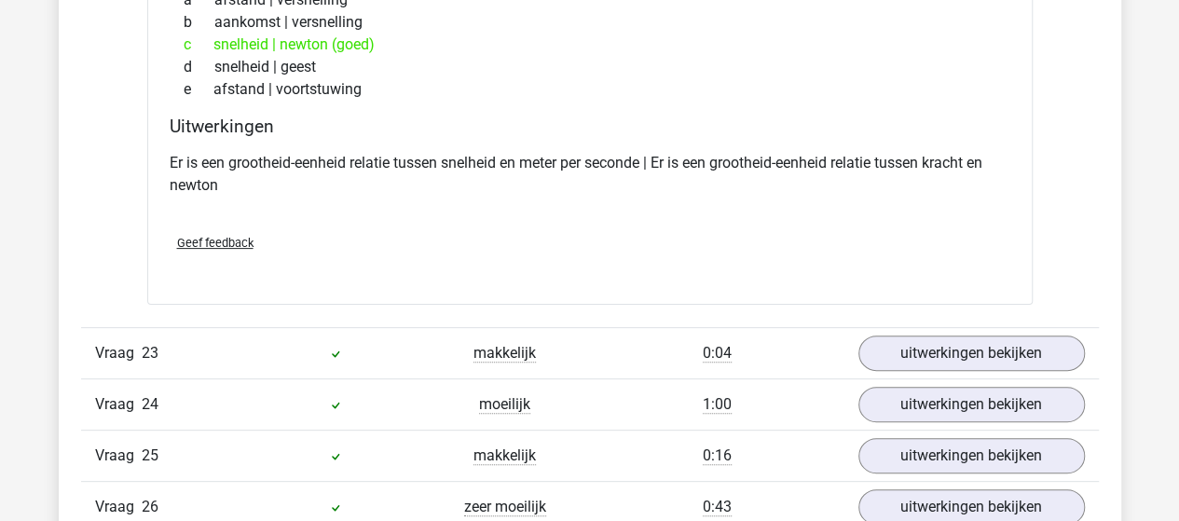
scroll to position [17984, 0]
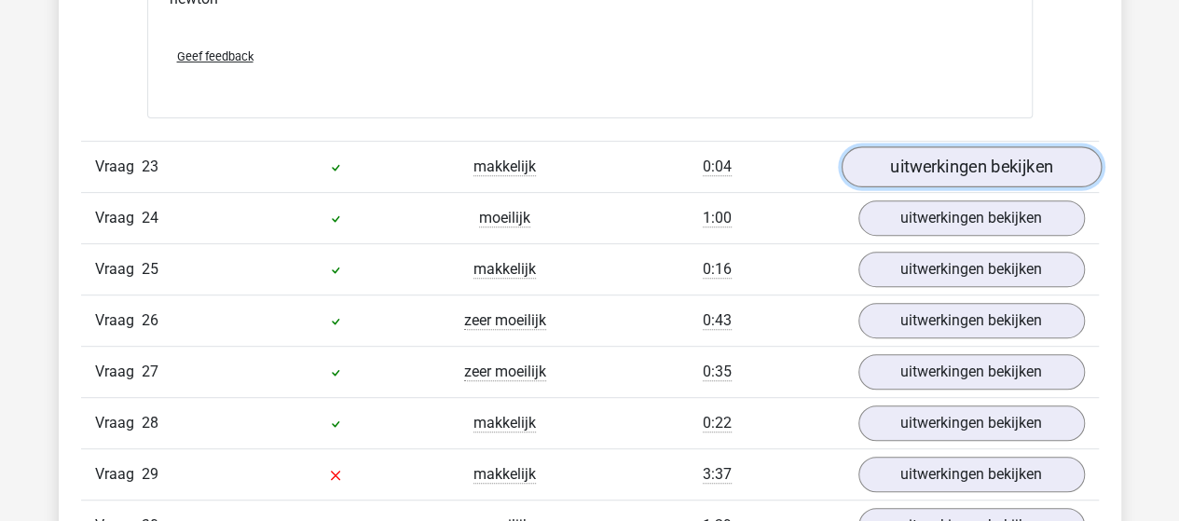
click at [925, 146] on link "uitwerkingen bekijken" at bounding box center [970, 166] width 260 height 41
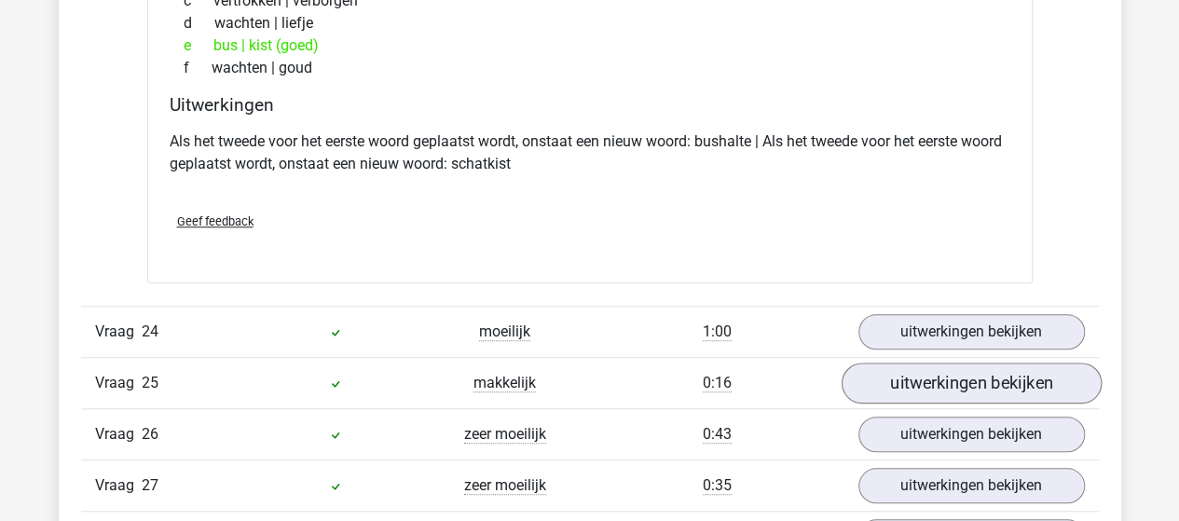
scroll to position [18357, 0]
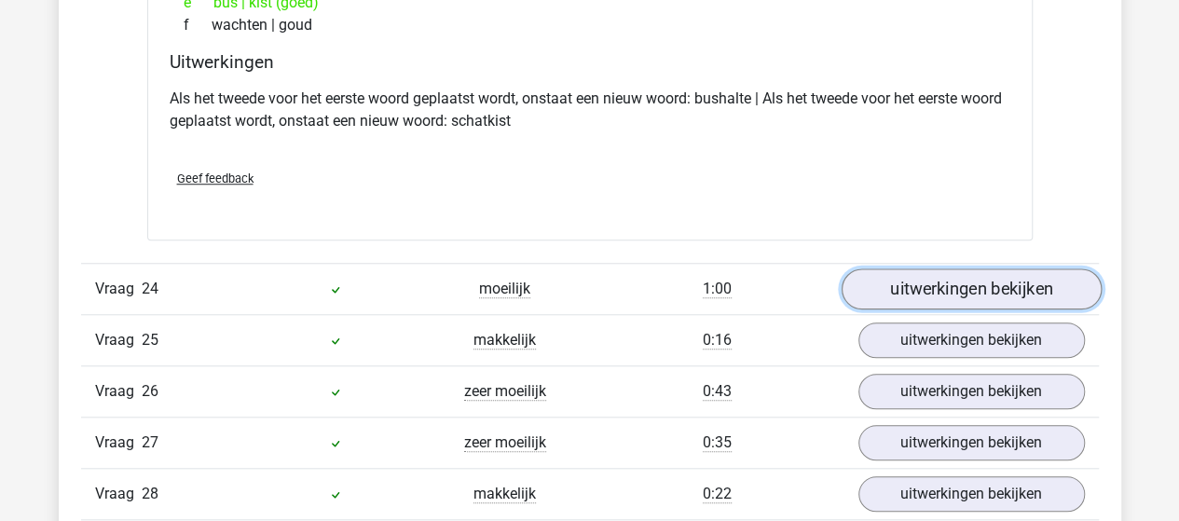
click at [921, 268] on link "uitwerkingen bekijken" at bounding box center [970, 288] width 260 height 41
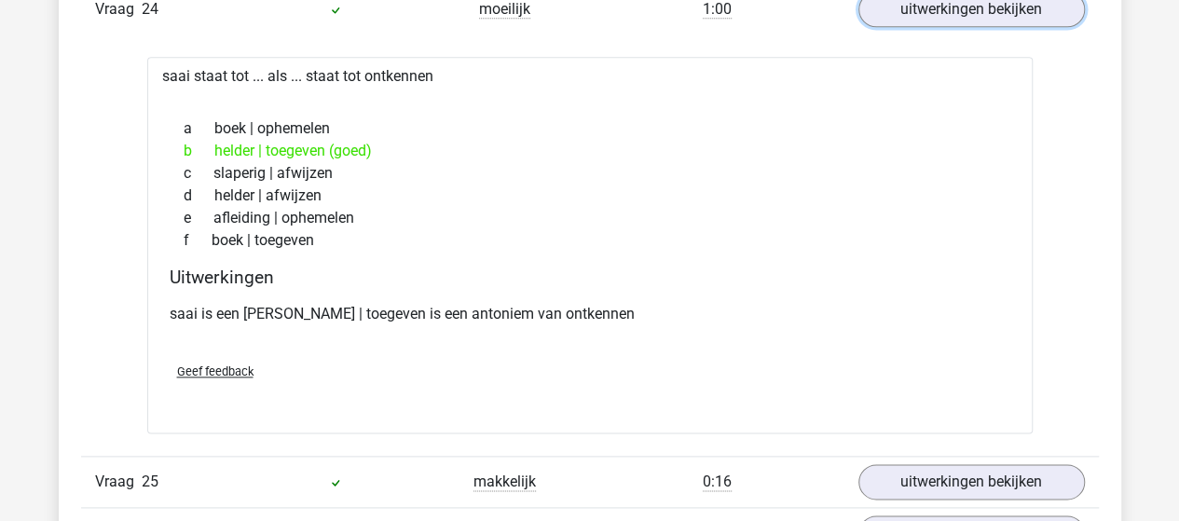
scroll to position [18729, 0]
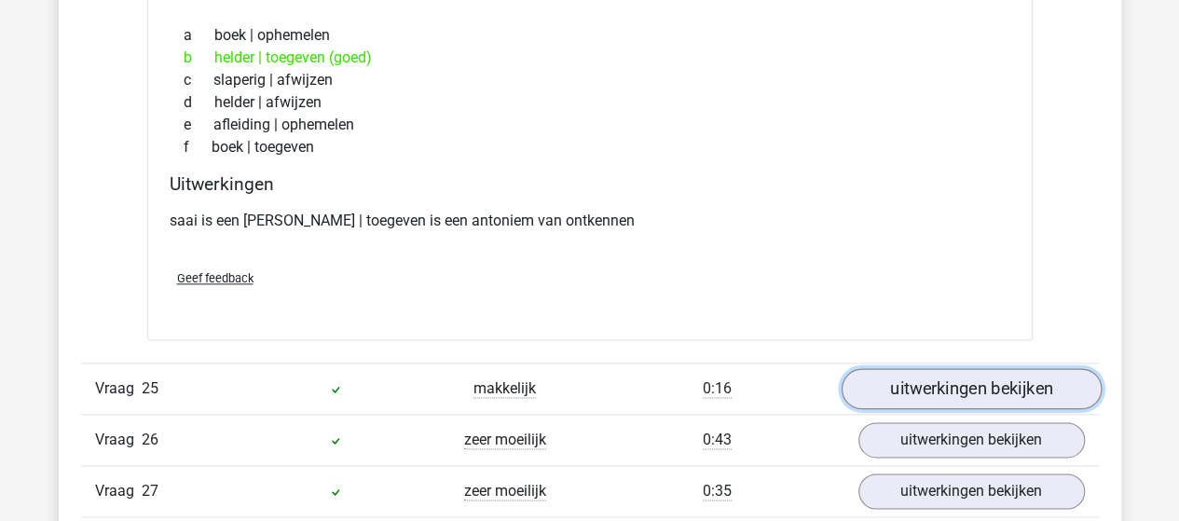
click at [922, 369] on link "uitwerkingen bekijken" at bounding box center [970, 389] width 260 height 41
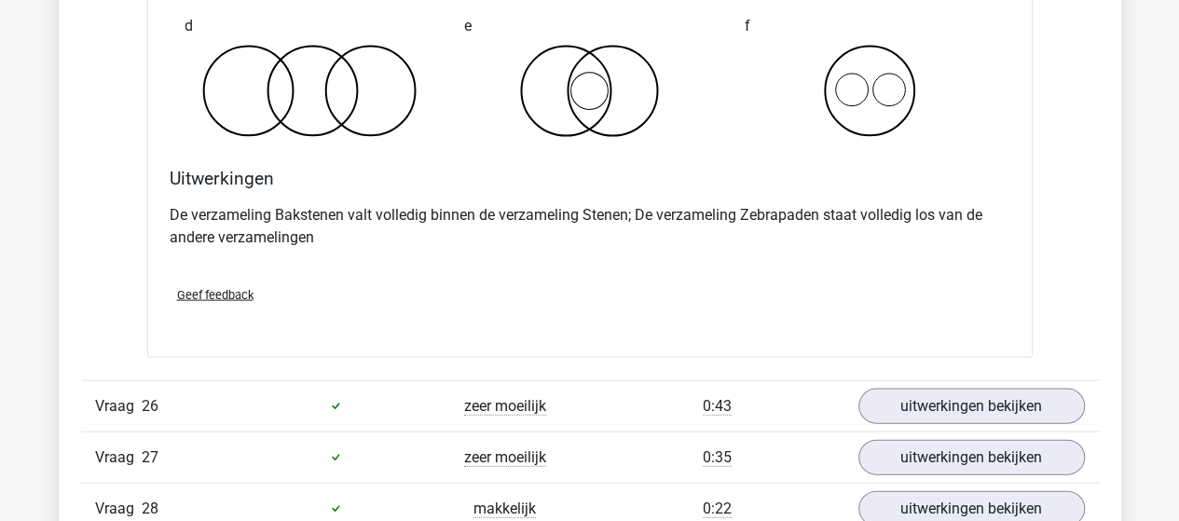
scroll to position [19568, 0]
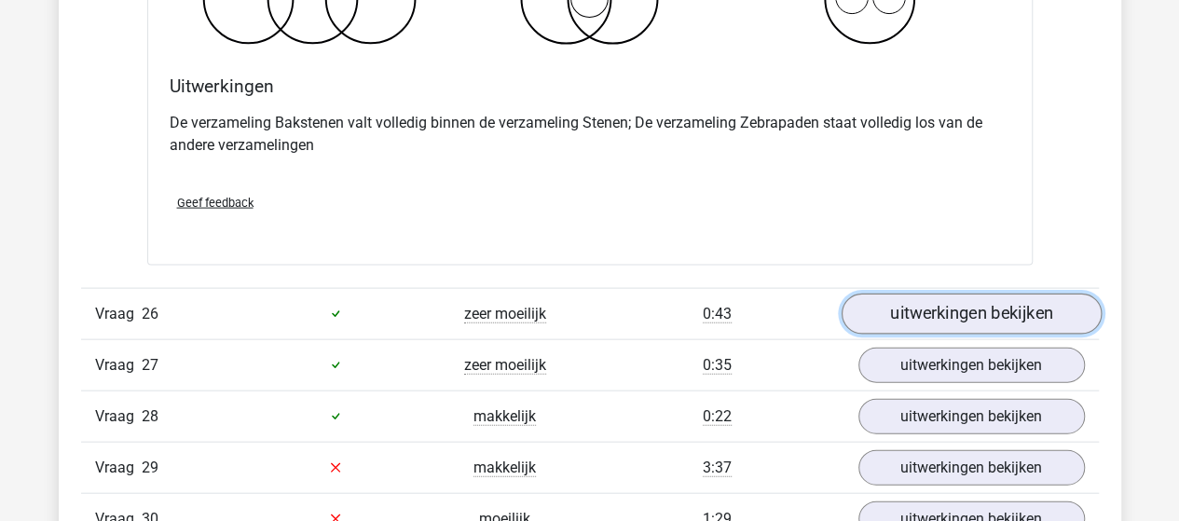
click at [975, 294] on link "uitwerkingen bekijken" at bounding box center [970, 314] width 260 height 41
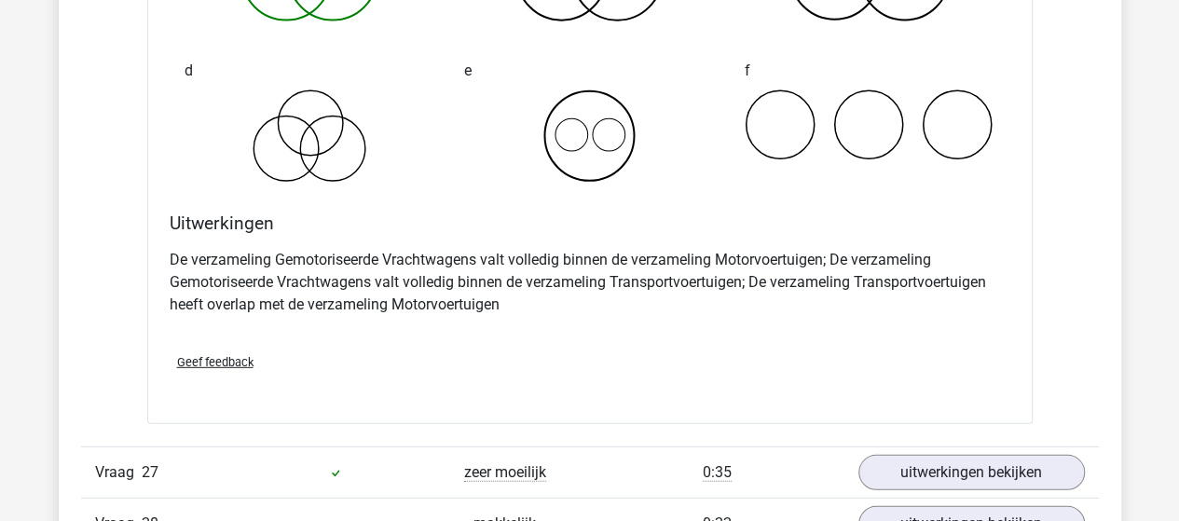
scroll to position [20313, 0]
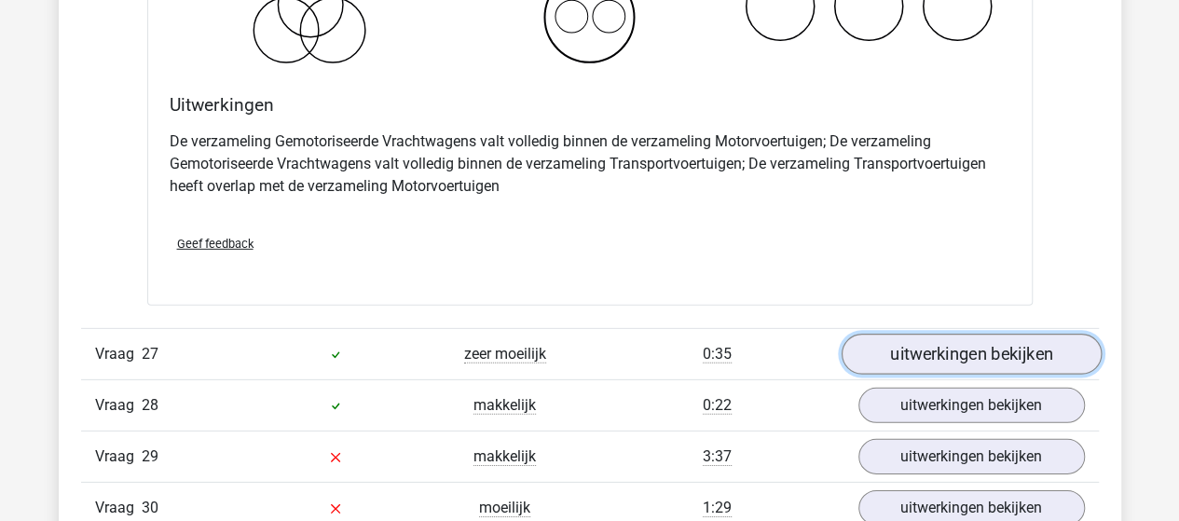
click at [949, 334] on link "uitwerkingen bekijken" at bounding box center [970, 354] width 260 height 41
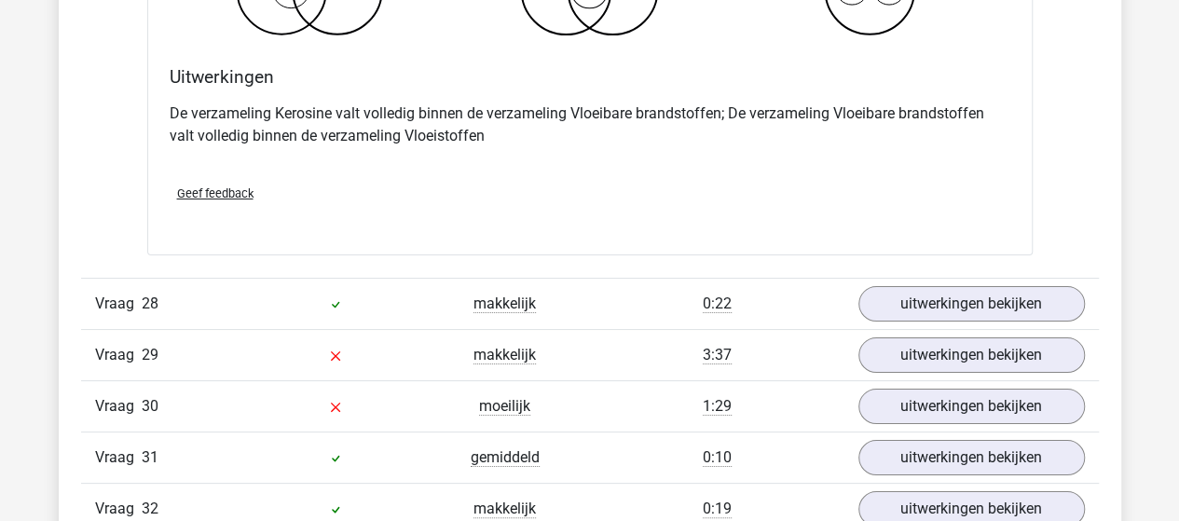
scroll to position [21152, 0]
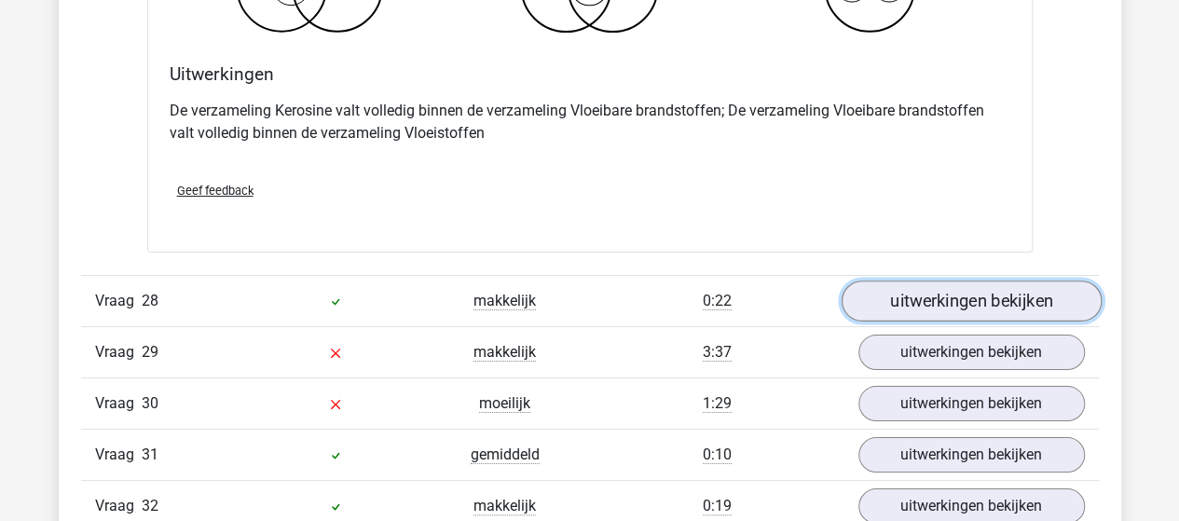
click at [891, 280] on link "uitwerkingen bekijken" at bounding box center [970, 300] width 260 height 41
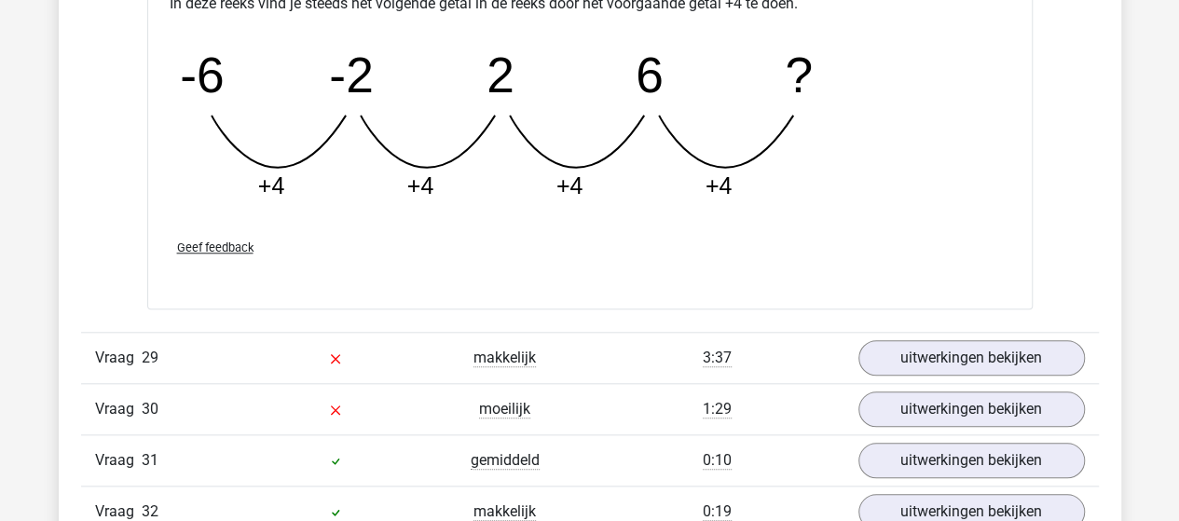
scroll to position [21991, 0]
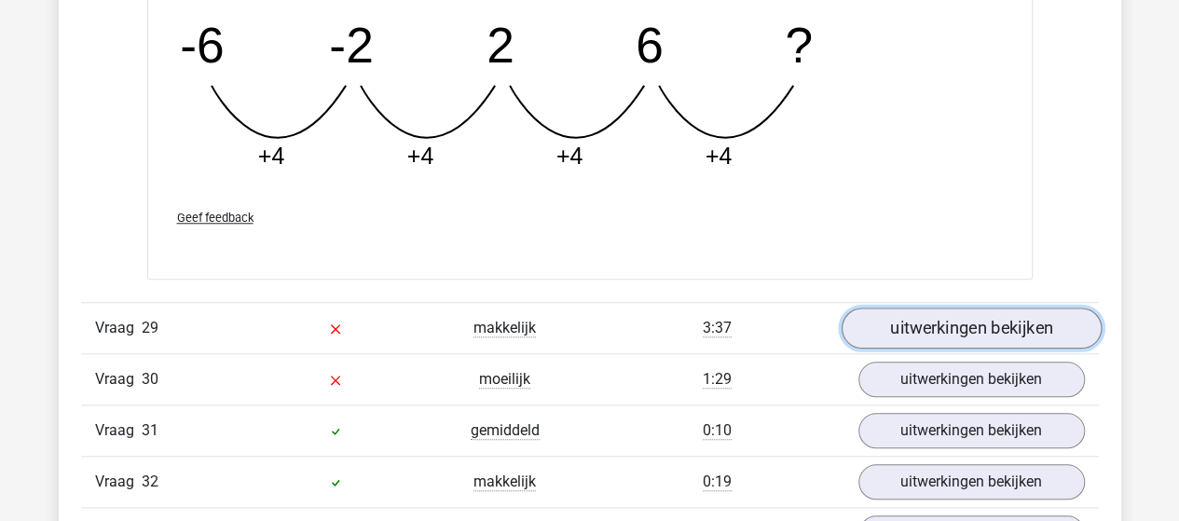
click at [940, 307] on link "uitwerkingen bekijken" at bounding box center [970, 327] width 260 height 41
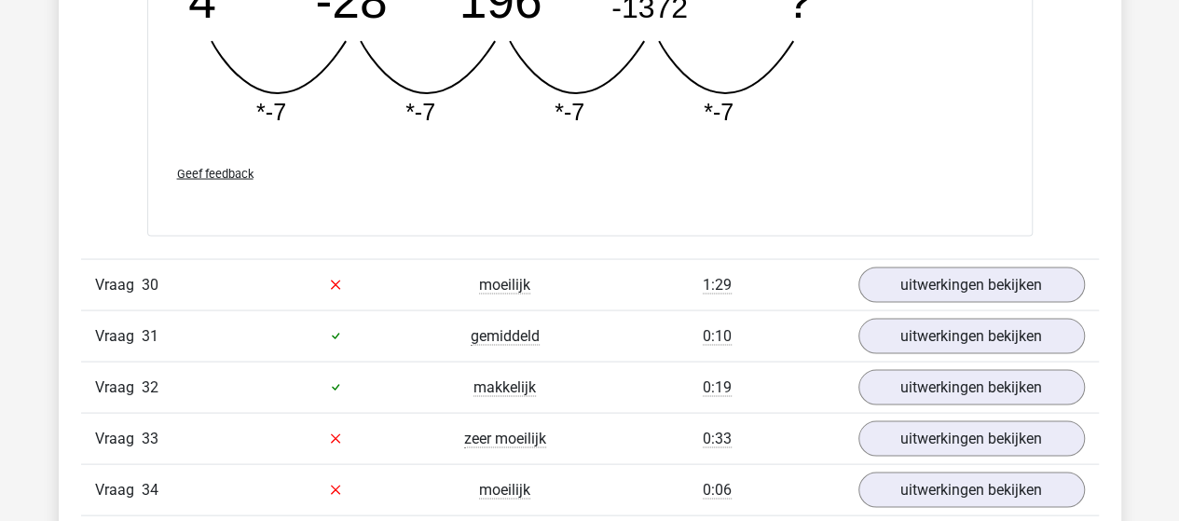
scroll to position [22922, 0]
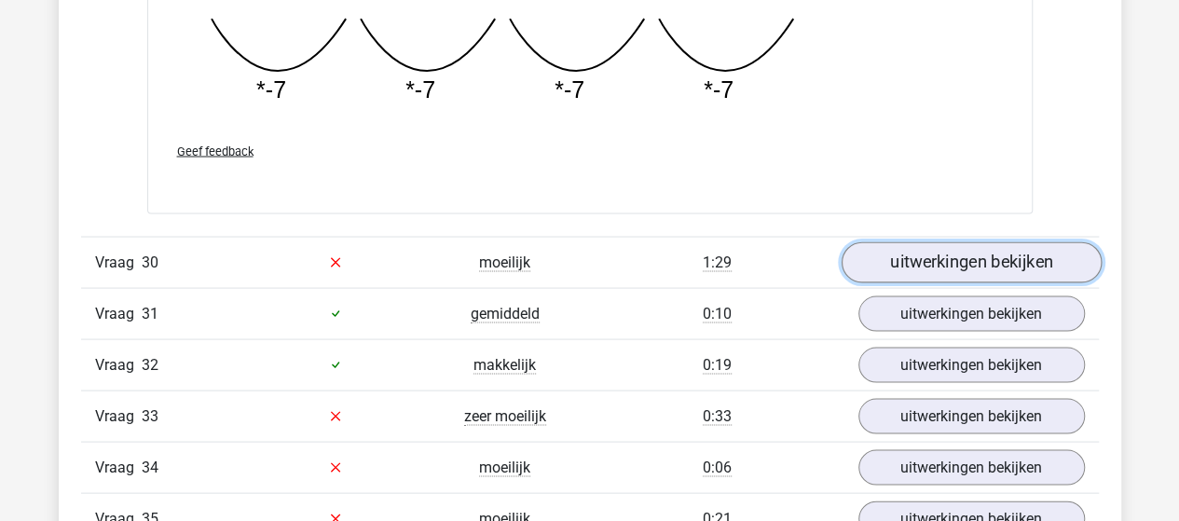
click at [892, 241] on link "uitwerkingen bekijken" at bounding box center [970, 261] width 260 height 41
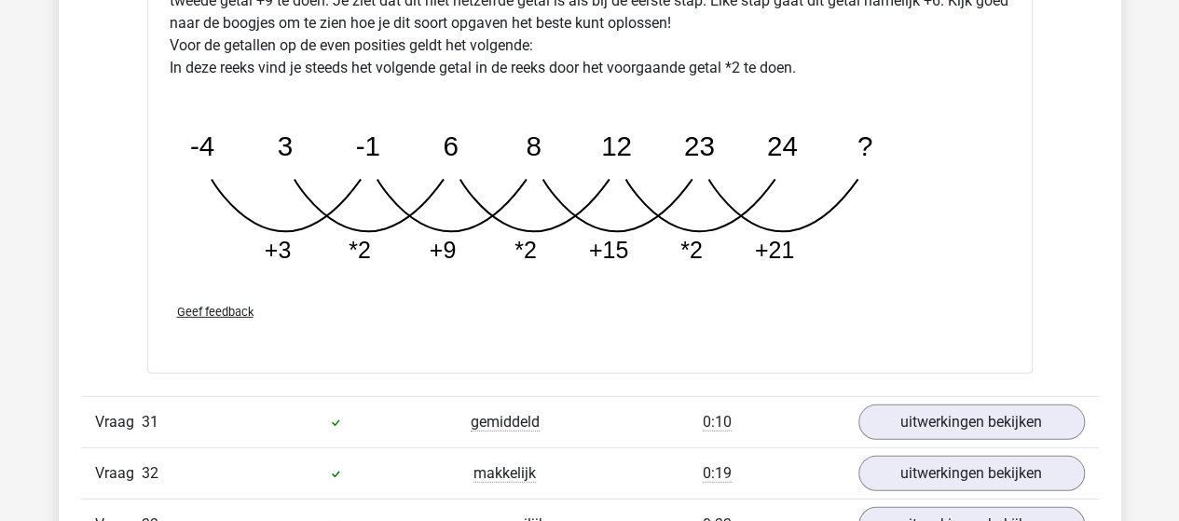
scroll to position [23947, 0]
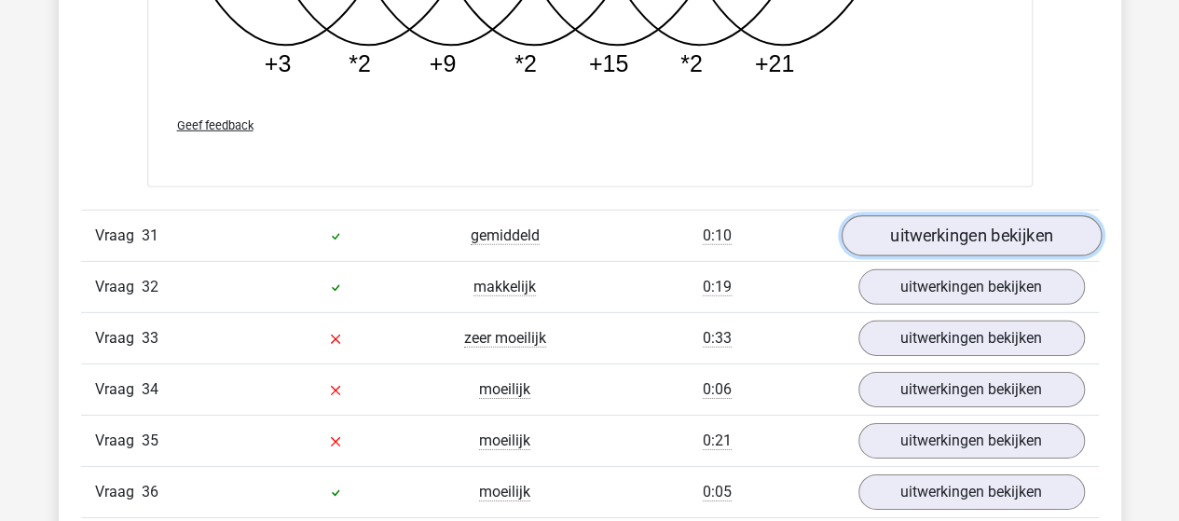
click at [945, 215] on link "uitwerkingen bekijken" at bounding box center [970, 235] width 260 height 41
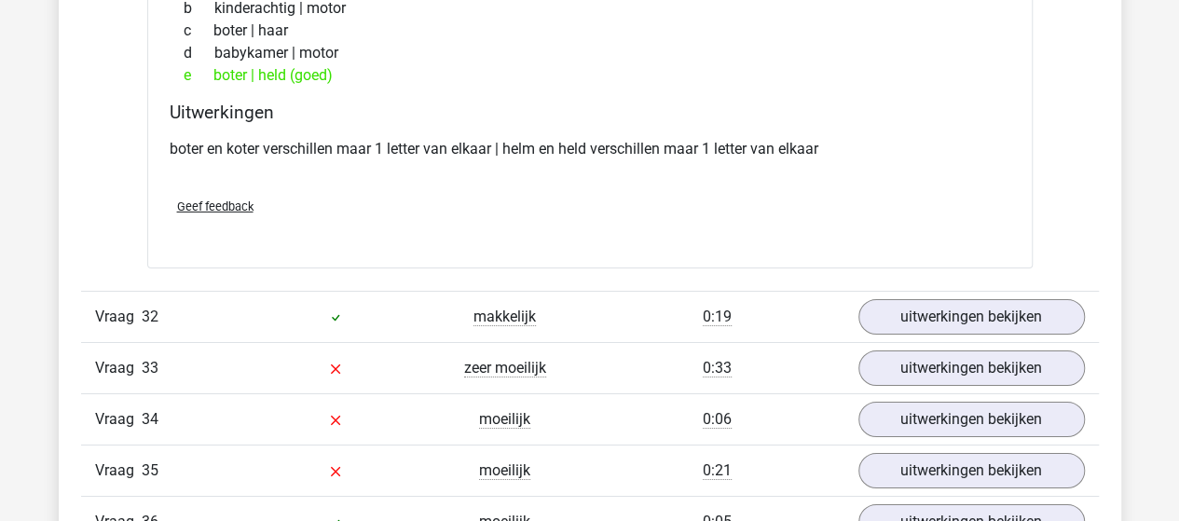
scroll to position [24320, 0]
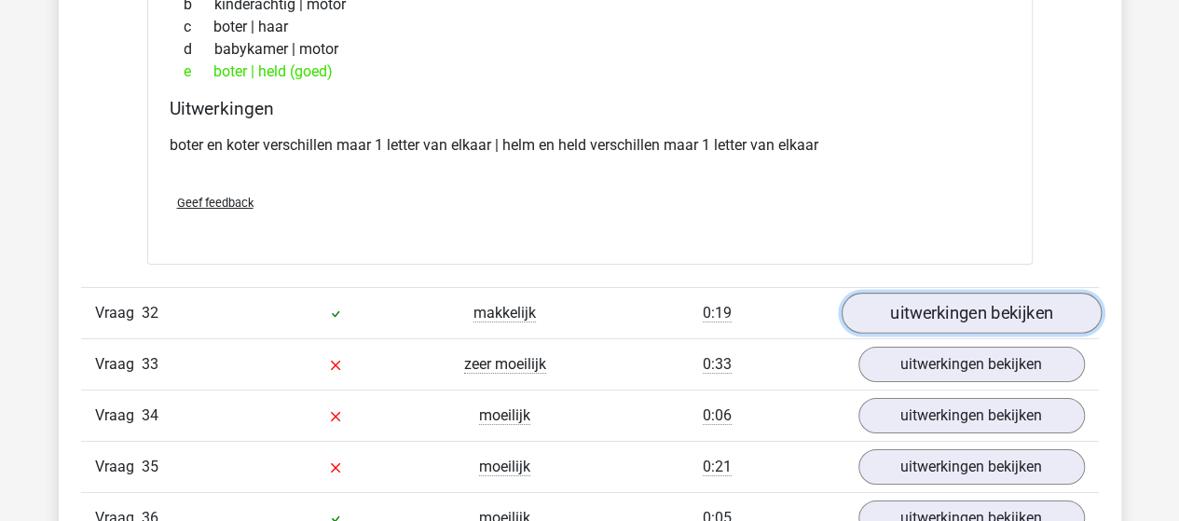
click at [1000, 294] on link "uitwerkingen bekijken" at bounding box center [970, 314] width 260 height 41
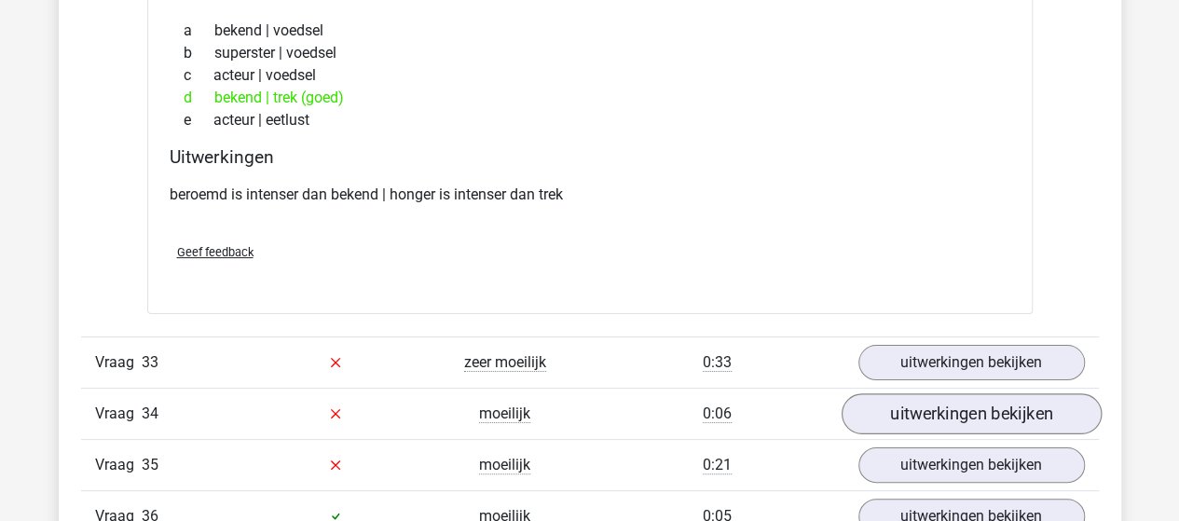
scroll to position [24786, 0]
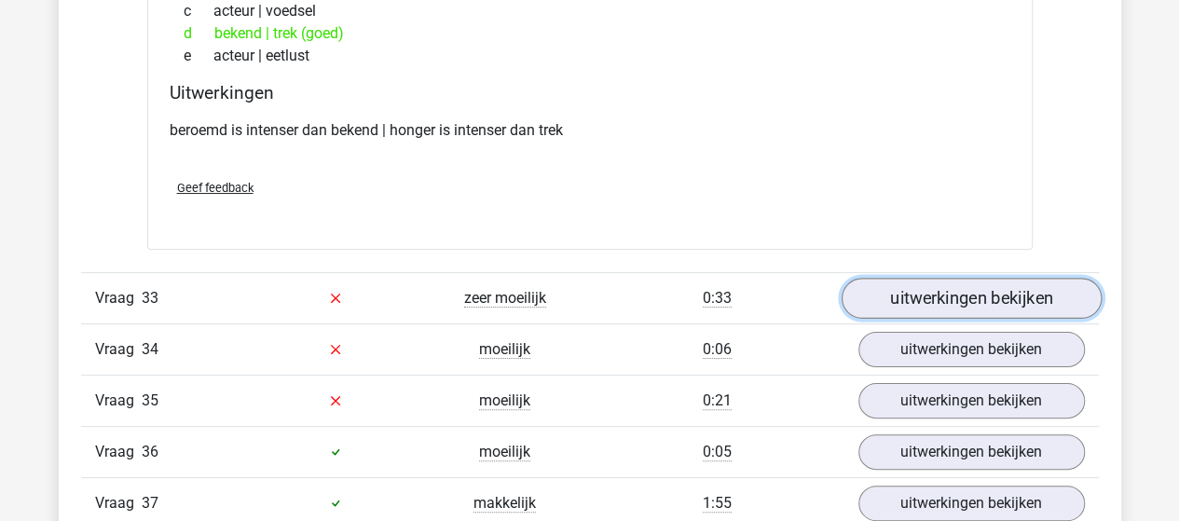
click at [955, 278] on link "uitwerkingen bekijken" at bounding box center [970, 298] width 260 height 41
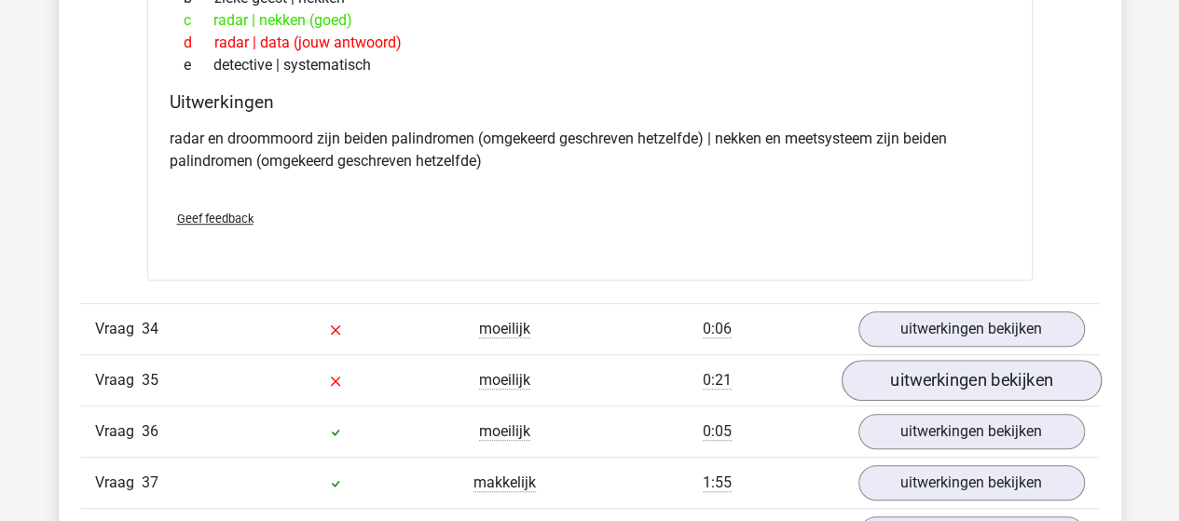
scroll to position [25252, 0]
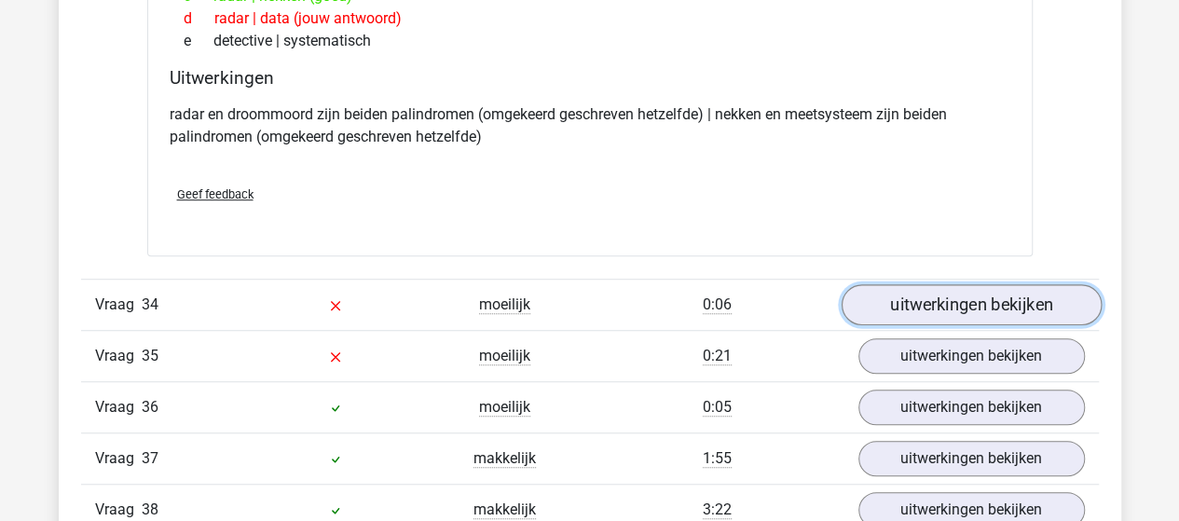
click at [1019, 284] on link "uitwerkingen bekijken" at bounding box center [970, 304] width 260 height 41
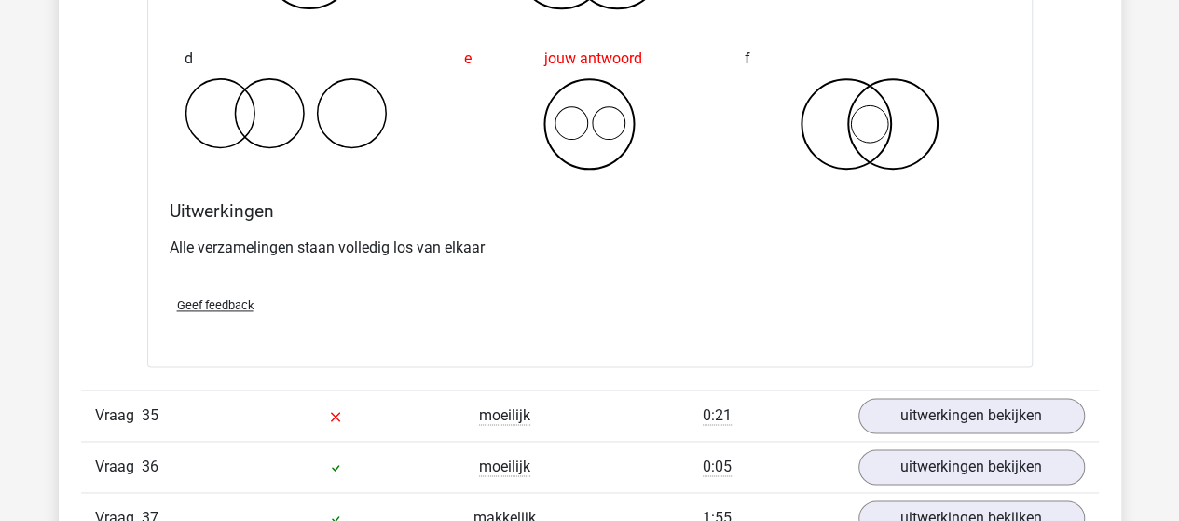
scroll to position [25997, 0]
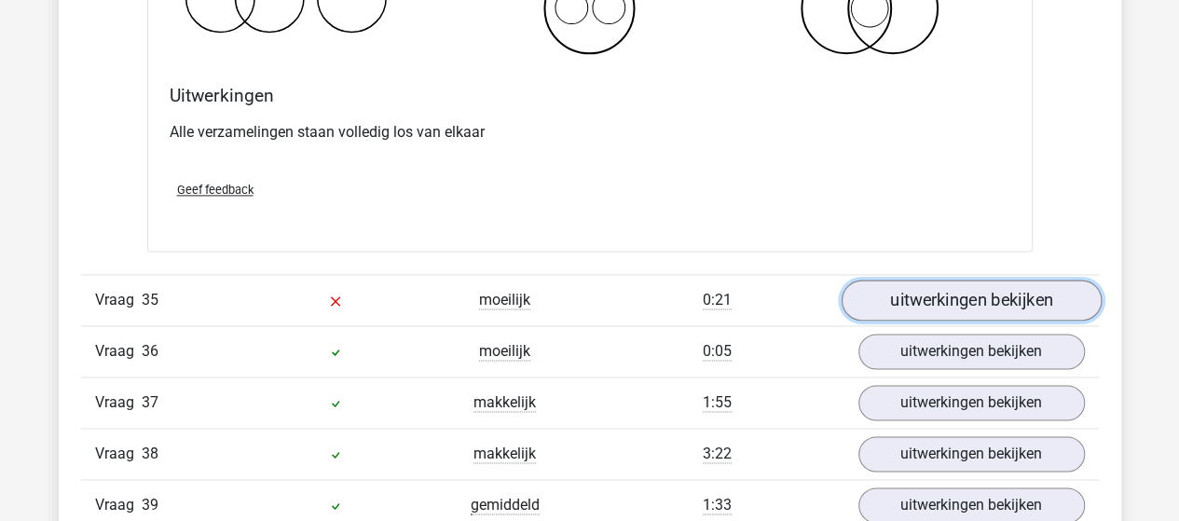
click at [913, 280] on link "uitwerkingen bekijken" at bounding box center [970, 300] width 260 height 41
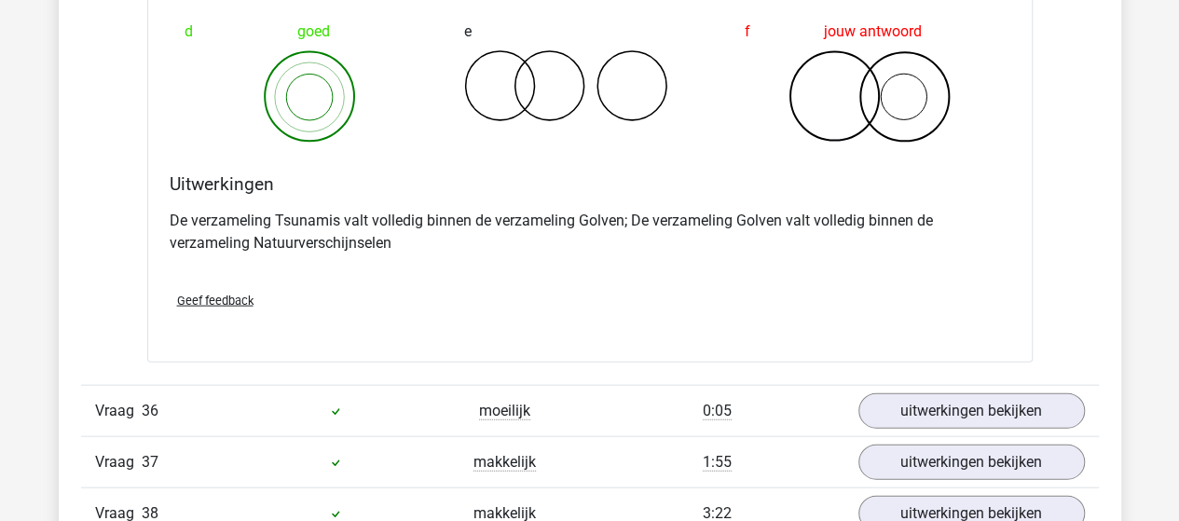
scroll to position [26836, 0]
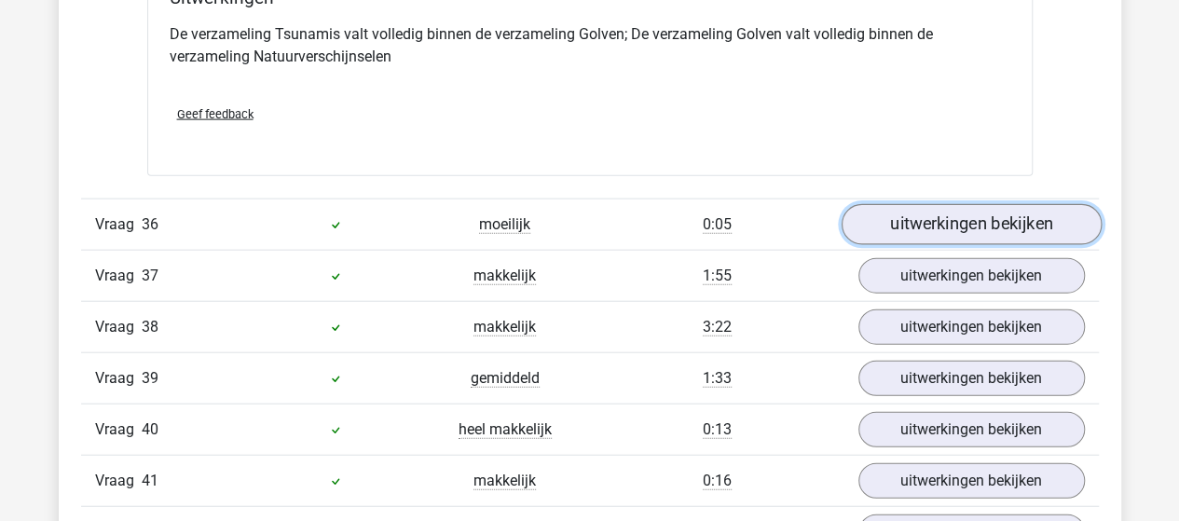
click at [915, 205] on link "uitwerkingen bekijken" at bounding box center [970, 225] width 260 height 41
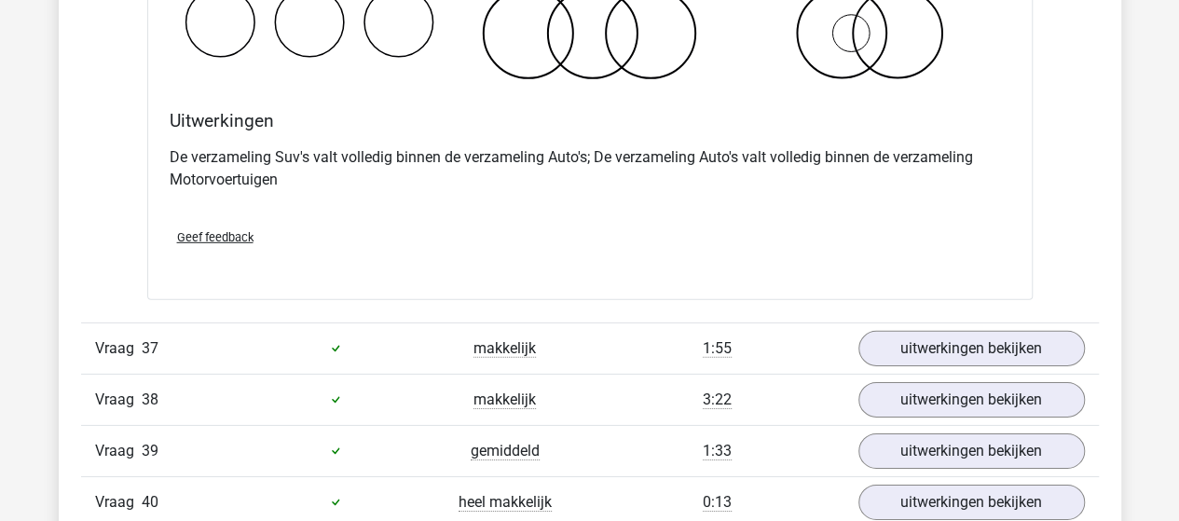
scroll to position [27488, 0]
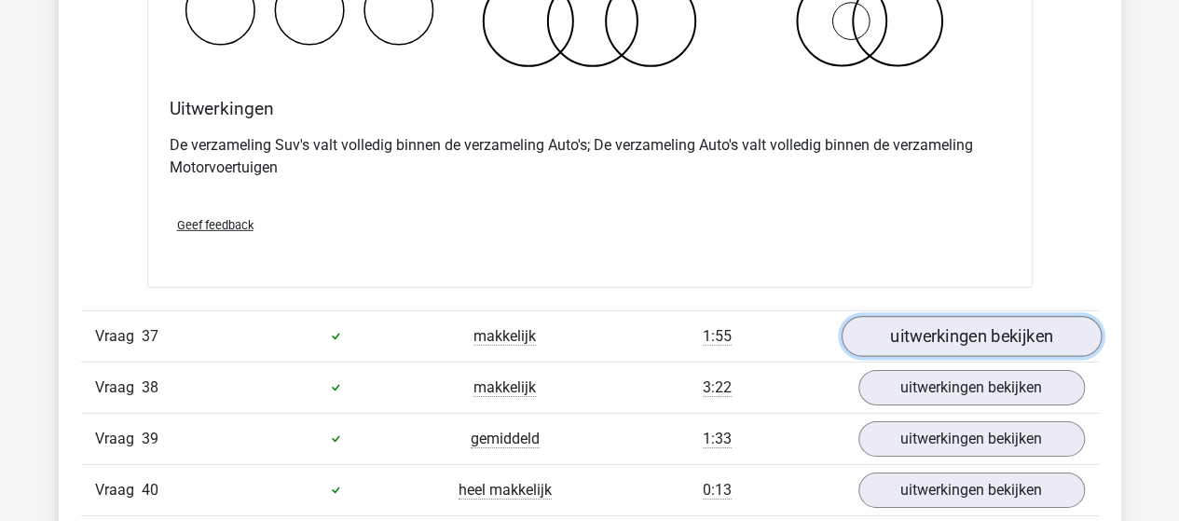
click at [892, 316] on link "uitwerkingen bekijken" at bounding box center [970, 336] width 260 height 41
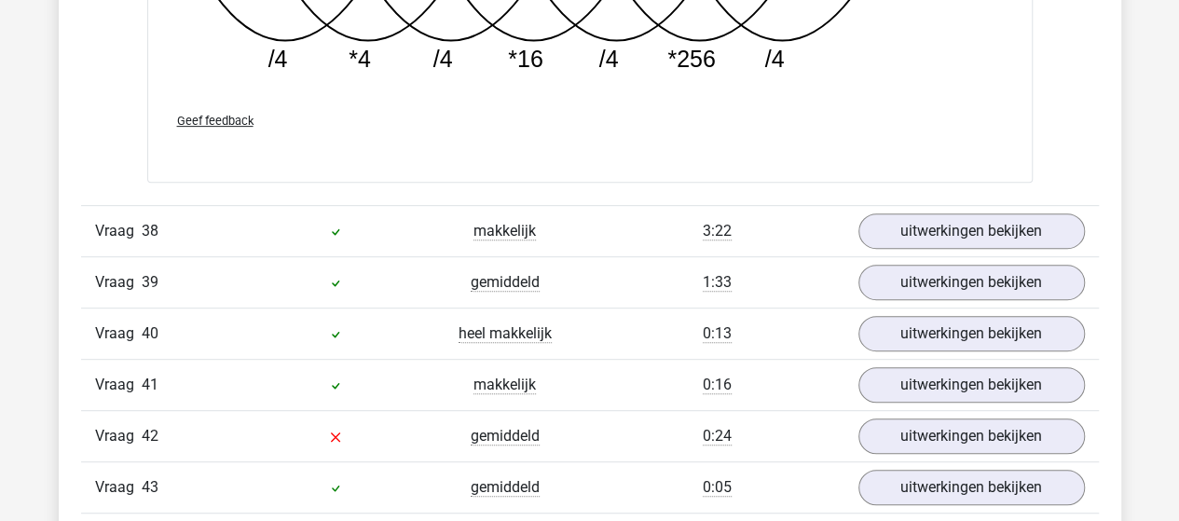
scroll to position [28606, 0]
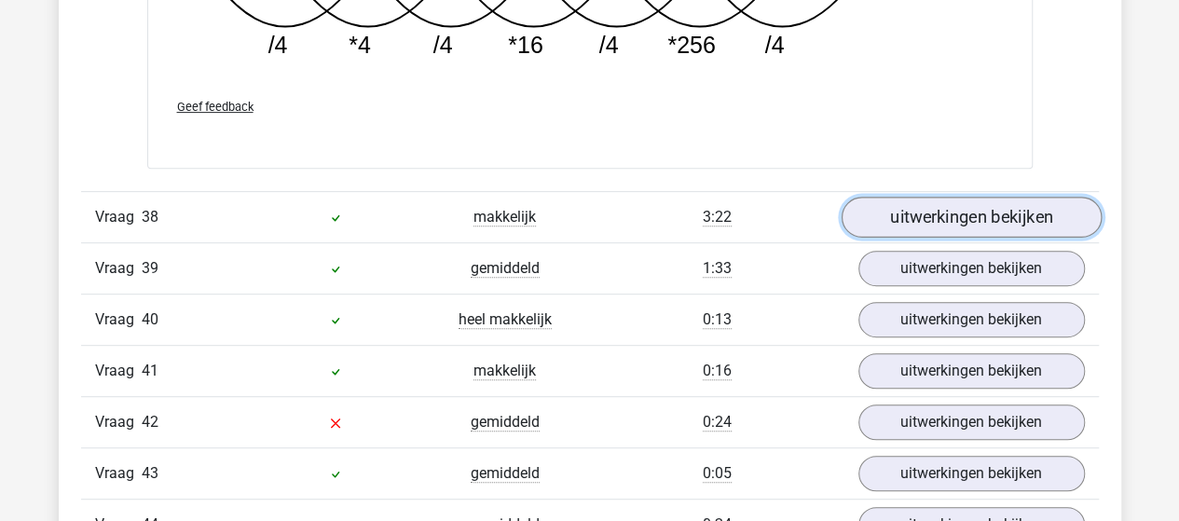
click at [885, 197] on link "uitwerkingen bekijken" at bounding box center [970, 217] width 260 height 41
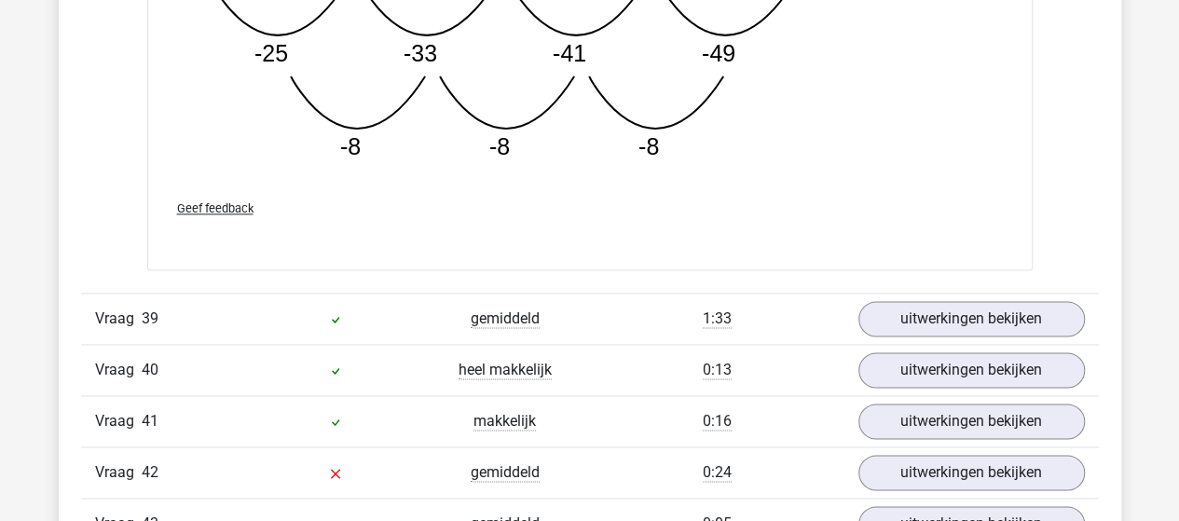
scroll to position [29538, 0]
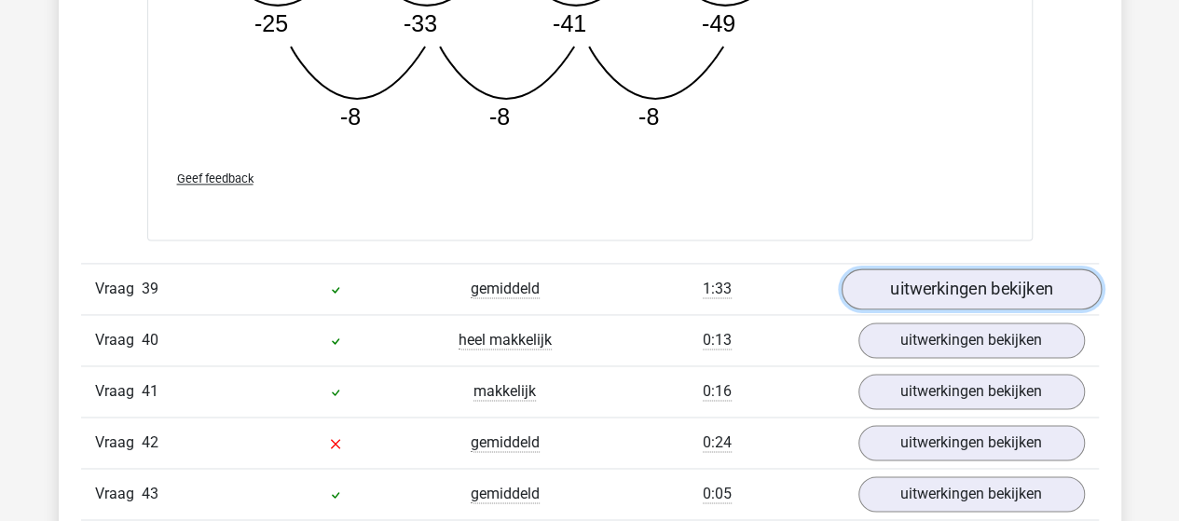
click at [925, 268] on link "uitwerkingen bekijken" at bounding box center [970, 288] width 260 height 41
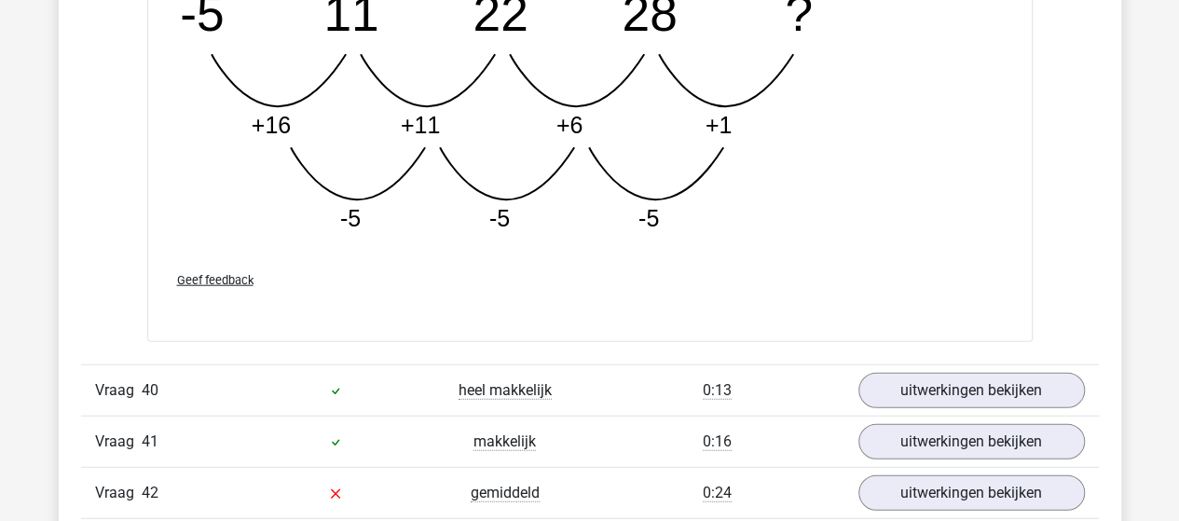
scroll to position [30470, 0]
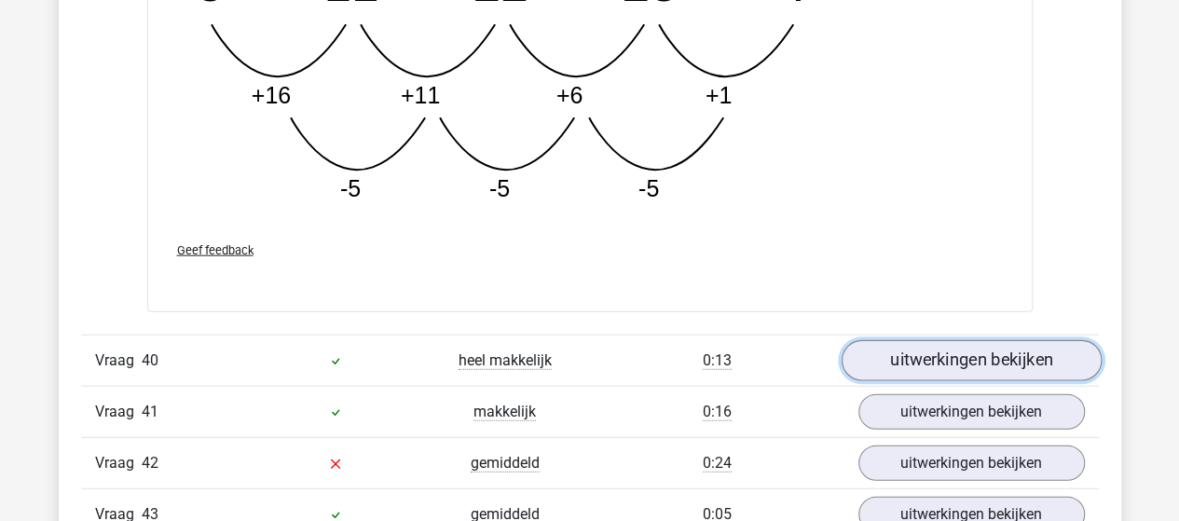
click at [948, 340] on link "uitwerkingen bekijken" at bounding box center [970, 360] width 260 height 41
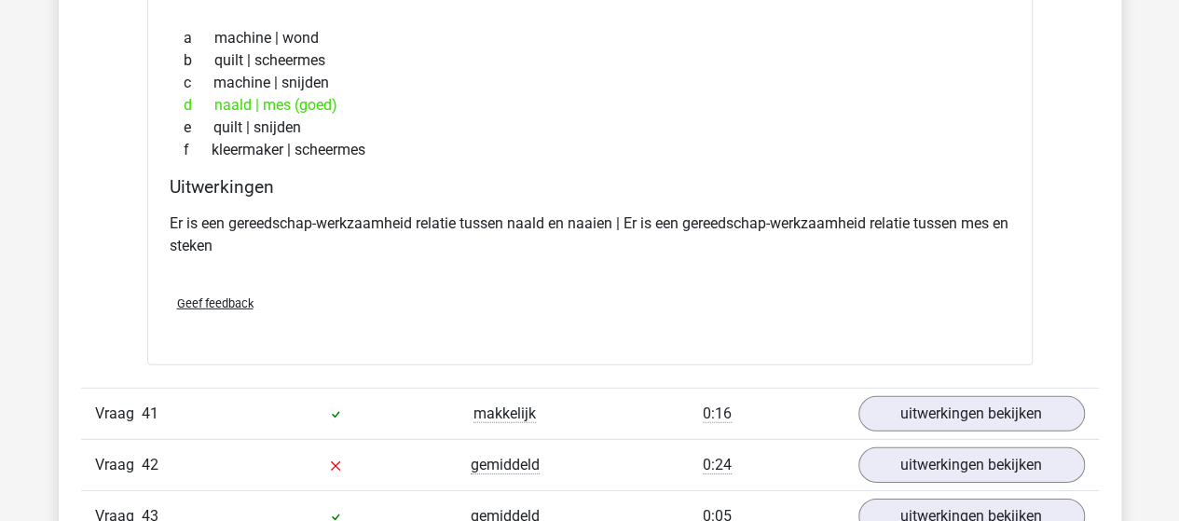
scroll to position [30936, 0]
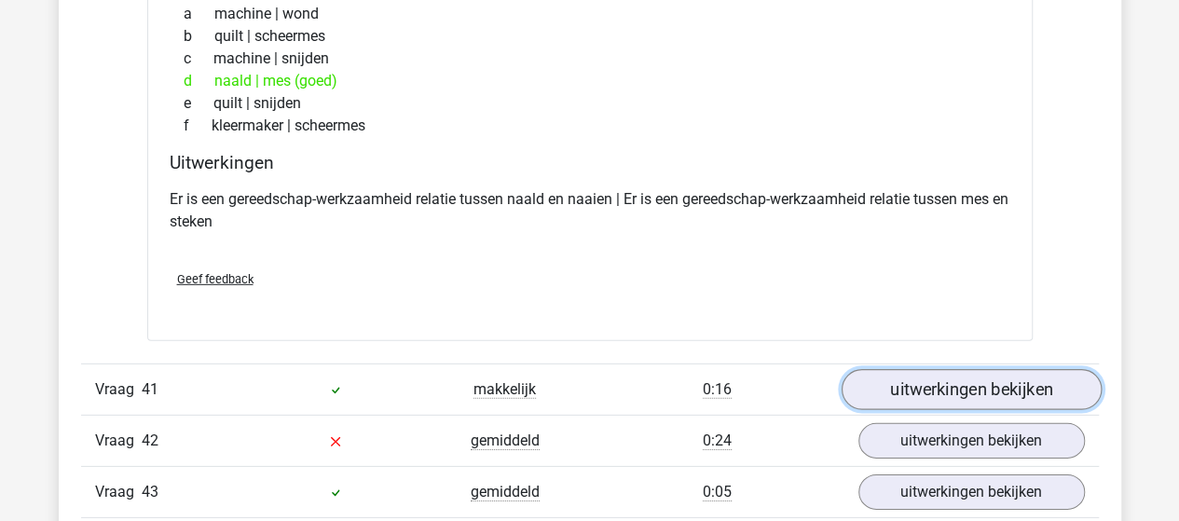
click at [973, 369] on link "uitwerkingen bekijken" at bounding box center [970, 389] width 260 height 41
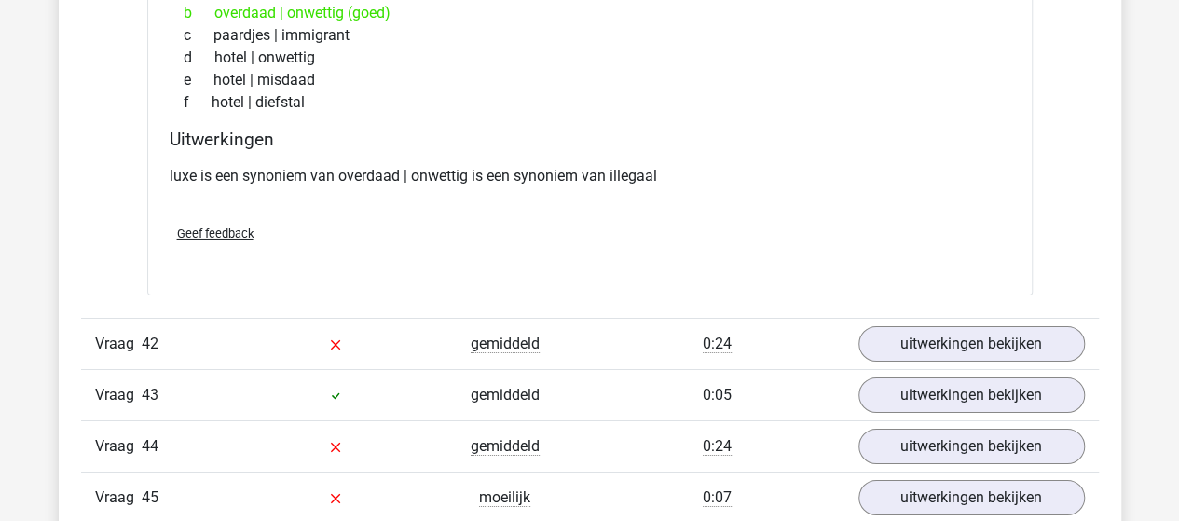
scroll to position [31495, 0]
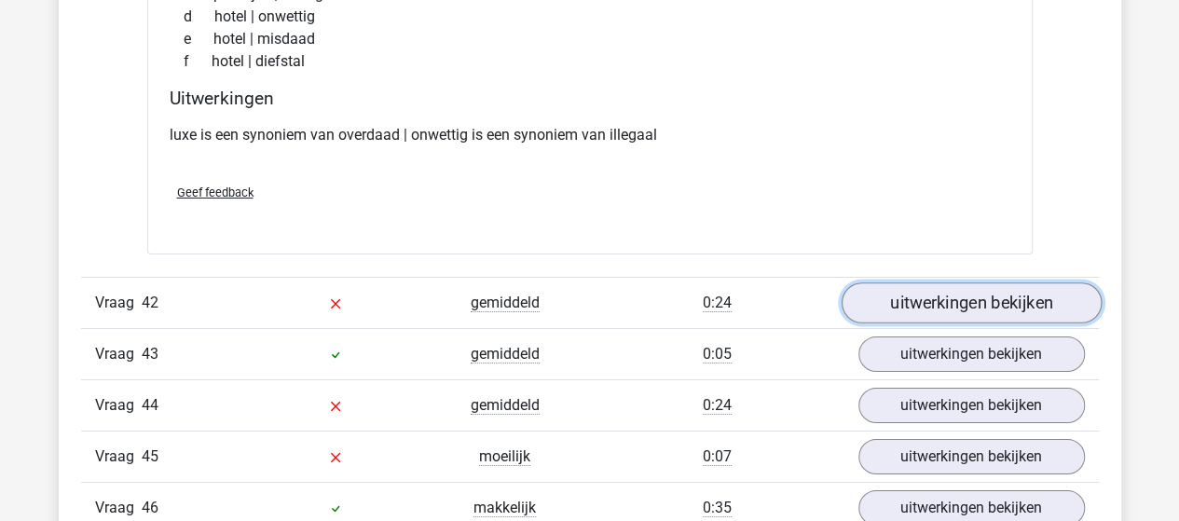
click at [935, 282] on link "uitwerkingen bekijken" at bounding box center [970, 302] width 260 height 41
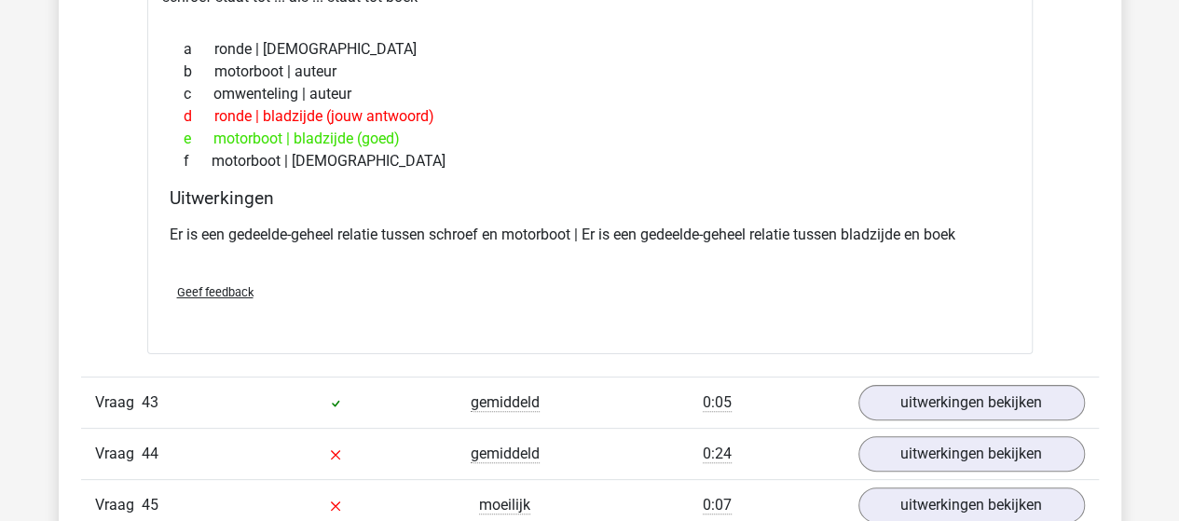
scroll to position [32054, 0]
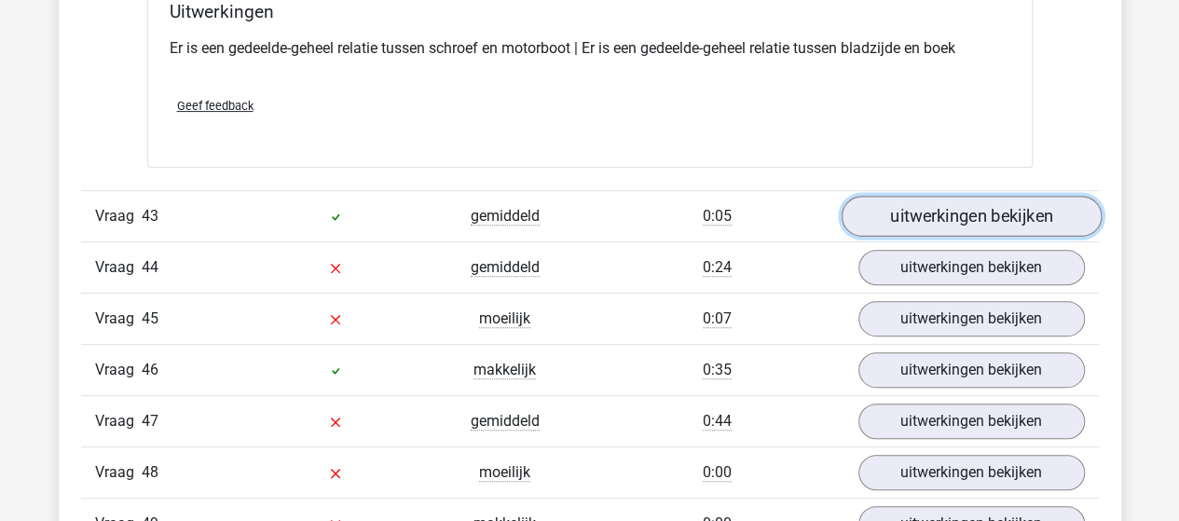
click at [921, 197] on link "uitwerkingen bekijken" at bounding box center [970, 217] width 260 height 41
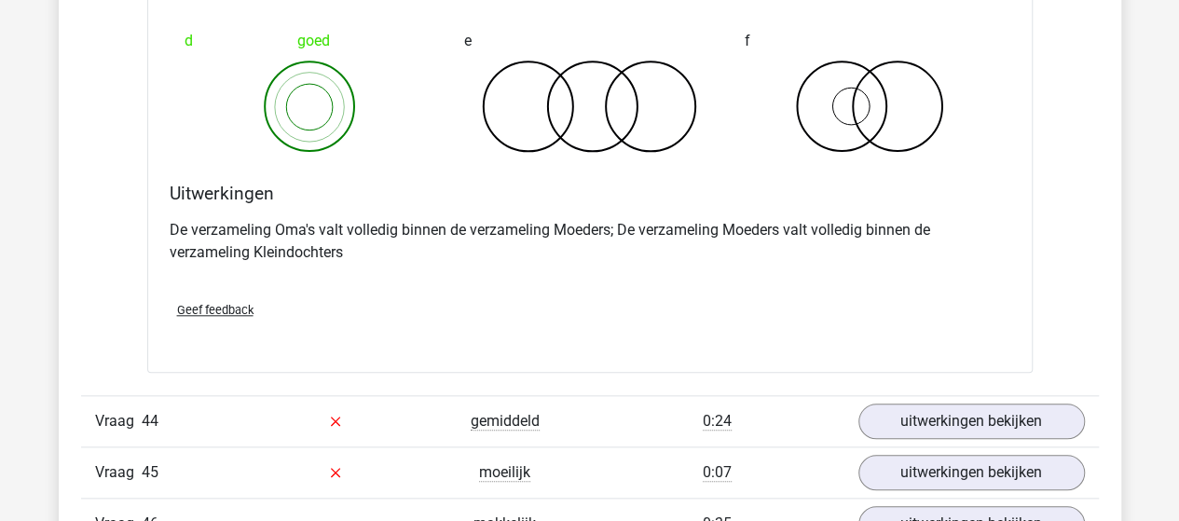
scroll to position [32706, 0]
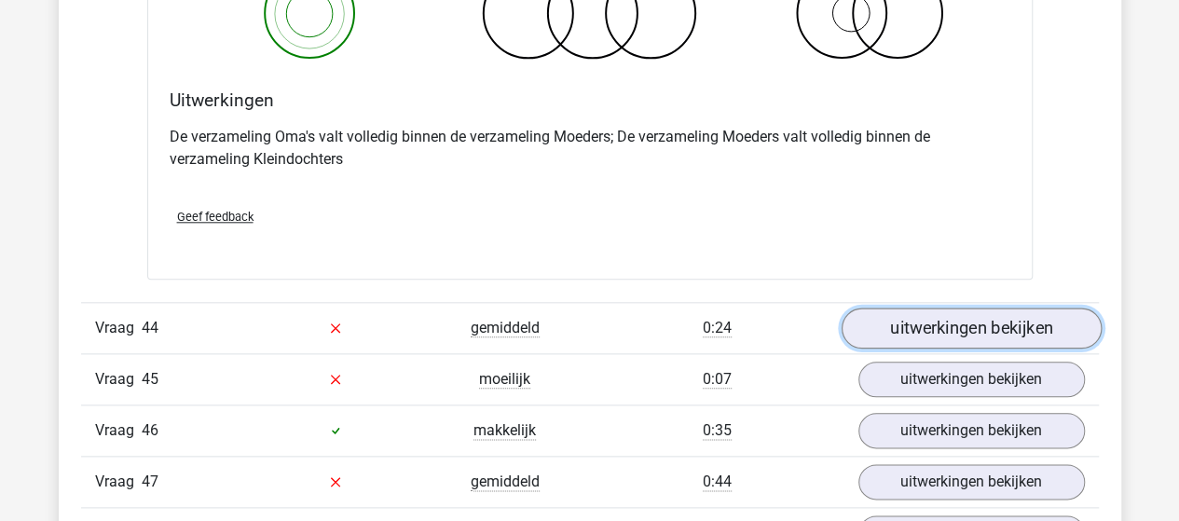
click at [880, 307] on link "uitwerkingen bekijken" at bounding box center [970, 327] width 260 height 41
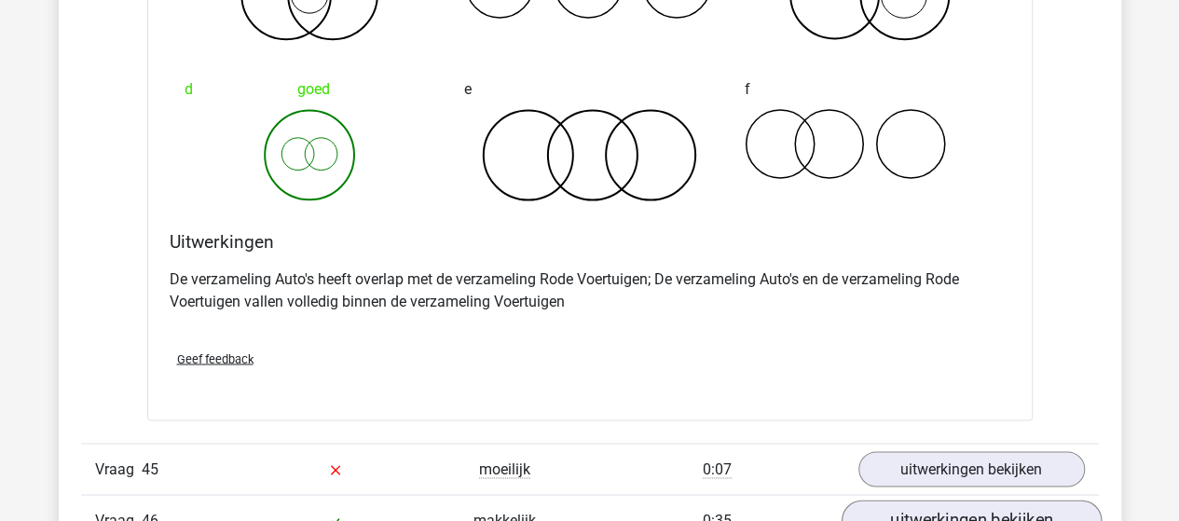
scroll to position [33359, 0]
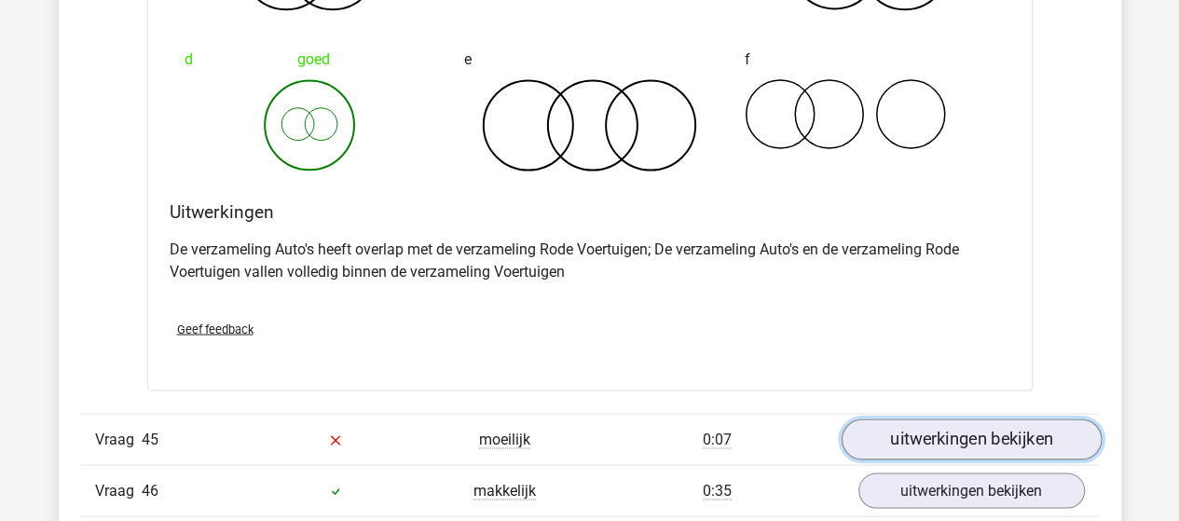
click at [956, 418] on link "uitwerkingen bekijken" at bounding box center [970, 438] width 260 height 41
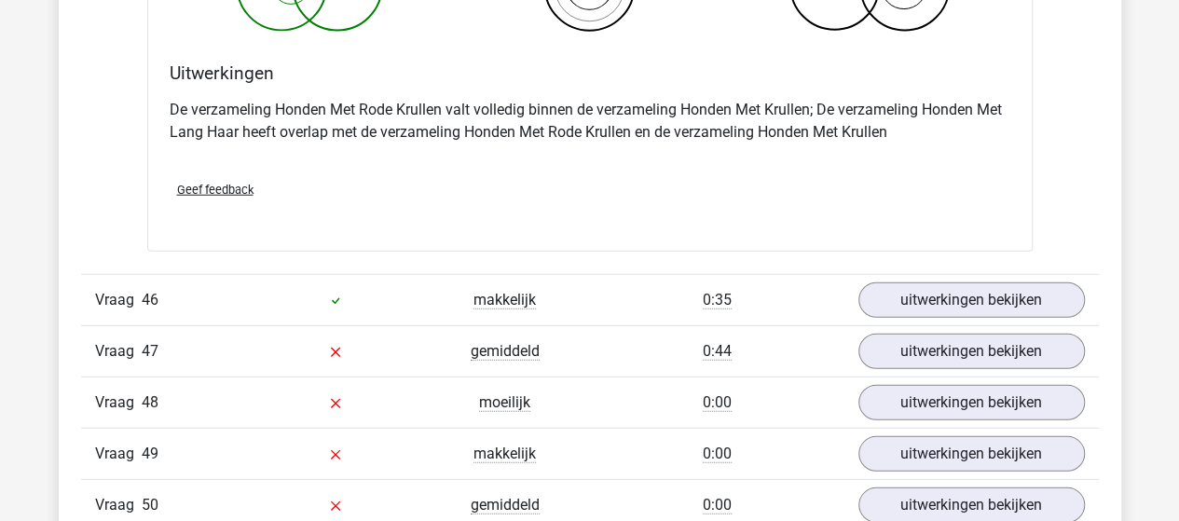
scroll to position [34290, 0]
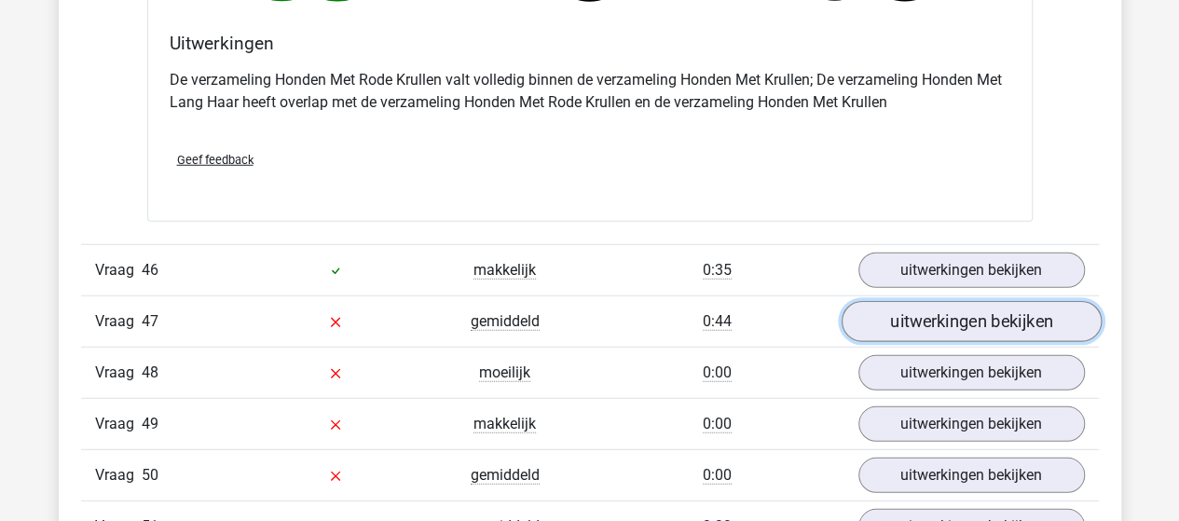
click at [992, 301] on link "uitwerkingen bekijken" at bounding box center [970, 321] width 260 height 41
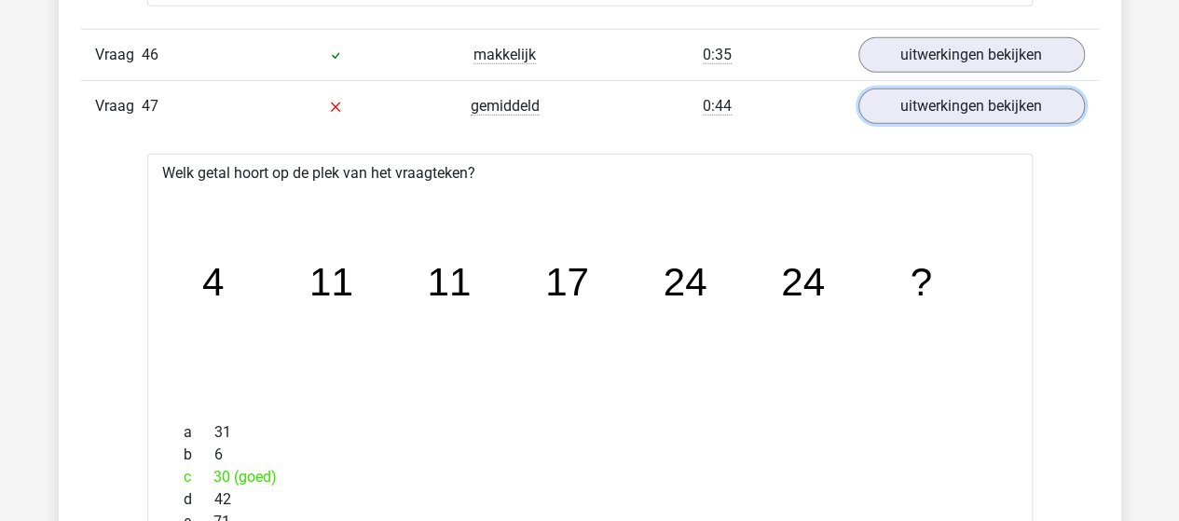
scroll to position [34477, 0]
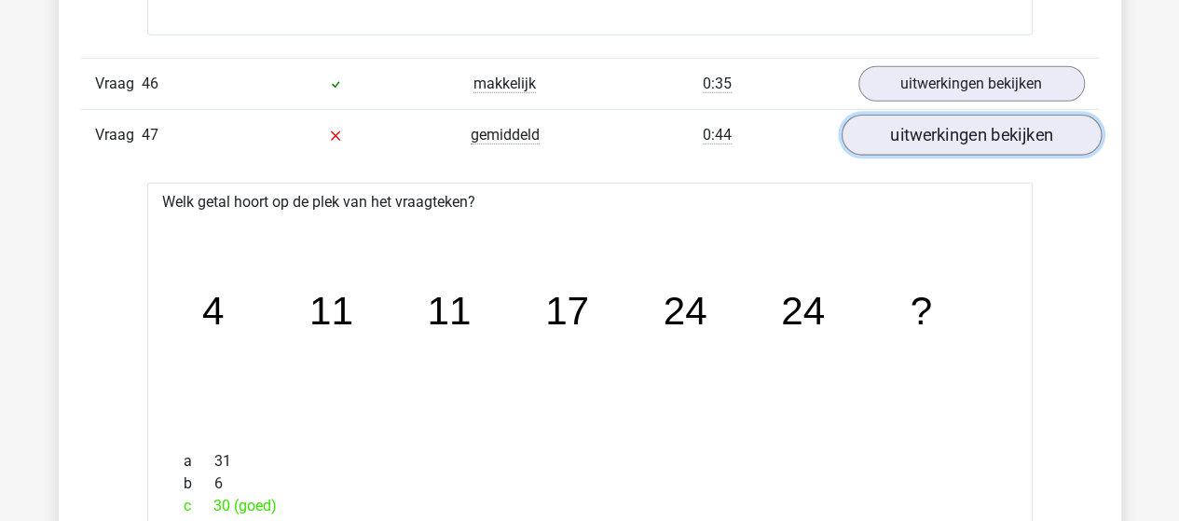
click at [929, 115] on link "uitwerkingen bekijken" at bounding box center [970, 135] width 260 height 41
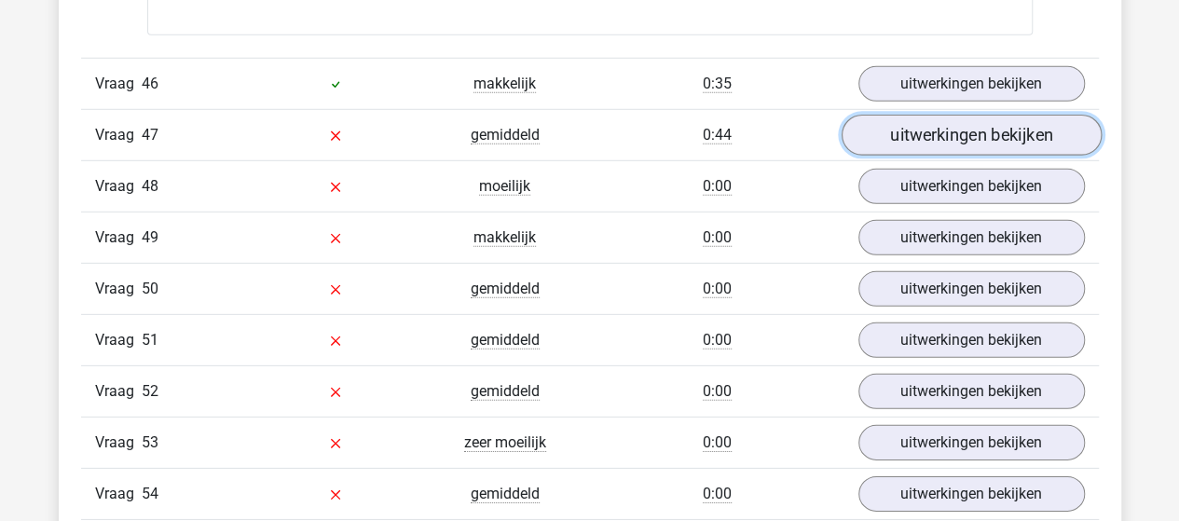
click at [874, 115] on link "uitwerkingen bekijken" at bounding box center [970, 135] width 260 height 41
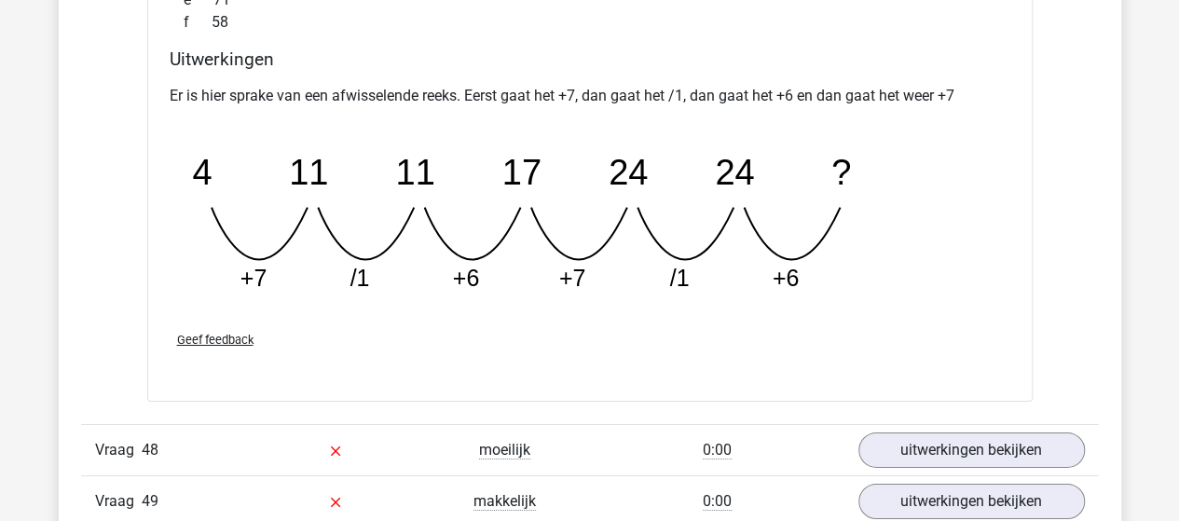
scroll to position [35129, 0]
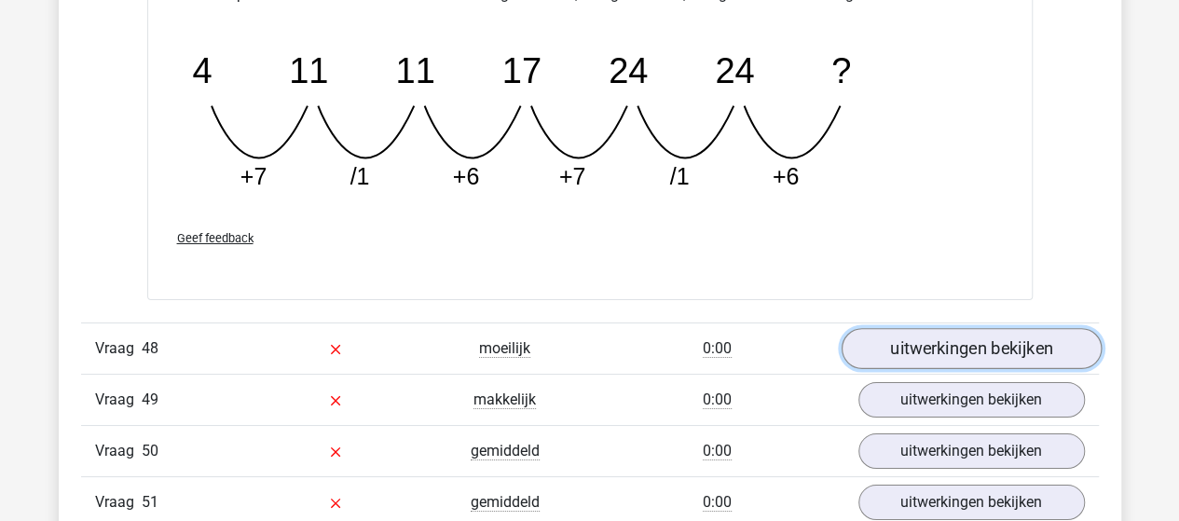
click at [917, 328] on link "uitwerkingen bekijken" at bounding box center [970, 348] width 260 height 41
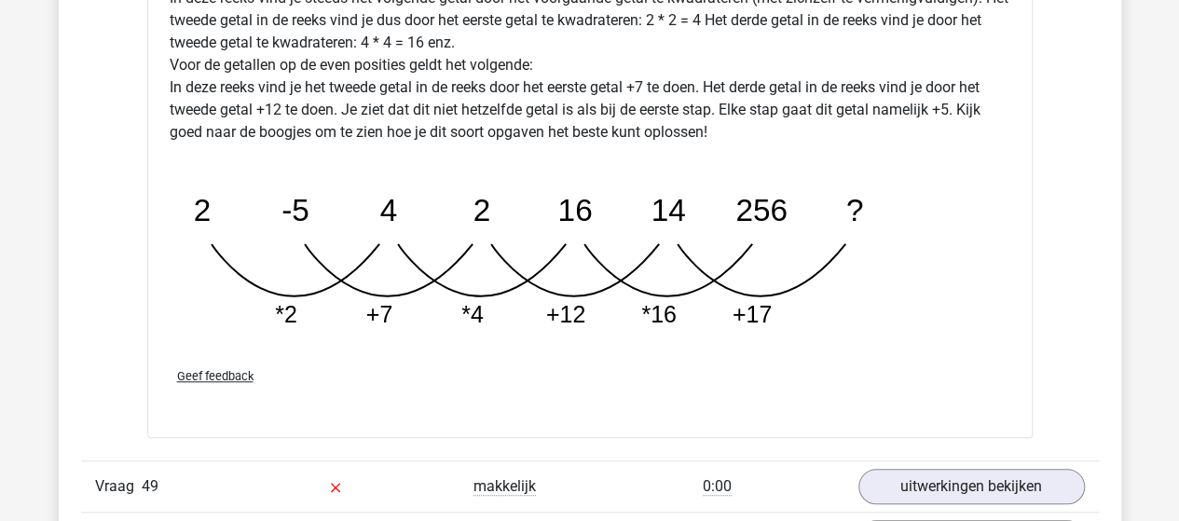
scroll to position [36061, 0]
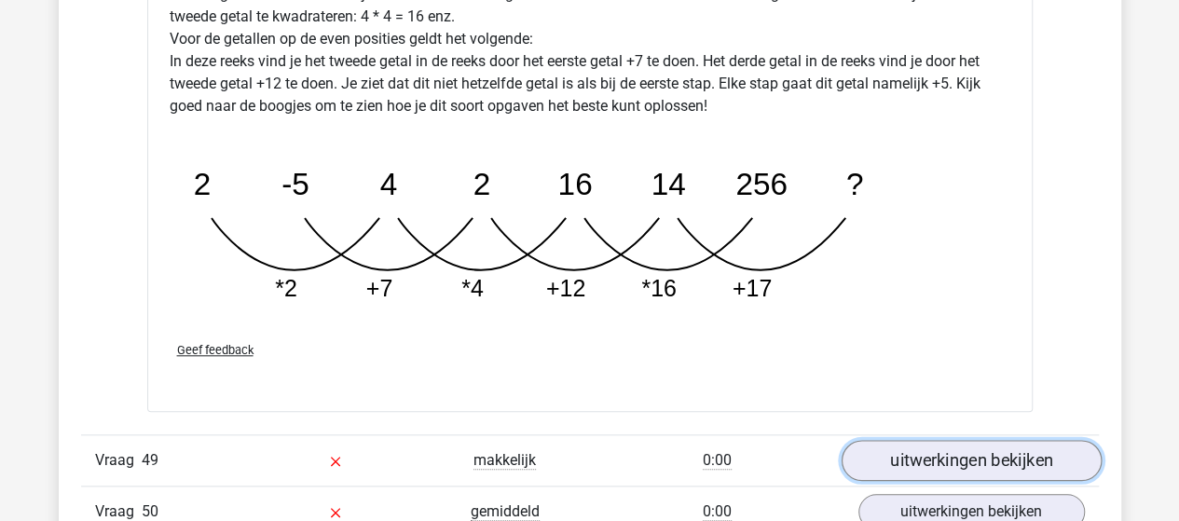
click at [947, 441] on link "uitwerkingen bekijken" at bounding box center [970, 461] width 260 height 41
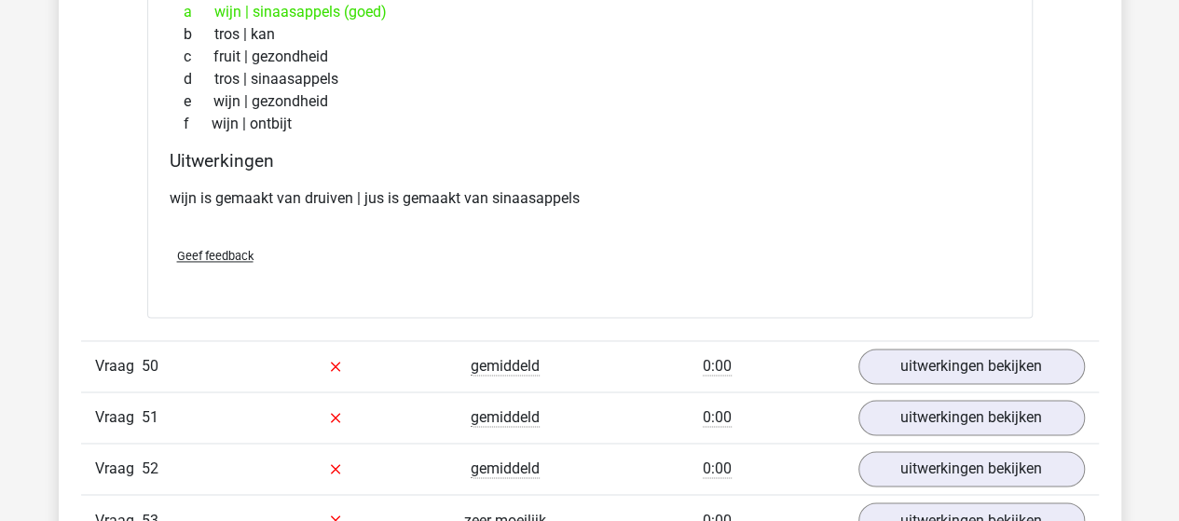
scroll to position [36713, 0]
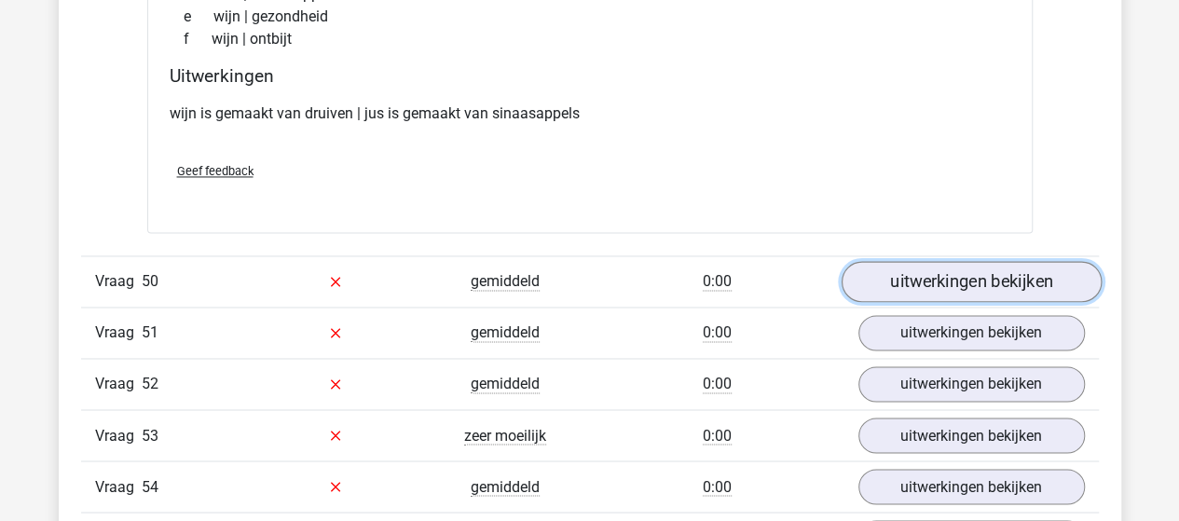
click at [991, 261] on link "uitwerkingen bekijken" at bounding box center [970, 281] width 260 height 41
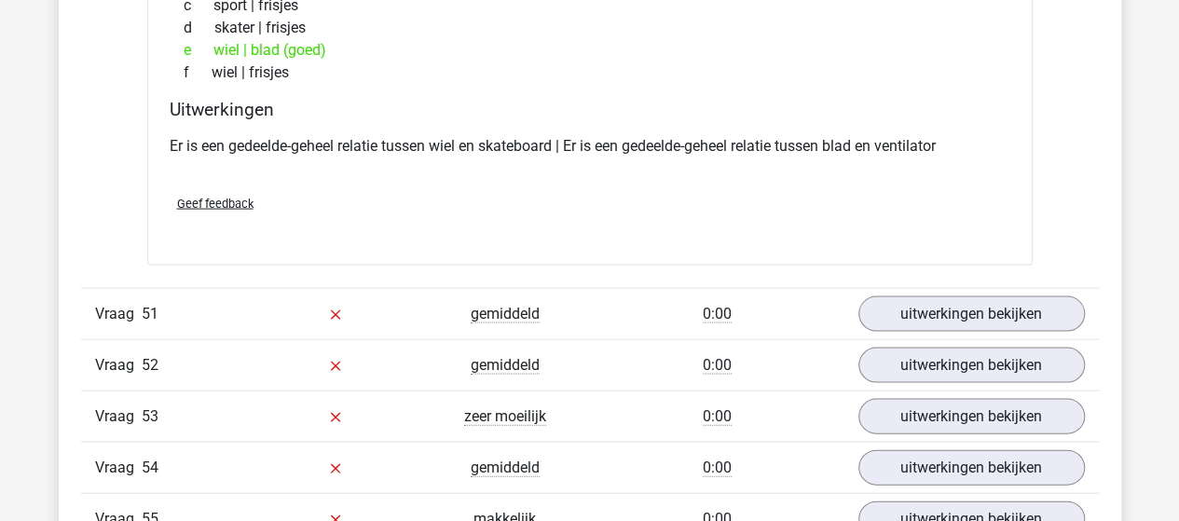
scroll to position [37179, 0]
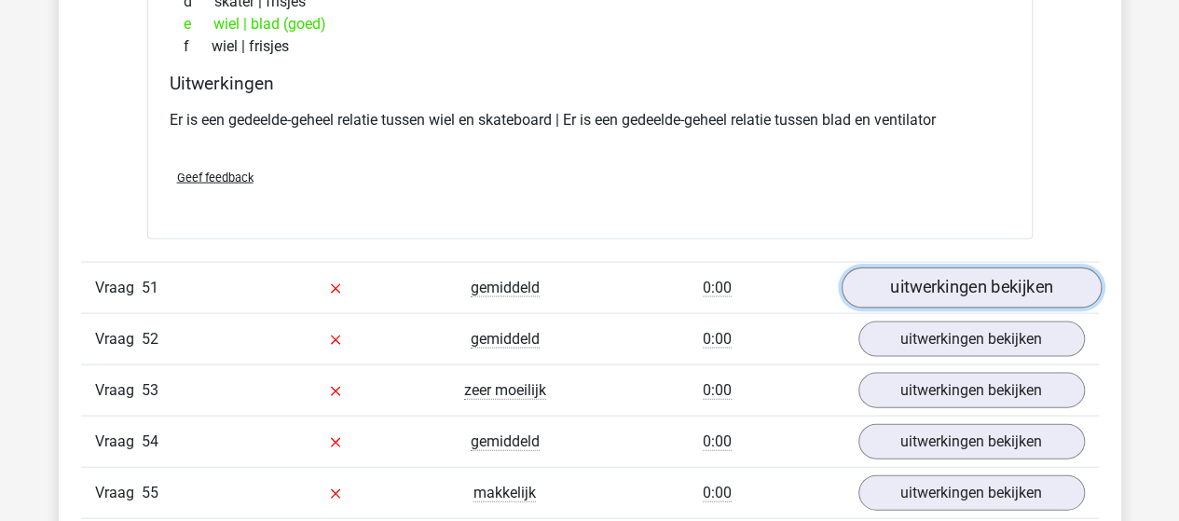
click at [891, 267] on link "uitwerkingen bekijken" at bounding box center [970, 287] width 260 height 41
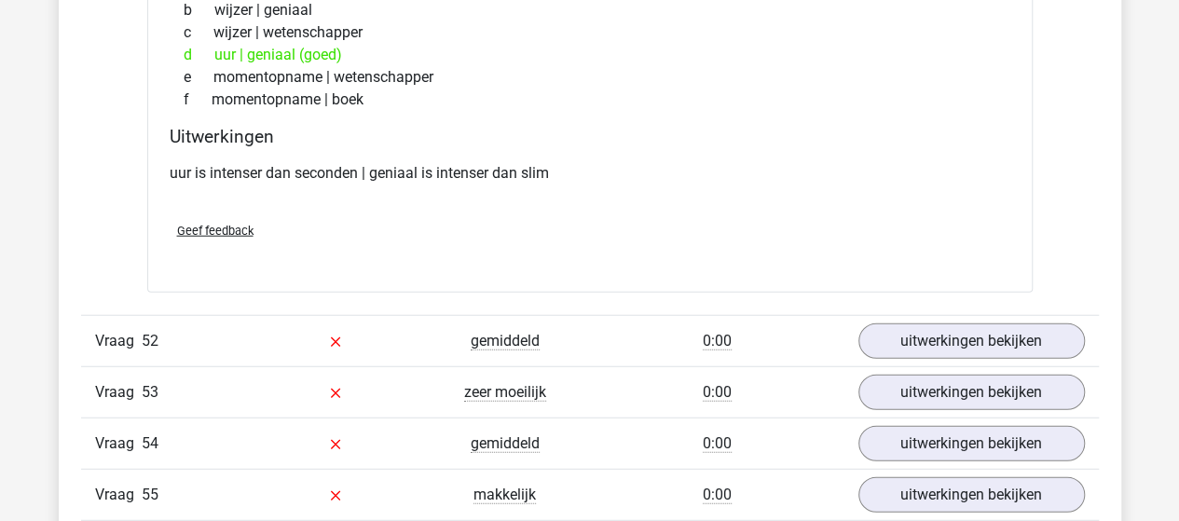
scroll to position [37645, 0]
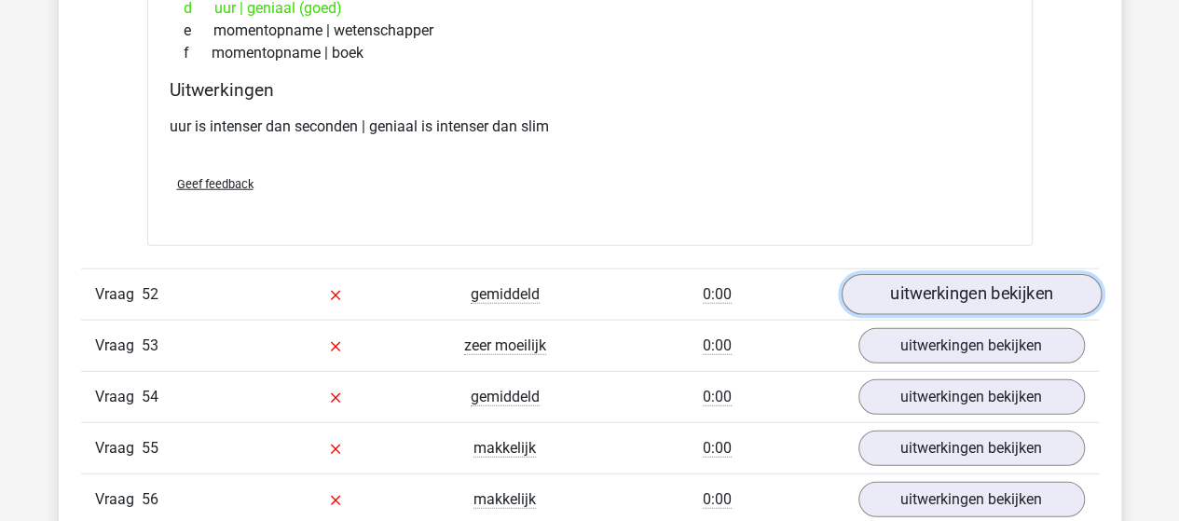
click at [897, 274] on link "uitwerkingen bekijken" at bounding box center [970, 294] width 260 height 41
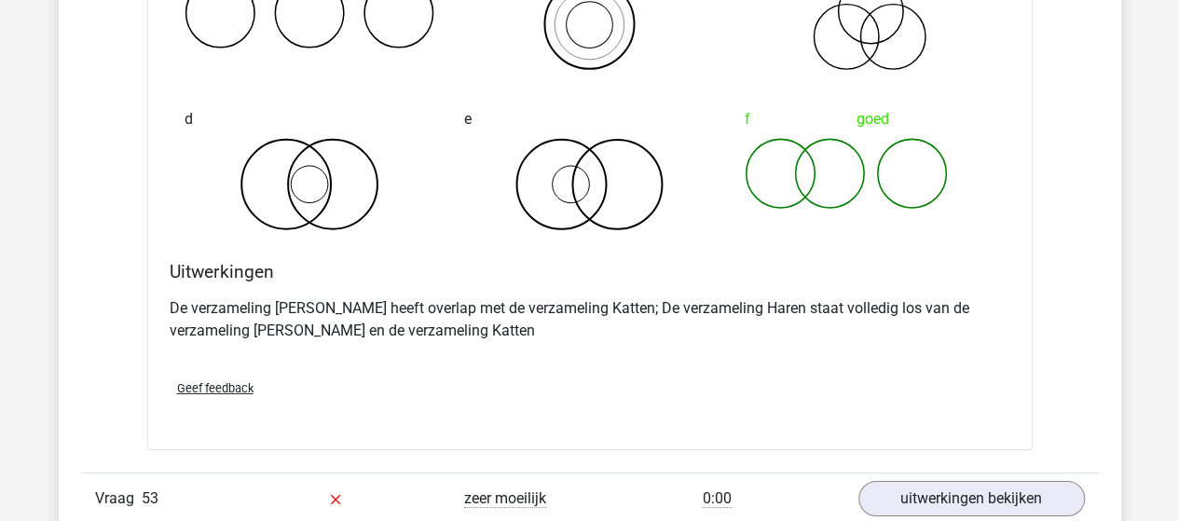
scroll to position [38297, 0]
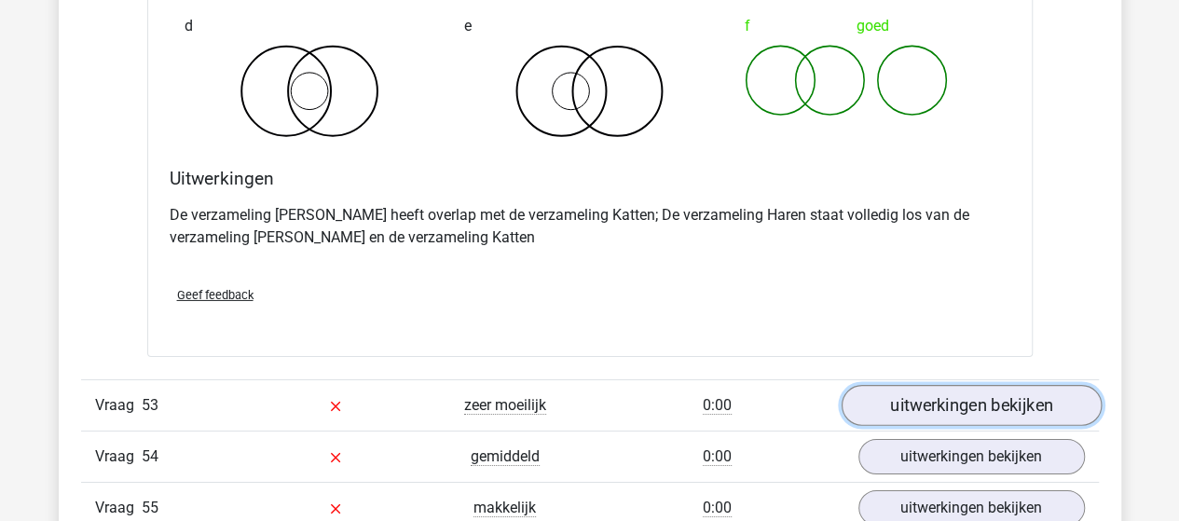
click at [900, 386] on link "uitwerkingen bekijken" at bounding box center [970, 406] width 260 height 41
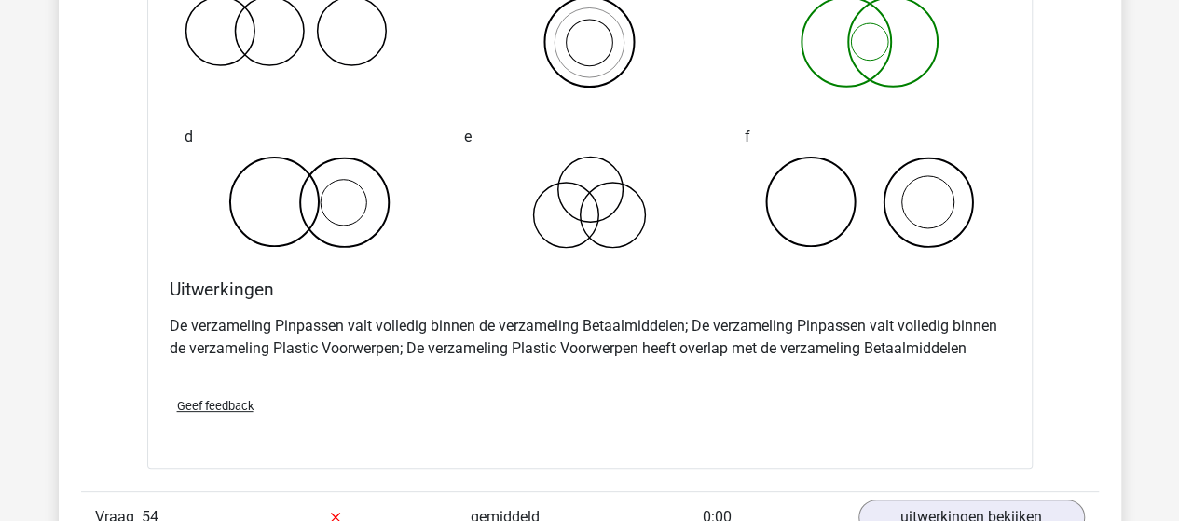
scroll to position [39136, 0]
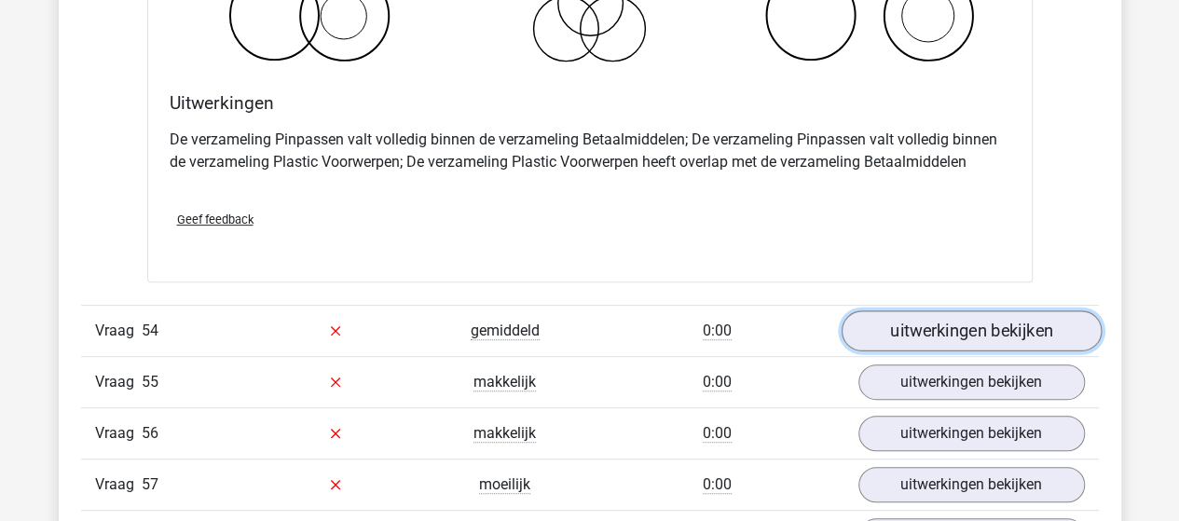
click at [924, 310] on link "uitwerkingen bekijken" at bounding box center [970, 330] width 260 height 41
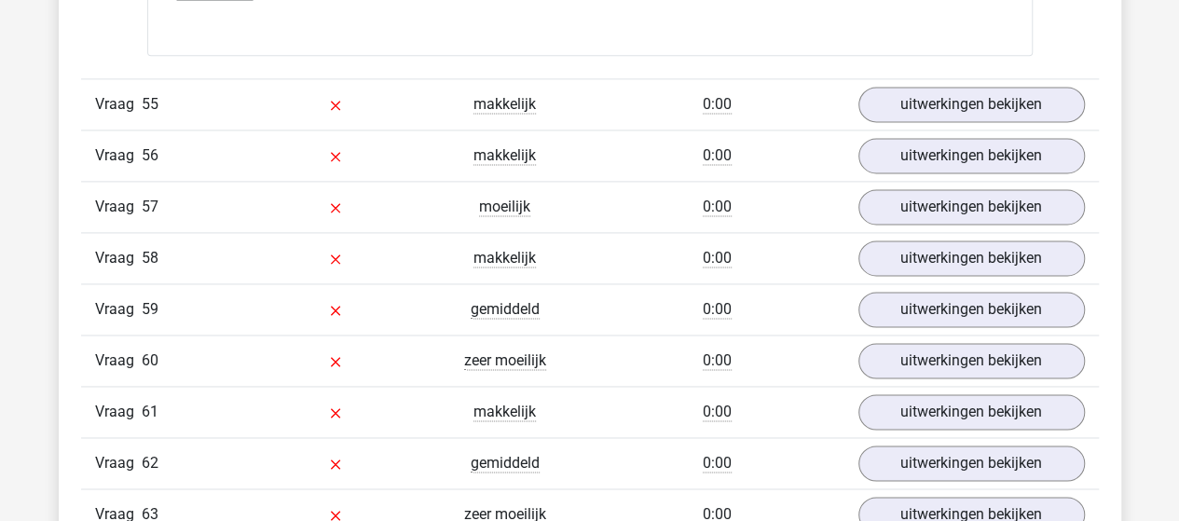
scroll to position [40068, 0]
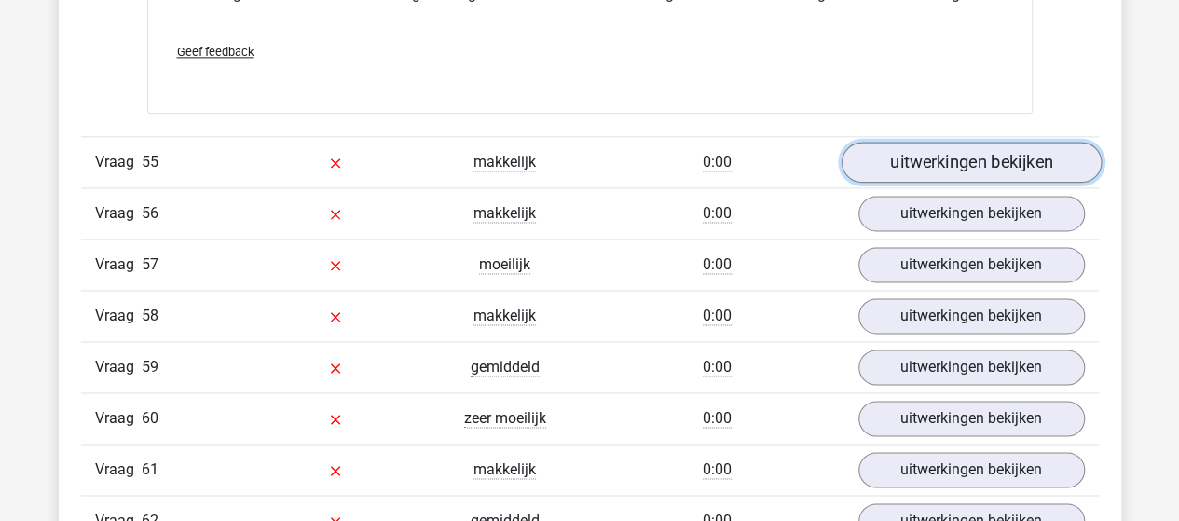
click at [973, 142] on link "uitwerkingen bekijken" at bounding box center [970, 162] width 260 height 41
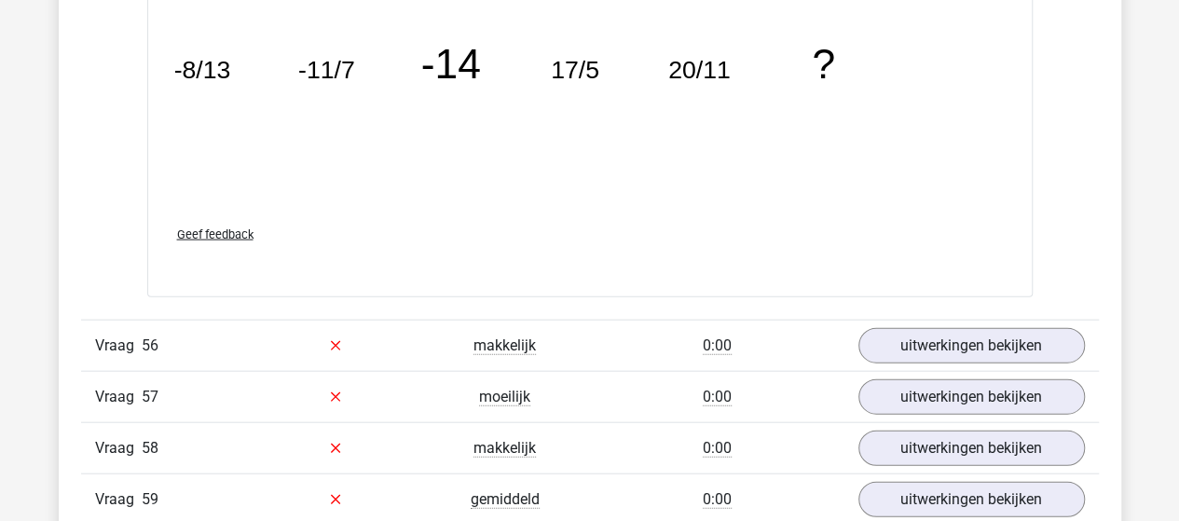
scroll to position [40999, 0]
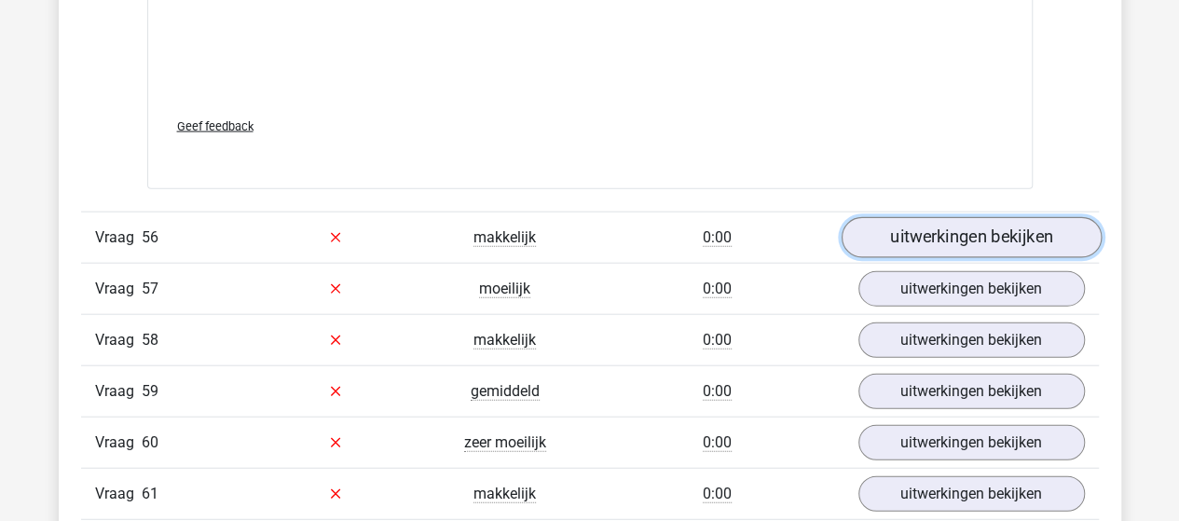
click at [915, 217] on link "uitwerkingen bekijken" at bounding box center [970, 237] width 260 height 41
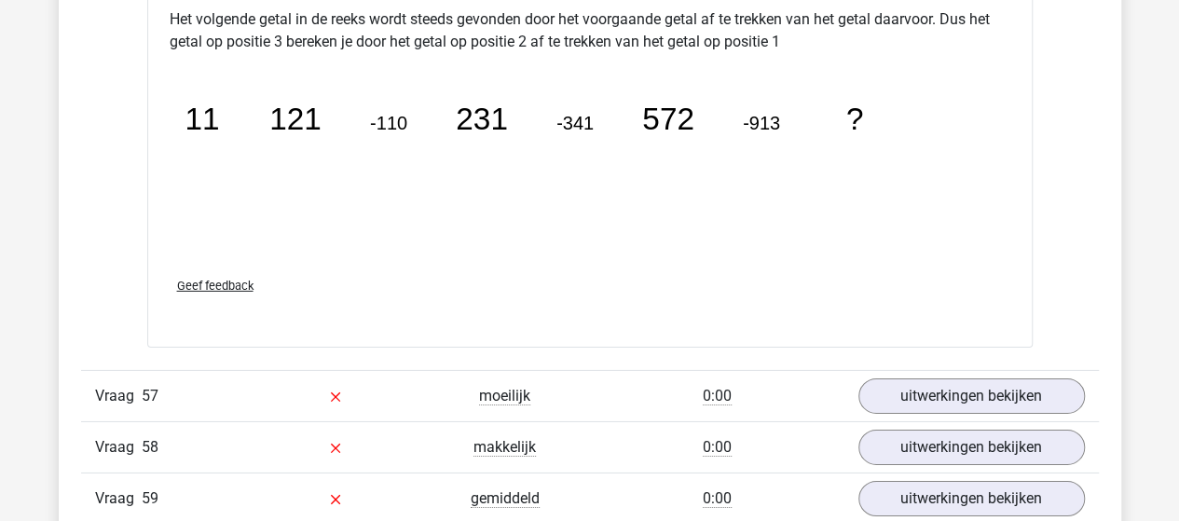
scroll to position [41745, 0]
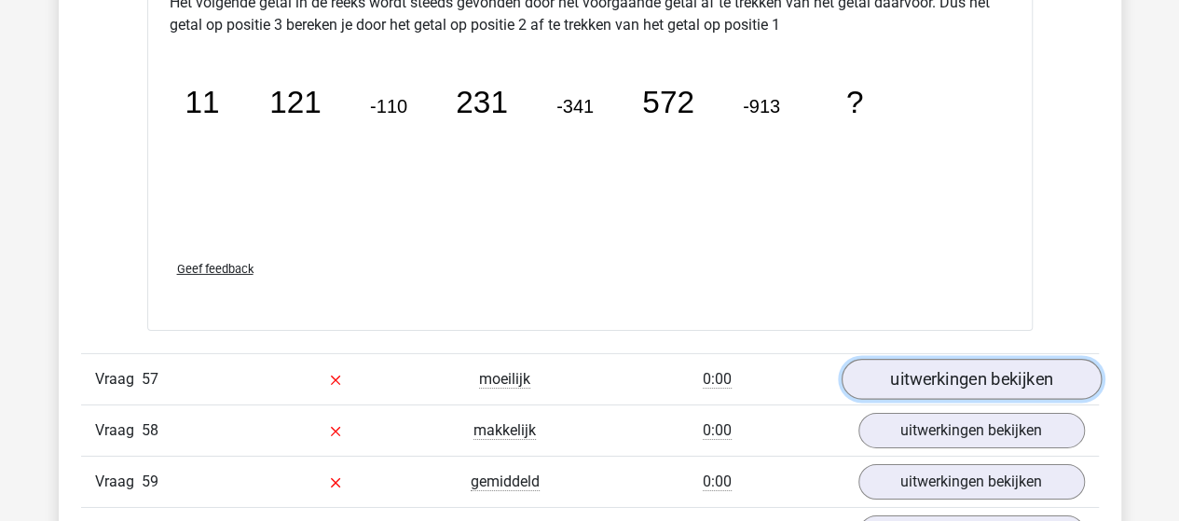
click at [915, 359] on link "uitwerkingen bekijken" at bounding box center [970, 379] width 260 height 41
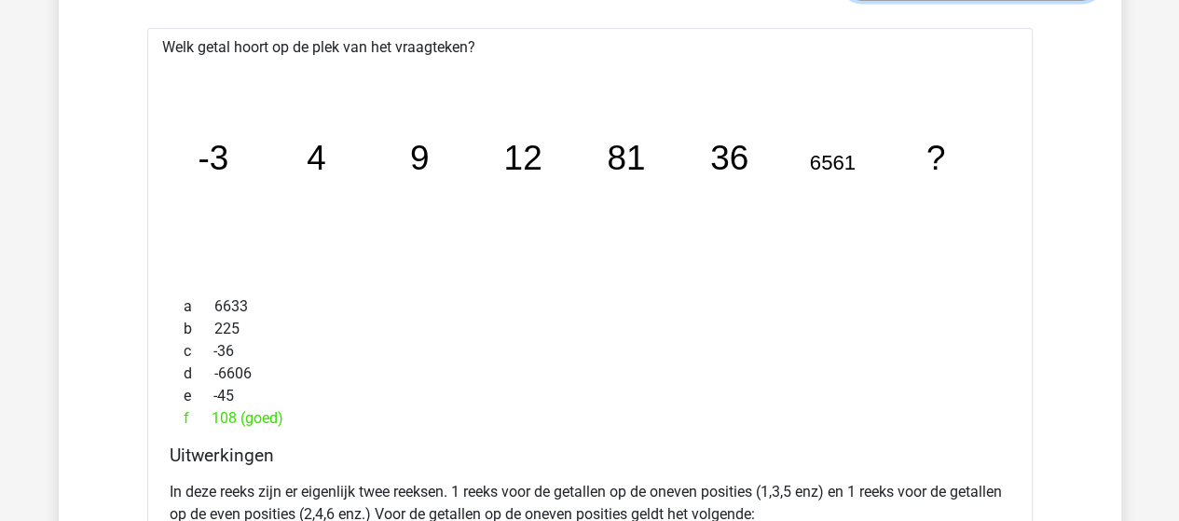
scroll to position [42118, 0]
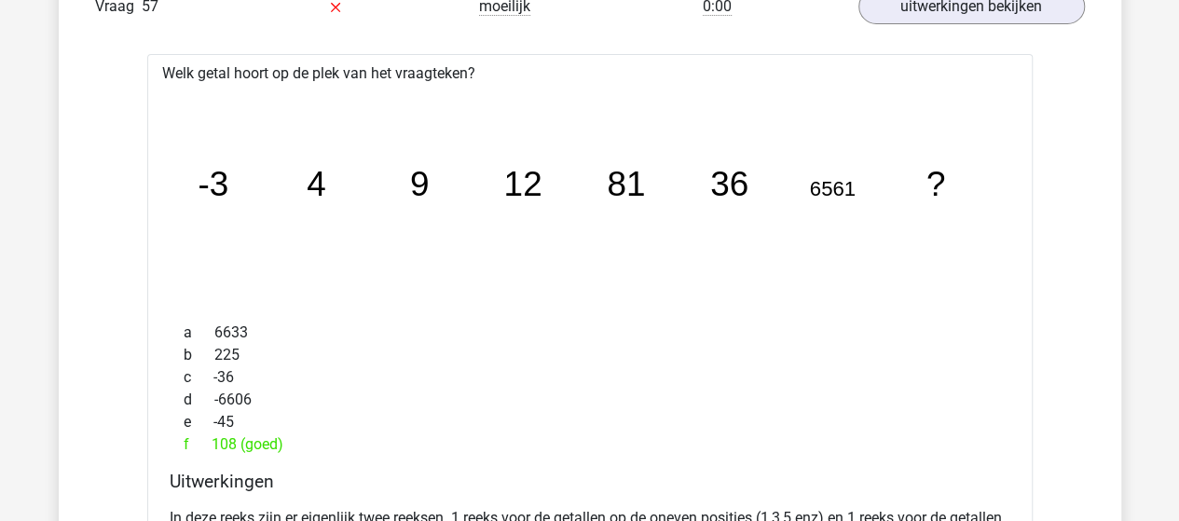
click at [580, 411] on div "e -45" at bounding box center [590, 422] width 840 height 22
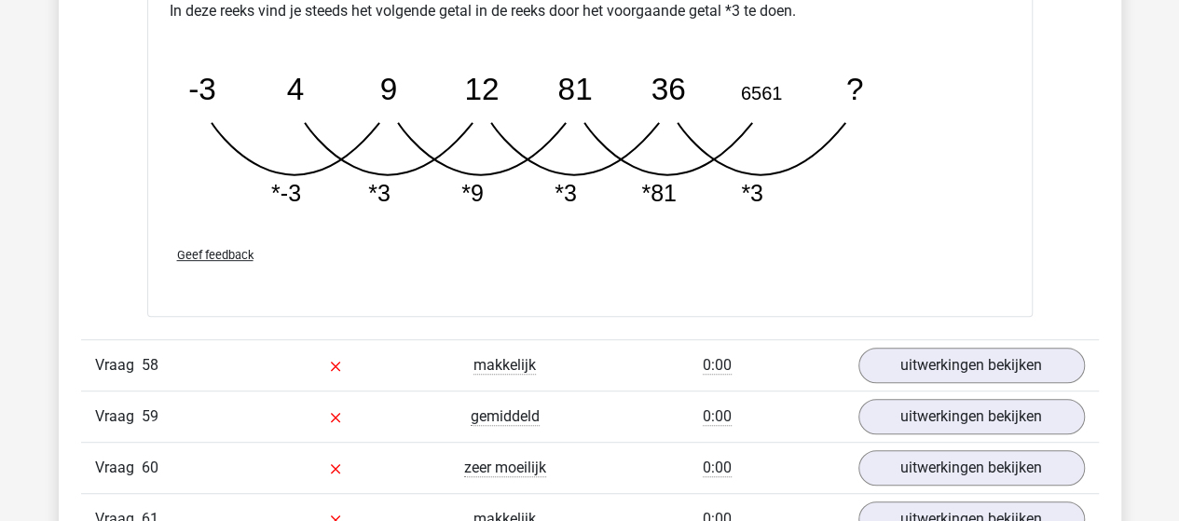
scroll to position [42863, 0]
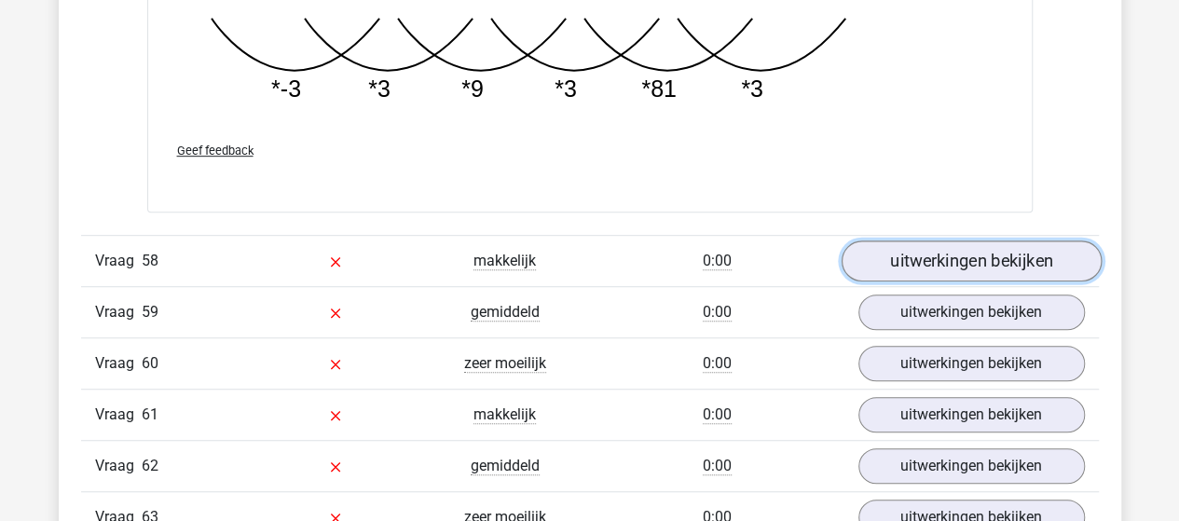
click at [895, 240] on link "uitwerkingen bekijken" at bounding box center [970, 260] width 260 height 41
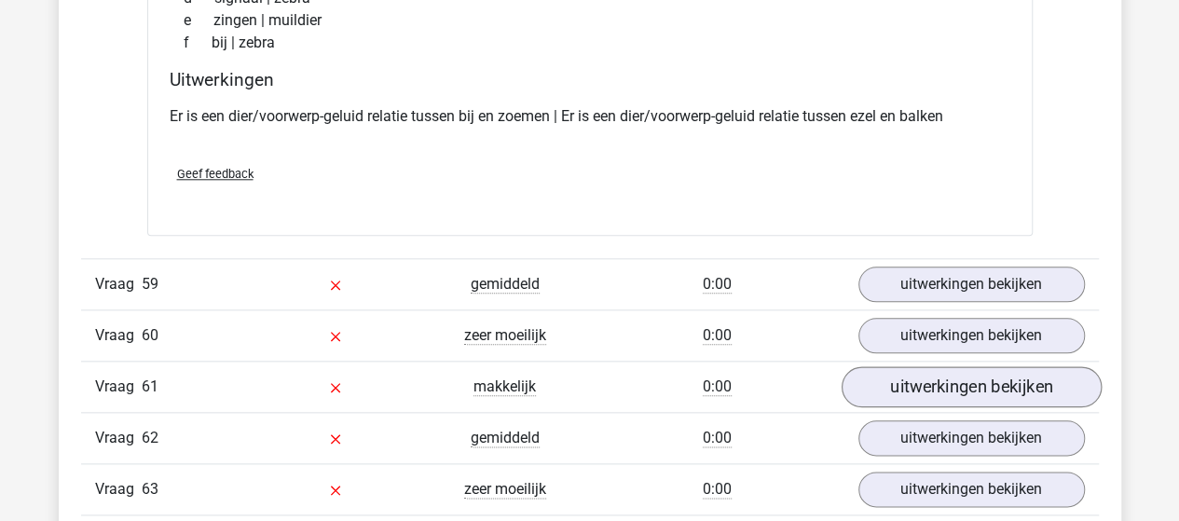
scroll to position [43329, 0]
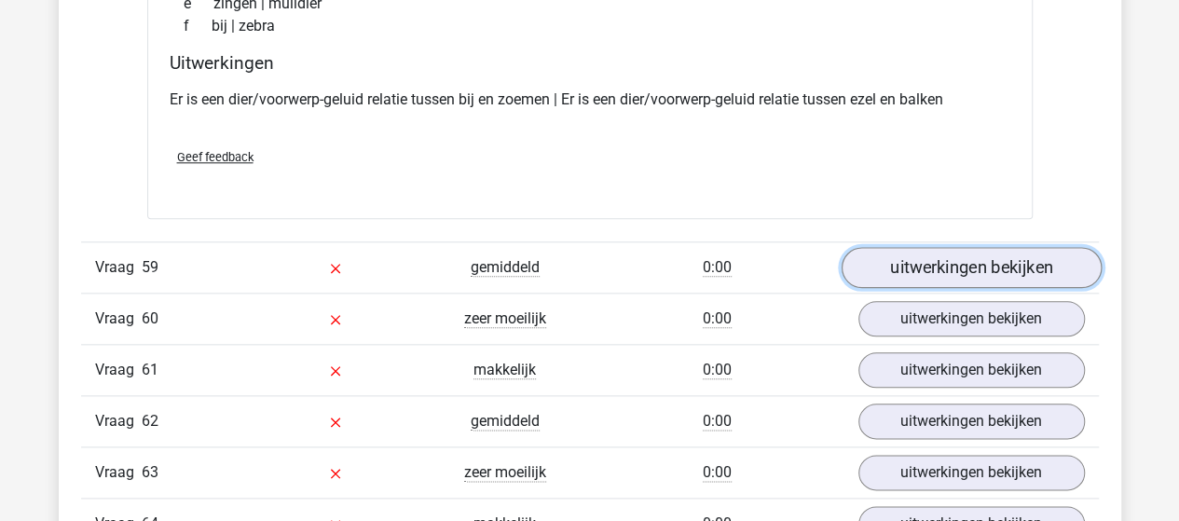
click at [892, 247] on link "uitwerkingen bekijken" at bounding box center [970, 267] width 260 height 41
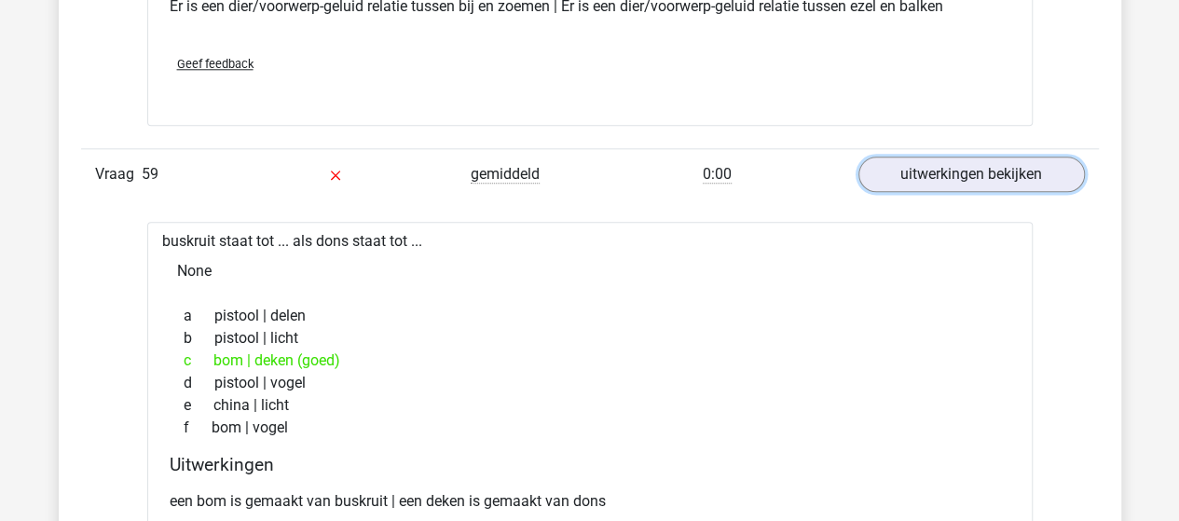
scroll to position [43795, 0]
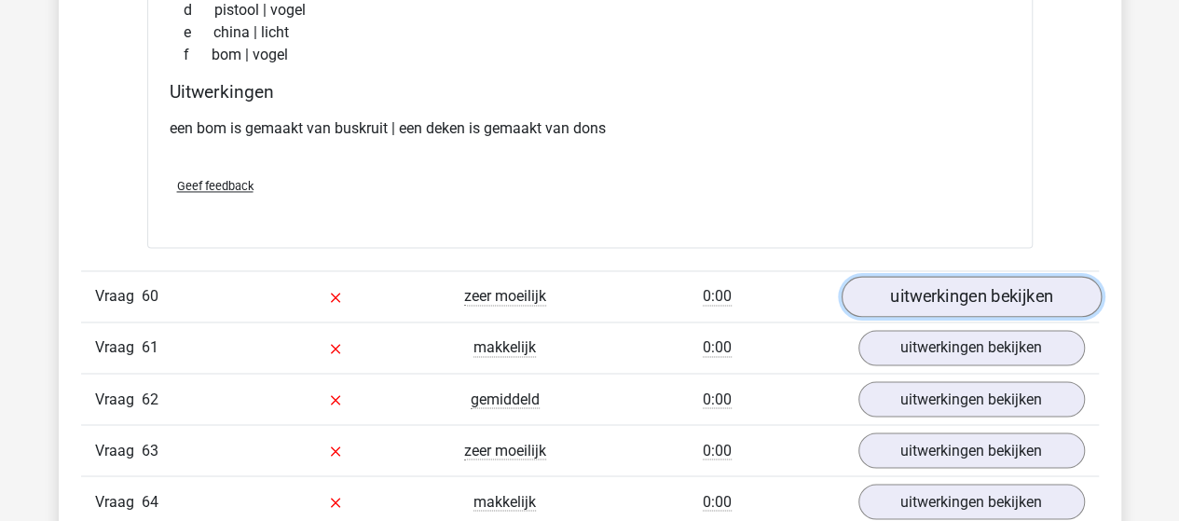
click at [972, 277] on link "uitwerkingen bekijken" at bounding box center [970, 297] width 260 height 41
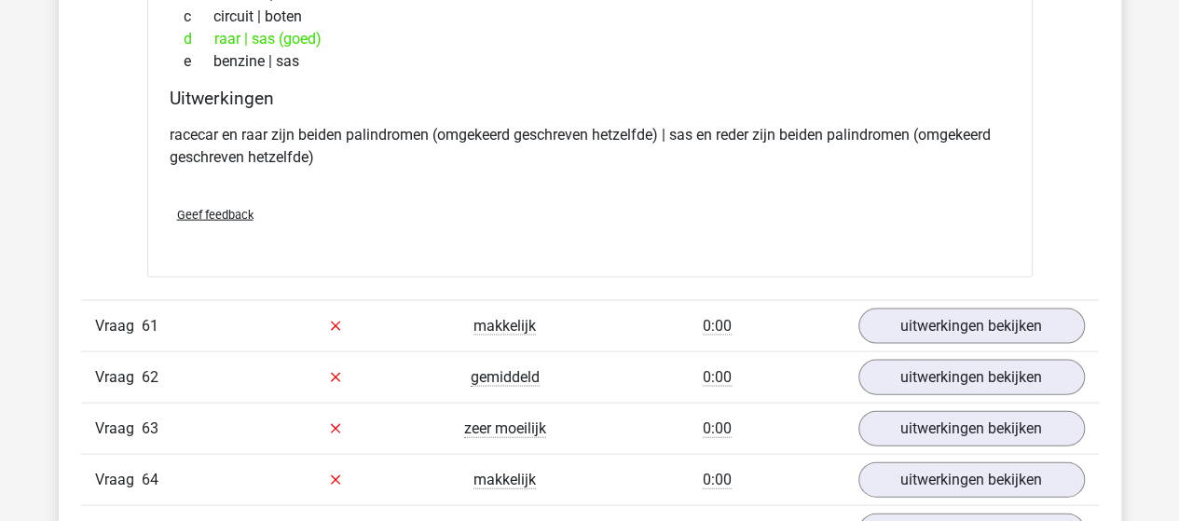
scroll to position [44261, 0]
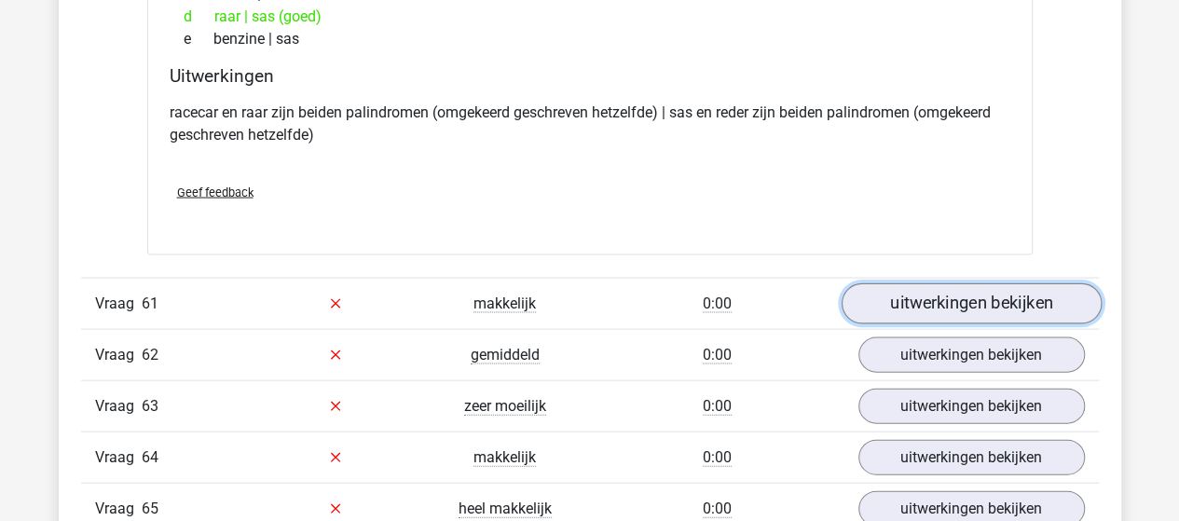
click at [971, 283] on link "uitwerkingen bekijken" at bounding box center [970, 303] width 260 height 41
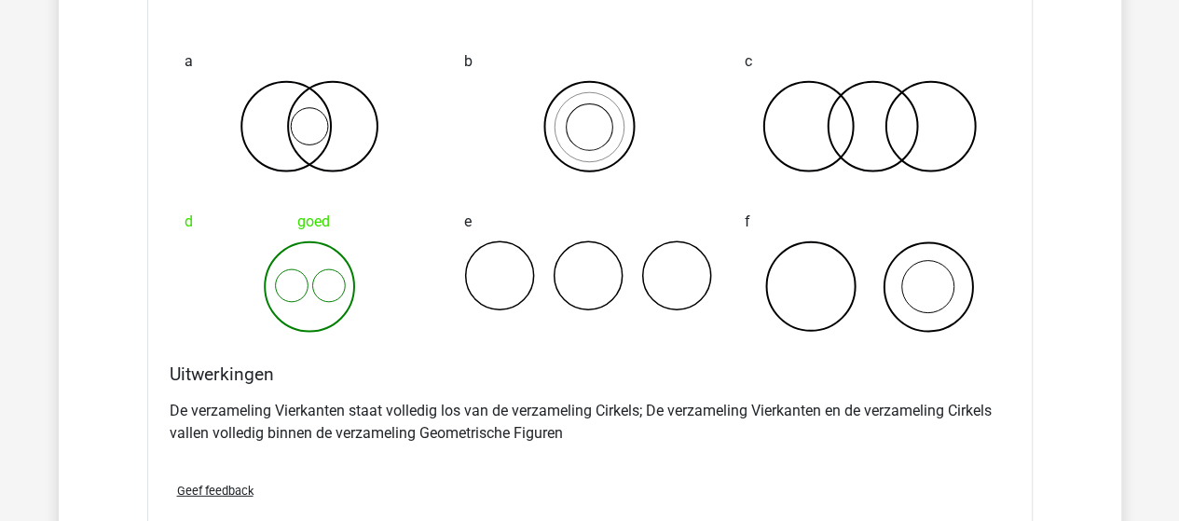
scroll to position [44913, 0]
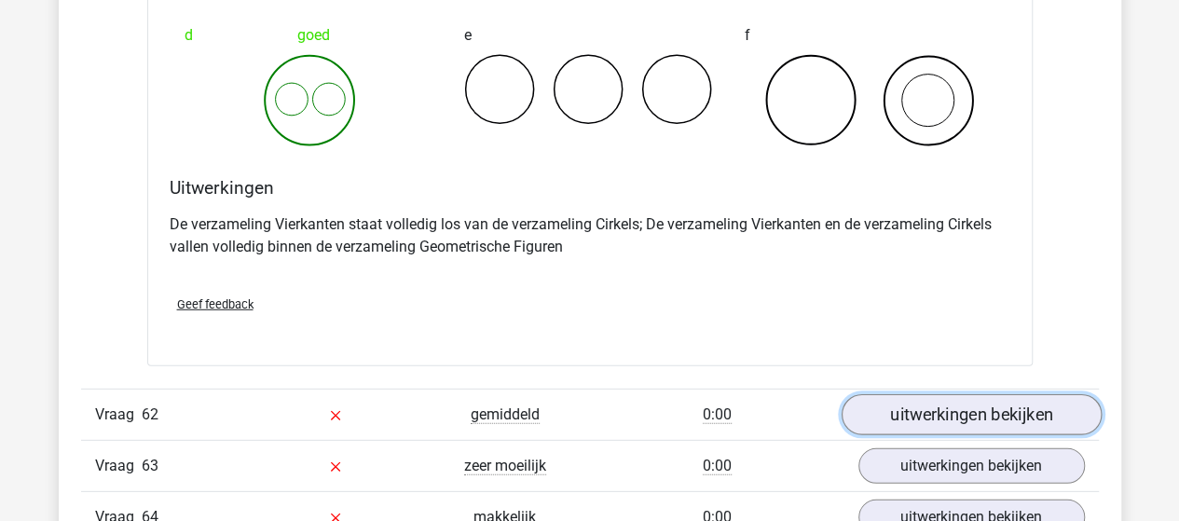
click at [921, 394] on link "uitwerkingen bekijken" at bounding box center [970, 414] width 260 height 41
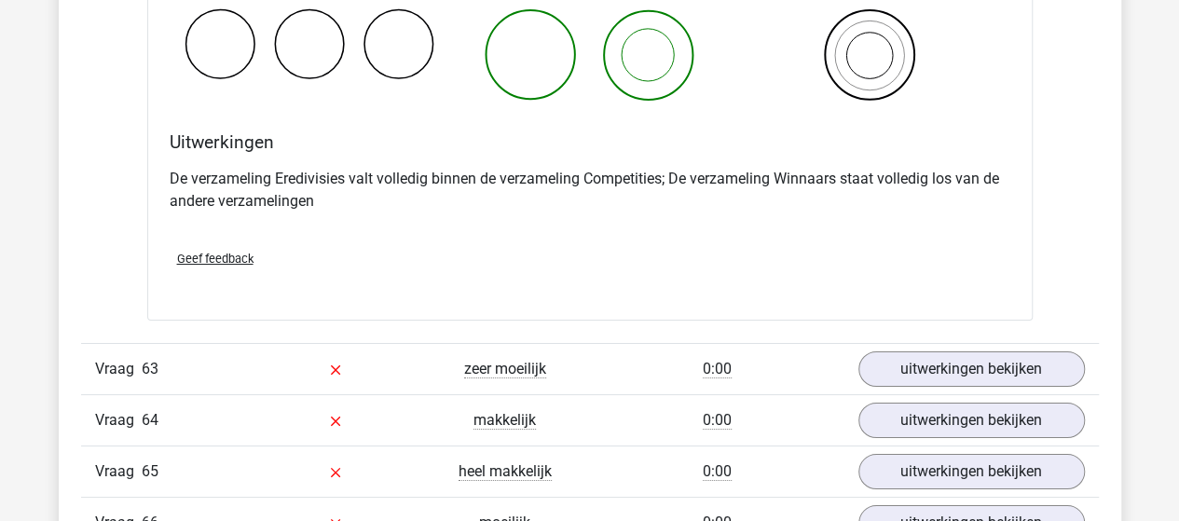
scroll to position [45752, 0]
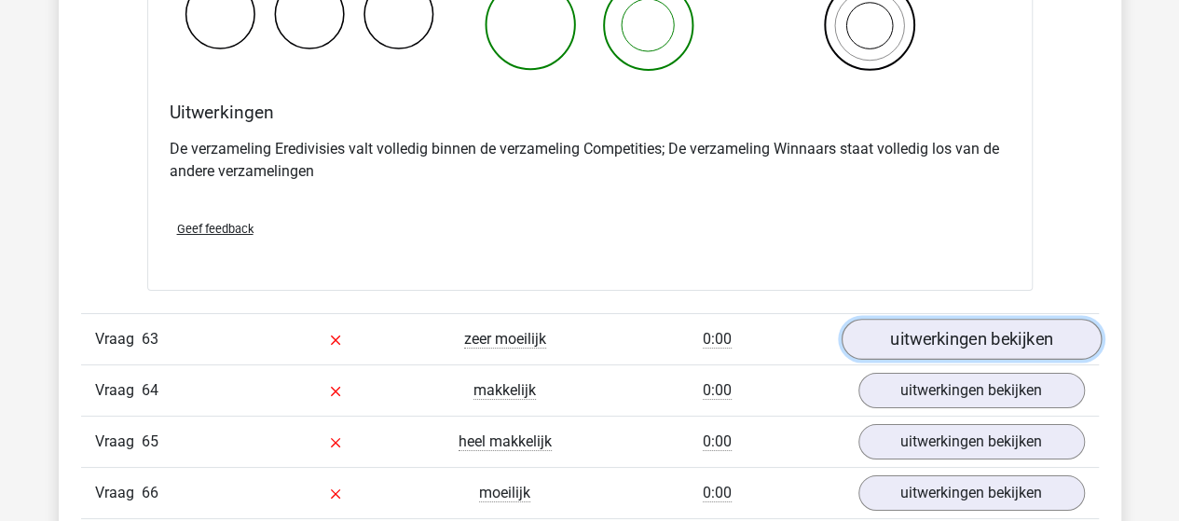
click at [904, 319] on link "uitwerkingen bekijken" at bounding box center [970, 339] width 260 height 41
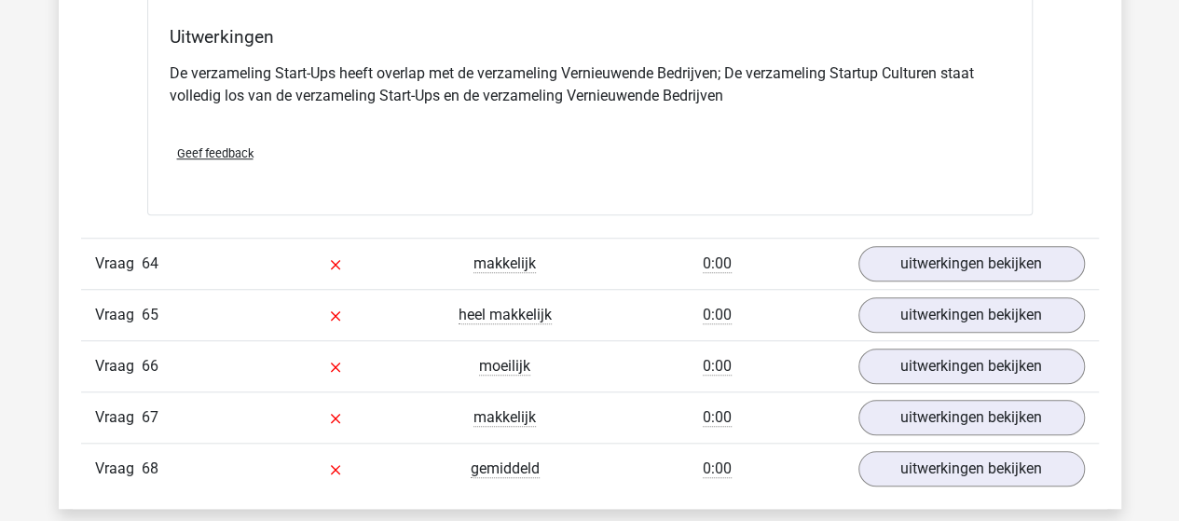
scroll to position [46497, 0]
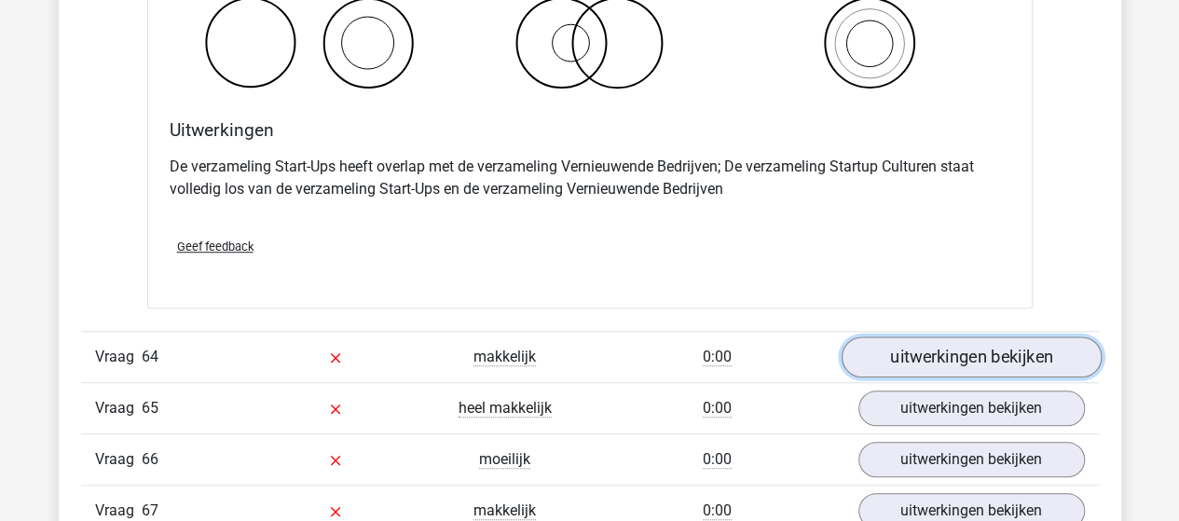
click at [896, 336] on link "uitwerkingen bekijken" at bounding box center [970, 356] width 260 height 41
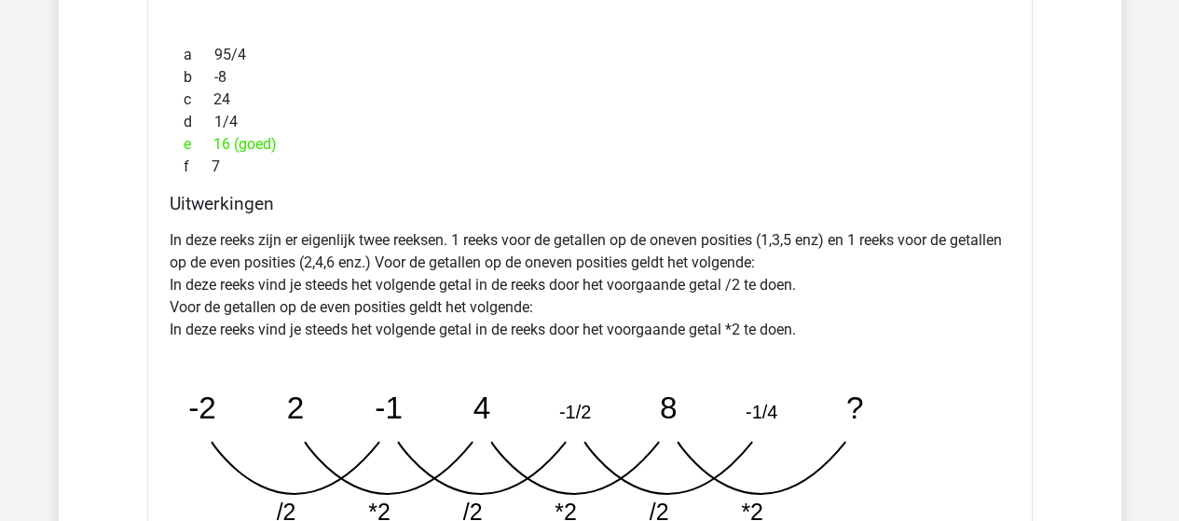
scroll to position [47336, 0]
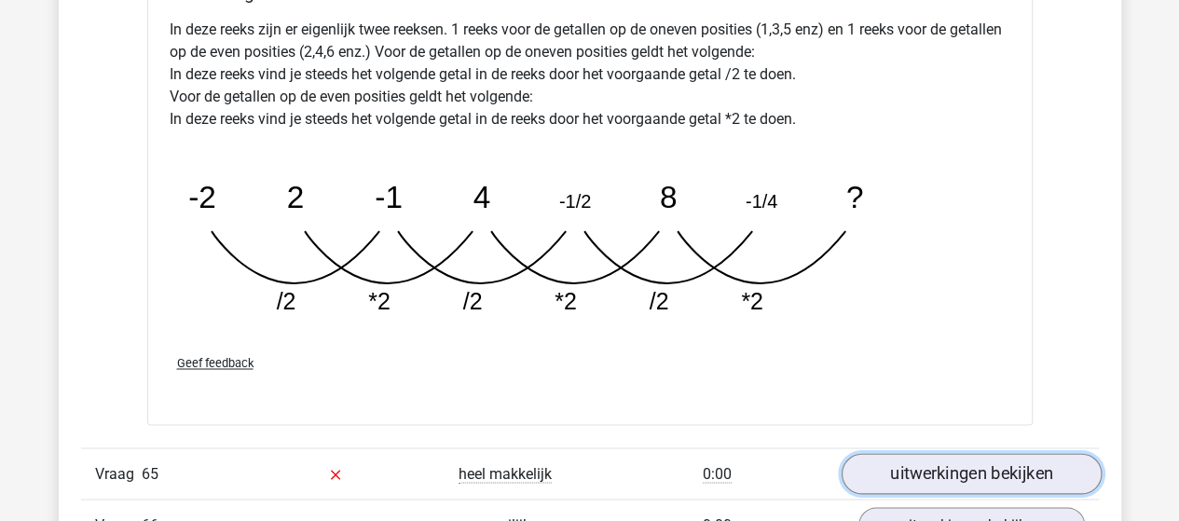
click at [1009, 453] on link "uitwerkingen bekijken" at bounding box center [970, 473] width 260 height 41
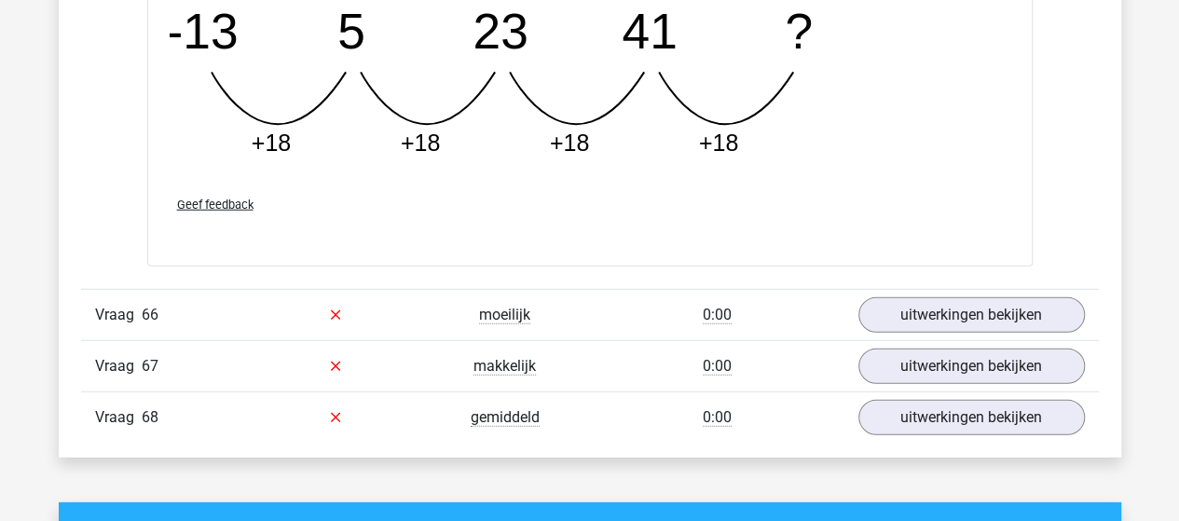
scroll to position [48361, 0]
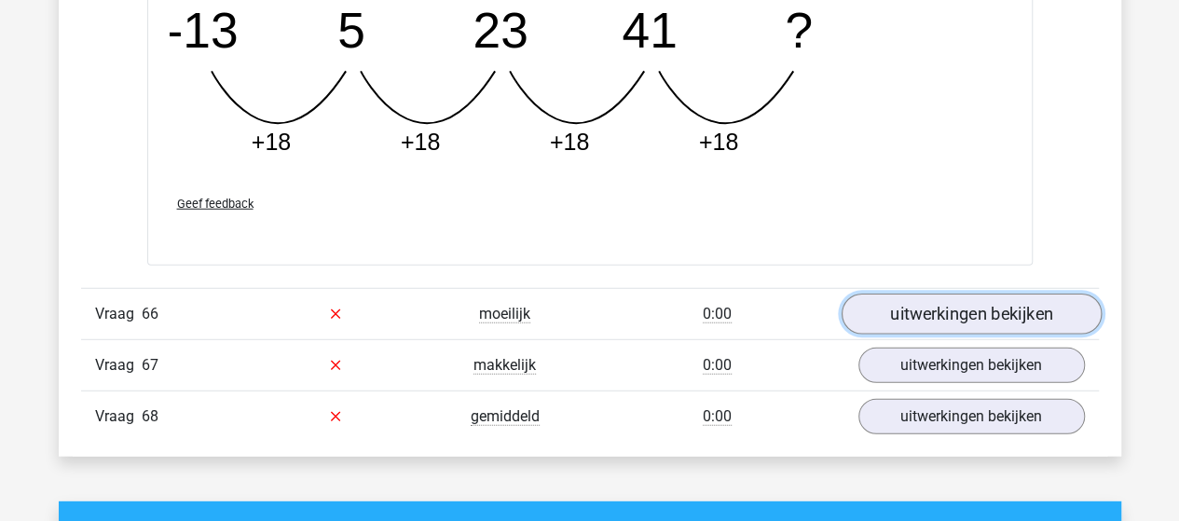
click at [900, 294] on link "uitwerkingen bekijken" at bounding box center [970, 314] width 260 height 41
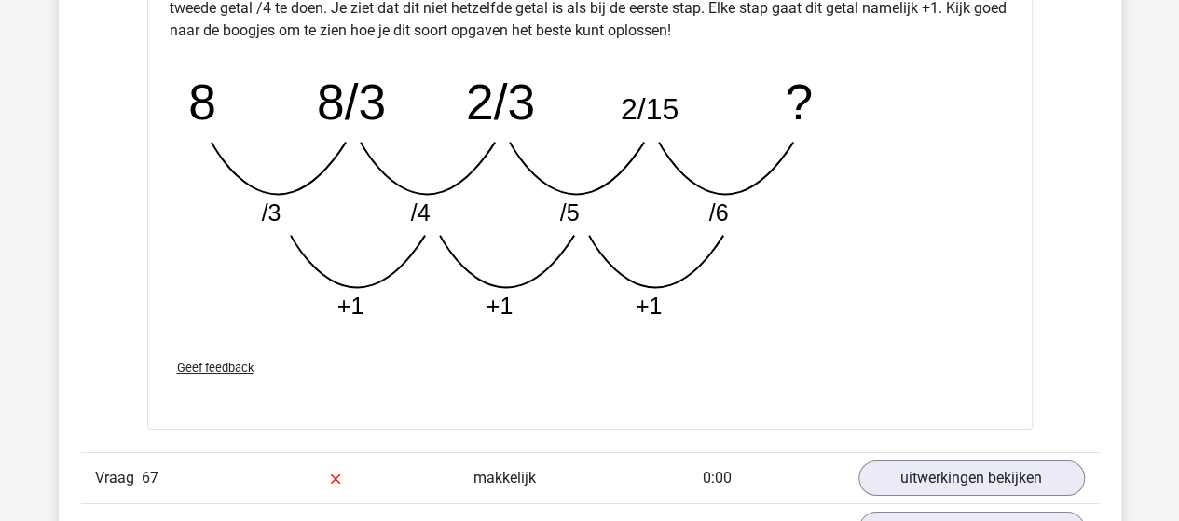
scroll to position [49386, 0]
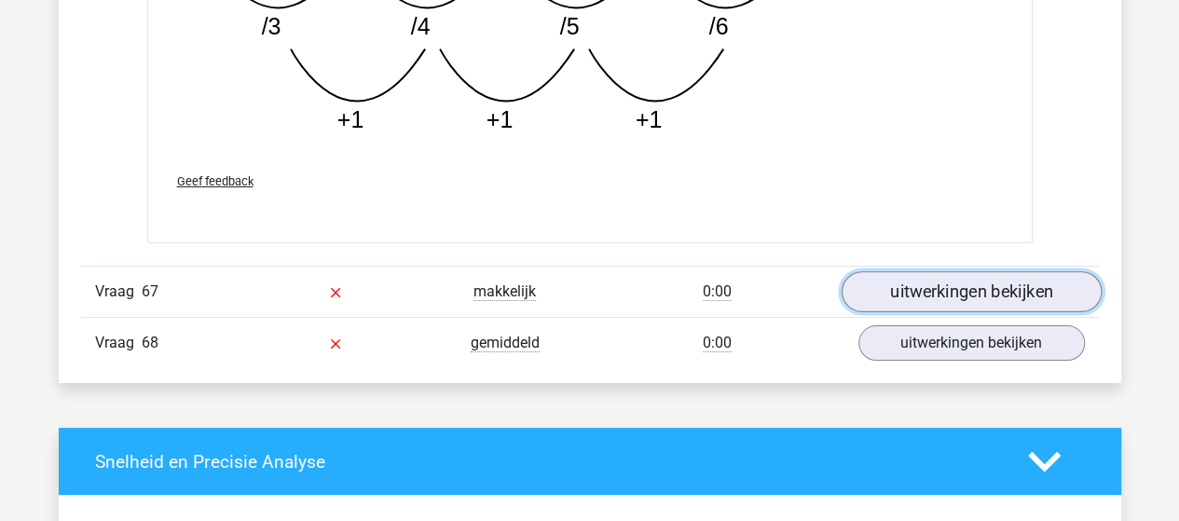
click at [987, 272] on link "uitwerkingen bekijken" at bounding box center [970, 292] width 260 height 41
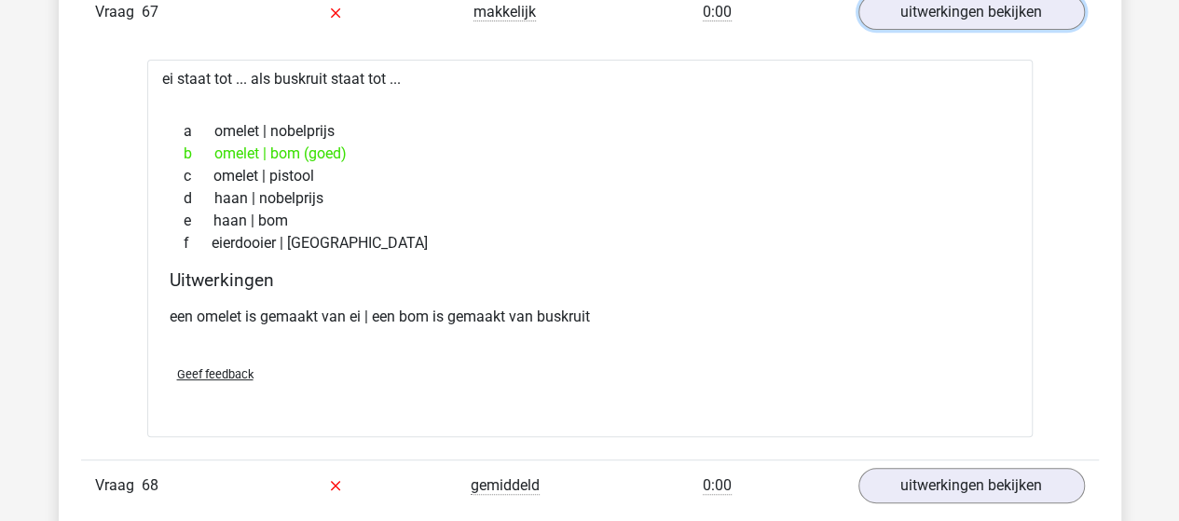
scroll to position [49758, 0]
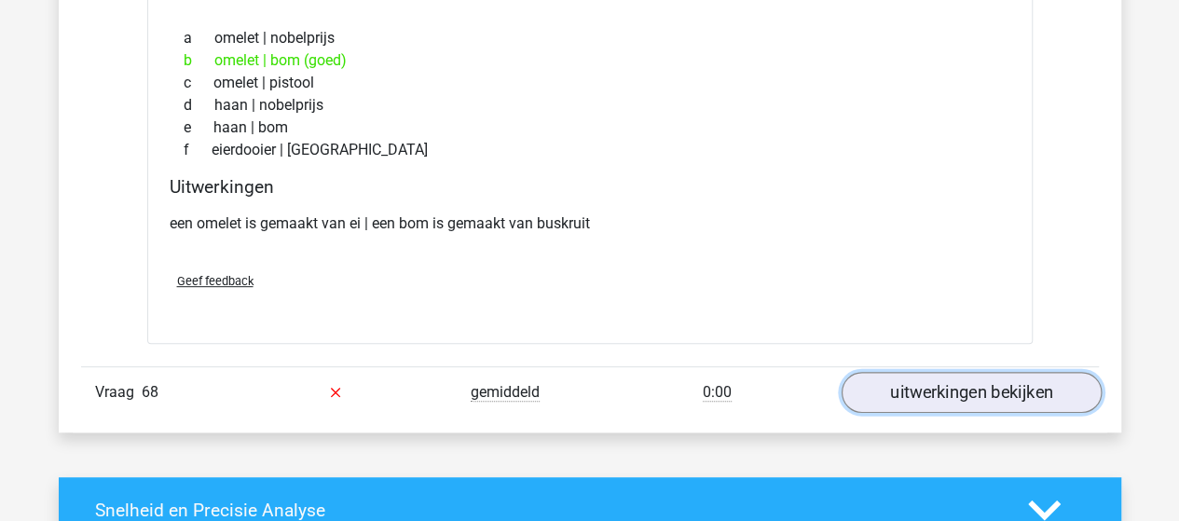
click at [984, 372] on link "uitwerkingen bekijken" at bounding box center [970, 392] width 260 height 41
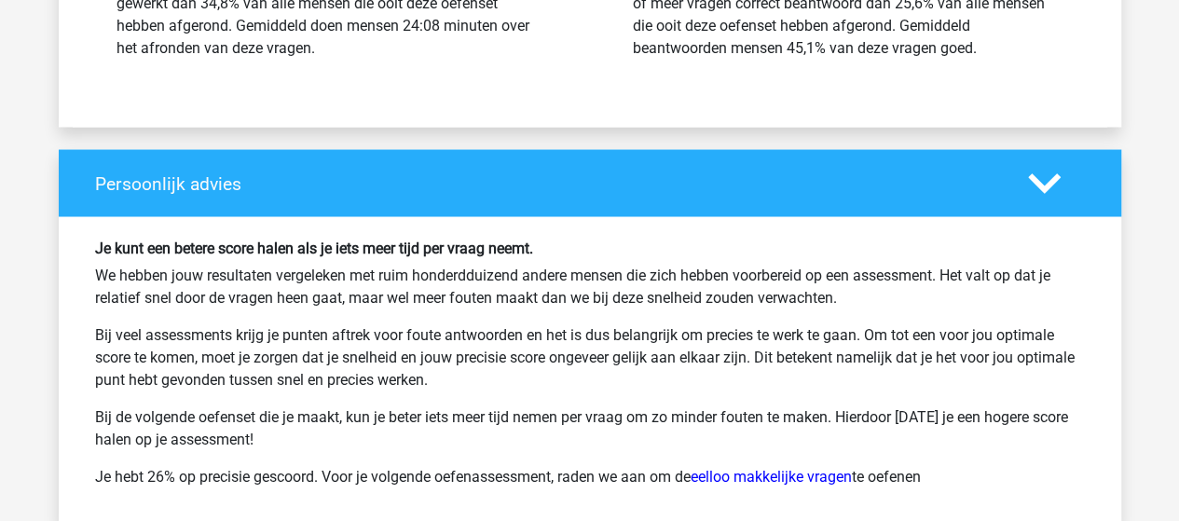
scroll to position [51249, 0]
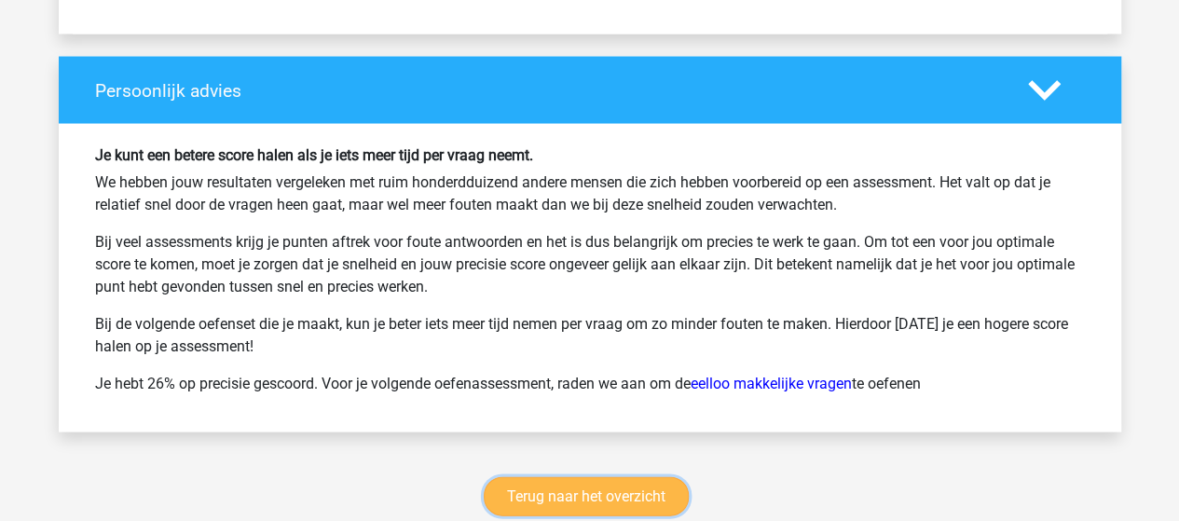
click at [622, 476] on link "Terug naar het overzicht" at bounding box center [586, 495] width 205 height 39
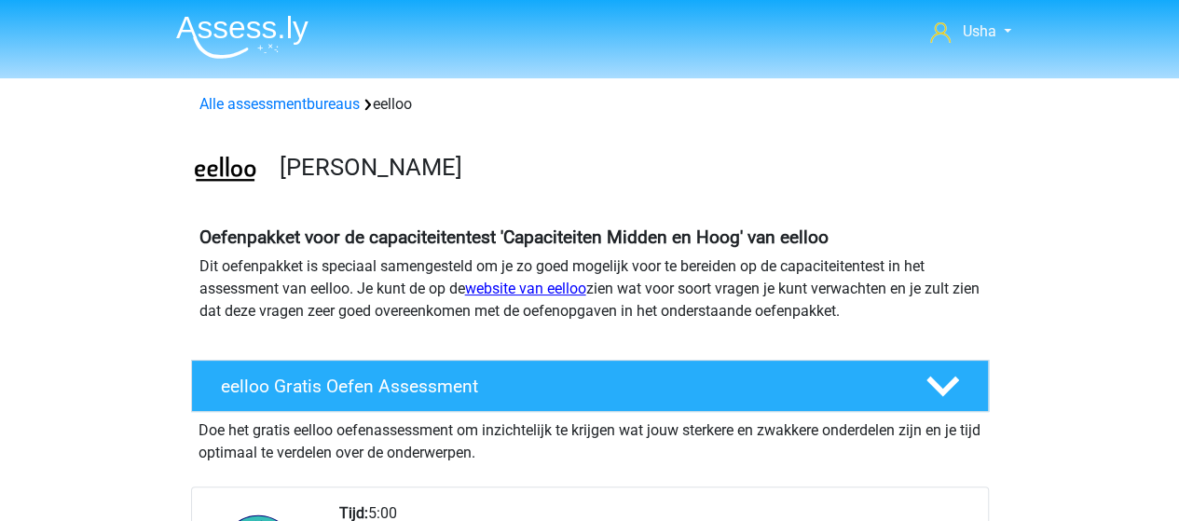
click at [496, 286] on link "website van eelloo" at bounding box center [525, 289] width 121 height 18
click at [263, 29] on img at bounding box center [242, 37] width 132 height 44
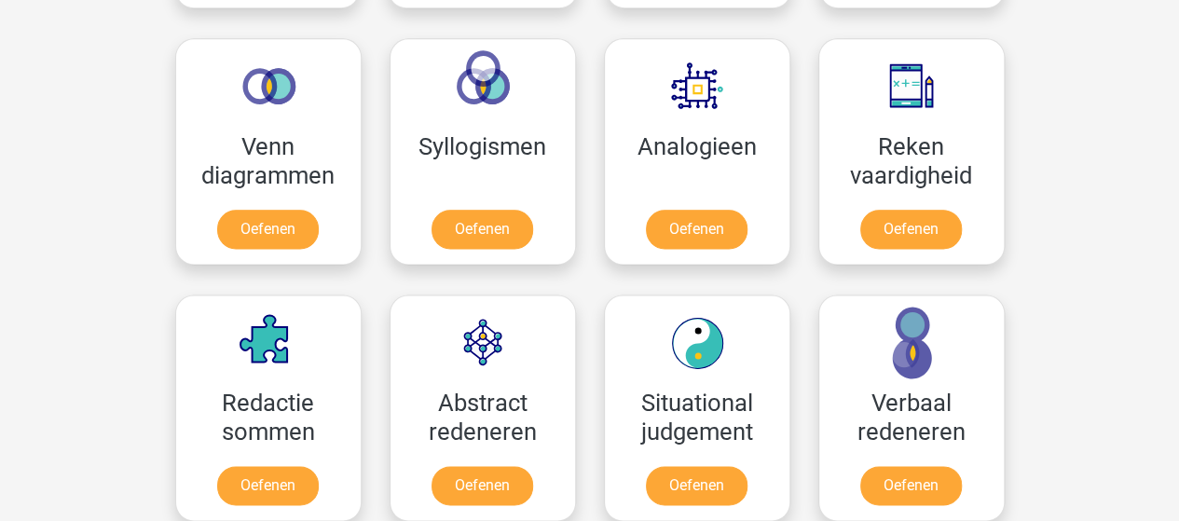
scroll to position [1025, 0]
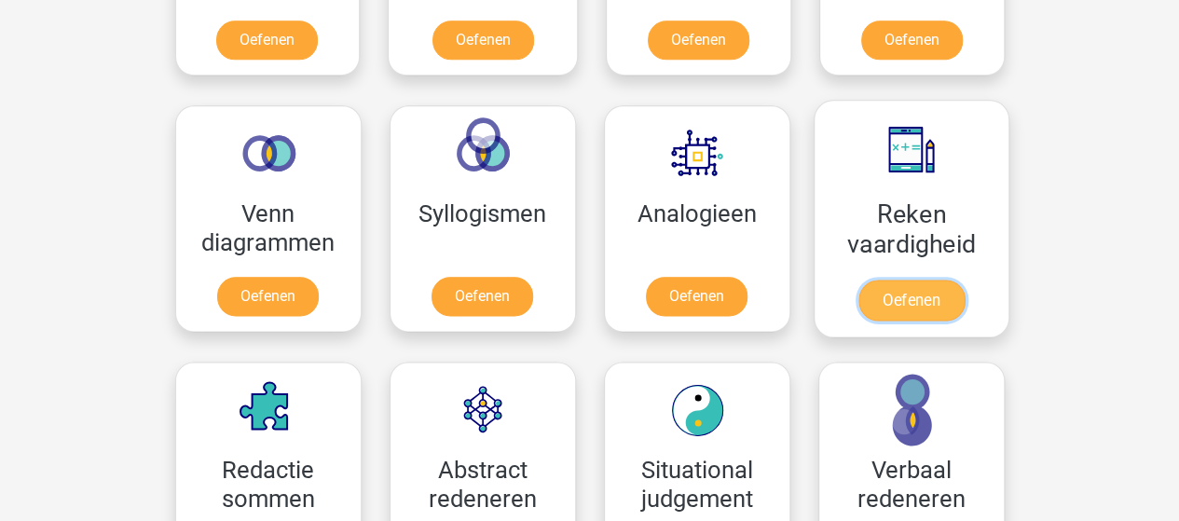
click at [902, 284] on link "Oefenen" at bounding box center [910, 300] width 106 height 41
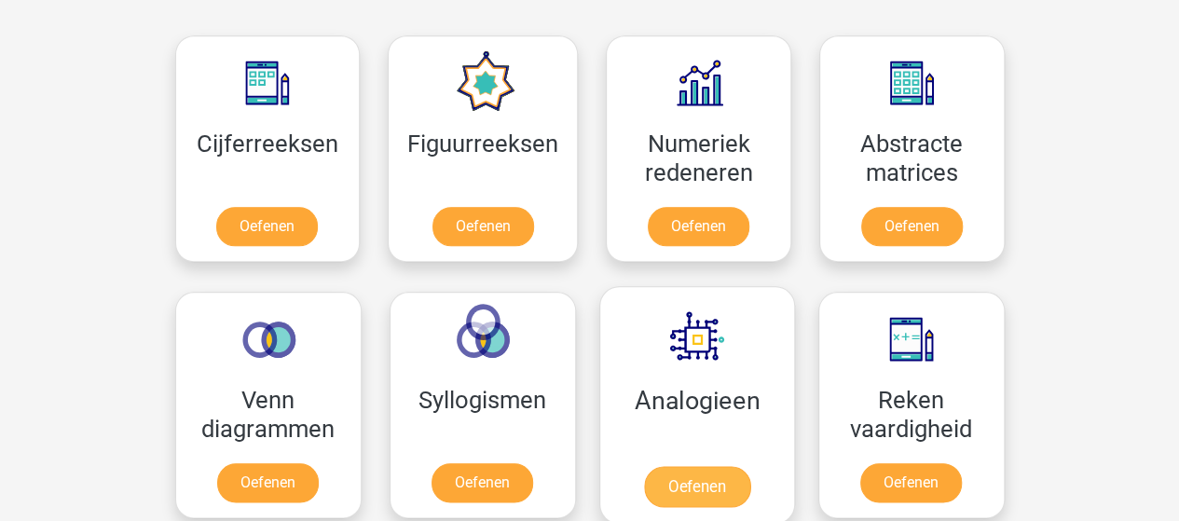
scroll to position [745, 0]
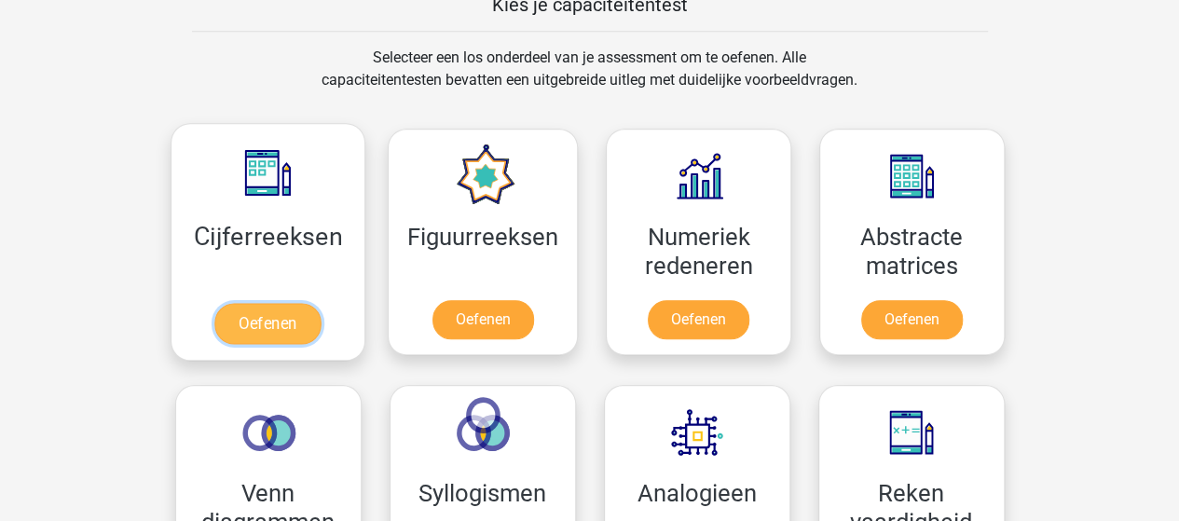
click at [253, 303] on link "Oefenen" at bounding box center [267, 323] width 106 height 41
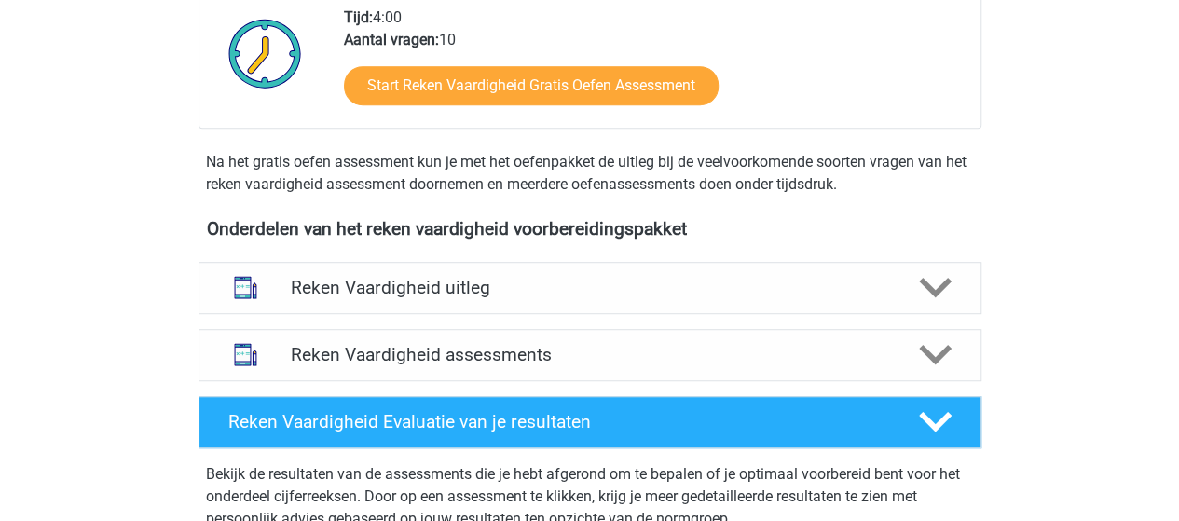
scroll to position [559, 0]
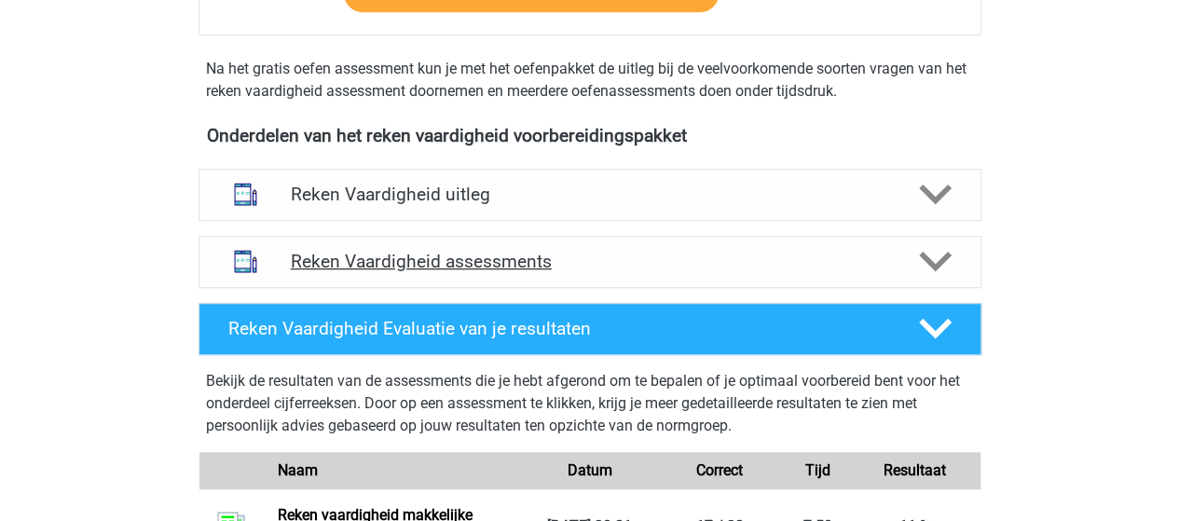
click at [932, 253] on icon at bounding box center [935, 261] width 33 height 33
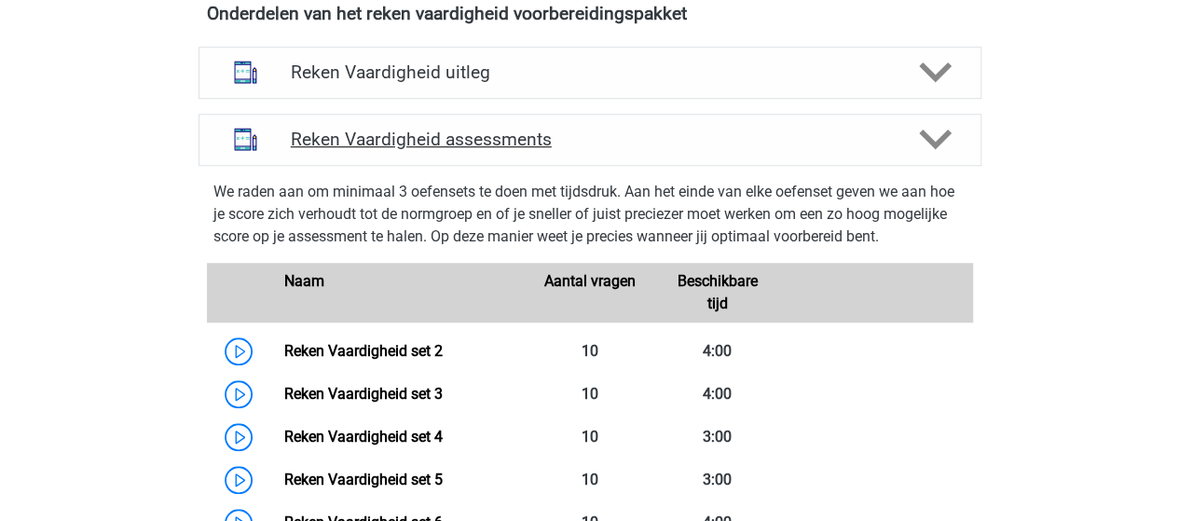
scroll to position [652, 0]
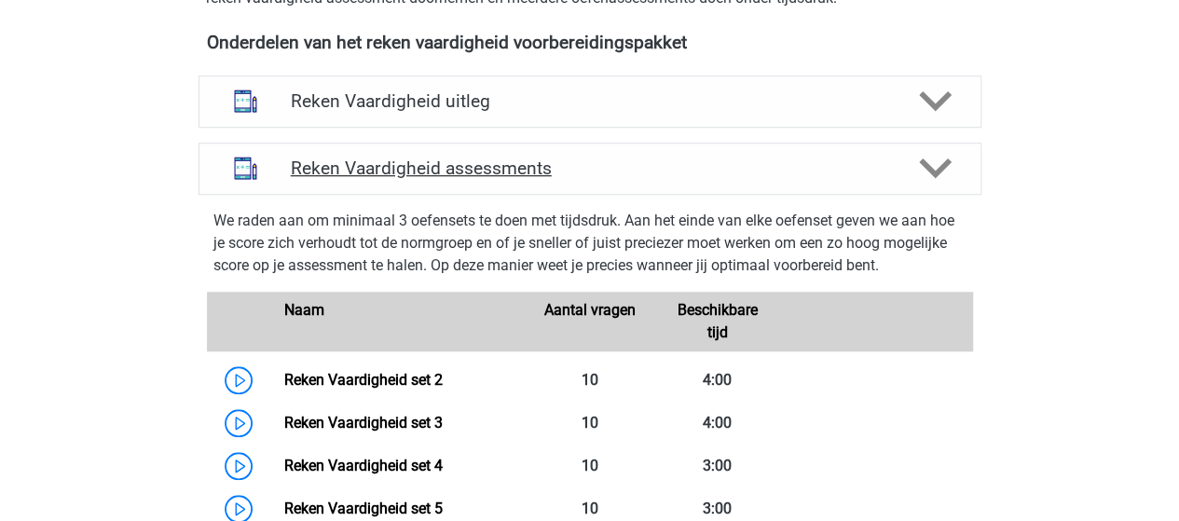
click at [915, 165] on div at bounding box center [933, 168] width 62 height 33
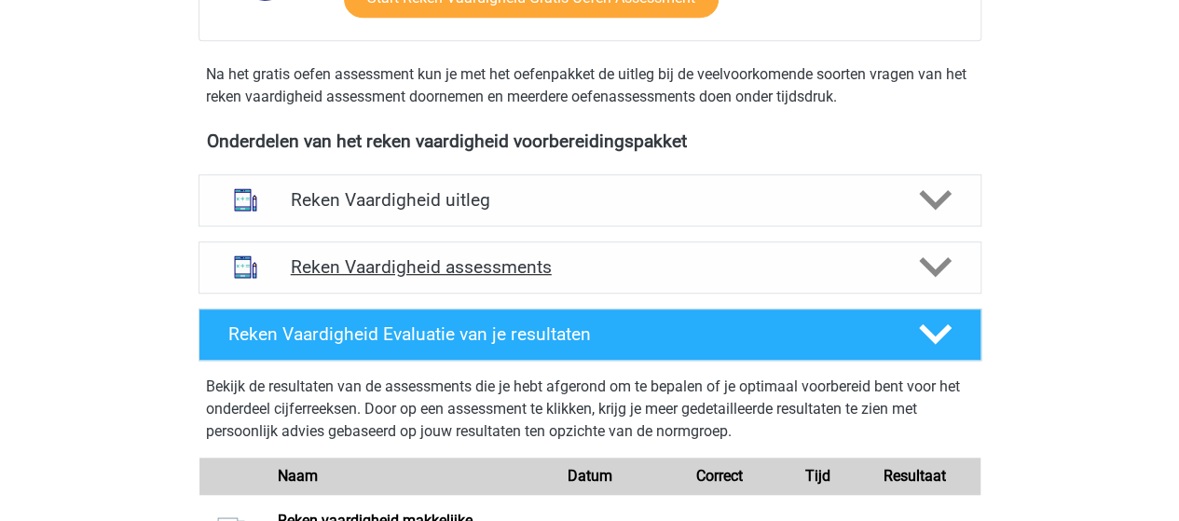
scroll to position [559, 0]
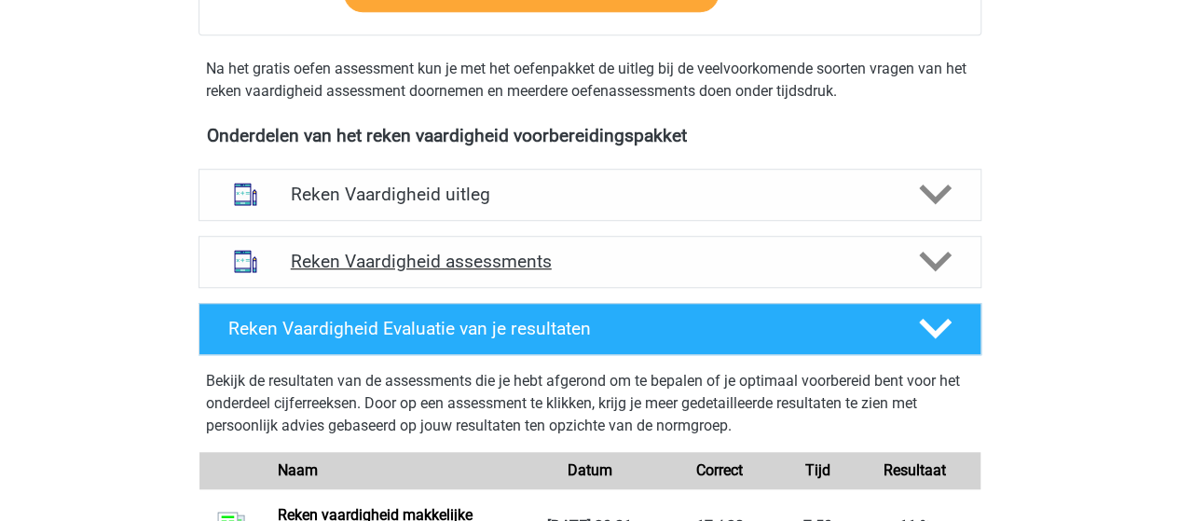
click at [947, 252] on polygon at bounding box center [935, 262] width 33 height 20
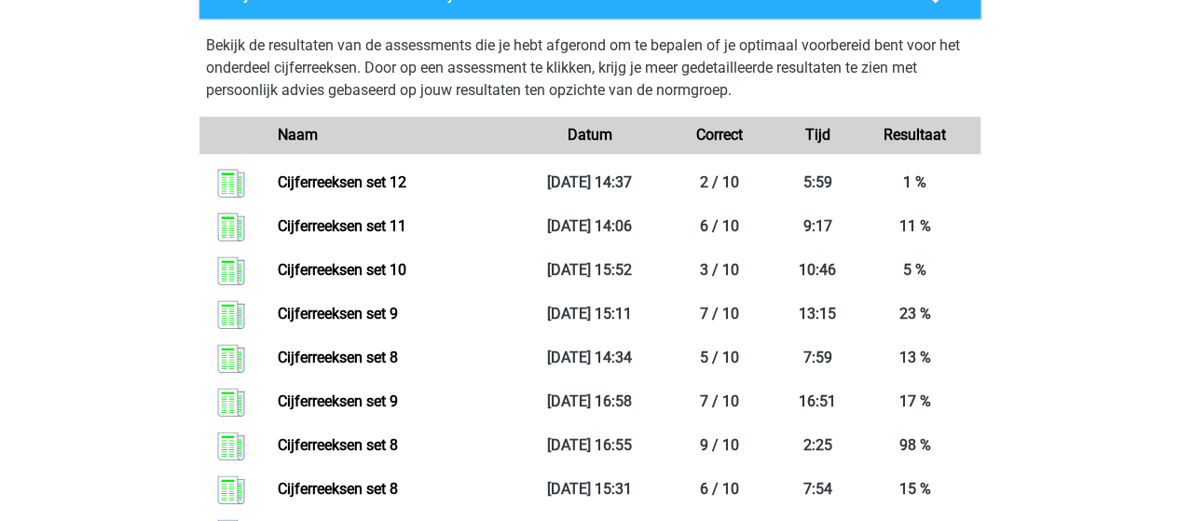
scroll to position [745, 0]
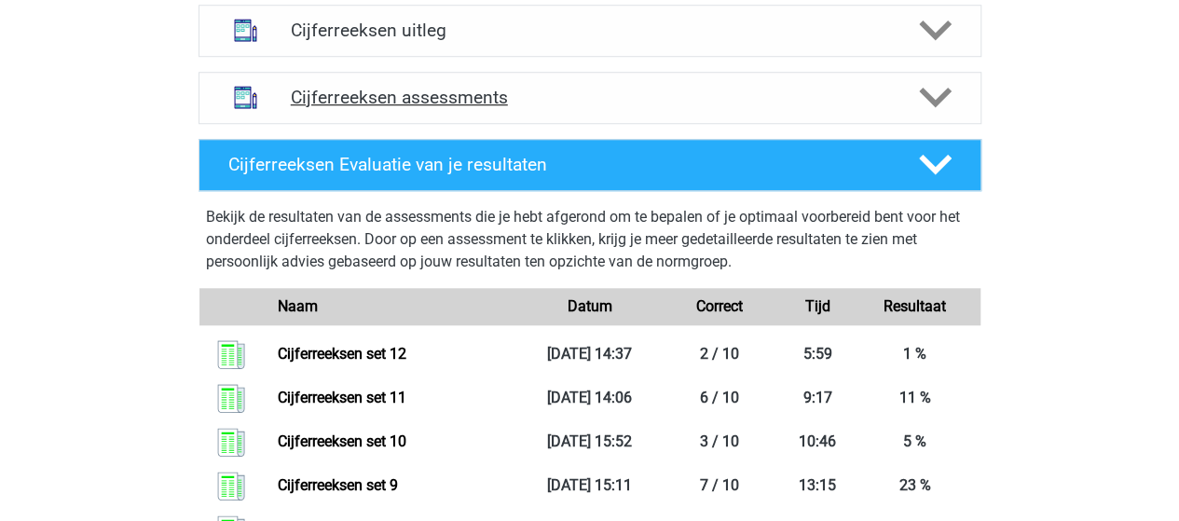
click at [937, 108] on polygon at bounding box center [935, 98] width 33 height 20
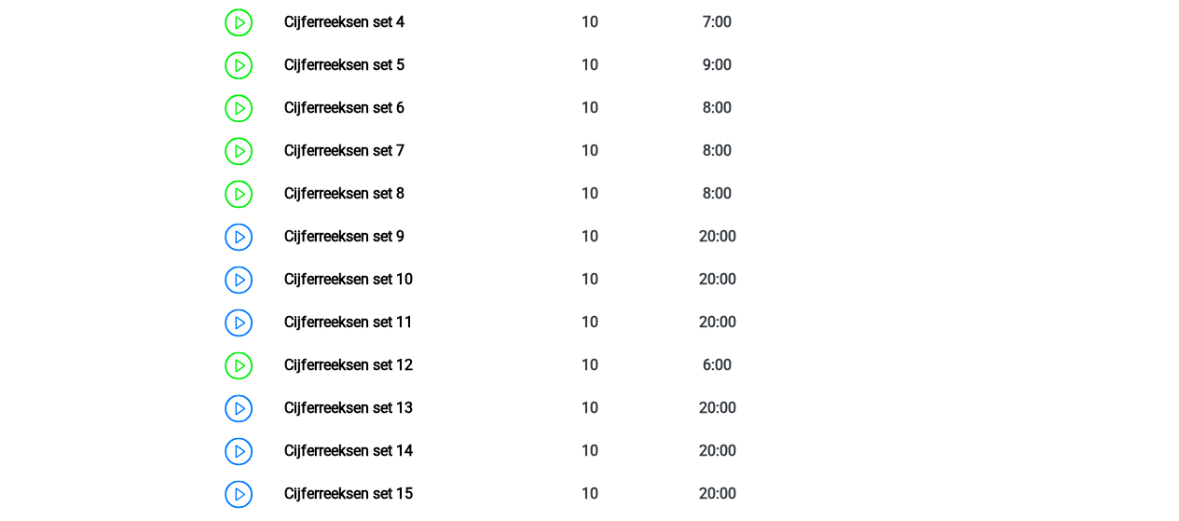
scroll to position [1211, 0]
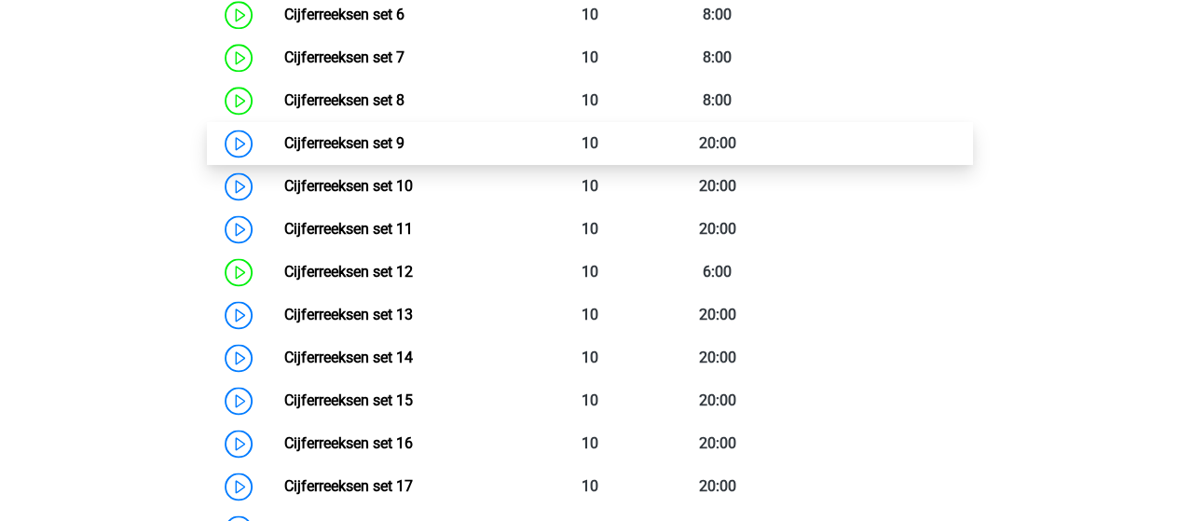
click at [361, 152] on link "Cijferreeksen set 9" at bounding box center [344, 143] width 120 height 18
